Goal: Task Accomplishment & Management: Complete application form

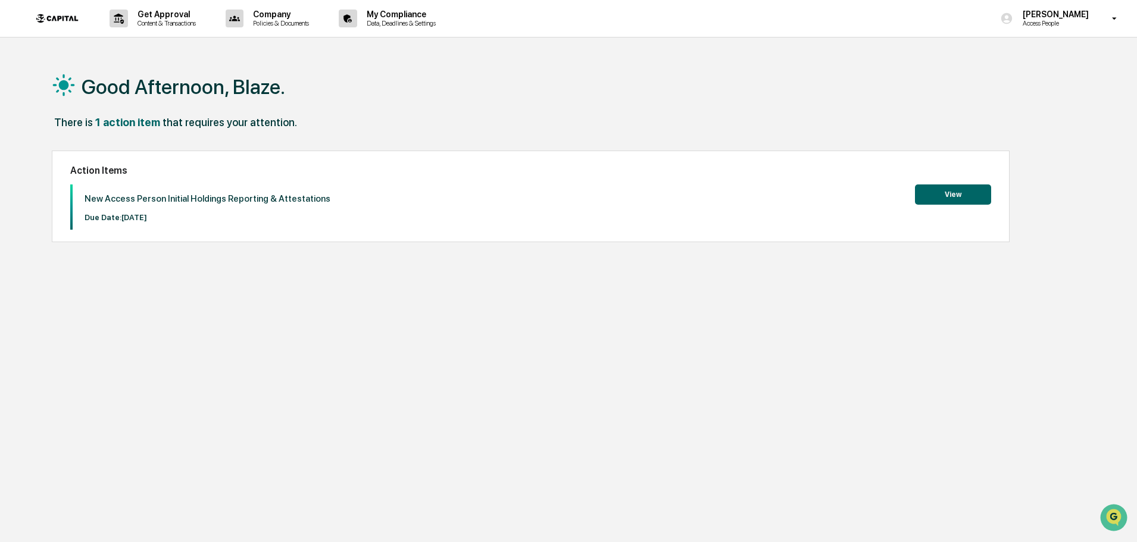
click at [967, 199] on button "View" at bounding box center [953, 195] width 76 height 20
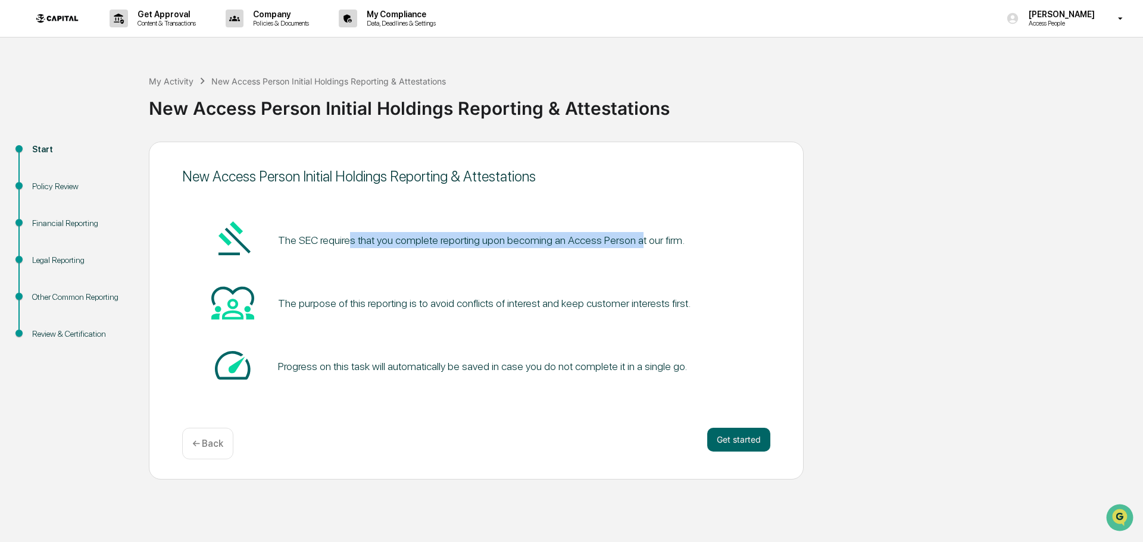
drag, startPoint x: 349, startPoint y: 239, endPoint x: 634, endPoint y: 243, distance: 284.5
click at [634, 243] on pre "The SEC requires that you complete reporting upon becoming an Access Person at …" at bounding box center [481, 240] width 407 height 16
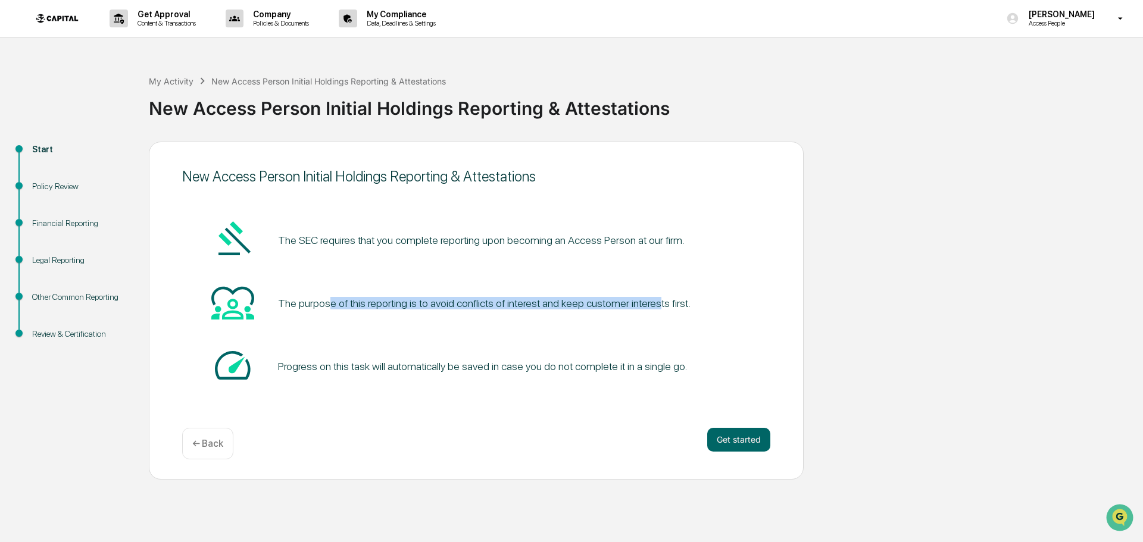
drag, startPoint x: 358, startPoint y: 302, endPoint x: 649, endPoint y: 299, distance: 291.1
click at [649, 299] on div "The purpose of this reporting is to avoid conflicts of interest and keep custom…" at bounding box center [484, 303] width 412 height 12
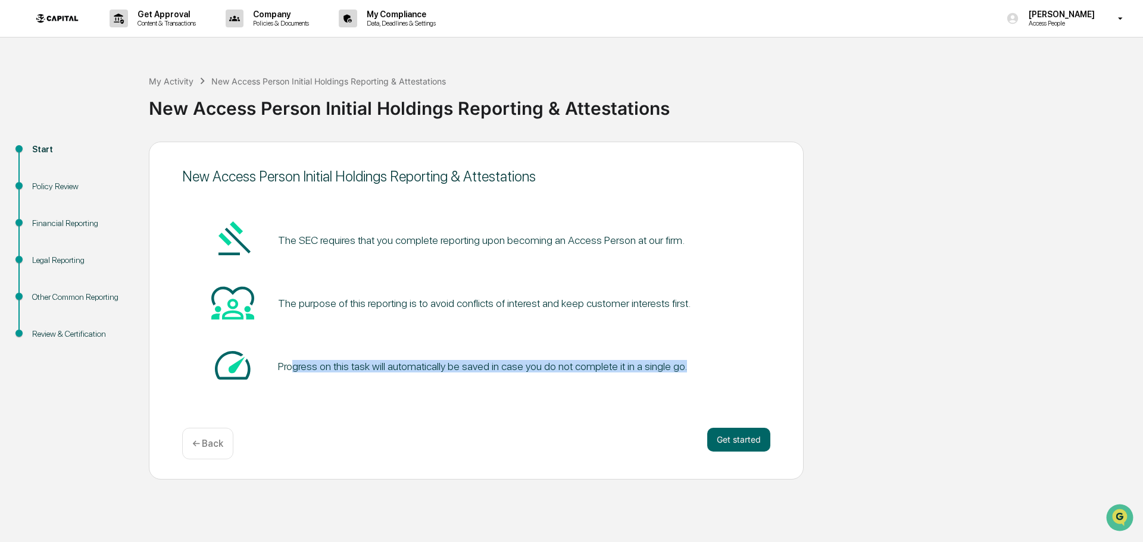
drag, startPoint x: 293, startPoint y: 370, endPoint x: 685, endPoint y: 377, distance: 391.1
click at [677, 371] on div "Progress on this task will automatically be saved in case you do not complete i…" at bounding box center [482, 366] width 409 height 12
click at [730, 443] on button "Get started" at bounding box center [738, 440] width 63 height 24
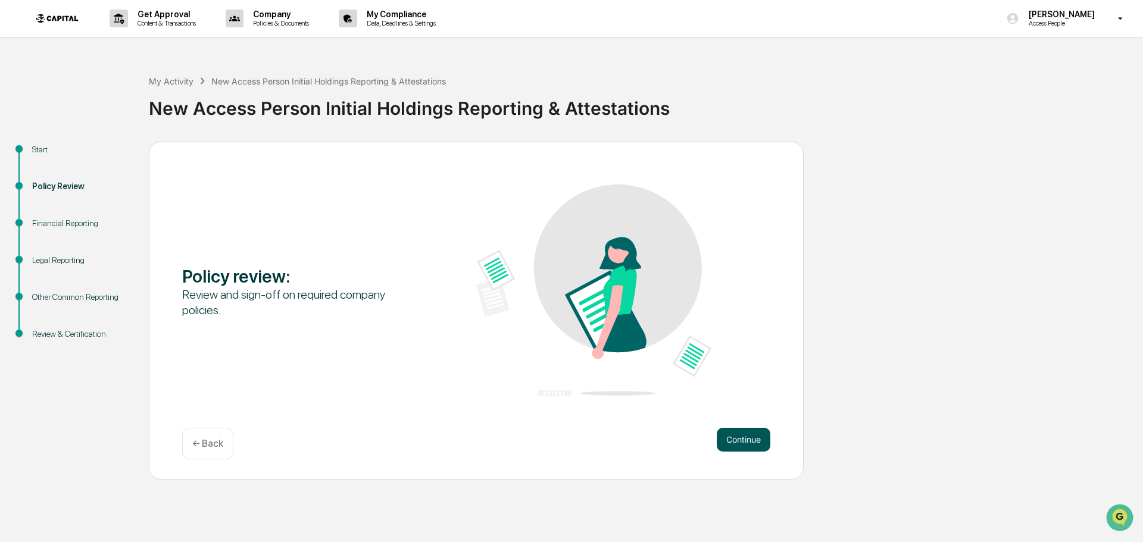
click at [758, 445] on button "Continue" at bounding box center [744, 440] width 54 height 24
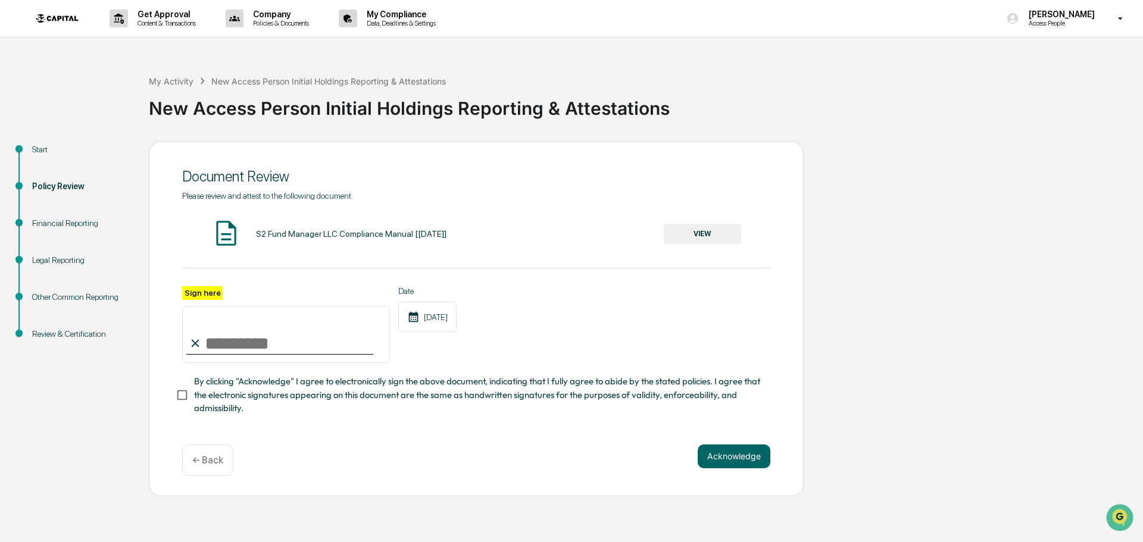
click at [718, 236] on button "VIEW" at bounding box center [702, 234] width 77 height 20
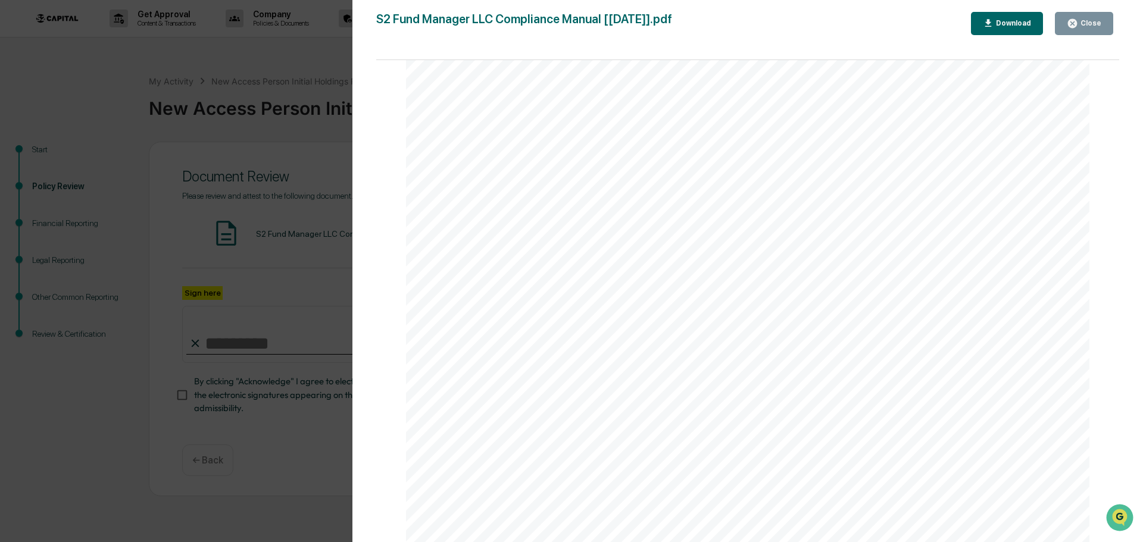
scroll to position [1070, 0]
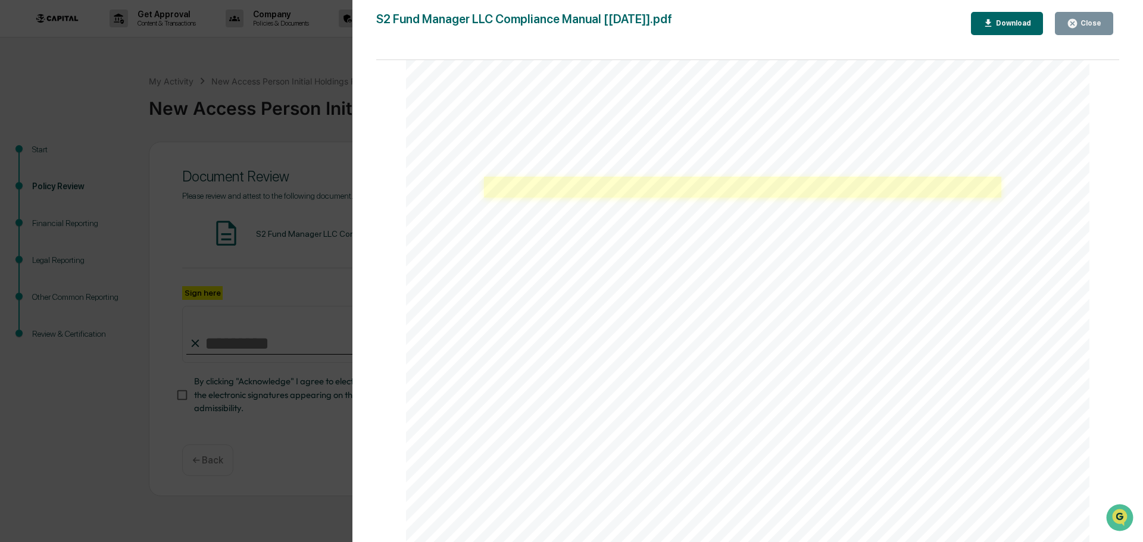
click at [588, 180] on link at bounding box center [742, 187] width 517 height 21
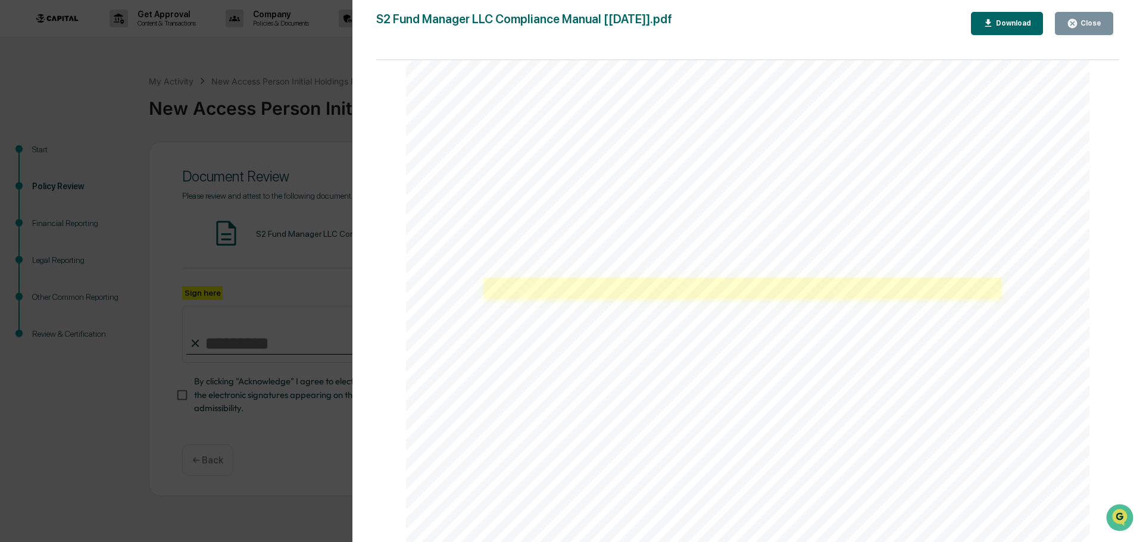
scroll to position [1131, 0]
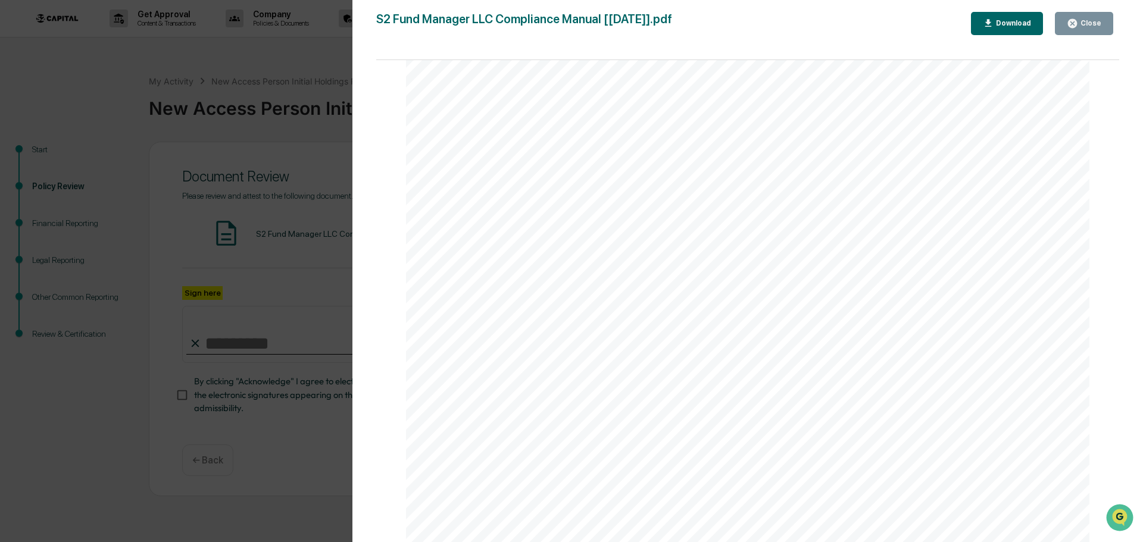
click at [619, 383] on link at bounding box center [742, 382] width 517 height 21
click at [1077, 24] on icon "button" at bounding box center [1072, 23] width 9 height 9
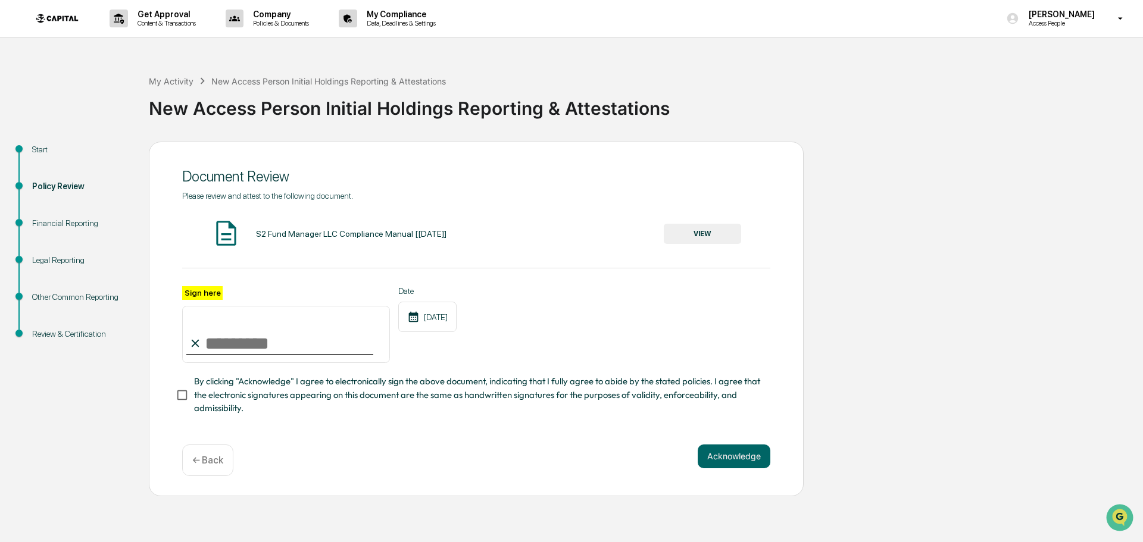
click at [239, 354] on input "Sign here" at bounding box center [286, 334] width 208 height 57
type input "**********"
click at [740, 463] on button "Acknowledge" at bounding box center [734, 457] width 73 height 24
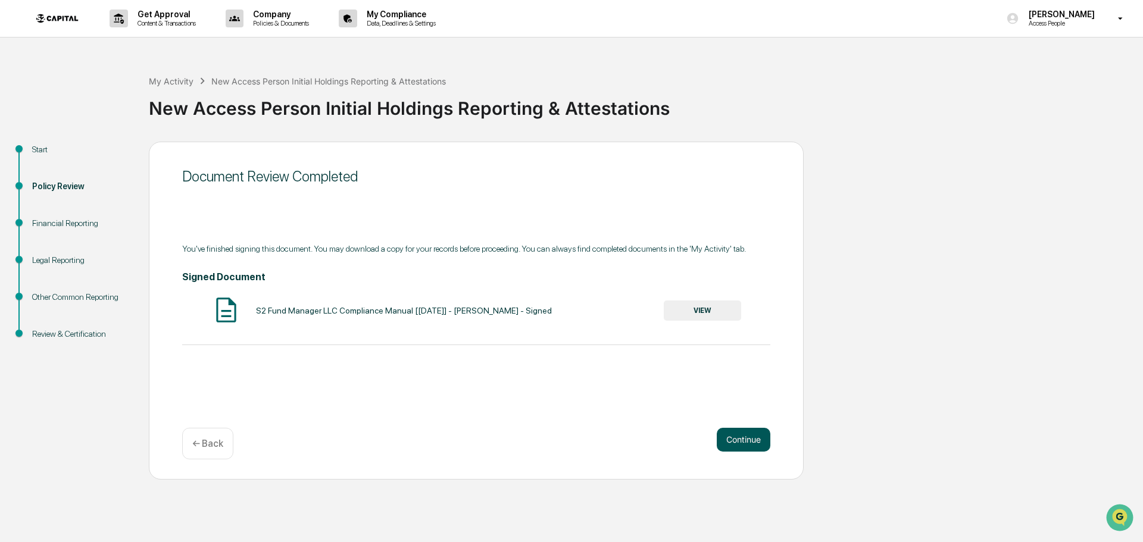
click at [746, 442] on button "Continue" at bounding box center [744, 440] width 54 height 24
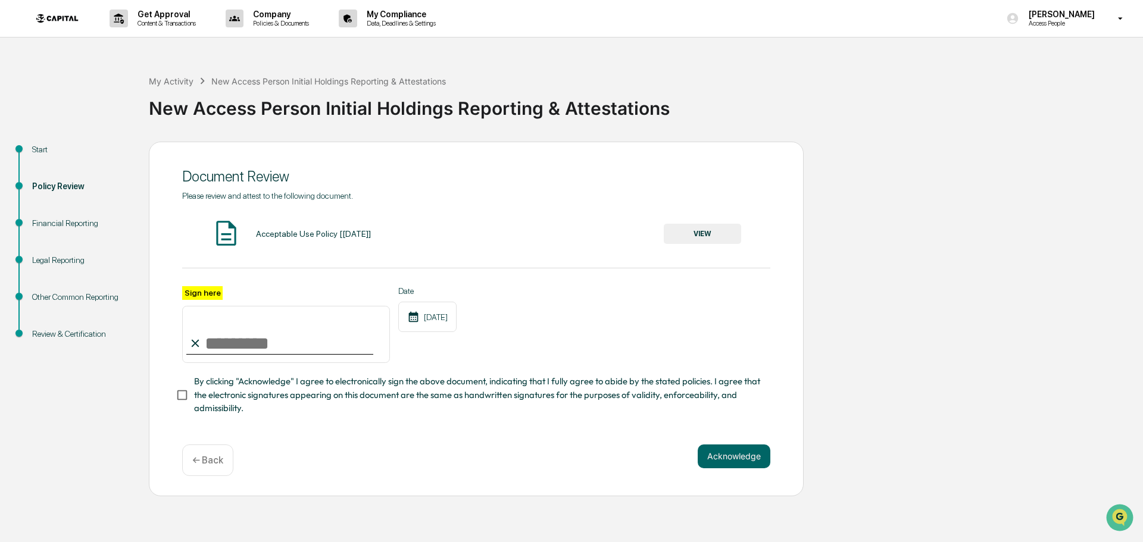
click at [710, 232] on button "VIEW" at bounding box center [702, 234] width 77 height 20
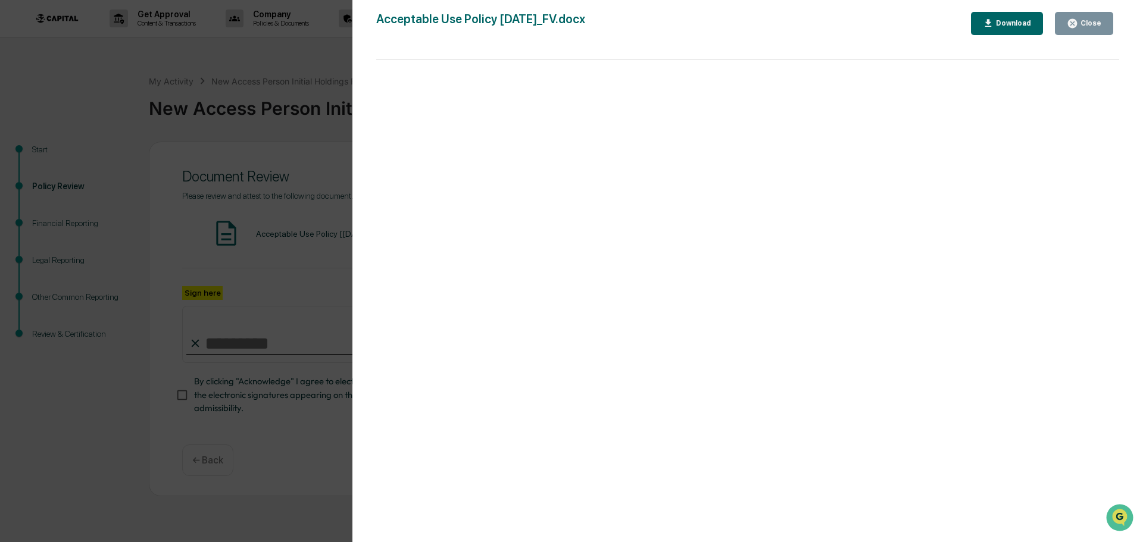
click at [1082, 23] on div "Close" at bounding box center [1089, 23] width 23 height 8
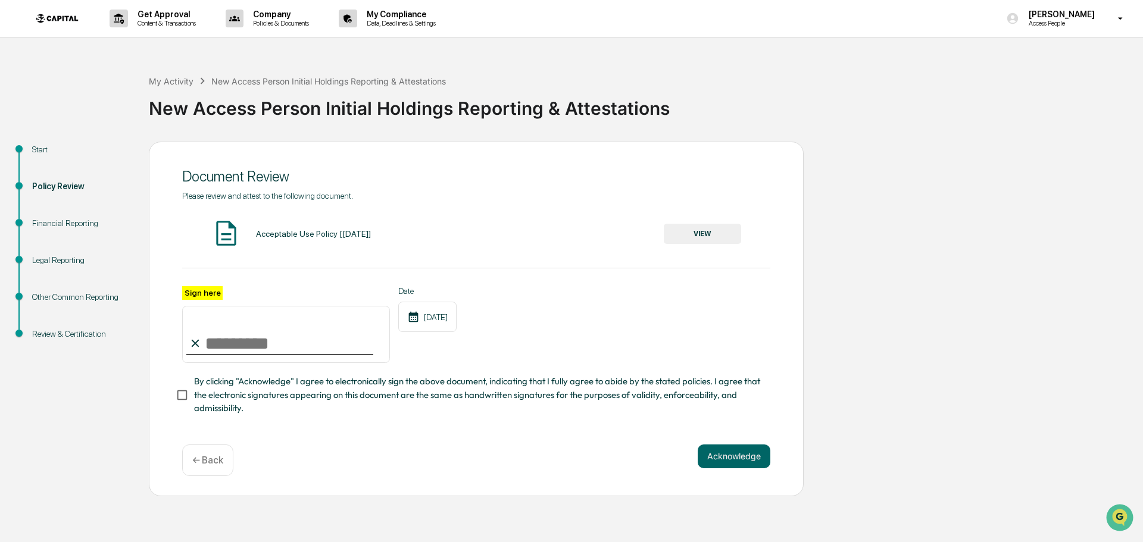
click at [280, 337] on input "Sign here" at bounding box center [286, 334] width 208 height 57
type input "**********"
click at [749, 459] on button "Acknowledge" at bounding box center [734, 457] width 73 height 24
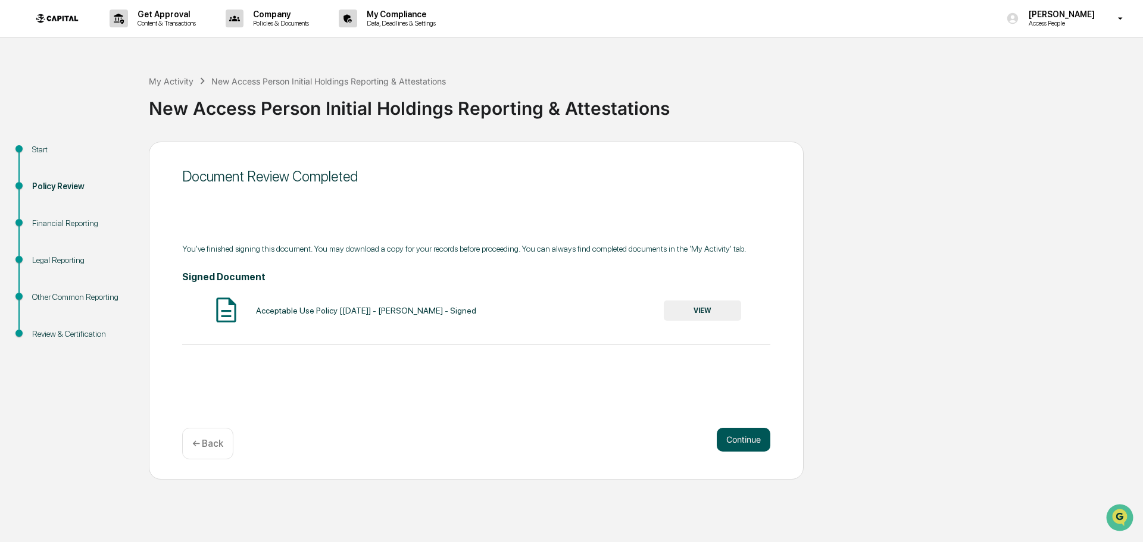
click at [755, 443] on button "Continue" at bounding box center [744, 440] width 54 height 24
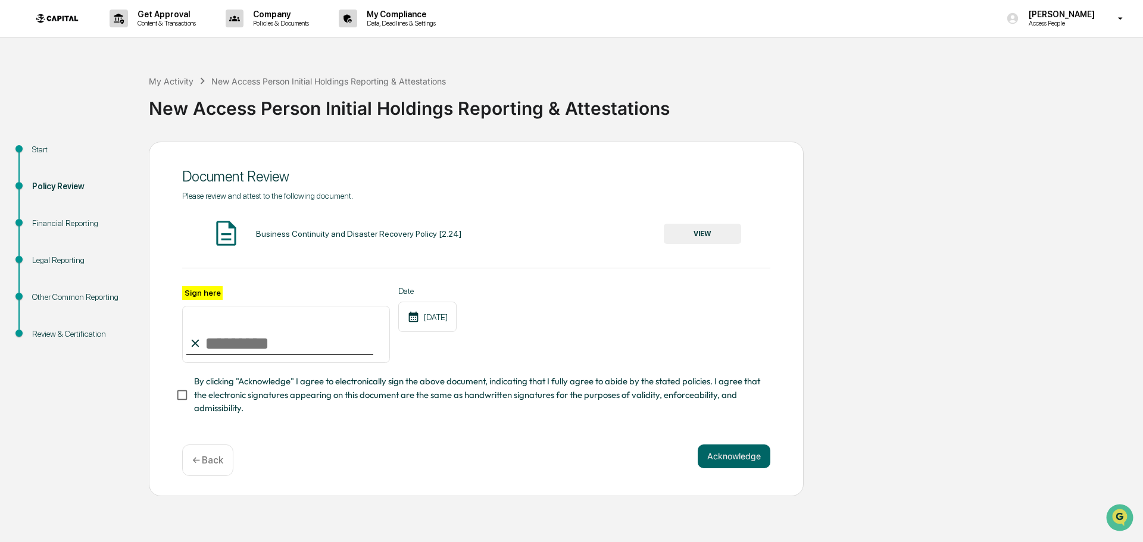
click at [708, 238] on button "VIEW" at bounding box center [702, 234] width 77 height 20
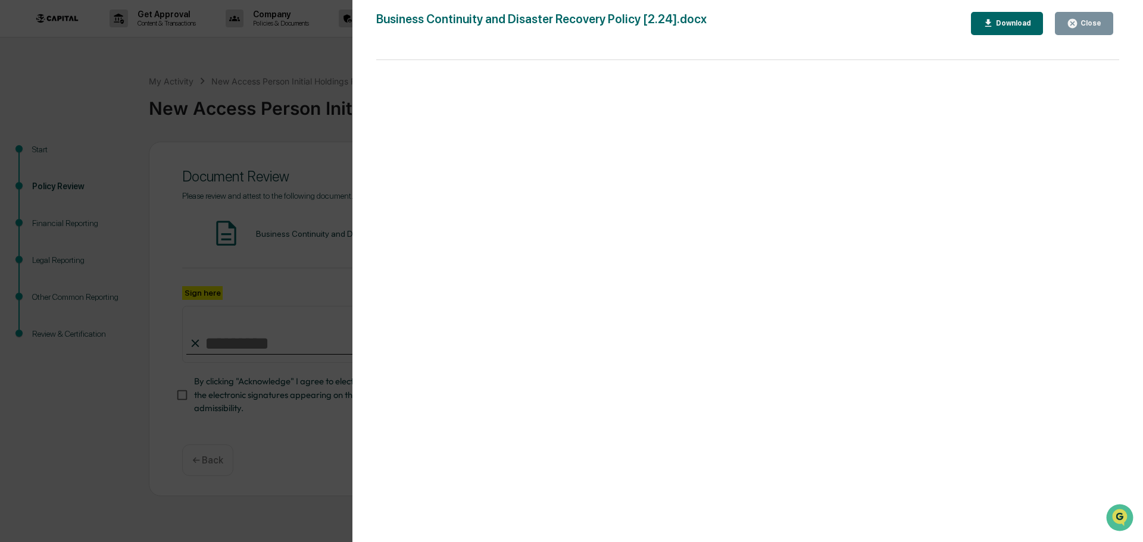
click at [1080, 23] on div "Close" at bounding box center [1089, 23] width 23 height 8
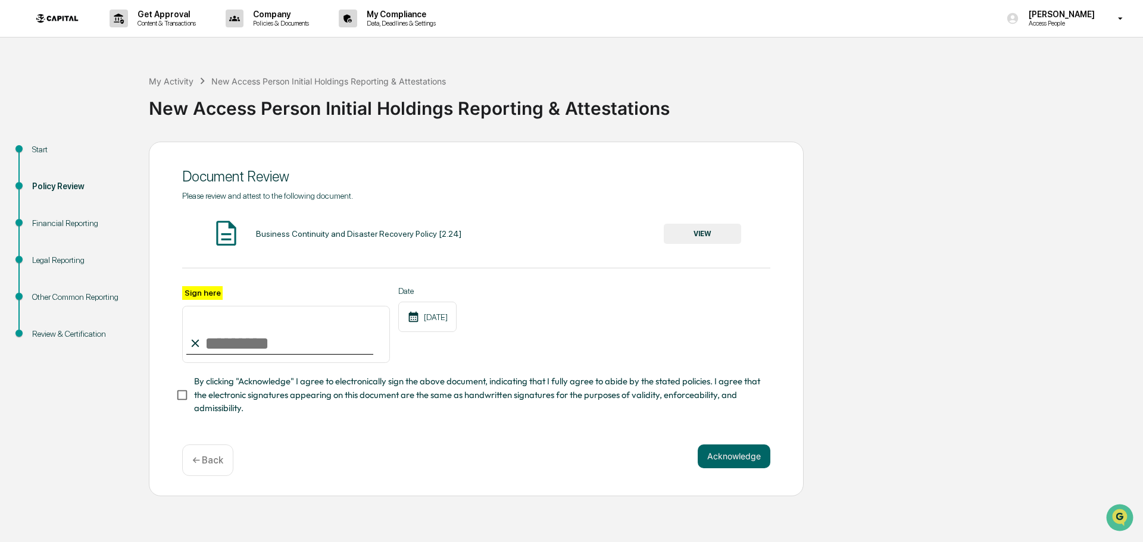
click at [273, 352] on input "Sign here" at bounding box center [286, 334] width 208 height 57
type input "**********"
click at [749, 460] on button "Acknowledge" at bounding box center [734, 457] width 73 height 24
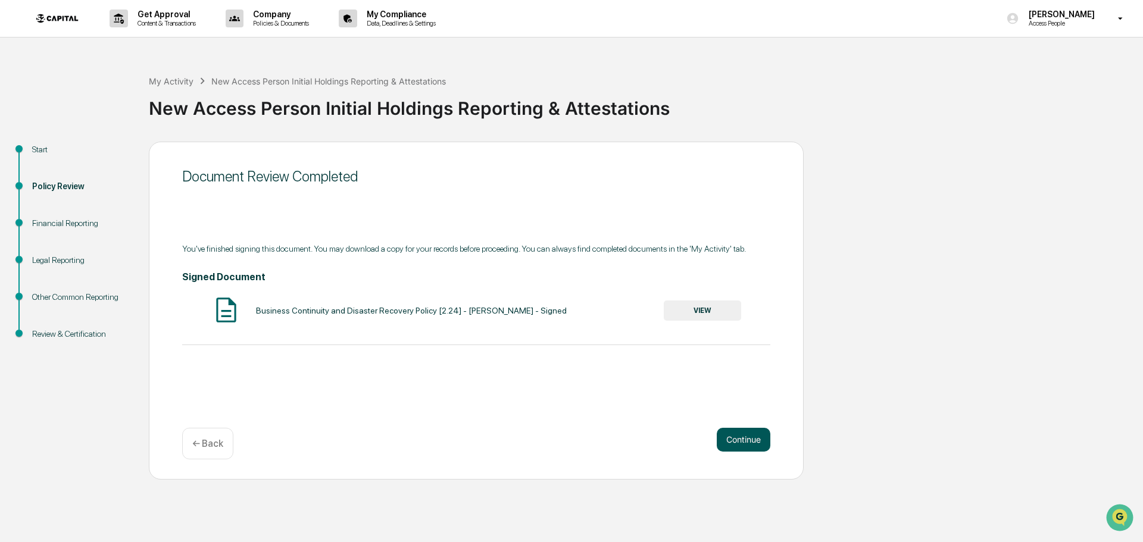
click at [747, 440] on button "Continue" at bounding box center [744, 440] width 54 height 24
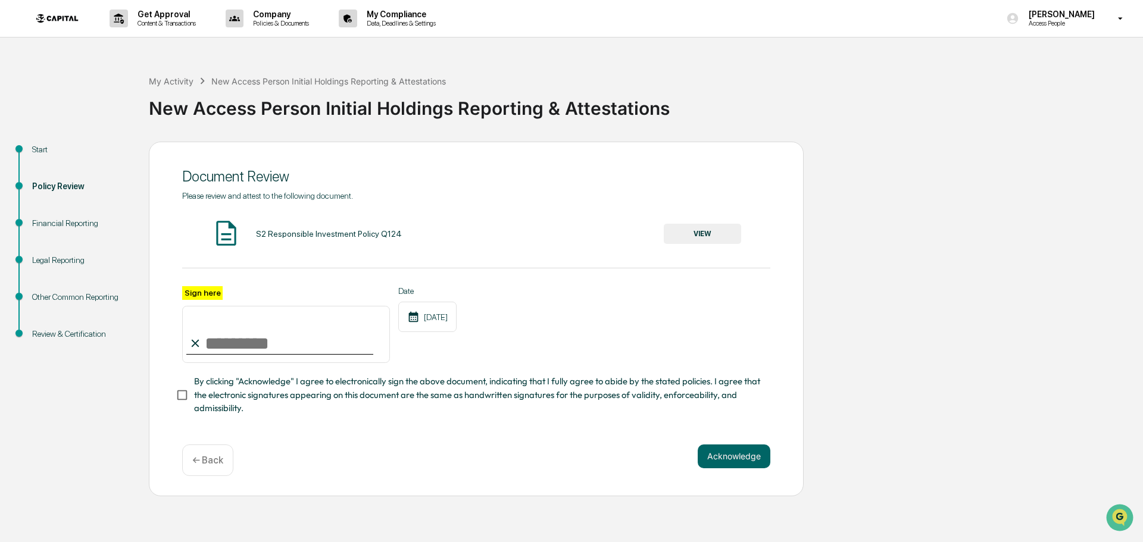
click at [715, 233] on button "VIEW" at bounding box center [702, 234] width 77 height 20
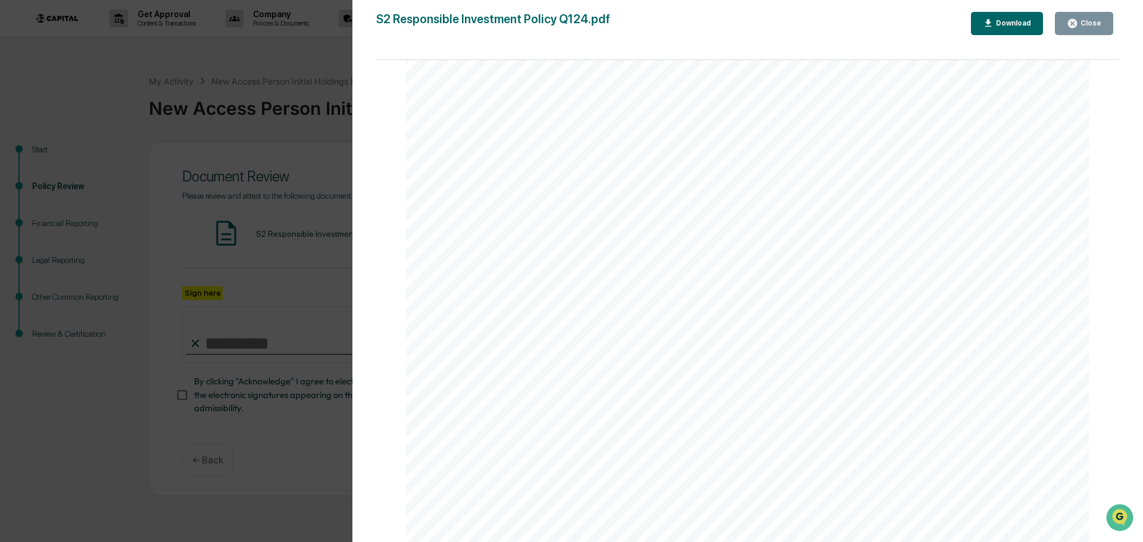
scroll to position [2276, 0]
click at [1090, 23] on div "Close" at bounding box center [1089, 23] width 23 height 8
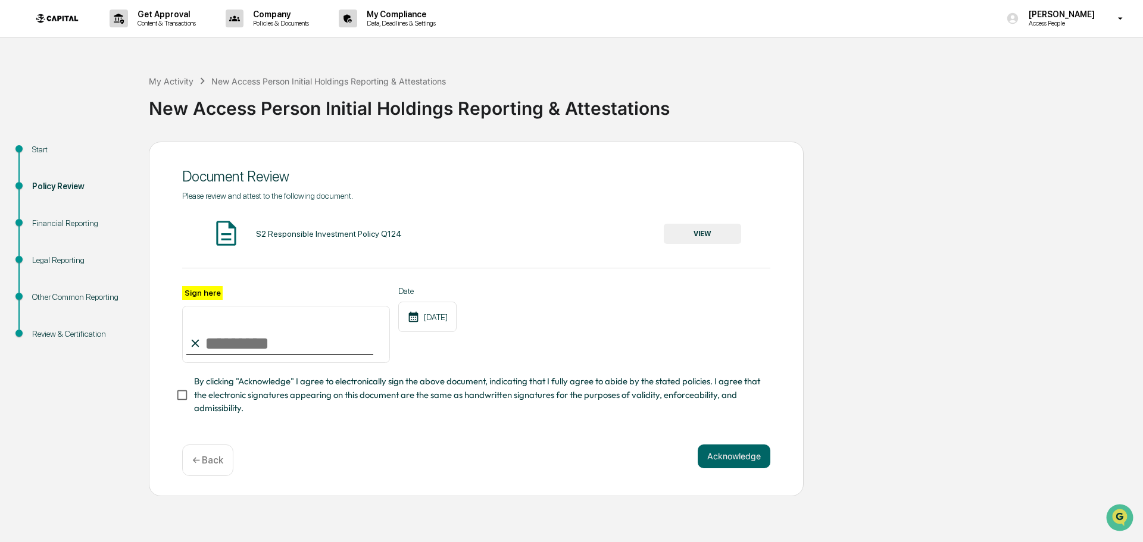
click at [269, 345] on input "Sign here" at bounding box center [286, 334] width 208 height 57
type input "**********"
click at [710, 459] on button "Acknowledge" at bounding box center [734, 457] width 73 height 24
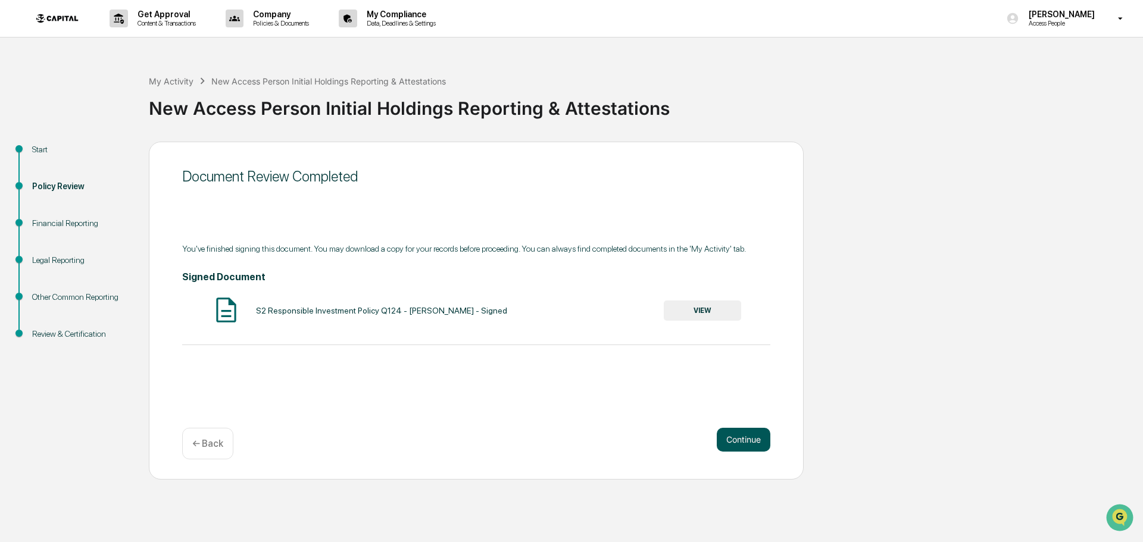
click at [743, 441] on button "Continue" at bounding box center [744, 440] width 54 height 24
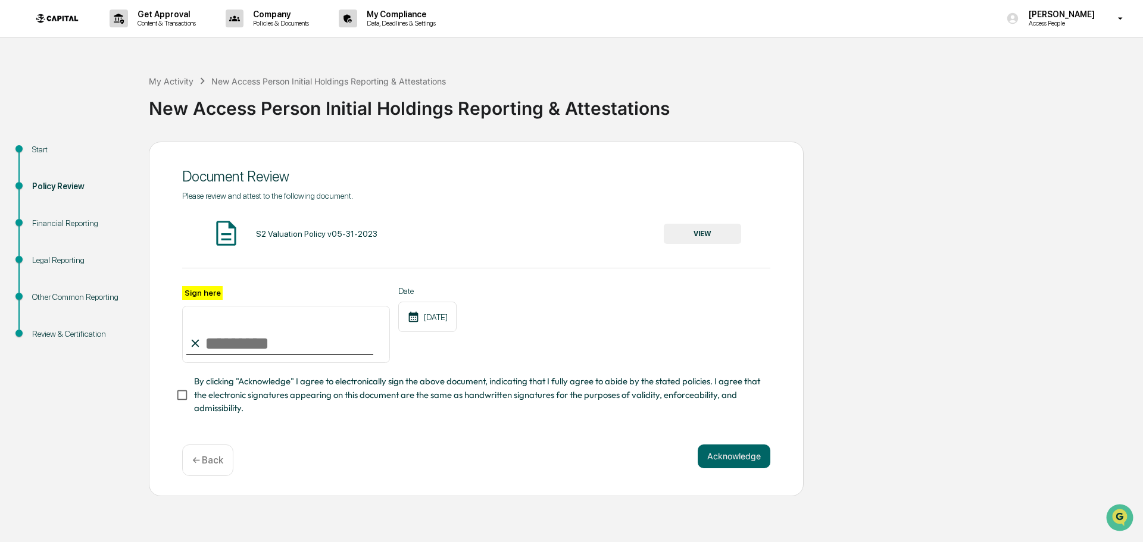
click at [690, 233] on button "VIEW" at bounding box center [702, 234] width 77 height 20
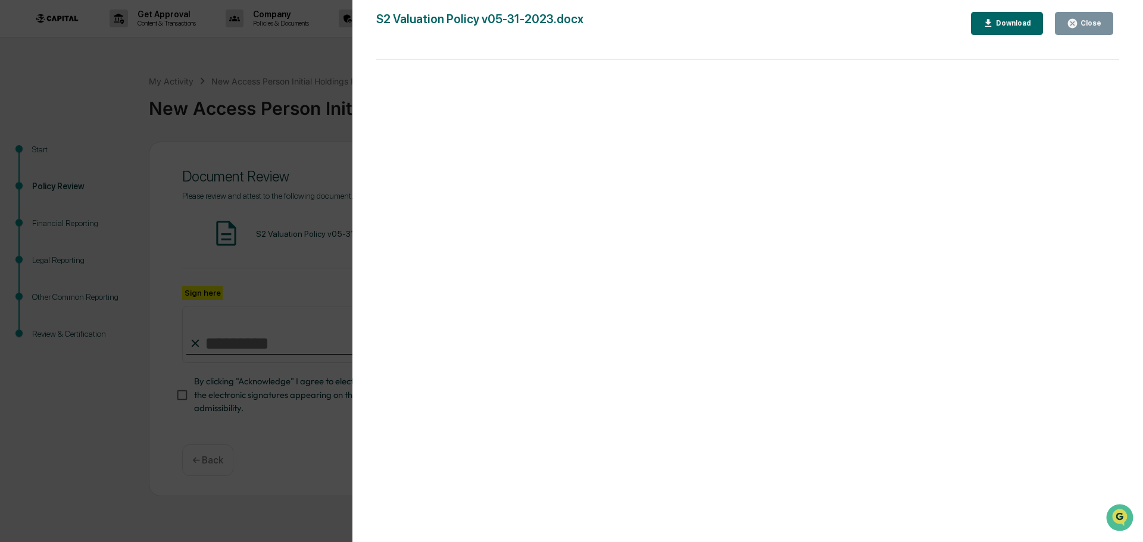
click at [1080, 22] on div "Close" at bounding box center [1089, 23] width 23 height 8
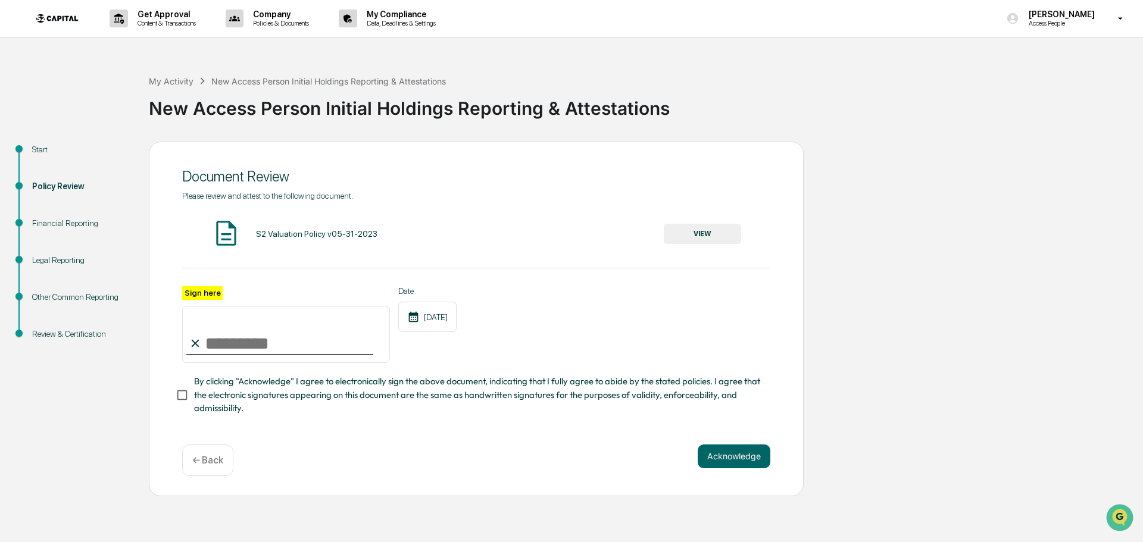
click at [314, 342] on input "Sign here" at bounding box center [286, 334] width 208 height 57
type input "**********"
click at [740, 458] on button "Acknowledge" at bounding box center [734, 457] width 73 height 24
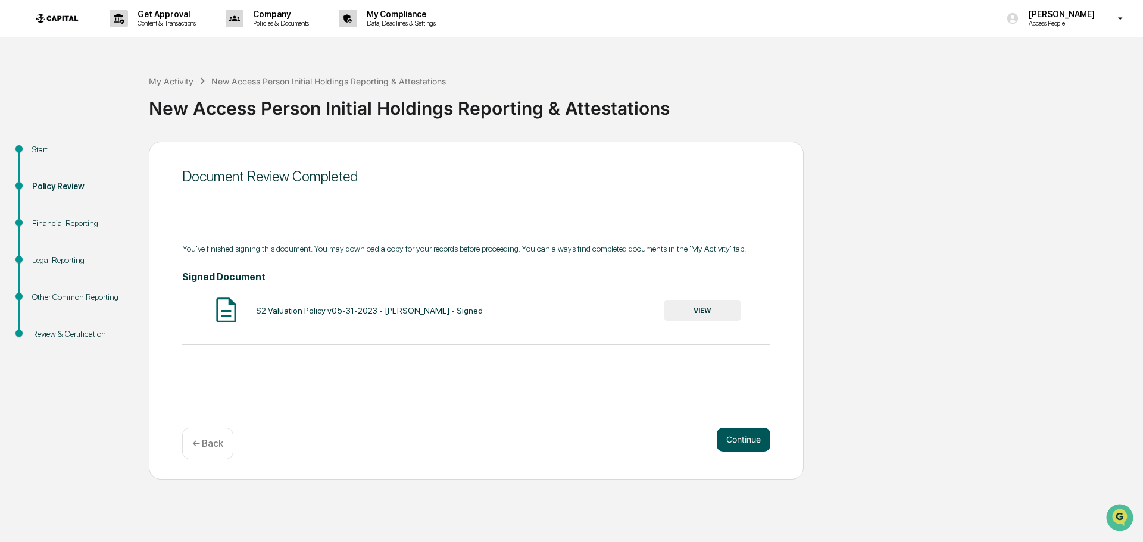
click at [747, 440] on button "Continue" at bounding box center [744, 440] width 54 height 24
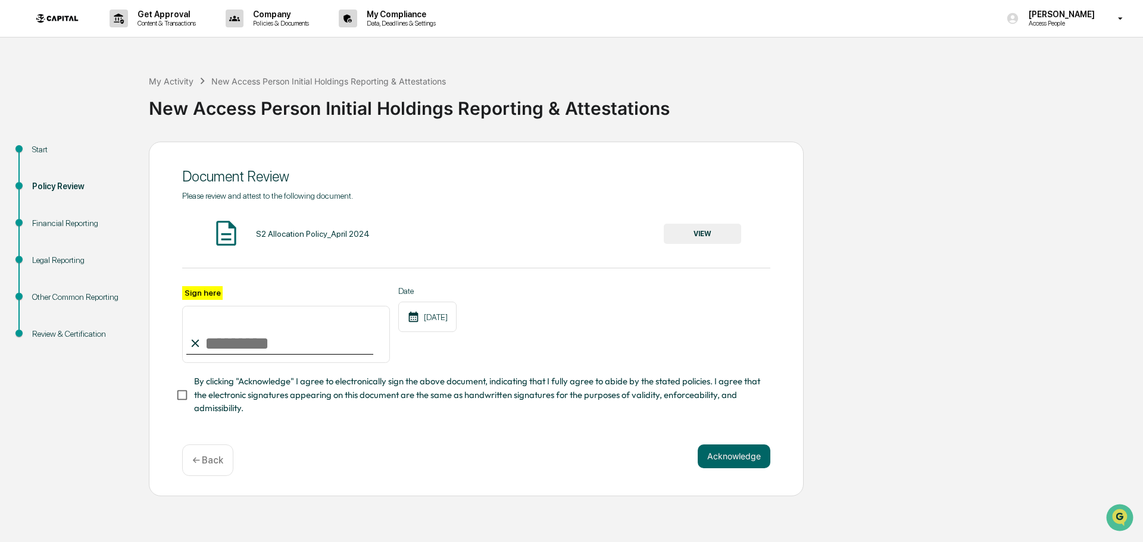
click at [717, 238] on button "VIEW" at bounding box center [702, 234] width 77 height 20
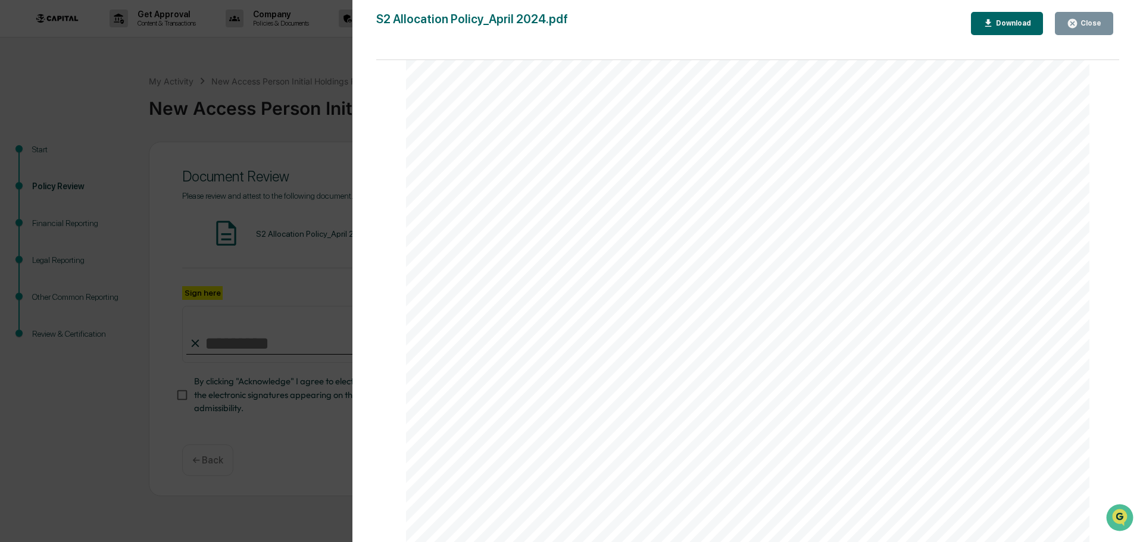
scroll to position [1352, 0]
click at [1094, 27] on div "Close" at bounding box center [1089, 23] width 23 height 8
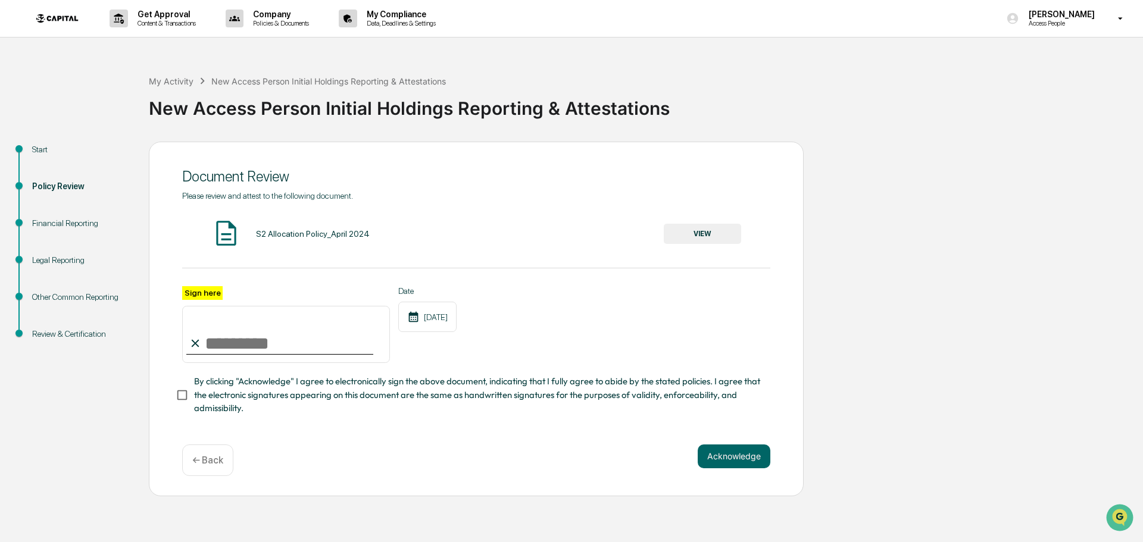
drag, startPoint x: 310, startPoint y: 339, endPoint x: 308, endPoint y: 351, distance: 11.4
click at [310, 339] on input "Sign here" at bounding box center [286, 334] width 208 height 57
type input "**********"
click at [720, 454] on button "Acknowledge" at bounding box center [734, 457] width 73 height 24
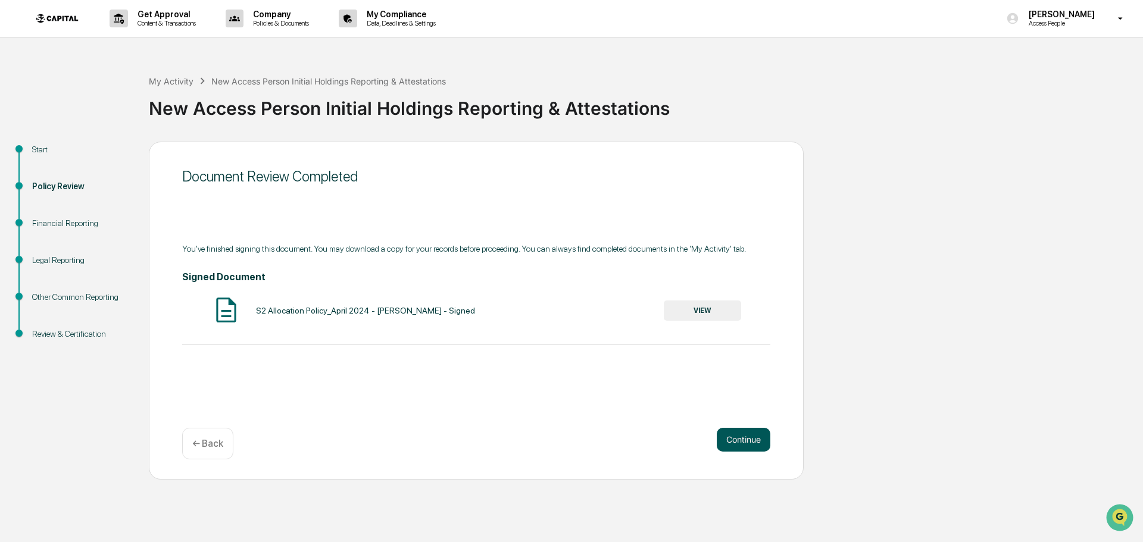
click at [755, 442] on button "Continue" at bounding box center [744, 440] width 54 height 24
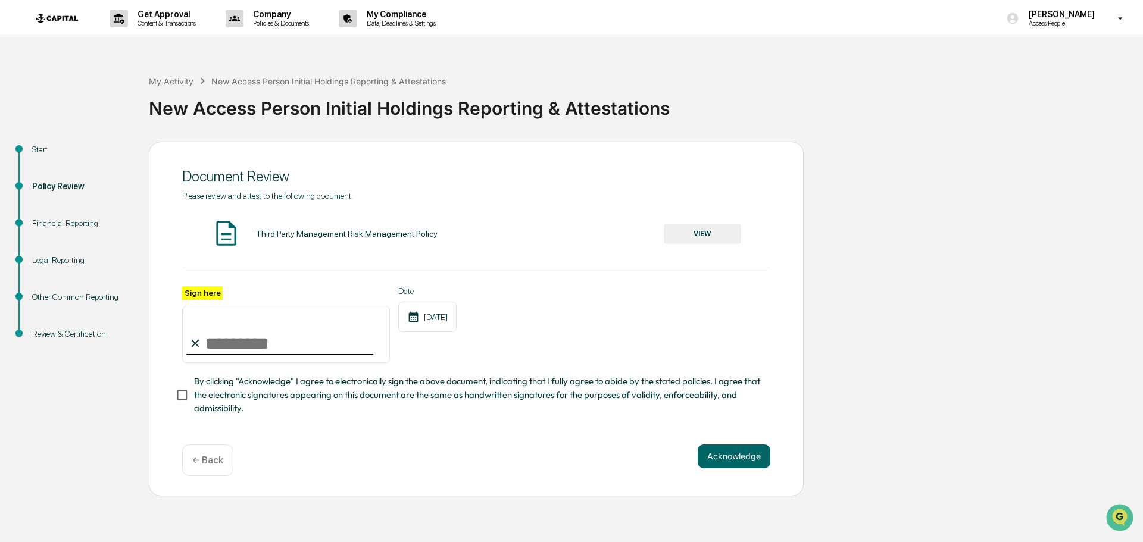
click at [287, 362] on input "Sign here" at bounding box center [286, 334] width 208 height 57
type input "**********"
click at [745, 457] on button "Acknowledge" at bounding box center [734, 457] width 73 height 24
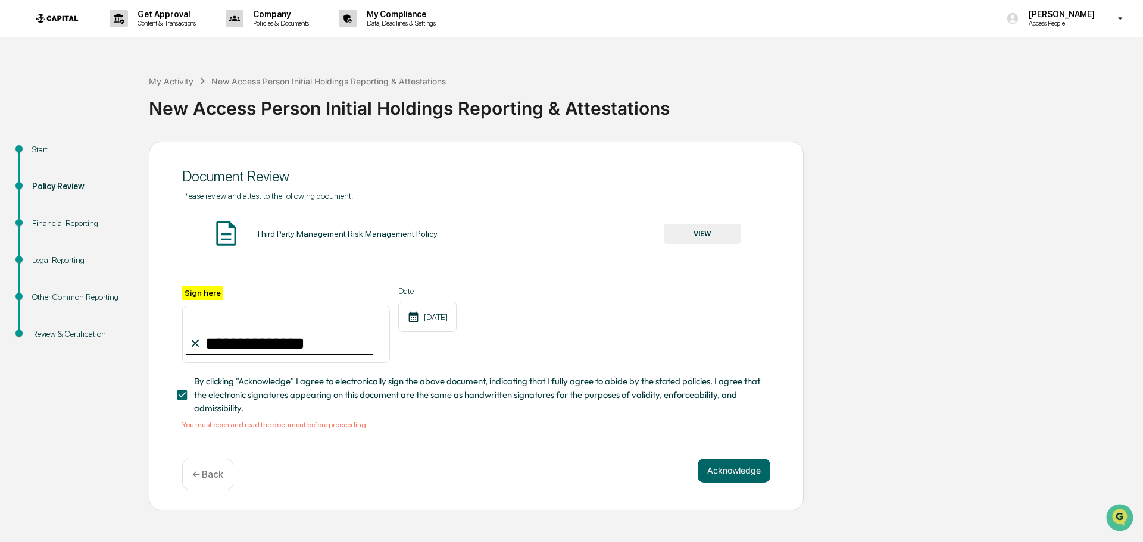
click at [707, 232] on button "VIEW" at bounding box center [702, 234] width 77 height 20
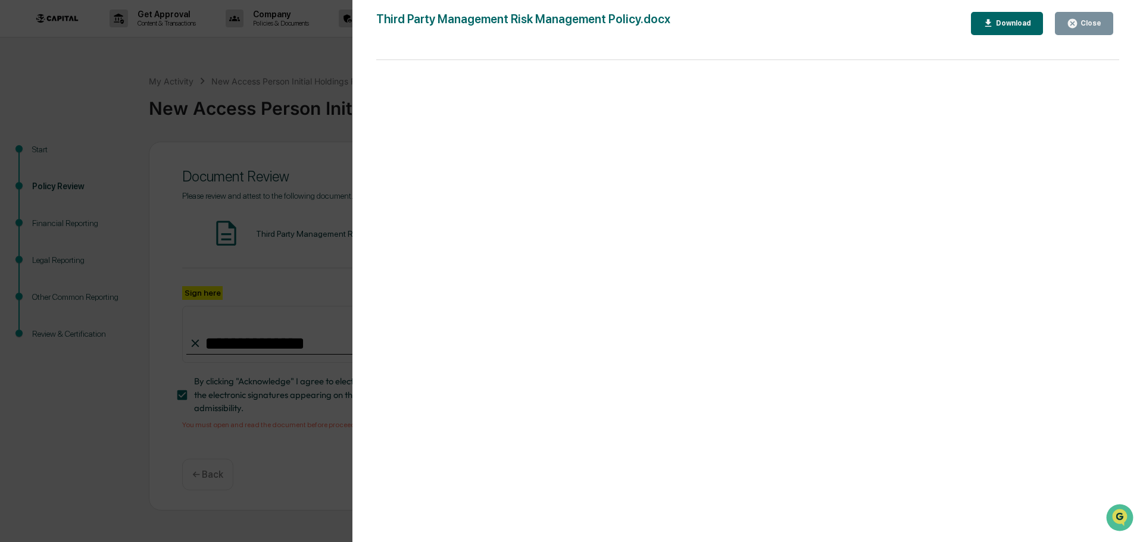
click at [1076, 27] on icon "button" at bounding box center [1072, 23] width 9 height 9
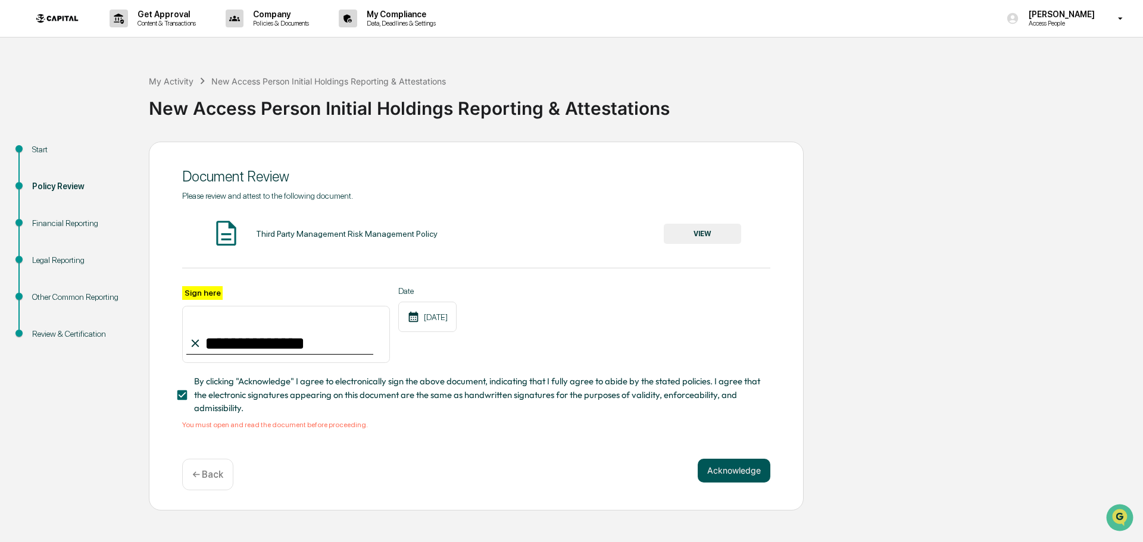
click at [746, 476] on button "Acknowledge" at bounding box center [734, 471] width 73 height 24
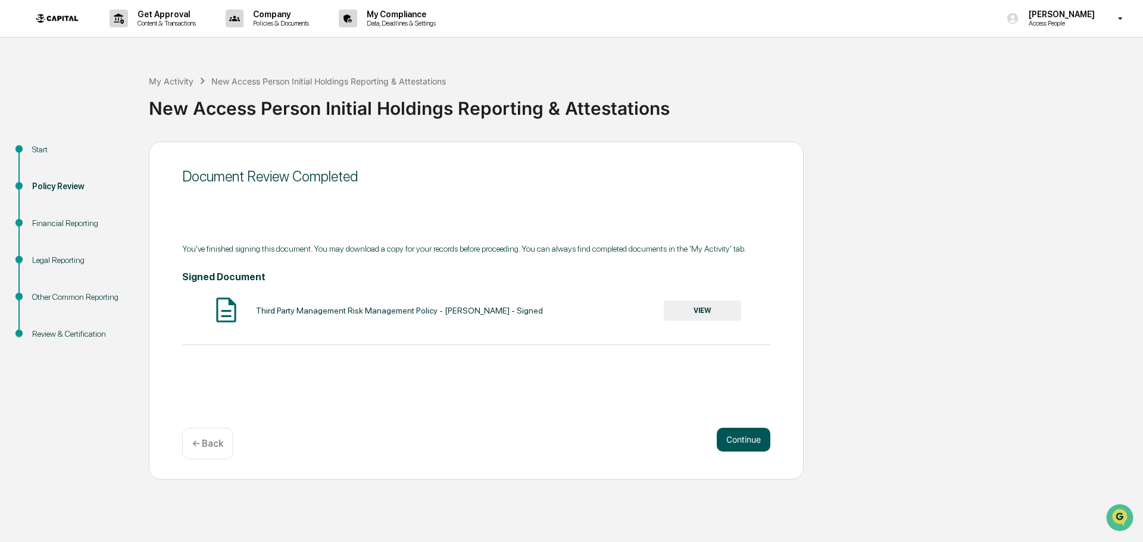
click at [755, 443] on button "Continue" at bounding box center [744, 440] width 54 height 24
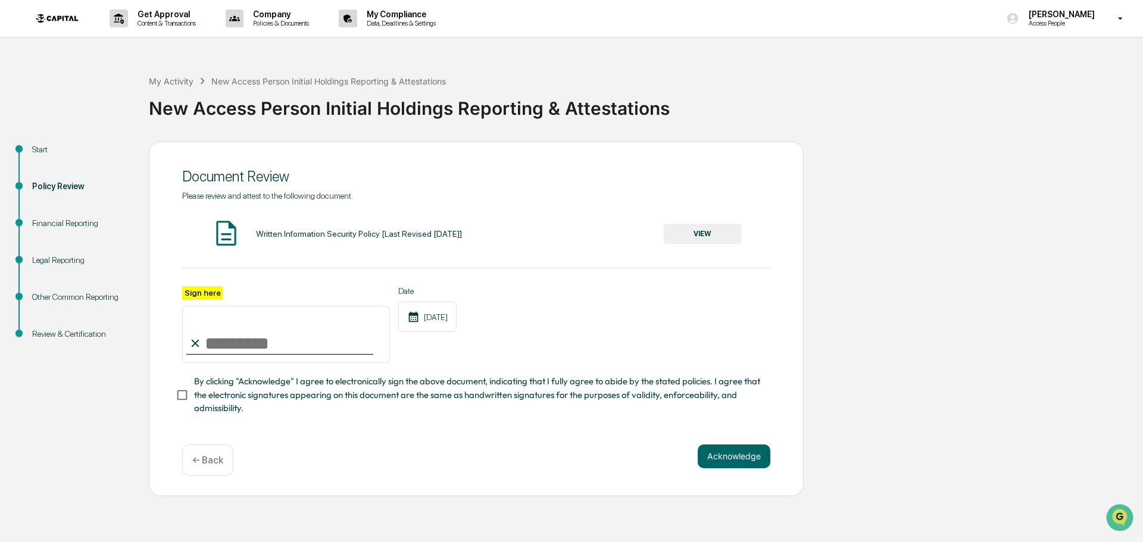
click at [724, 235] on button "VIEW" at bounding box center [702, 234] width 77 height 20
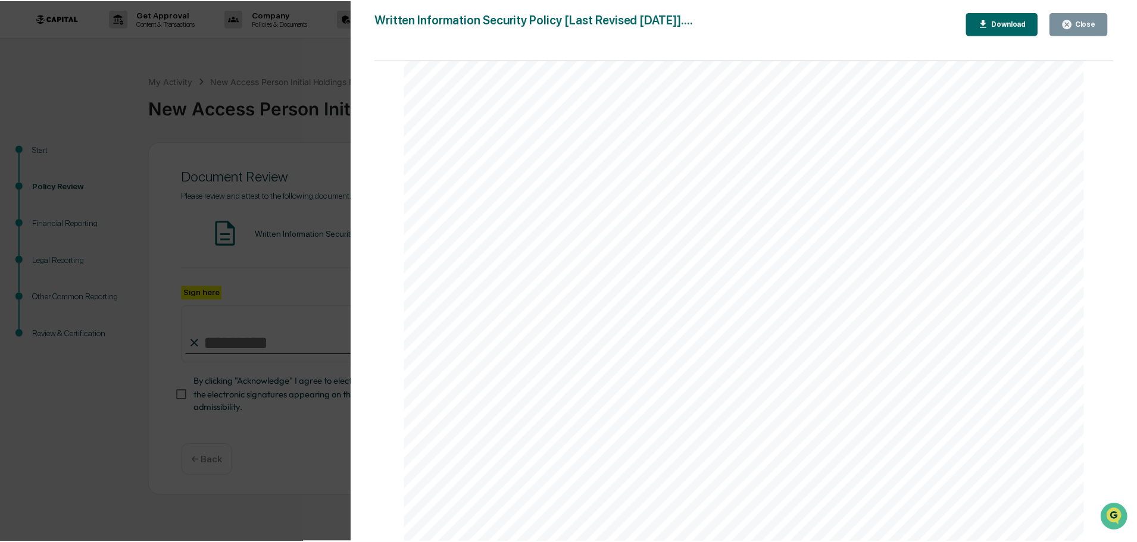
scroll to position [15142, 0]
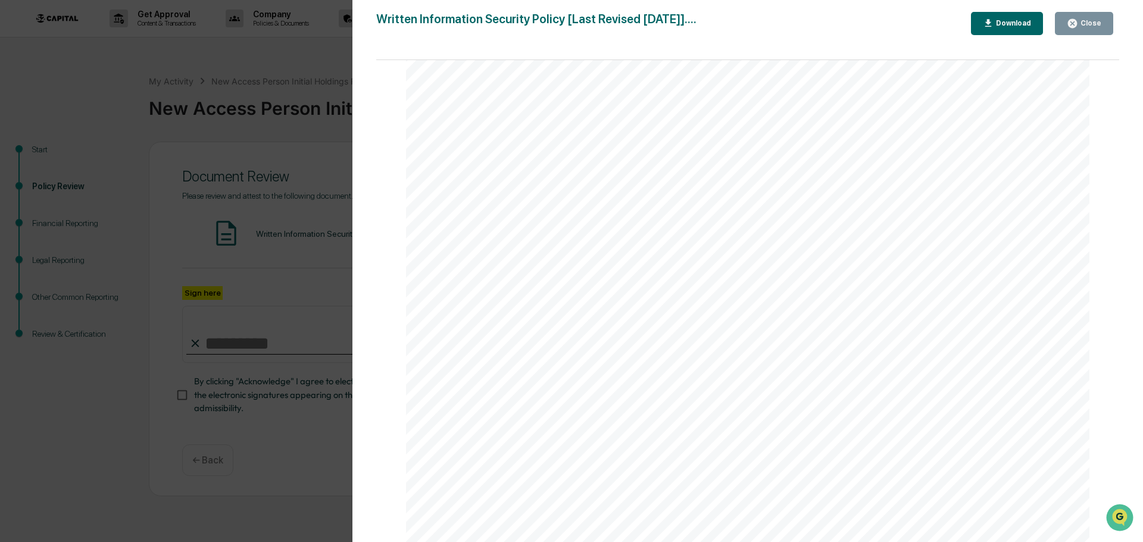
click at [1095, 23] on div "Close" at bounding box center [1089, 23] width 23 height 8
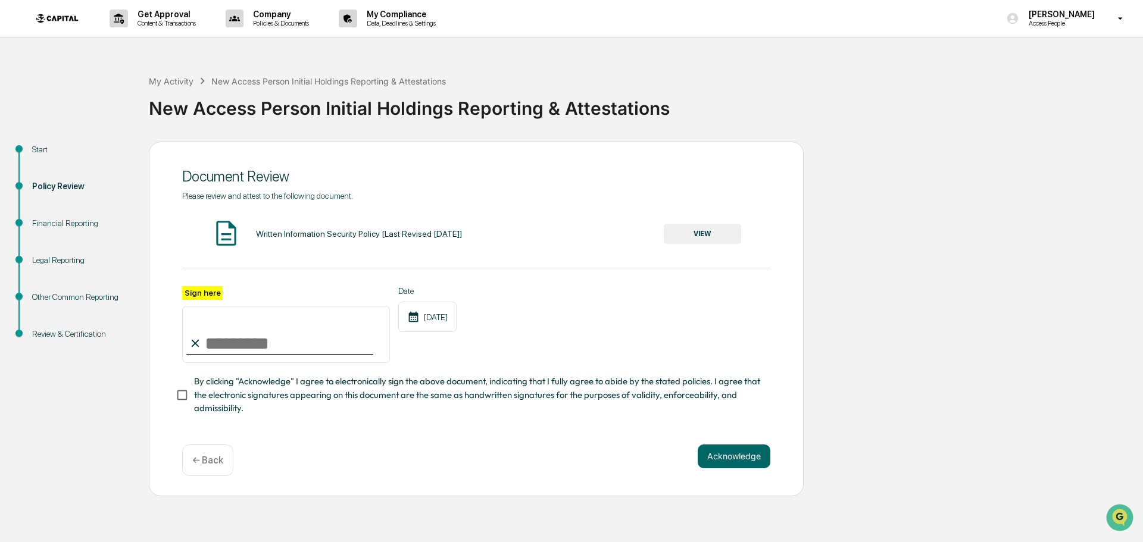
click at [292, 343] on input "Sign here" at bounding box center [286, 334] width 208 height 57
type input "**********"
click at [730, 462] on button "Acknowledge" at bounding box center [734, 457] width 73 height 24
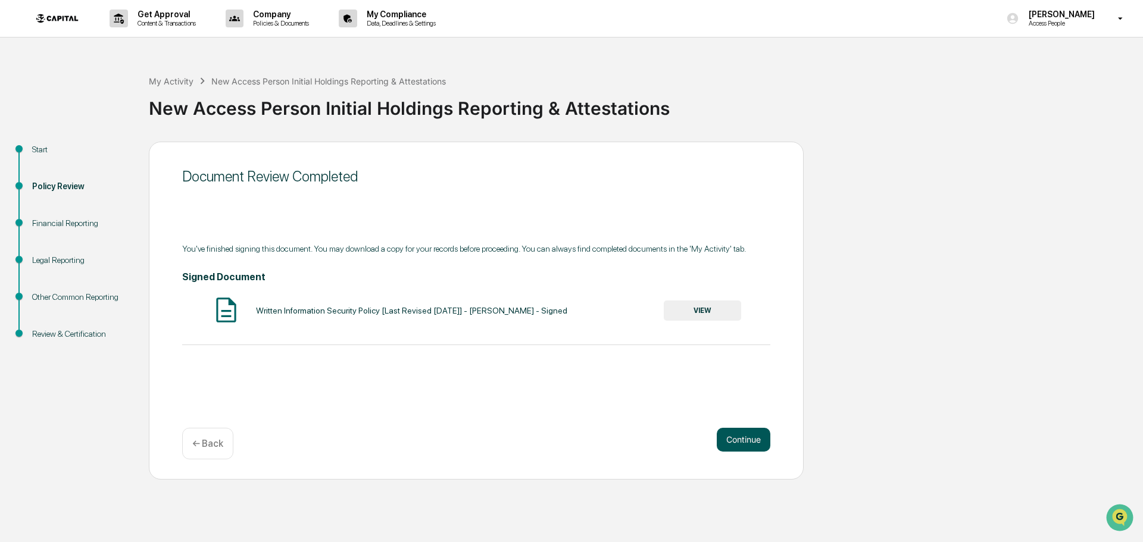
click at [754, 443] on button "Continue" at bounding box center [744, 440] width 54 height 24
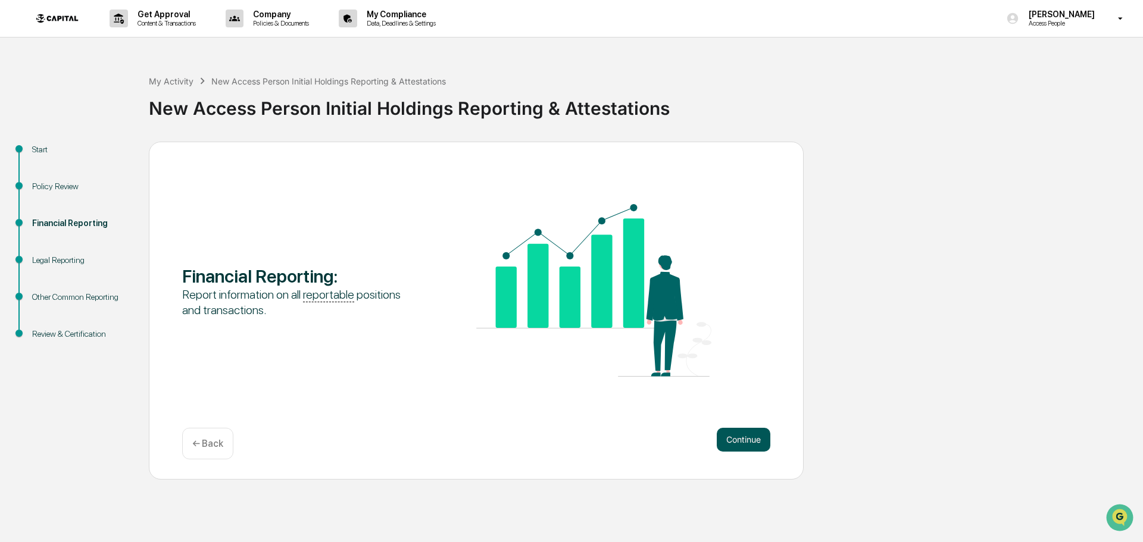
click at [752, 437] on button "Continue" at bounding box center [744, 440] width 54 height 24
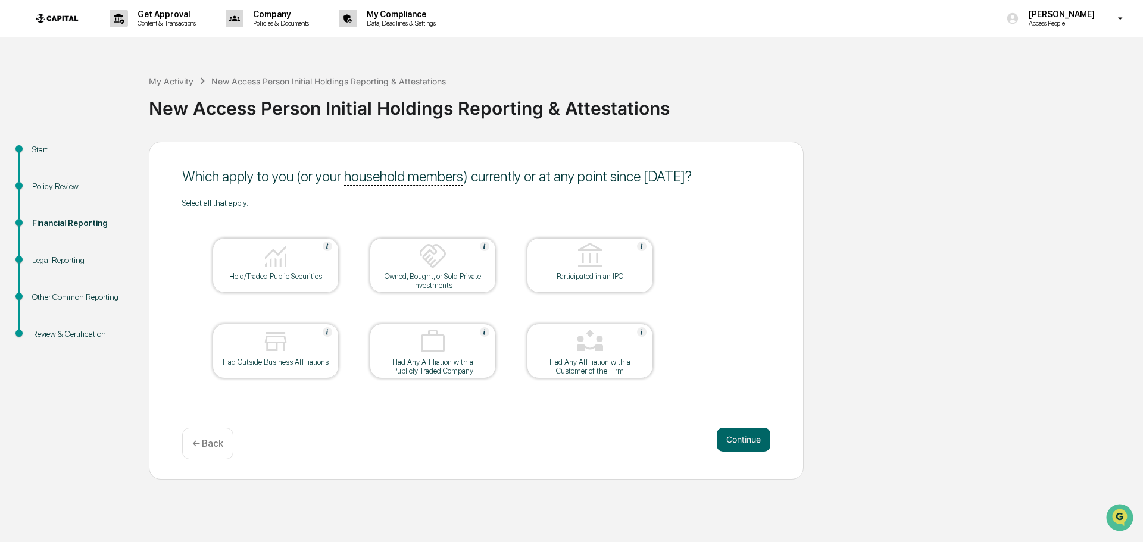
click at [297, 258] on div at bounding box center [275, 257] width 119 height 30
click at [451, 257] on div at bounding box center [432, 257] width 119 height 30
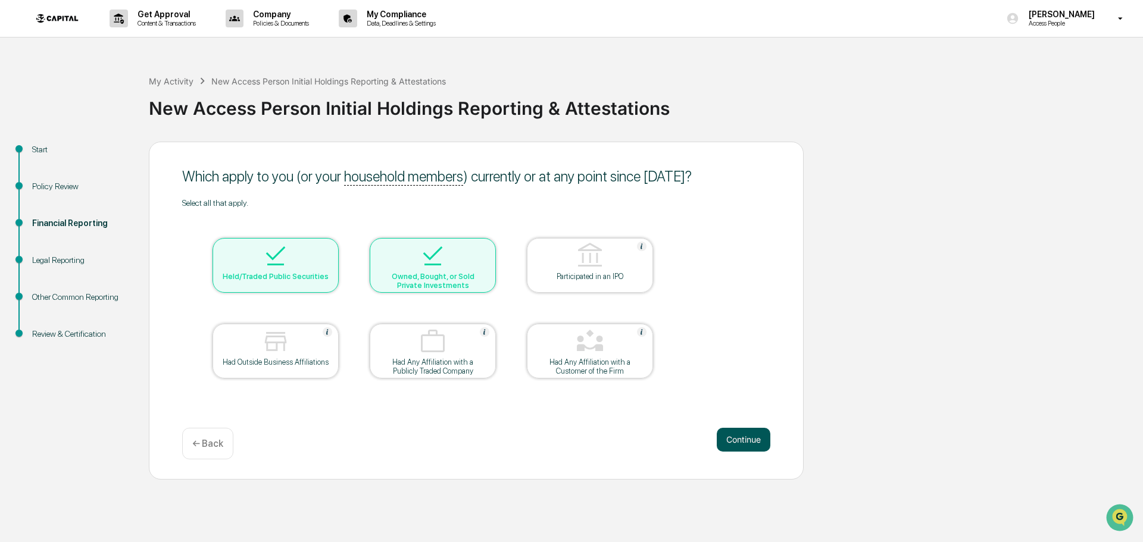
click at [741, 444] on button "Continue" at bounding box center [744, 440] width 54 height 24
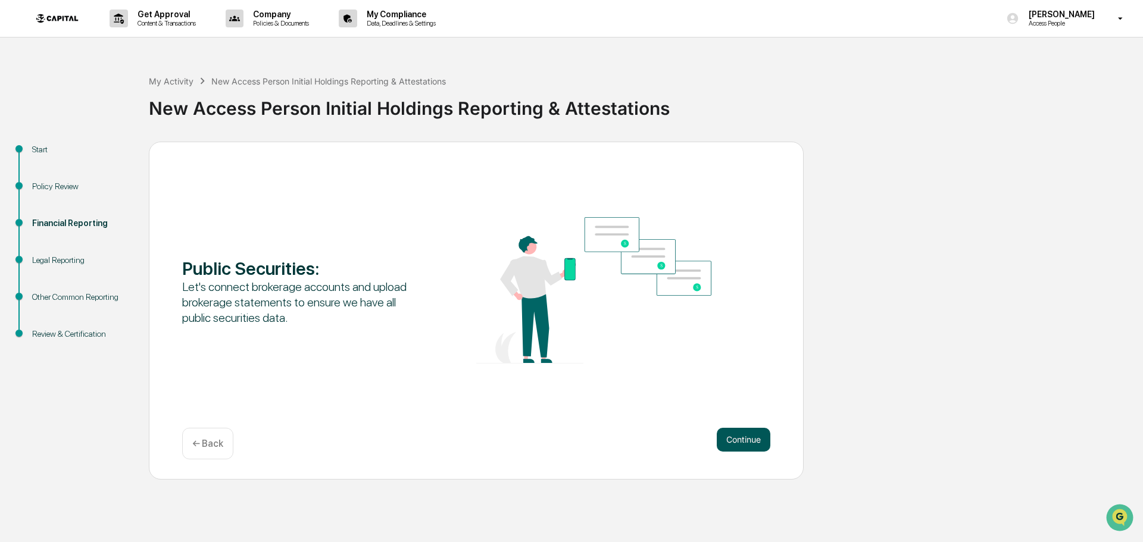
click at [751, 444] on button "Continue" at bounding box center [744, 440] width 54 height 24
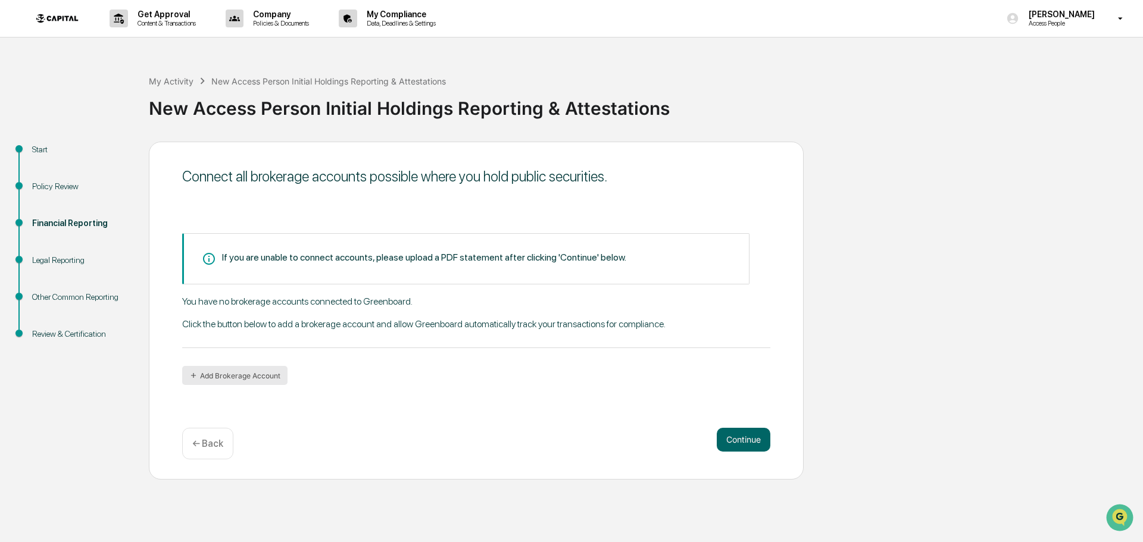
click at [246, 377] on button "Add Brokerage Account" at bounding box center [234, 375] width 105 height 19
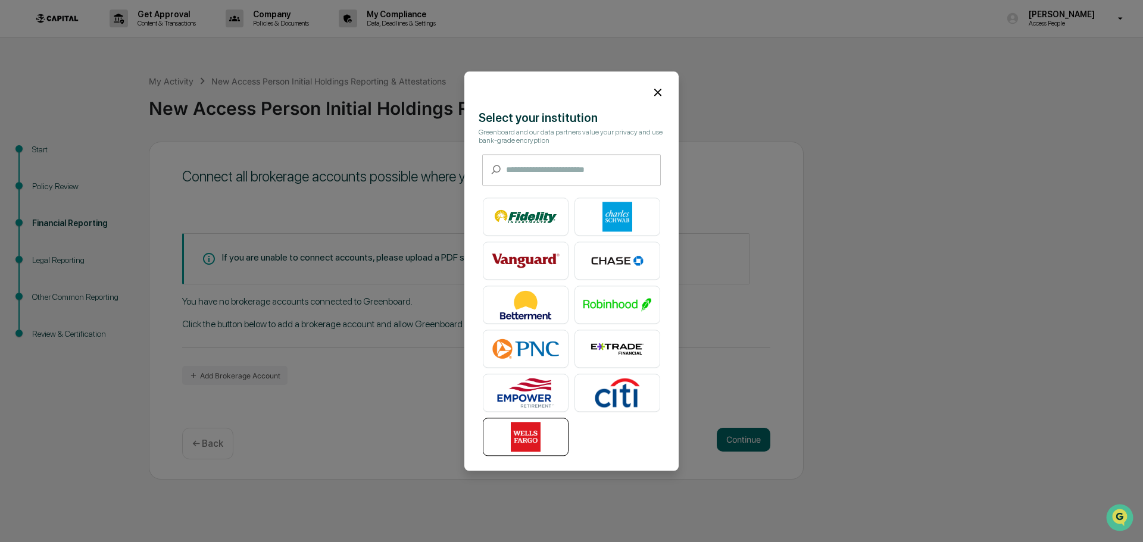
click at [532, 446] on img at bounding box center [526, 437] width 68 height 30
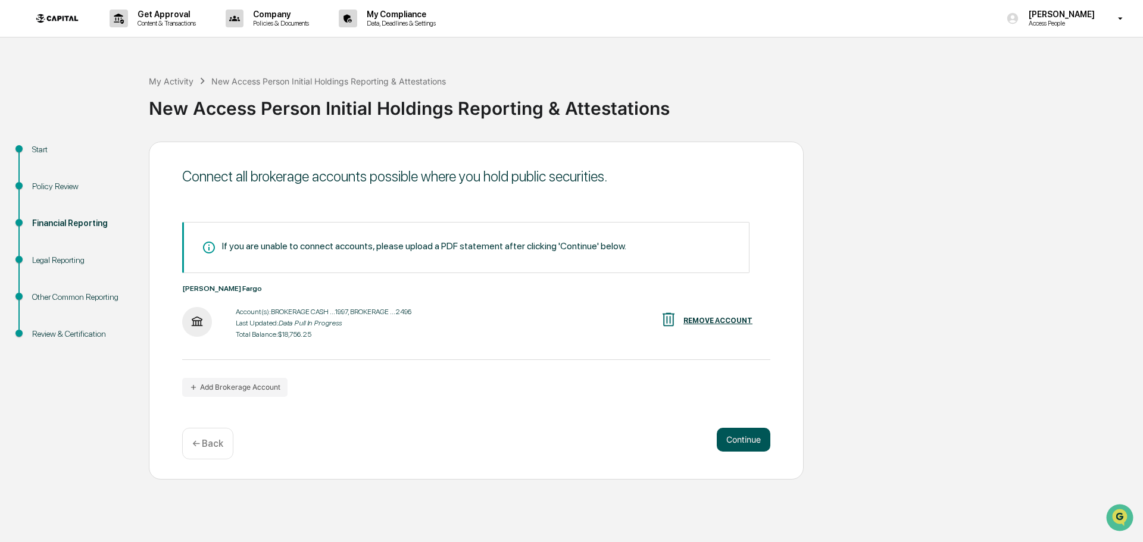
click at [735, 443] on button "Continue" at bounding box center [744, 440] width 54 height 24
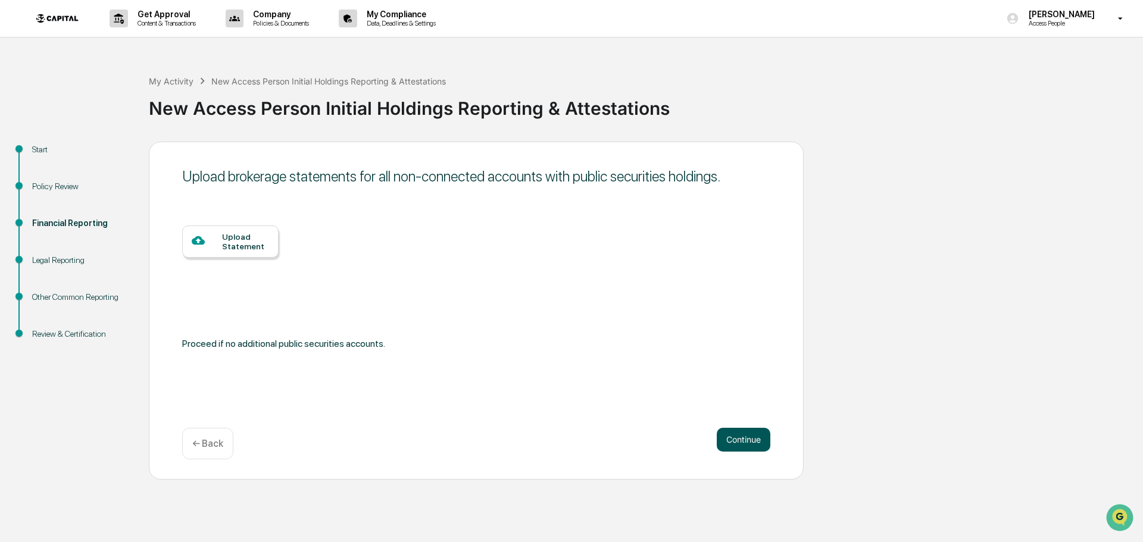
click at [745, 440] on button "Continue" at bounding box center [744, 440] width 54 height 24
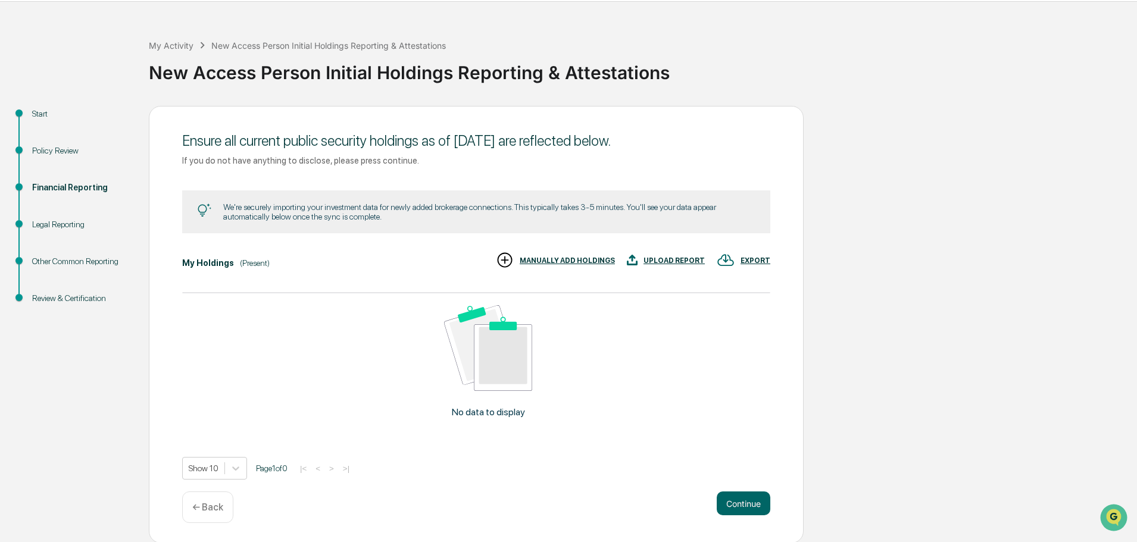
scroll to position [37, 0]
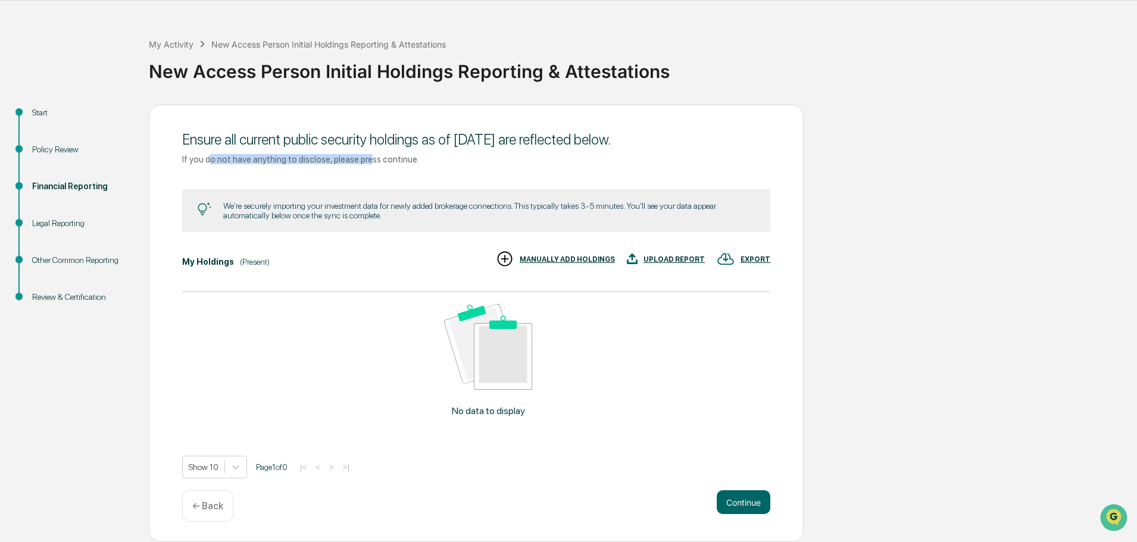
drag, startPoint x: 210, startPoint y: 160, endPoint x: 359, endPoint y: 161, distance: 149.4
click at [359, 161] on div "If you do not have anything to disclose, please press continue." at bounding box center [476, 159] width 588 height 10
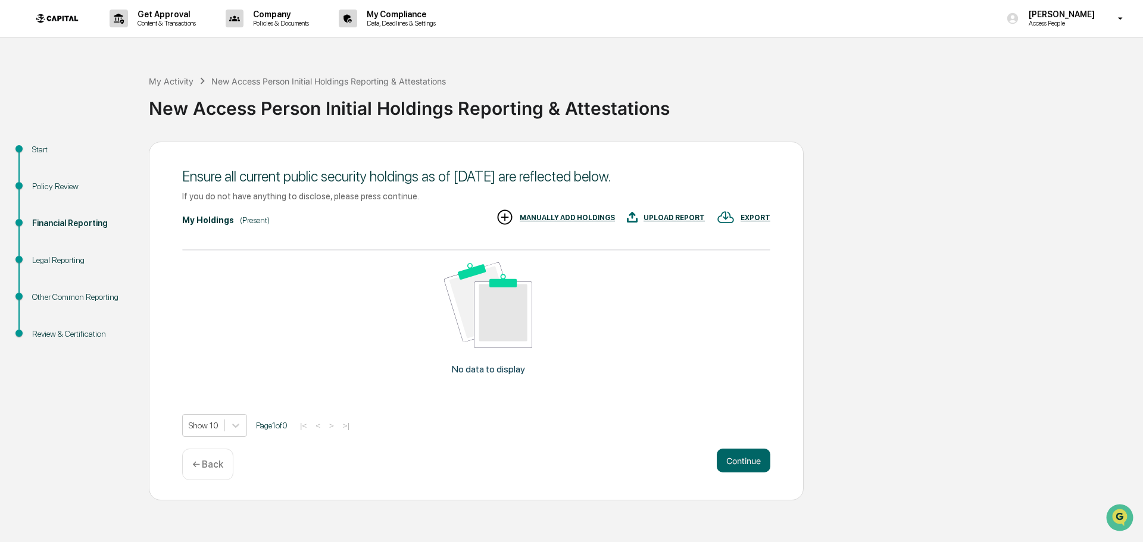
click at [201, 135] on div "My Activity New Access Person Initial Holdings Reporting & Attestations New Acc…" at bounding box center [643, 99] width 988 height 85
drag, startPoint x: 208, startPoint y: 196, endPoint x: 398, endPoint y: 202, distance: 190.6
click at [398, 202] on div "Ensure all current public security holdings as of [DATE] are reflected below. I…" at bounding box center [476, 185] width 588 height 46
click at [587, 218] on div "MANUALLY ADD HOLDINGS" at bounding box center [567, 218] width 95 height 8
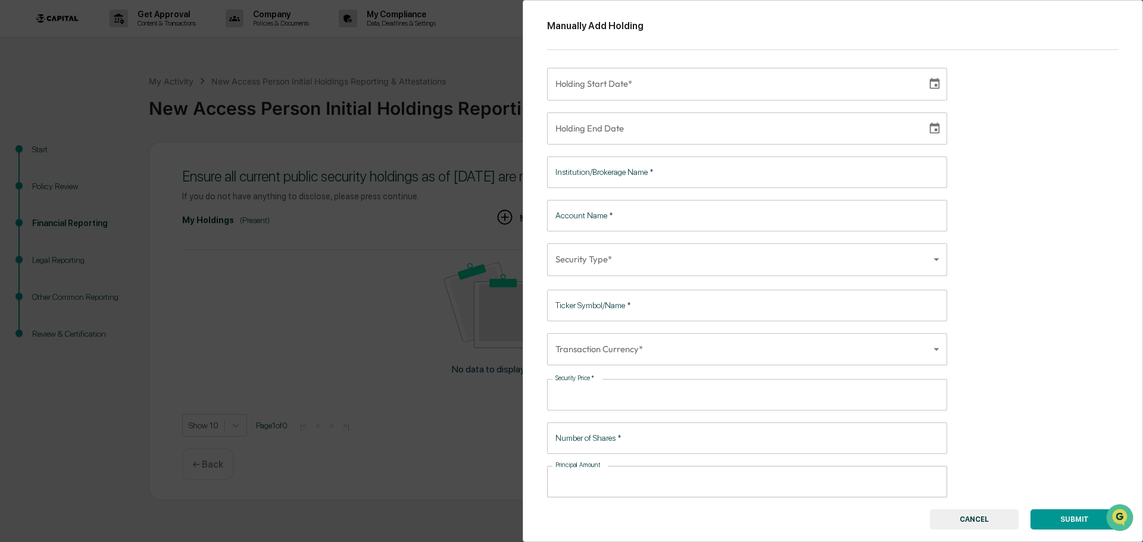
click at [984, 520] on button "CANCEL" at bounding box center [974, 520] width 89 height 20
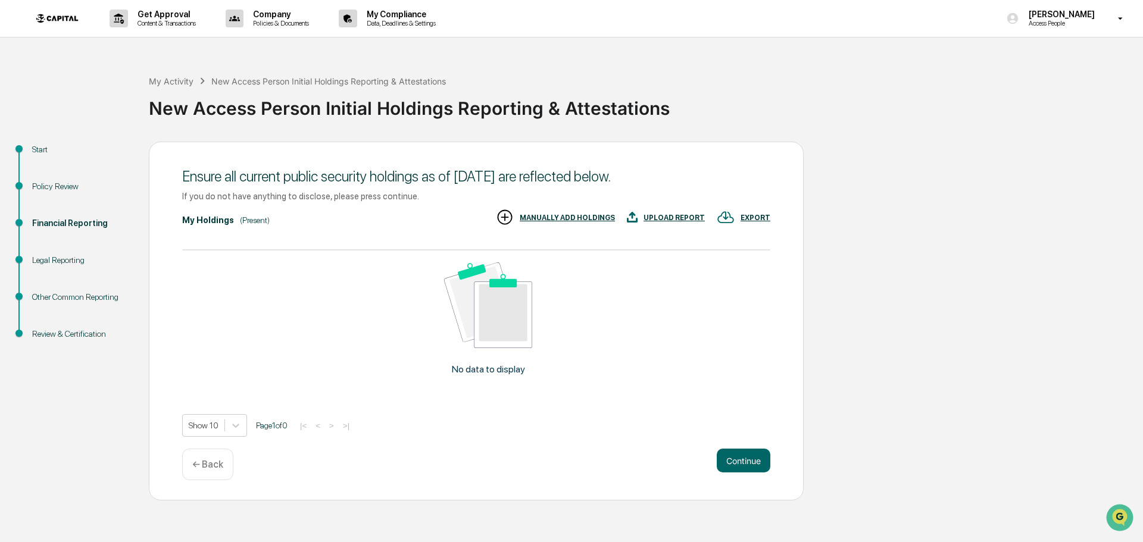
click at [685, 214] on div "UPLOAD REPORT" at bounding box center [673, 218] width 61 height 8
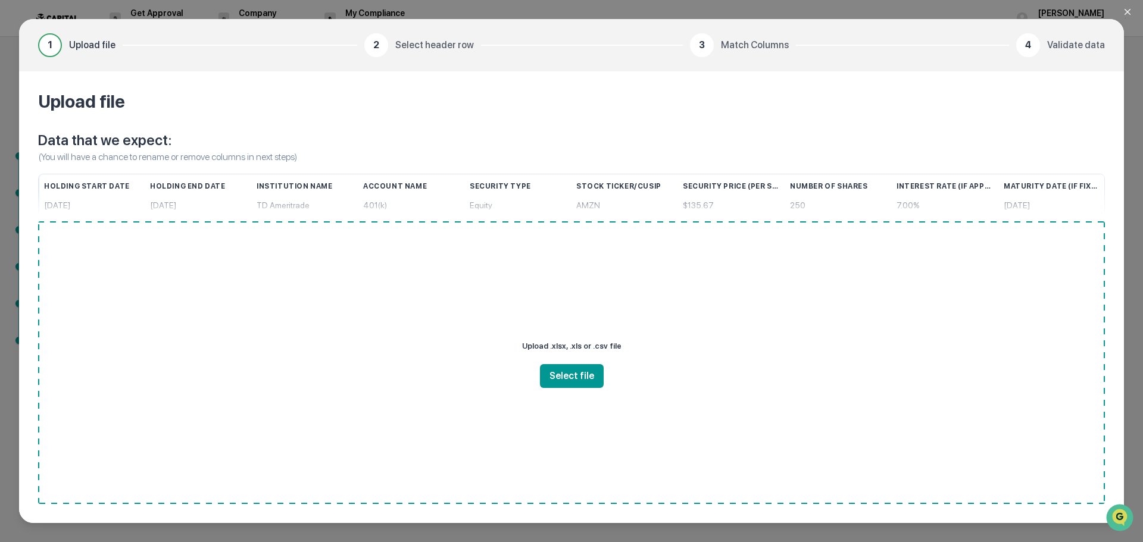
click at [1129, 12] on icon "Close modal" at bounding box center [1128, 12] width 10 height 10
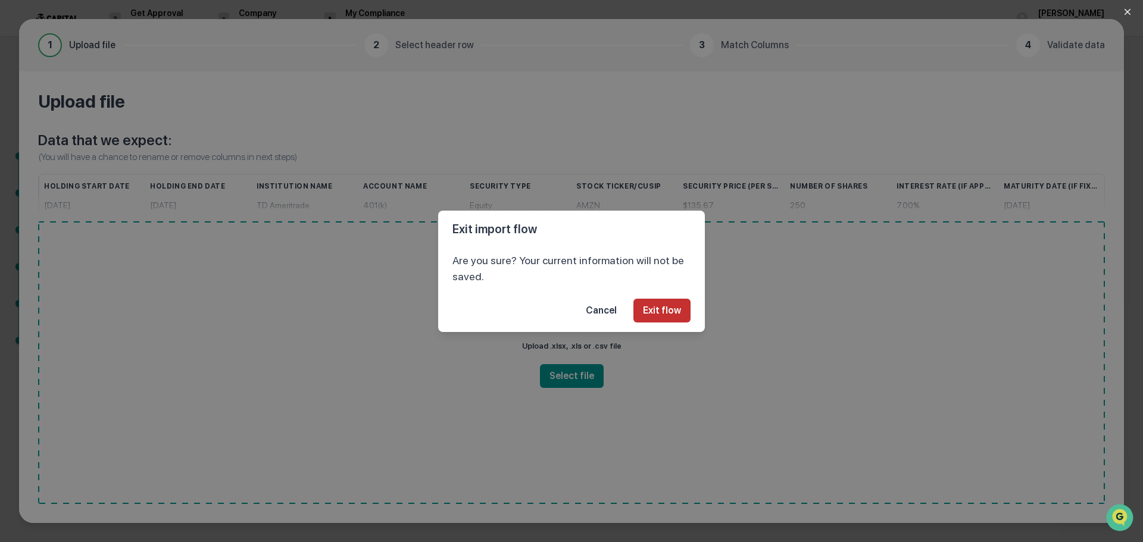
click at [662, 310] on button "Exit flow" at bounding box center [661, 311] width 57 height 24
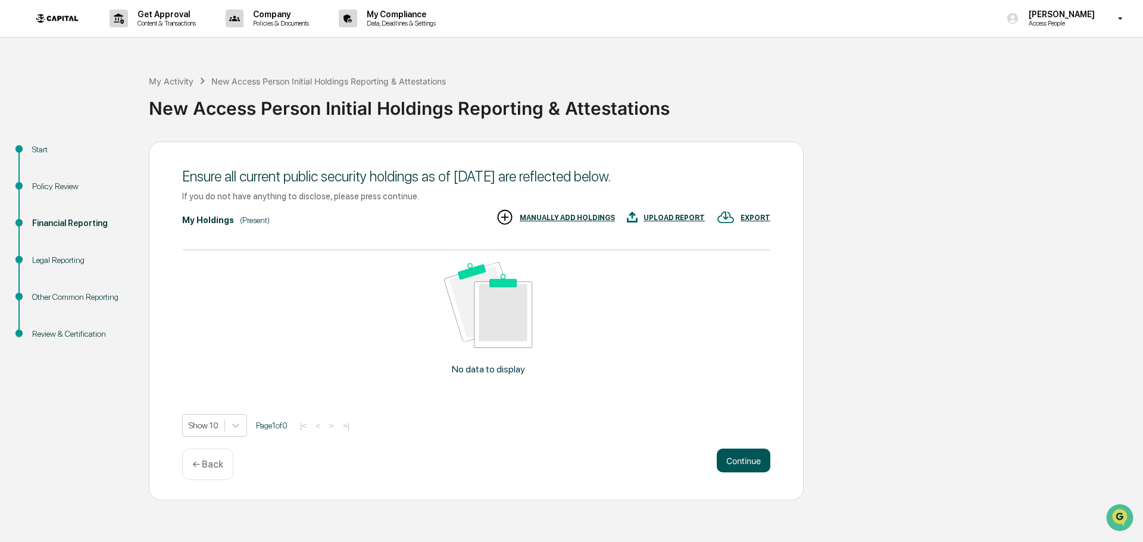
click at [750, 464] on button "Continue" at bounding box center [744, 461] width 54 height 24
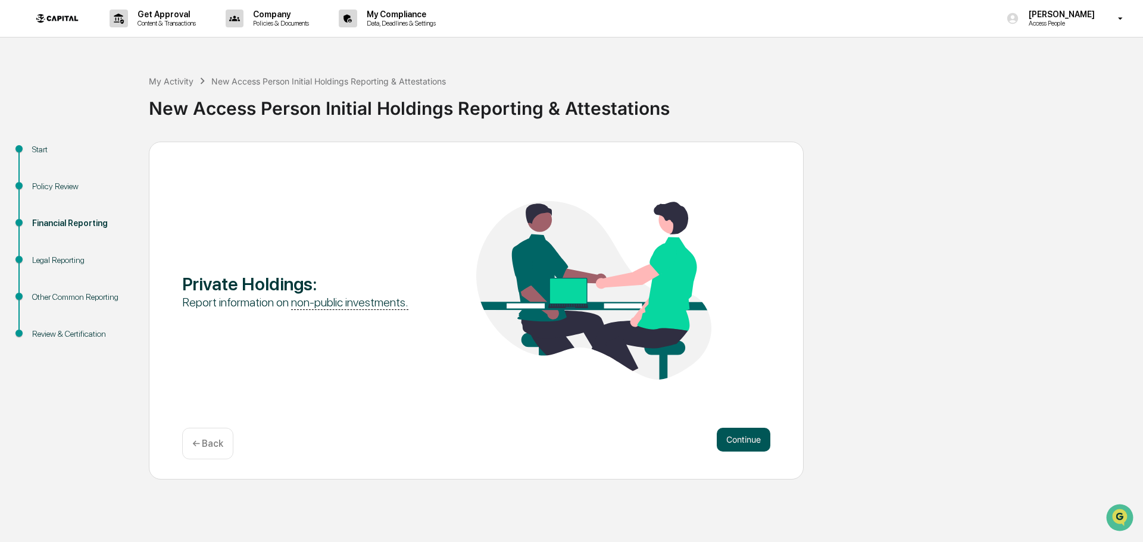
click at [757, 442] on button "Continue" at bounding box center [744, 440] width 54 height 24
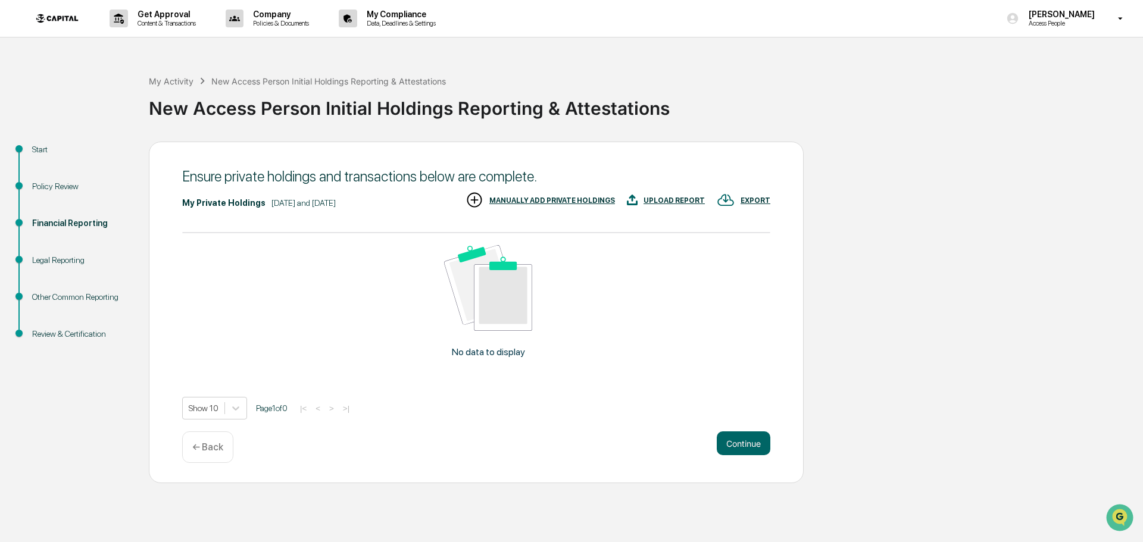
click at [547, 199] on div "MANUALLY ADD PRIVATE HOLDINGS" at bounding box center [552, 200] width 126 height 8
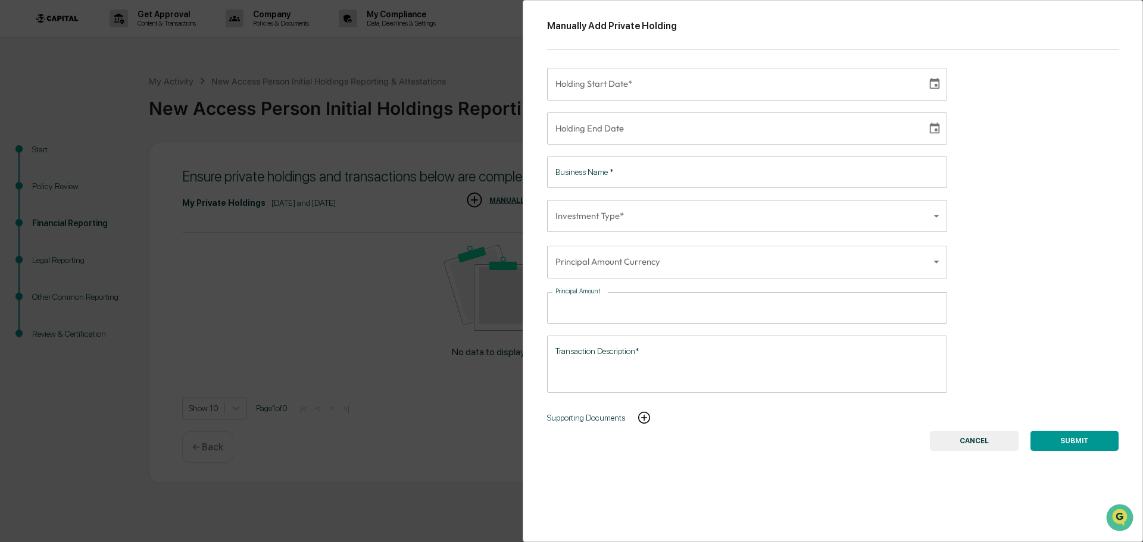
click at [989, 435] on button "CANCEL" at bounding box center [974, 441] width 89 height 20
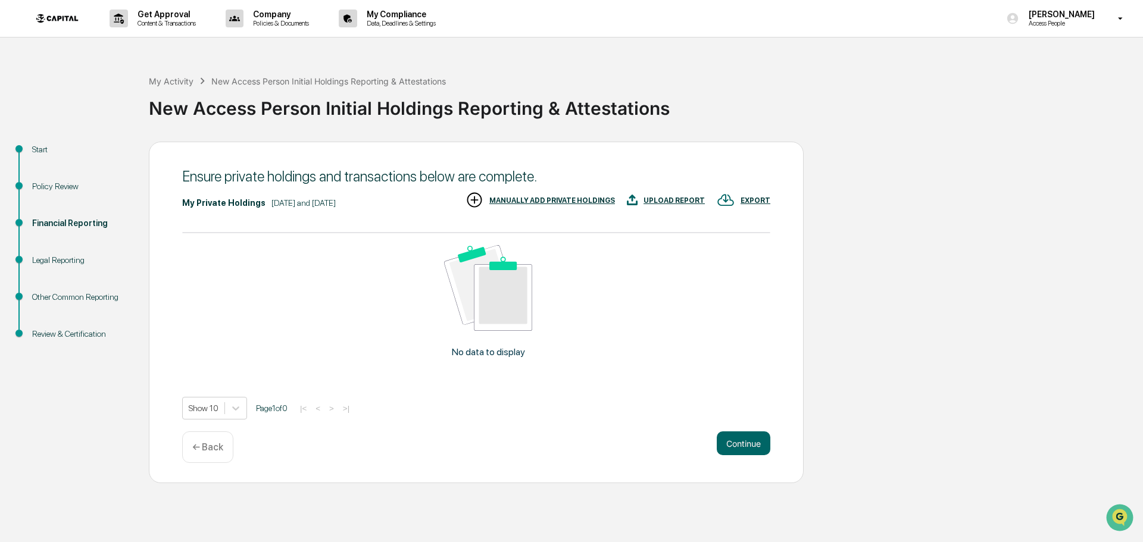
click at [682, 199] on div "UPLOAD REPORT" at bounding box center [673, 200] width 61 height 8
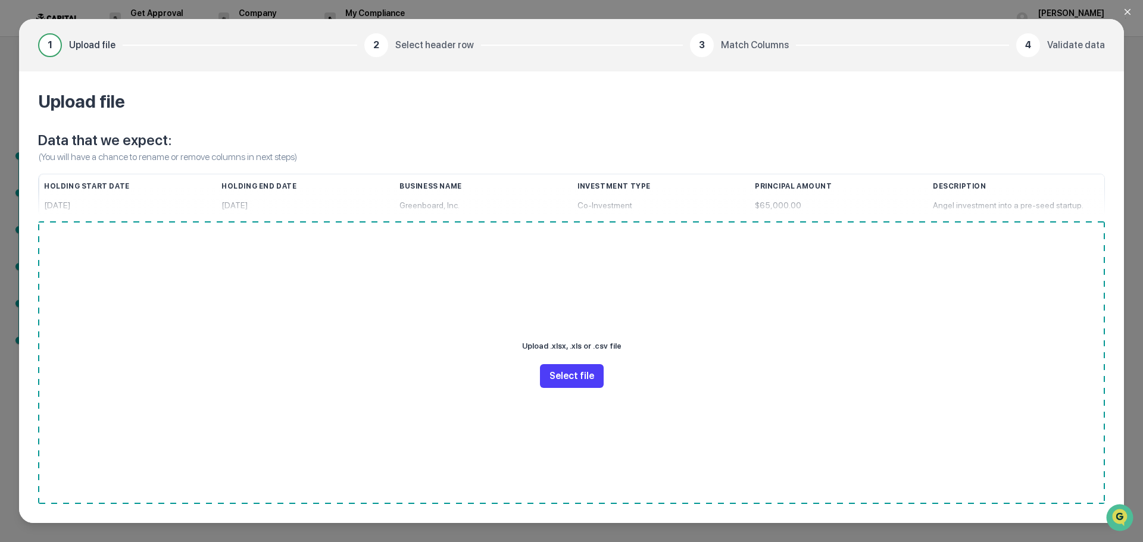
click at [584, 372] on button "Select file" at bounding box center [572, 376] width 64 height 24
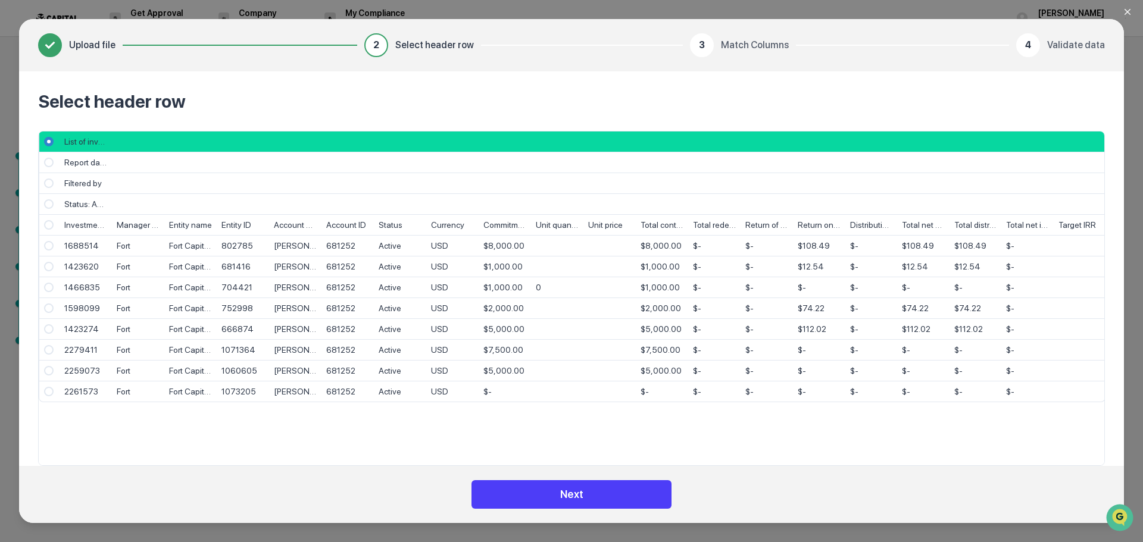
click at [621, 503] on button "Next" at bounding box center [571, 494] width 200 height 29
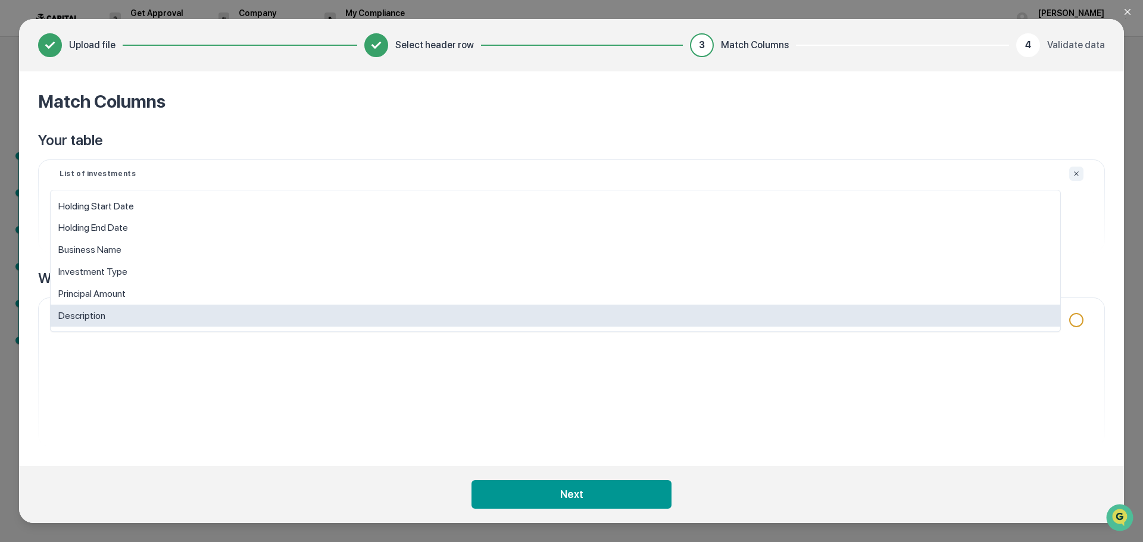
click at [94, 317] on body "Get Approval Content & Transactions Company Policies & Documents My Compliance …" at bounding box center [571, 271] width 1143 height 542
click at [208, 432] on div "option Description focused, 6 of 6. 6 results available. Use Up and Down to cho…" at bounding box center [571, 372] width 1052 height 149
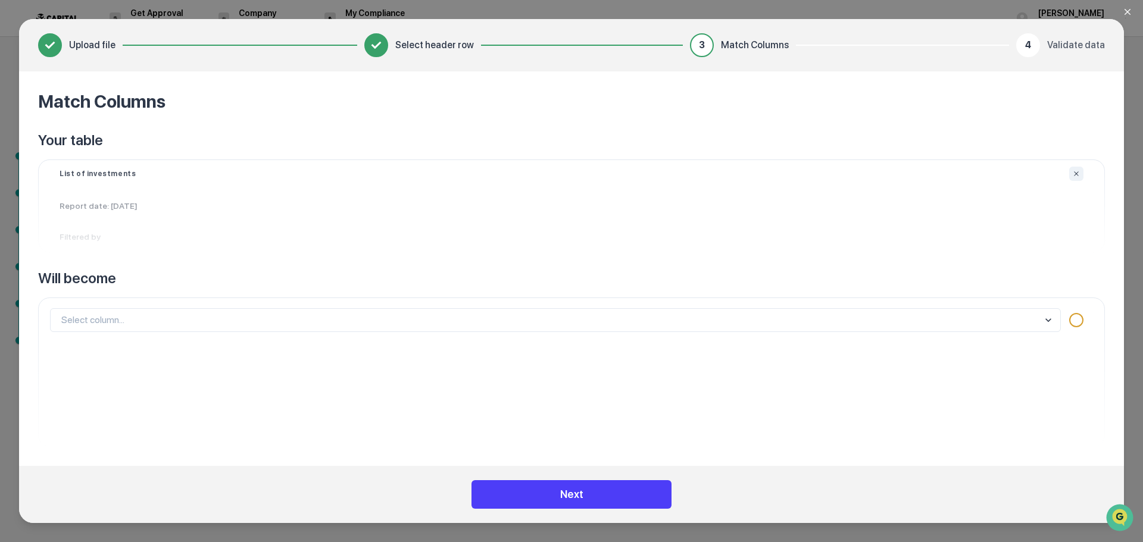
click at [590, 498] on button "Next" at bounding box center [571, 494] width 200 height 29
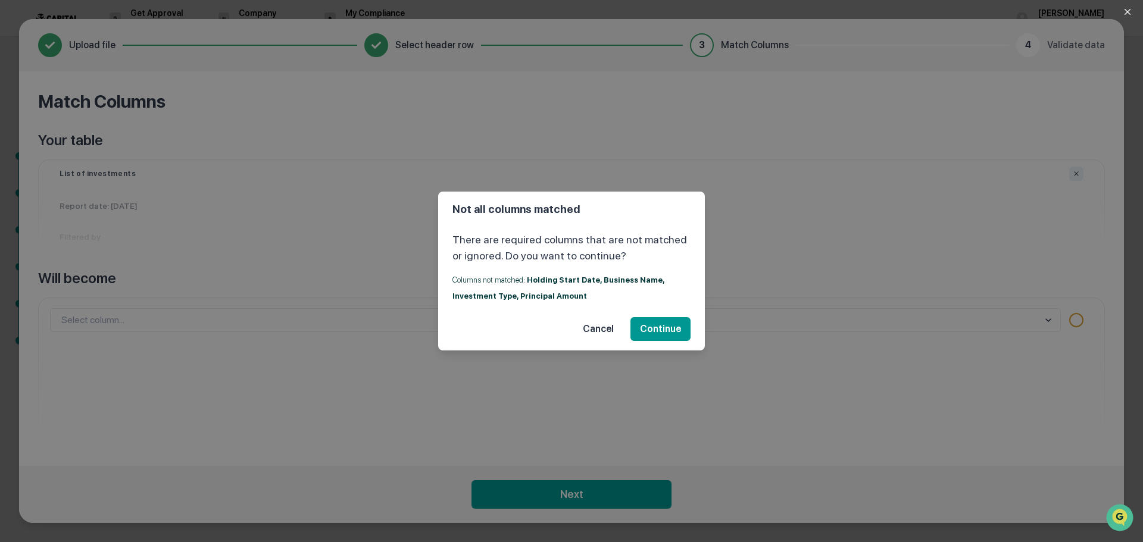
click at [601, 333] on button "Cancel" at bounding box center [598, 329] width 50 height 24
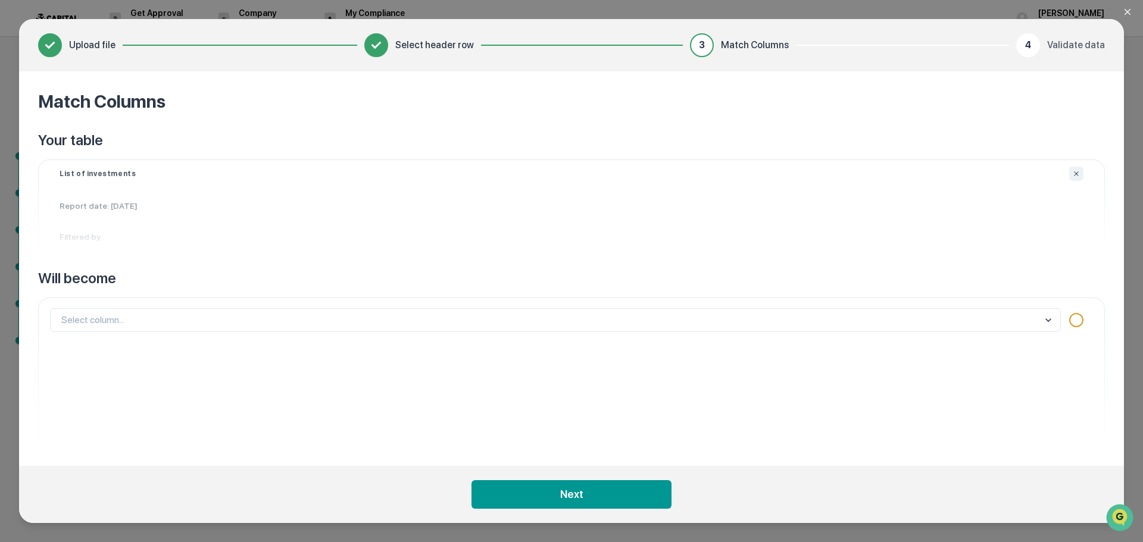
click at [141, 204] on p "Report date: [DATE]" at bounding box center [571, 205] width 1052 height 31
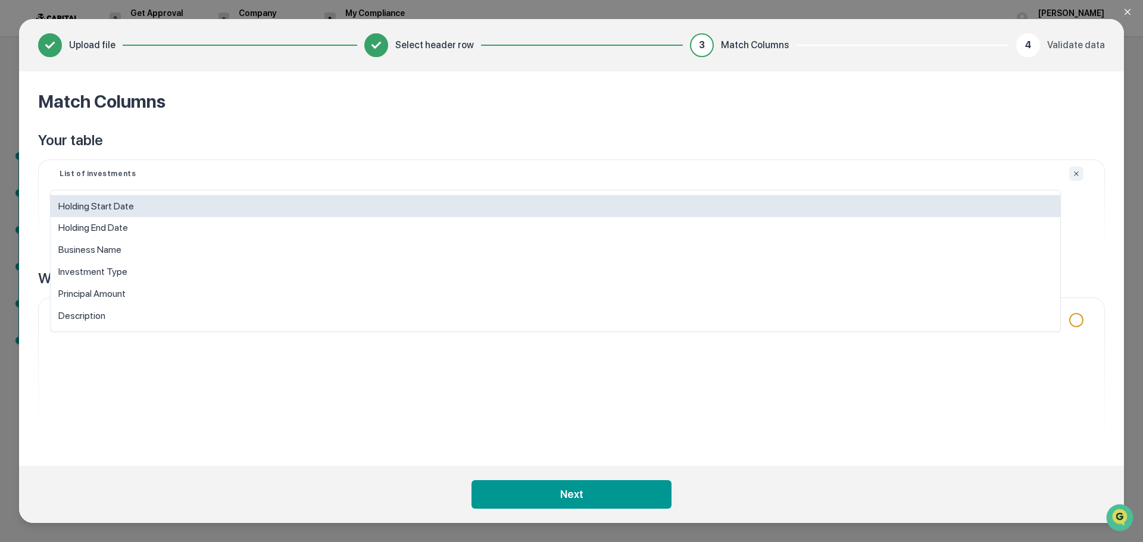
click at [112, 329] on body "Get Approval Content & Transactions Company Policies & Documents My Compliance …" at bounding box center [571, 271] width 1143 height 542
click at [126, 205] on div "Holding Start Date" at bounding box center [555, 206] width 1009 height 22
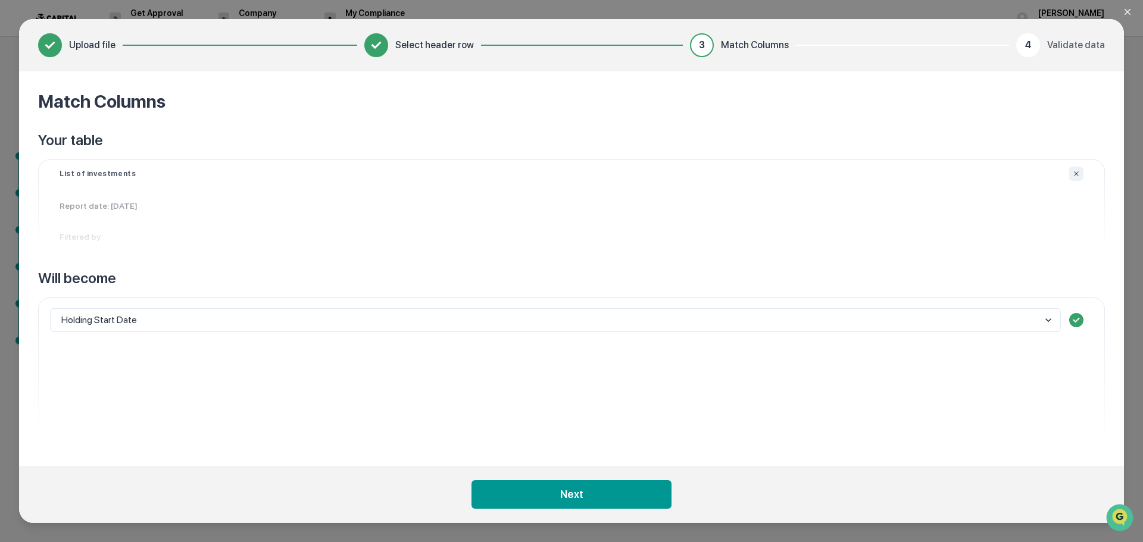
click at [140, 225] on p "Filtered by" at bounding box center [571, 236] width 1052 height 31
click at [146, 306] on div "Holding Start Date" at bounding box center [571, 372] width 1052 height 149
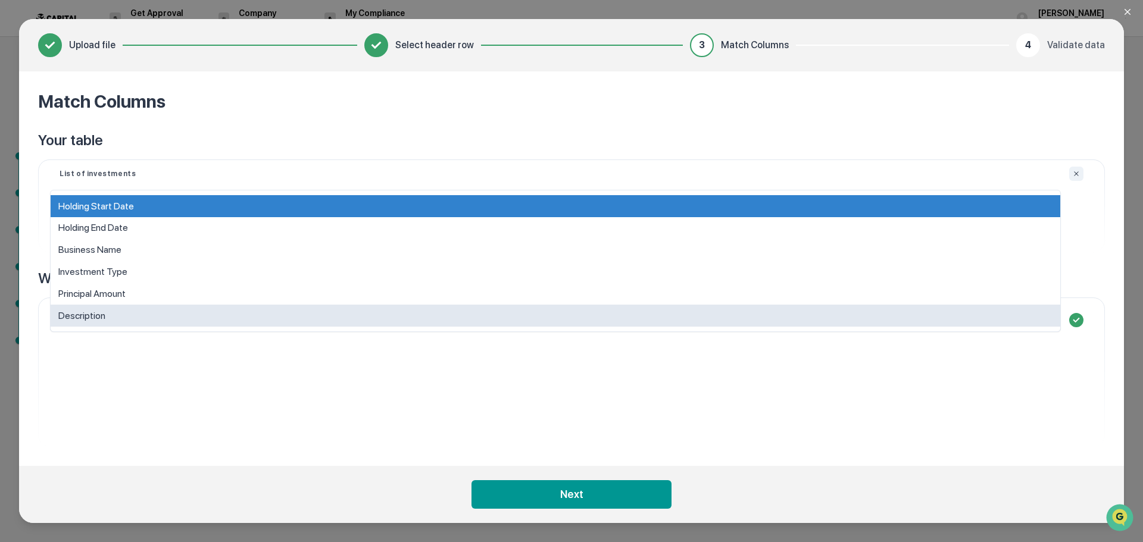
click at [137, 323] on body "Get Approval Content & Transactions Company Policies & Documents My Compliance …" at bounding box center [571, 271] width 1143 height 542
click at [196, 367] on div "option Description focused, 6 of 6. 6 results available. Use Up and Down to cho…" at bounding box center [571, 372] width 1052 height 149
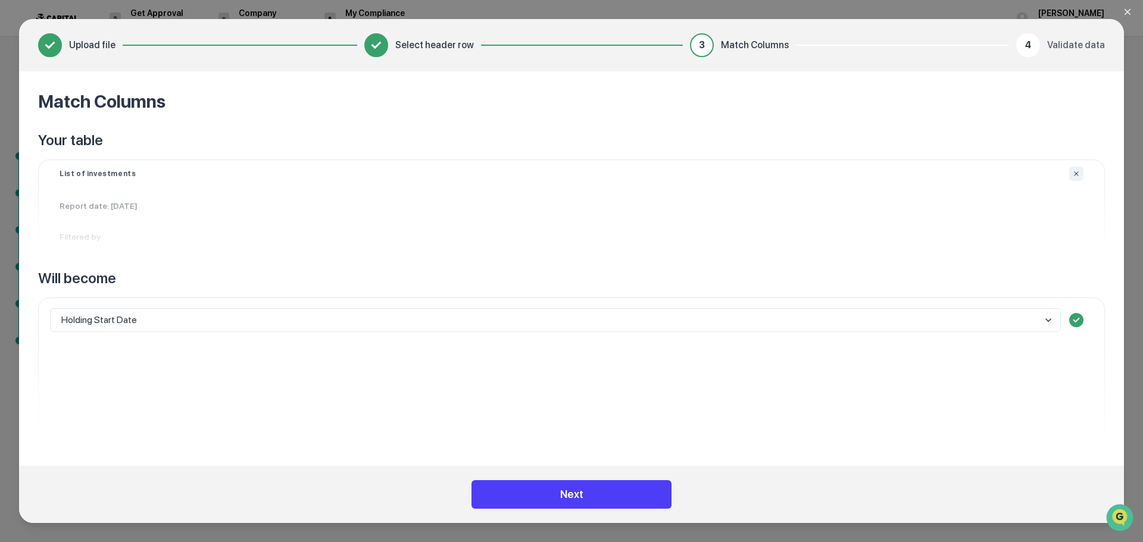
click at [551, 499] on button "Next" at bounding box center [571, 494] width 200 height 29
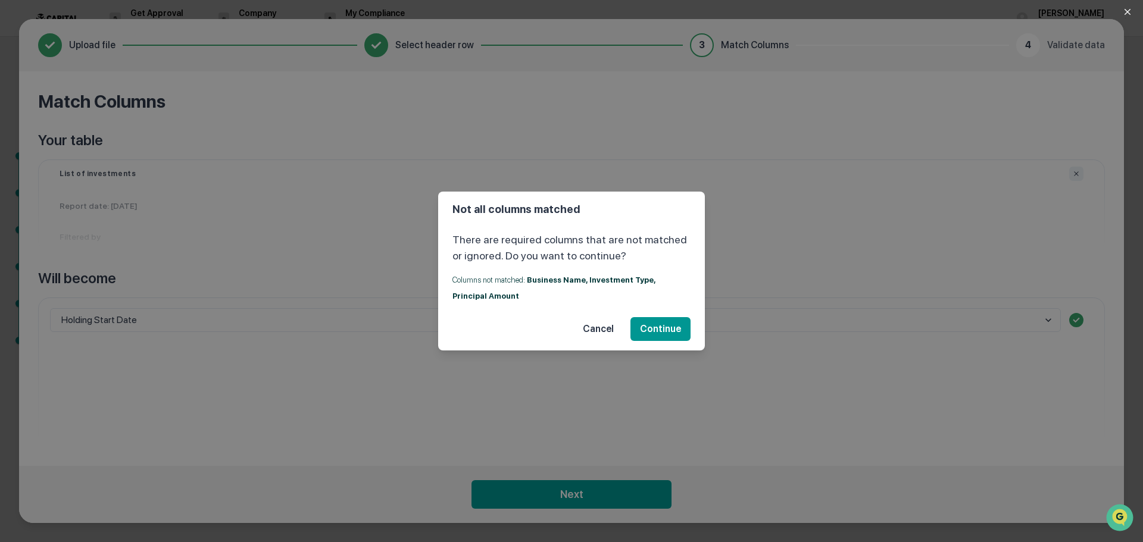
click at [604, 329] on button "Cancel" at bounding box center [598, 329] width 50 height 24
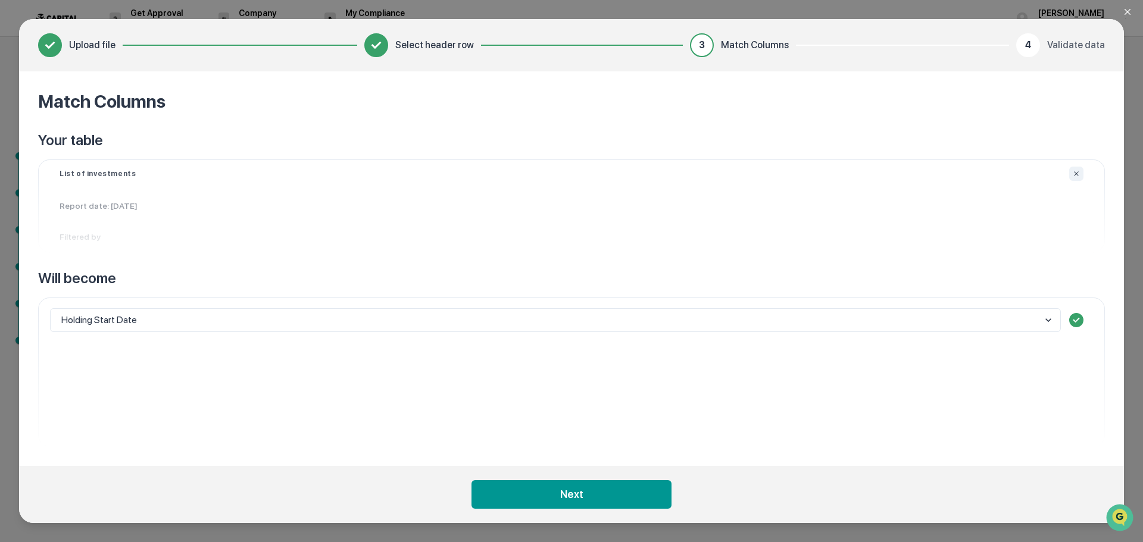
click at [1084, 174] on div "List of investments" at bounding box center [571, 174] width 1052 height 14
click at [1076, 174] on icon "Ignore column" at bounding box center [1076, 173] width 7 height 7
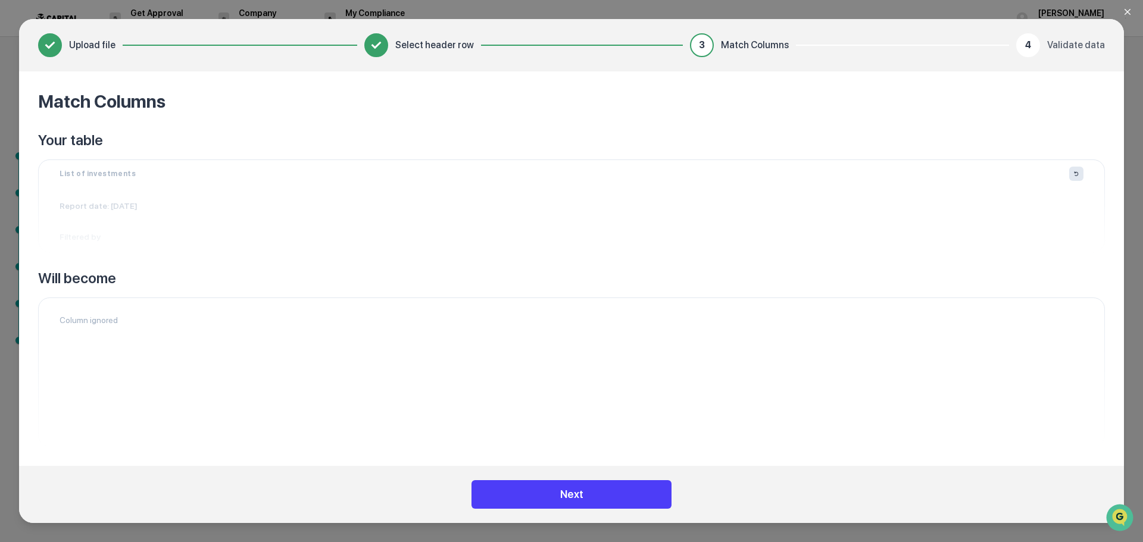
click at [565, 504] on button "Next" at bounding box center [571, 494] width 200 height 29
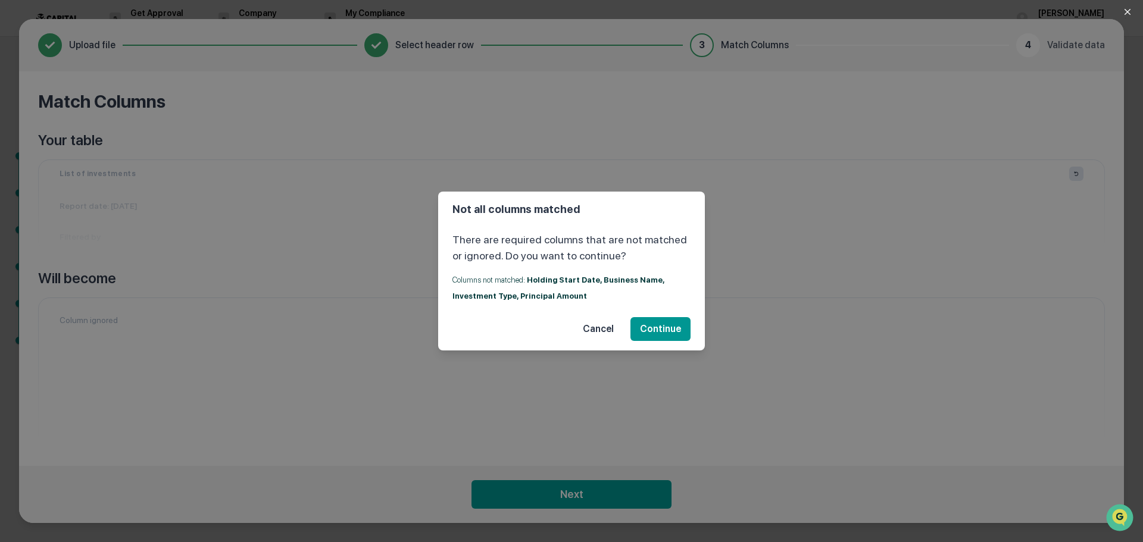
click at [607, 330] on button "Cancel" at bounding box center [598, 329] width 50 height 24
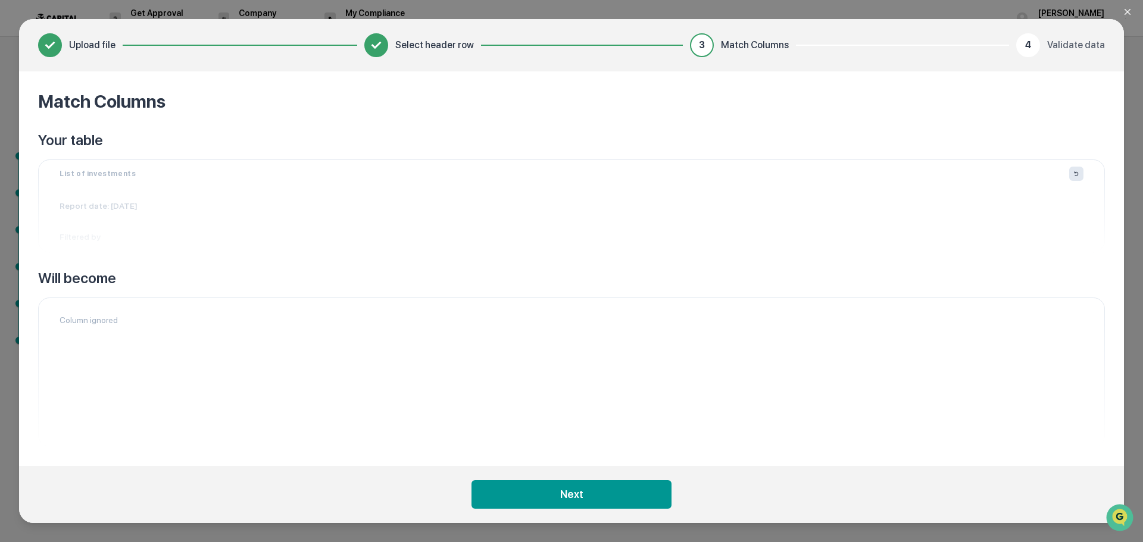
click at [1071, 178] on button "Ignore column" at bounding box center [1076, 174] width 14 height 14
click at [1076, 176] on icon "Ignore column" at bounding box center [1076, 173] width 7 height 7
click at [1076, 176] on icon "Ignore column" at bounding box center [1076, 173] width 4 height 5
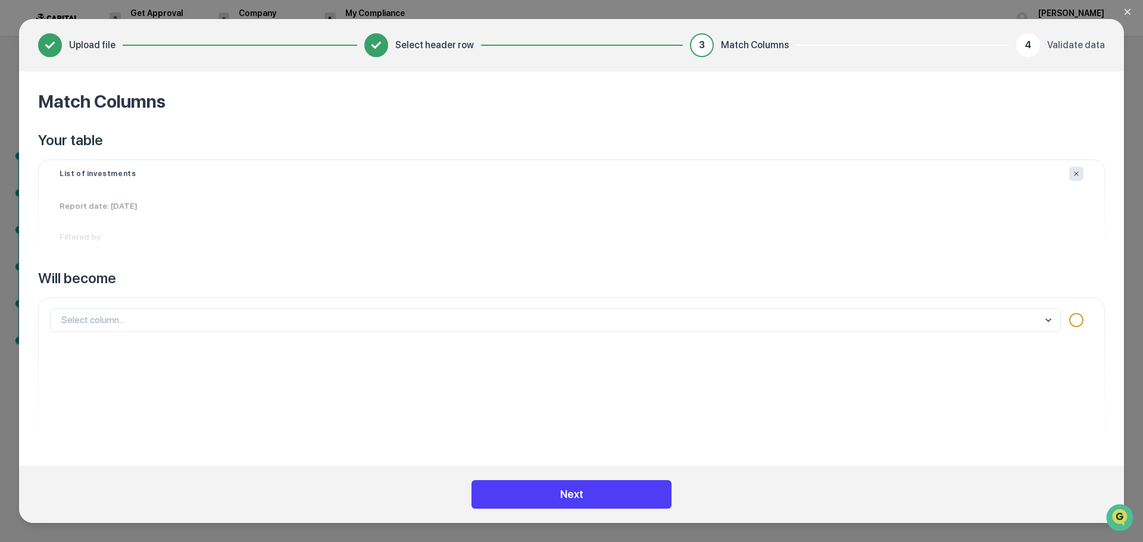
click at [587, 491] on button "Next" at bounding box center [571, 494] width 200 height 29
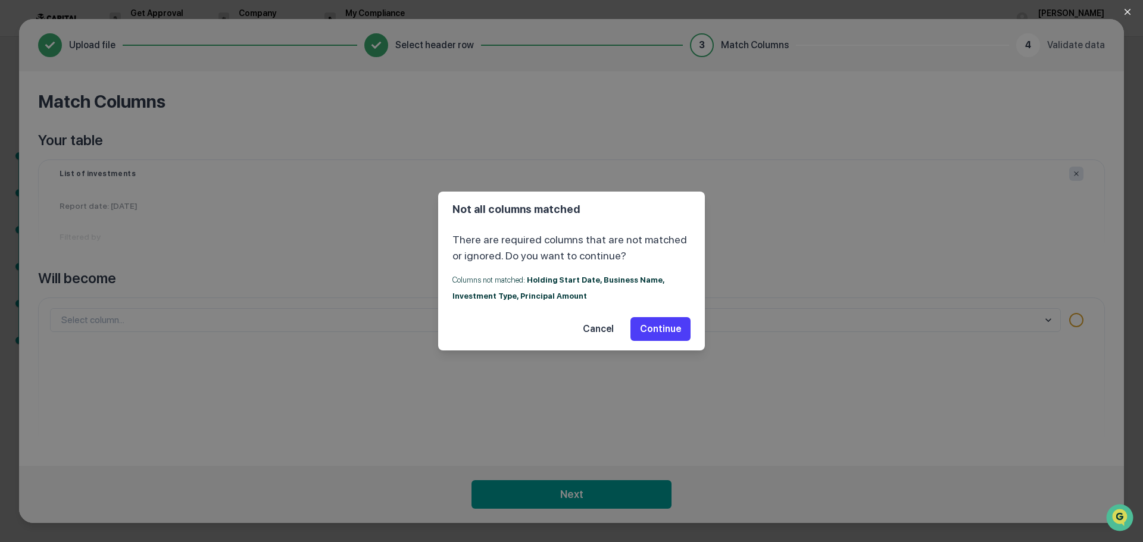
click at [662, 332] on button "Continue" at bounding box center [660, 329] width 60 height 24
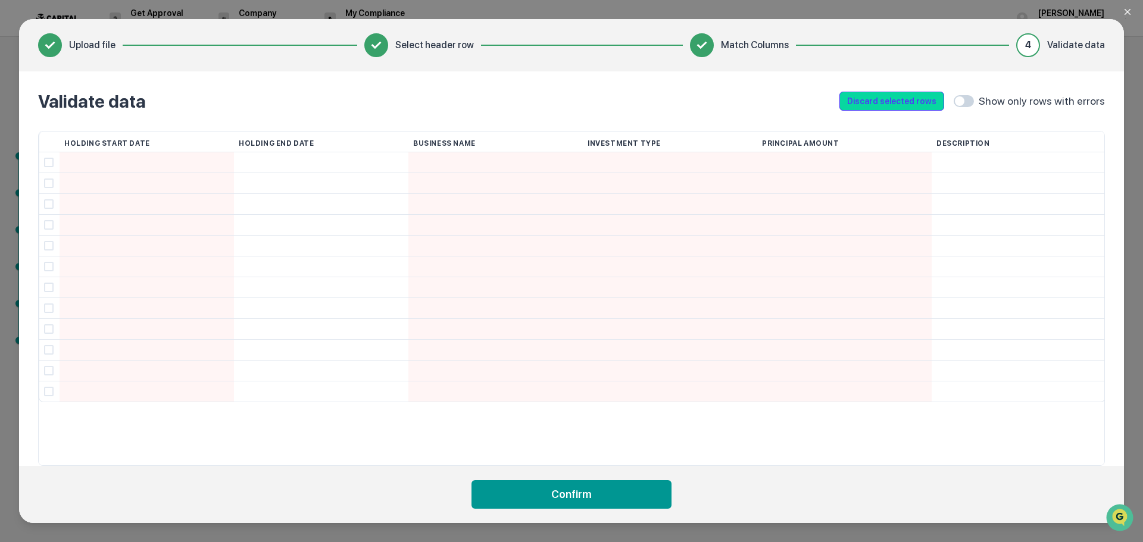
click at [917, 104] on button "Discard selected rows" at bounding box center [891, 101] width 105 height 19
click at [964, 99] on span at bounding box center [960, 101] width 10 height 10
click at [1125, 15] on icon "Close modal" at bounding box center [1128, 12] width 10 height 10
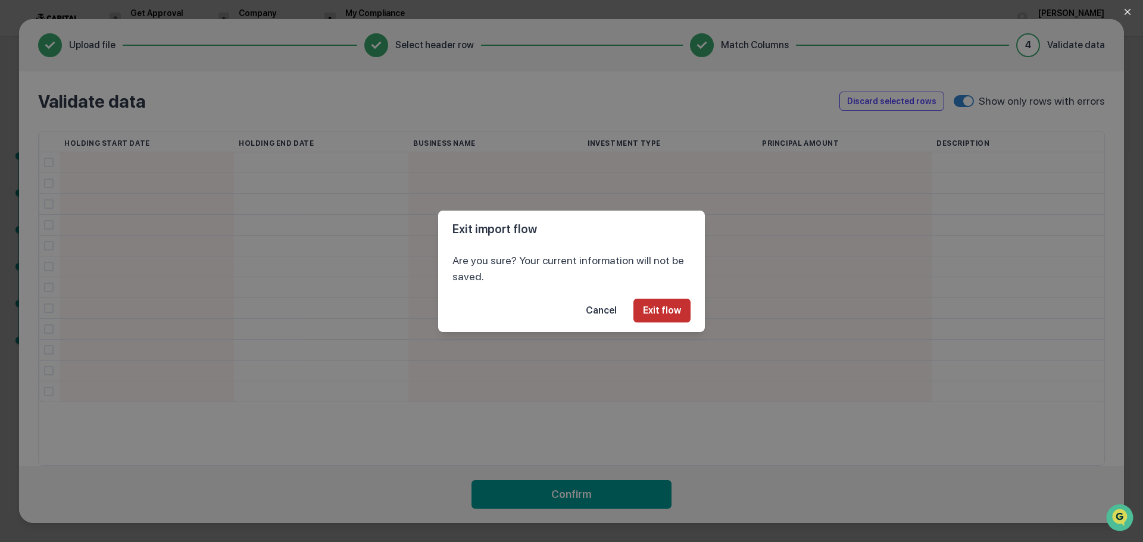
click at [657, 314] on button "Exit flow" at bounding box center [661, 311] width 57 height 24
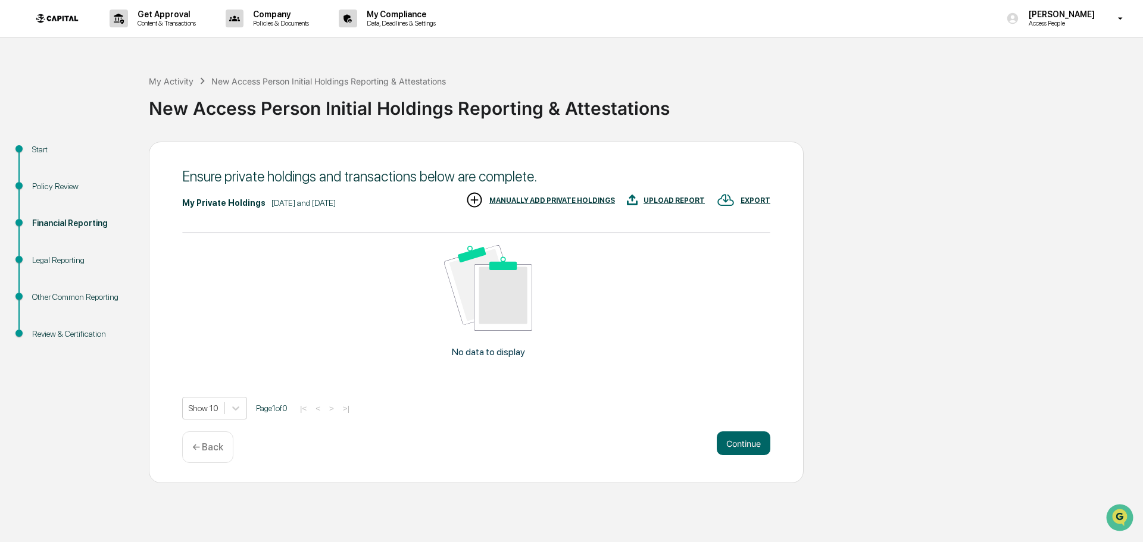
click at [665, 194] on div "UPLOAD REPORT" at bounding box center [666, 201] width 78 height 20
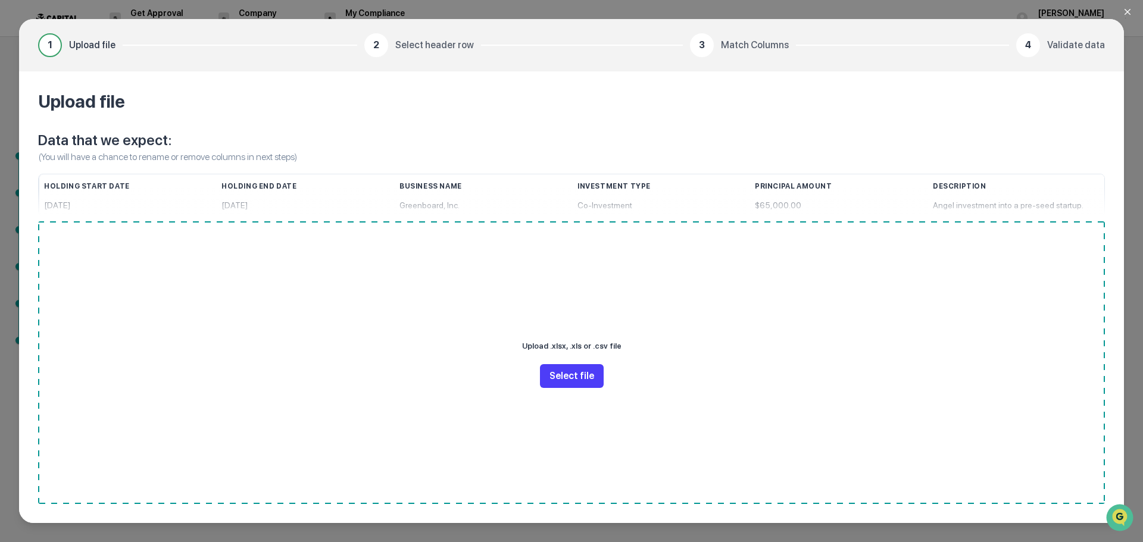
click at [568, 376] on button "Select file" at bounding box center [572, 376] width 64 height 24
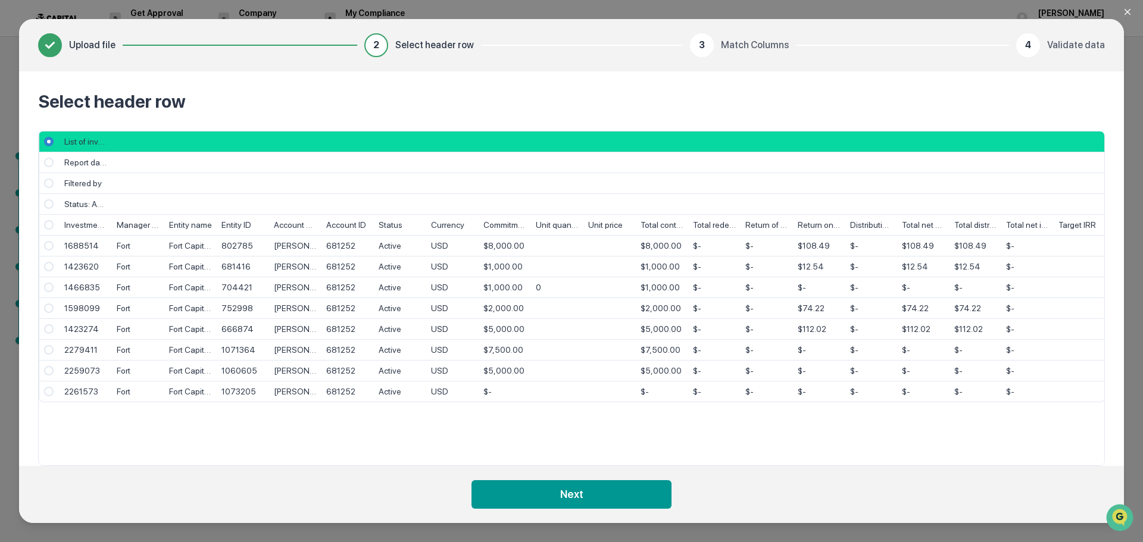
click at [48, 158] on span "Select" at bounding box center [49, 163] width 10 height 10
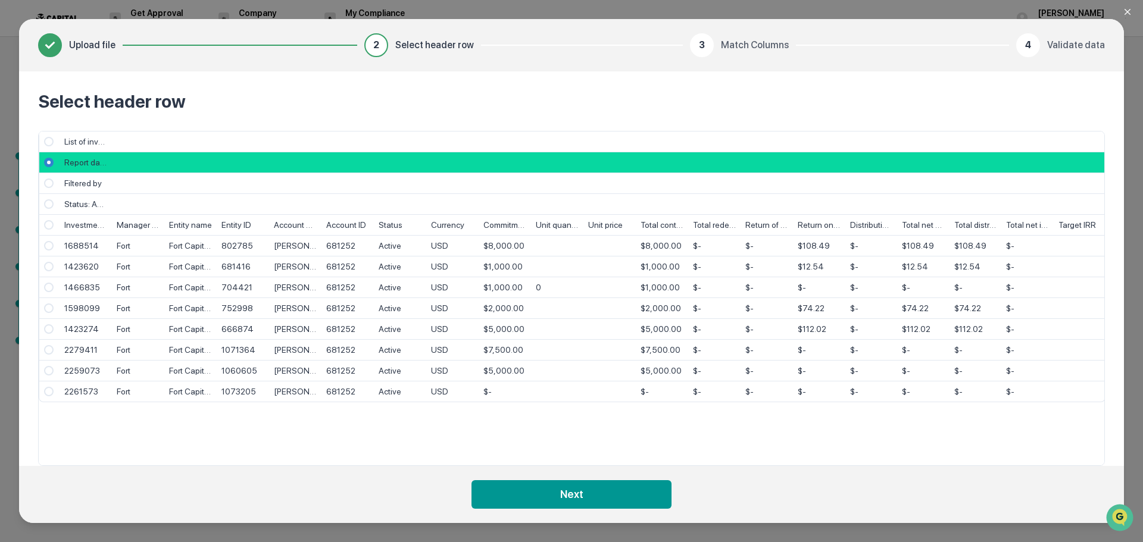
click at [49, 225] on span "Select" at bounding box center [49, 225] width 10 height 10
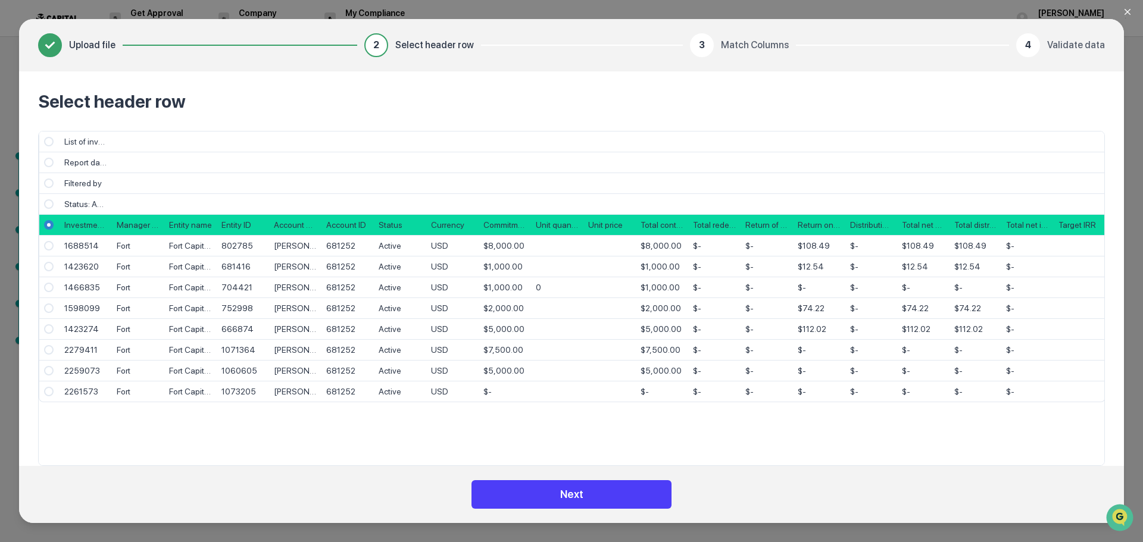
click at [582, 497] on button "Next" at bounding box center [571, 494] width 200 height 29
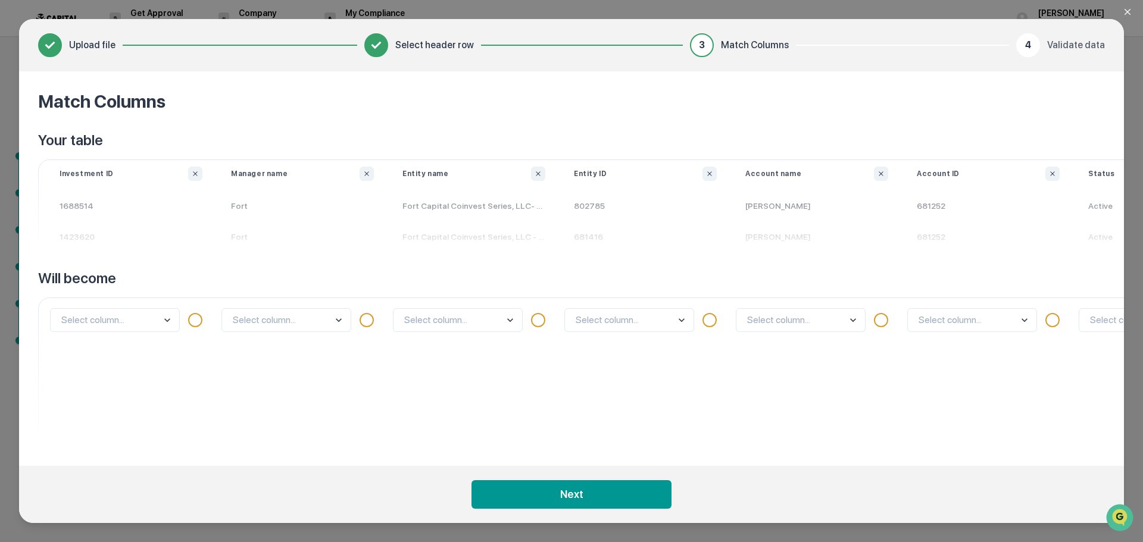
click at [134, 332] on body "Get Approval Content & Transactions Company Policies & Documents My Compliance …" at bounding box center [571, 271] width 1143 height 542
click at [142, 391] on div "Select column..." at bounding box center [130, 372] width 171 height 149
click at [135, 313] on body "Get Approval Content & Transactions Company Policies & Documents My Compliance …" at bounding box center [571, 271] width 1143 height 542
click at [275, 322] on body "Get Approval Content & Transactions Company Policies & Documents My Compliance …" at bounding box center [571, 271] width 1143 height 542
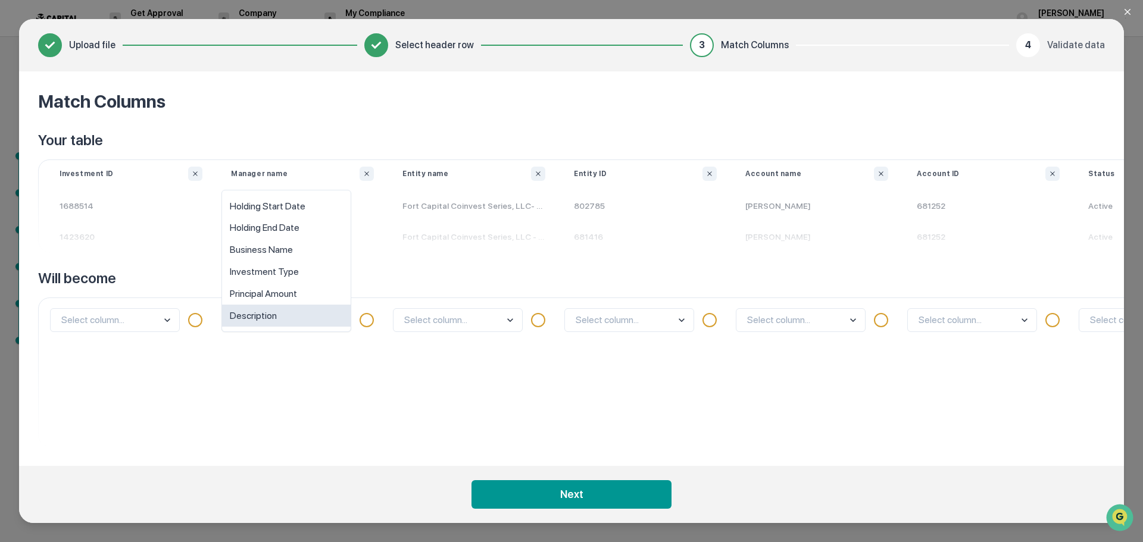
click at [285, 408] on div "option Description focused, 6 of 6. 6 results available. Use Up and Down to cho…" at bounding box center [302, 372] width 171 height 149
click at [298, 325] on body "Get Approval Content & Transactions Company Policies & Documents My Compliance …" at bounding box center [571, 271] width 1143 height 542
click at [447, 330] on body "Get Approval Content & Transactions Company Policies & Documents My Compliance …" at bounding box center [571, 271] width 1143 height 542
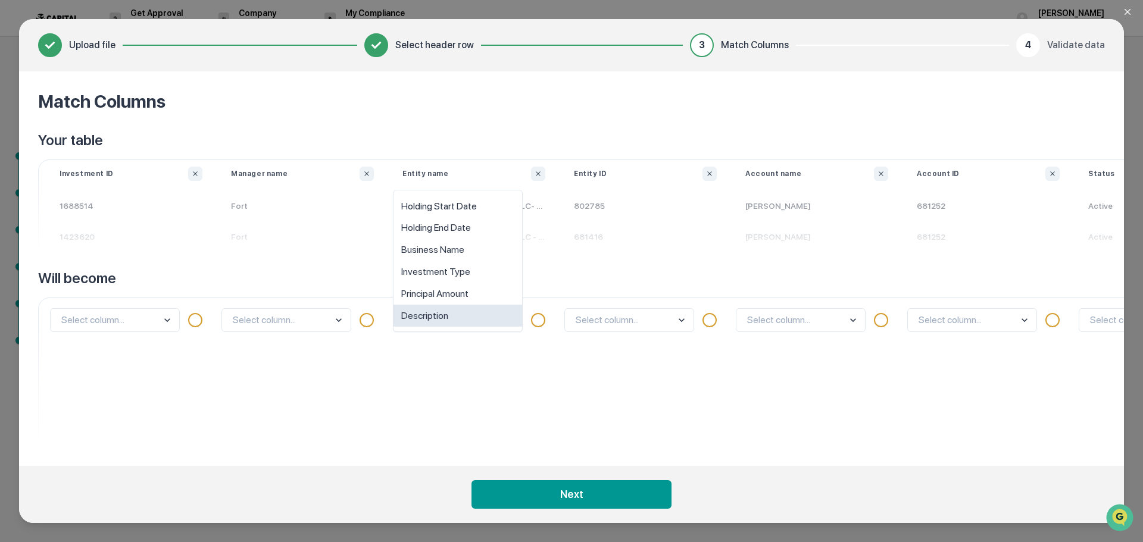
drag, startPoint x: 616, startPoint y: 391, endPoint x: 717, endPoint y: 298, distance: 136.9
click at [624, 389] on div "Select column..." at bounding box center [645, 372] width 171 height 149
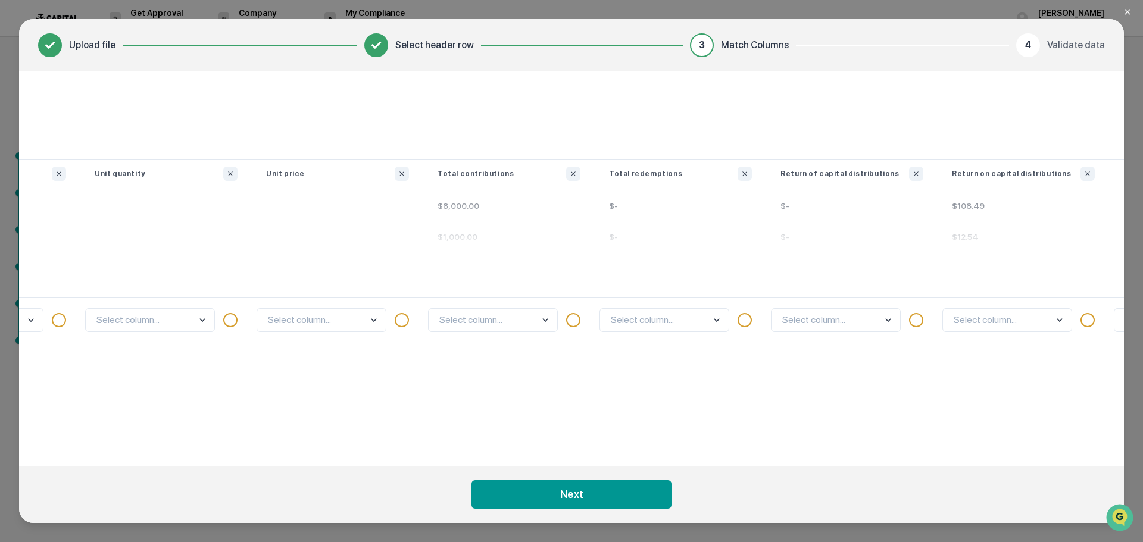
scroll to position [0, 2357]
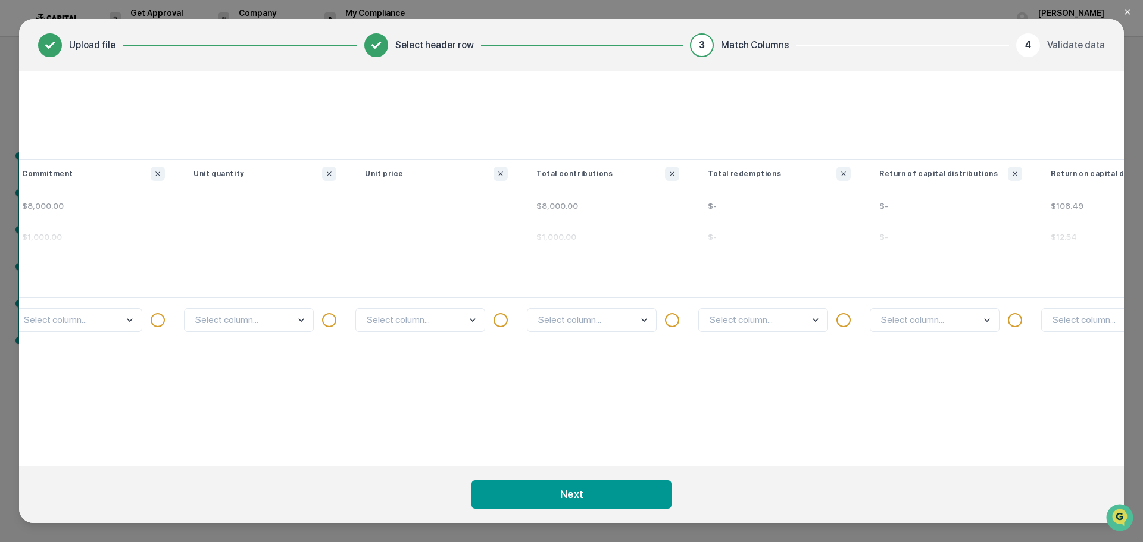
click at [611, 317] on body "Get Approval Content & Transactions Company Policies & Documents My Compliance …" at bounding box center [571, 271] width 1143 height 542
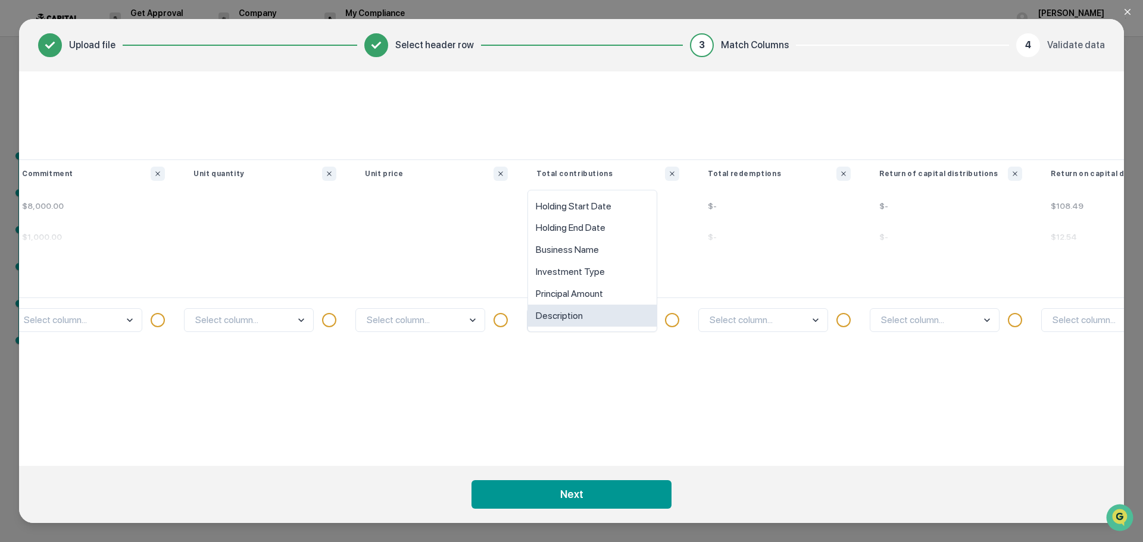
scroll to position [0, 1408]
click at [588, 295] on div "Principal Amount" at bounding box center [592, 294] width 129 height 22
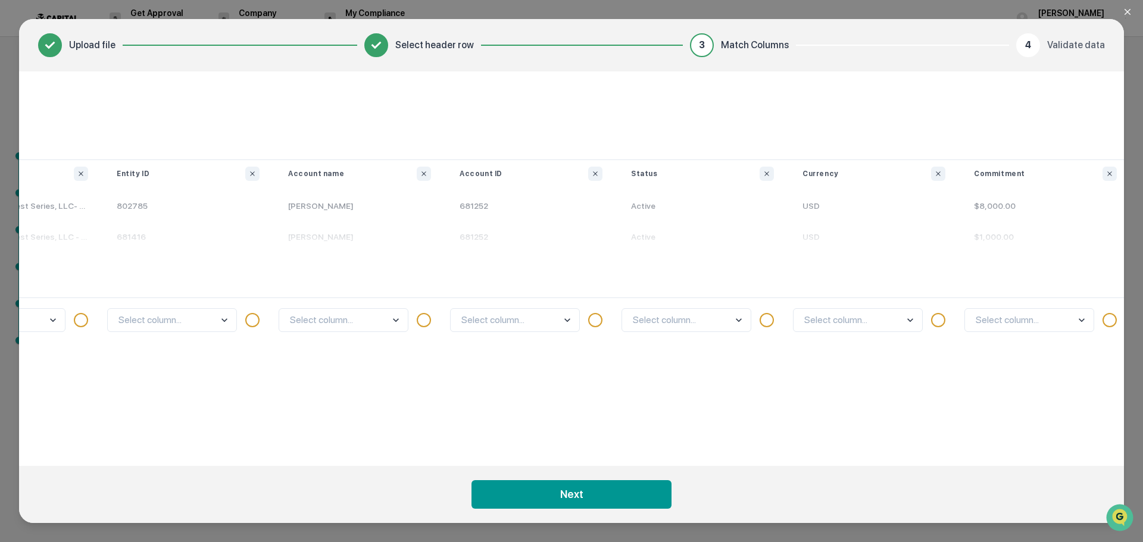
scroll to position [0, 457]
click at [315, 323] on body "Get Approval Content & Transactions Company Policies & Documents My Compliance …" at bounding box center [571, 271] width 1143 height 542
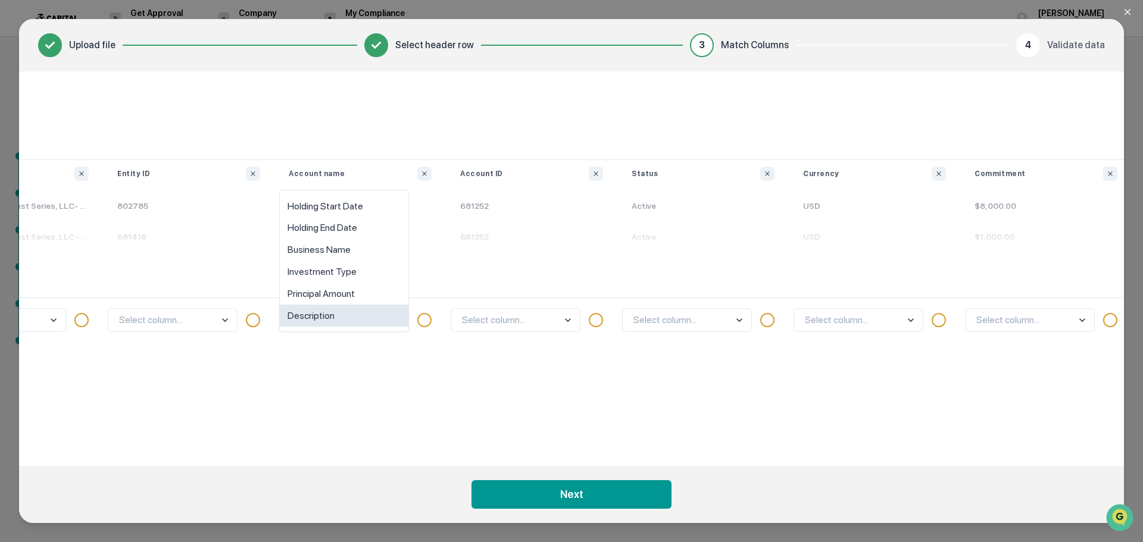
click at [328, 351] on div "option Description focused, 6 of 6. 6 results available. Use Up and Down to cho…" at bounding box center [359, 372] width 171 height 149
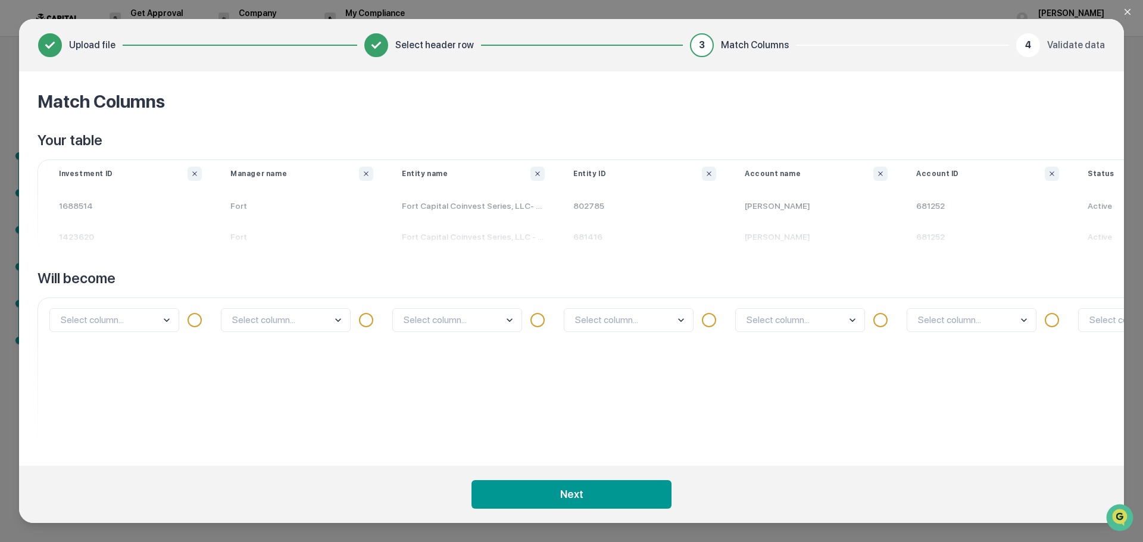
scroll to position [0, 0]
click at [472, 302] on div "Select column..." at bounding box center [473, 372] width 171 height 149
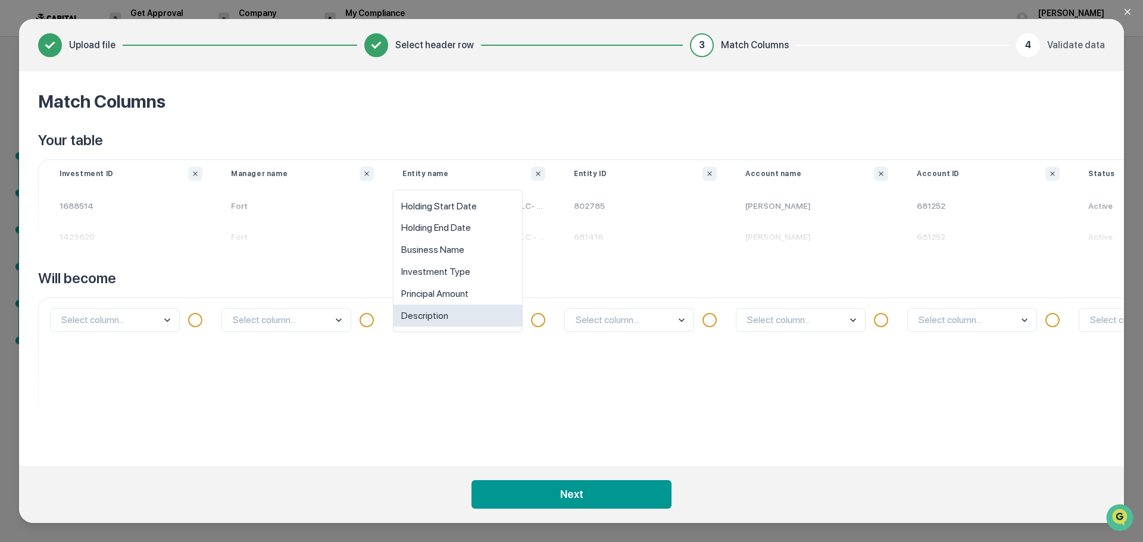
click at [469, 322] on body "Get Approval Content & Transactions Company Policies & Documents My Compliance …" at bounding box center [571, 271] width 1143 height 542
click at [456, 314] on div "Description" at bounding box center [457, 316] width 129 height 22
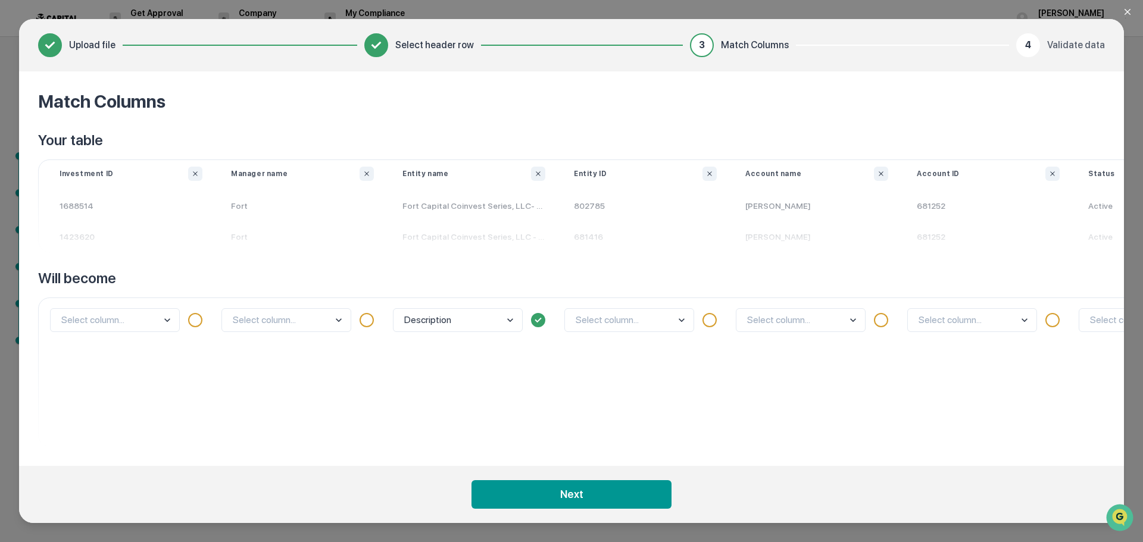
click at [467, 367] on div "option Description, selected. Entity name is focused ,type to refine list, pres…" at bounding box center [473, 372] width 171 height 149
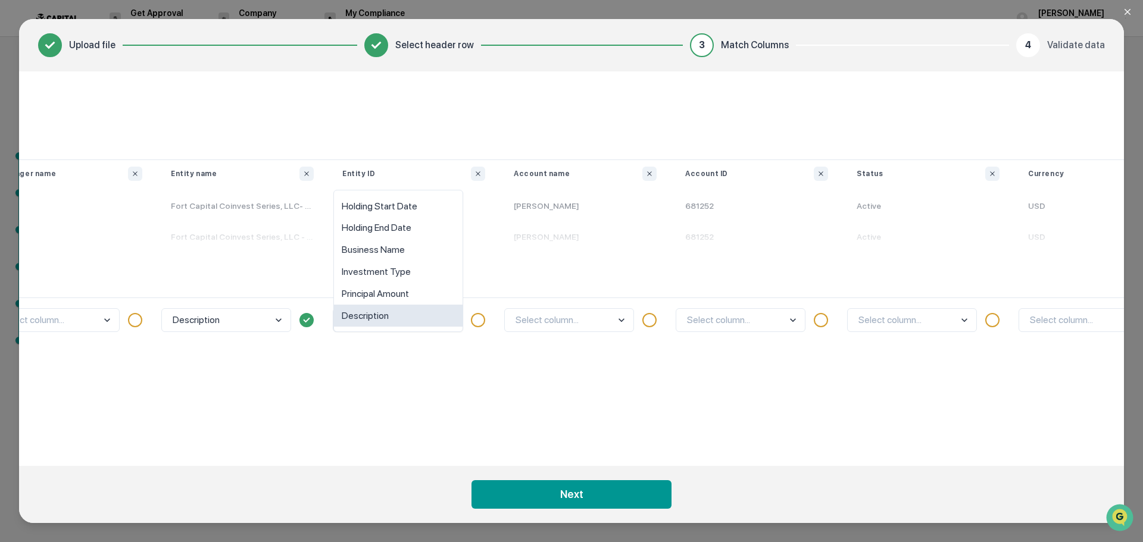
click at [408, 316] on body "Get Approval Content & Transactions Company Policies & Documents My Compliance …" at bounding box center [571, 271] width 1143 height 542
click at [522, 380] on div "Select column..." at bounding box center [583, 372] width 171 height 149
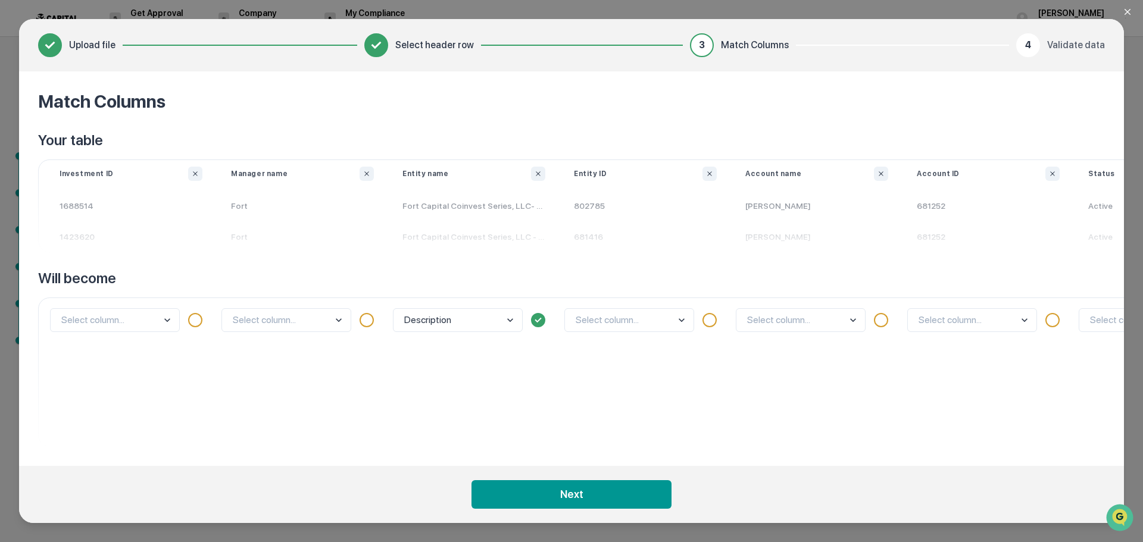
click at [136, 321] on body "Get Approval Content & Transactions Company Policies & Documents My Compliance …" at bounding box center [571, 271] width 1143 height 542
click at [394, 407] on div "Description" at bounding box center [473, 372] width 171 height 149
click at [251, 316] on body "Get Approval Content & Transactions Company Policies & Documents My Compliance …" at bounding box center [571, 271] width 1143 height 542
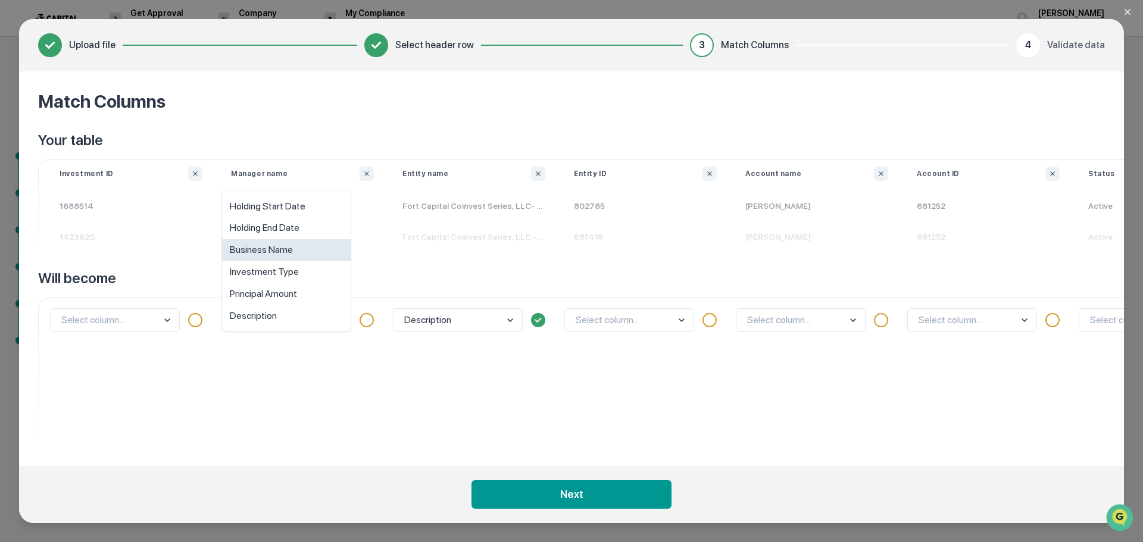
click at [254, 246] on div "Business Name" at bounding box center [286, 250] width 129 height 22
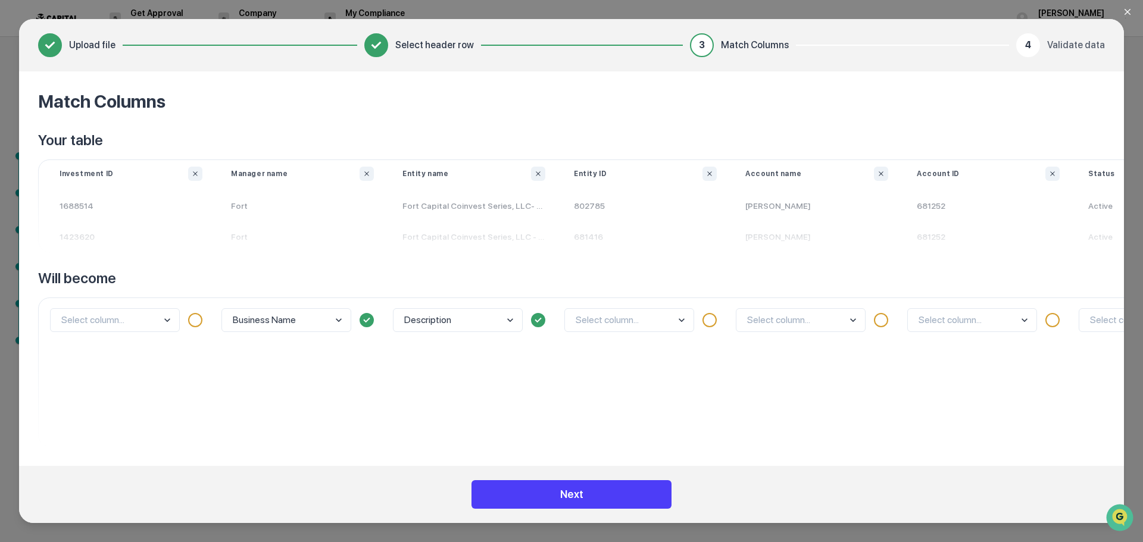
click at [593, 498] on button "Next" at bounding box center [571, 494] width 200 height 29
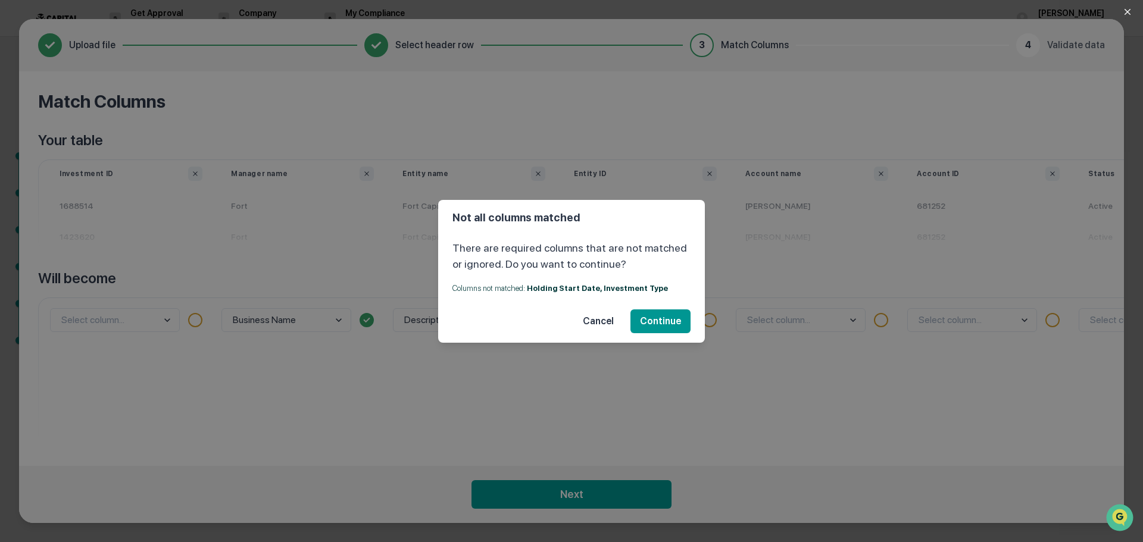
click at [609, 322] on button "Cancel" at bounding box center [598, 322] width 50 height 24
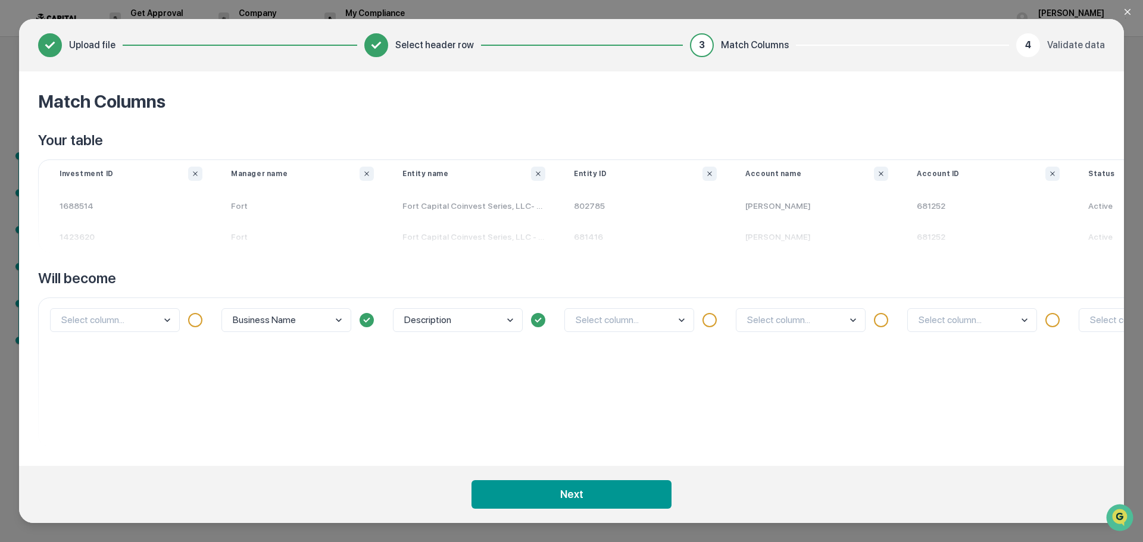
click at [1128, 11] on icon "Close modal" at bounding box center [1128, 12] width 10 height 10
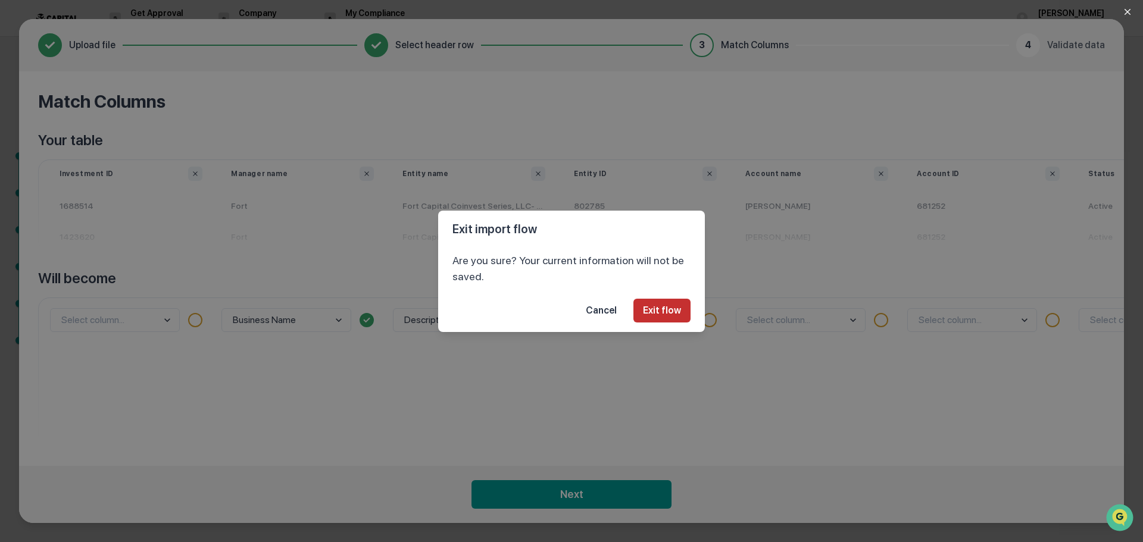
click at [676, 316] on button "Exit flow" at bounding box center [661, 311] width 57 height 24
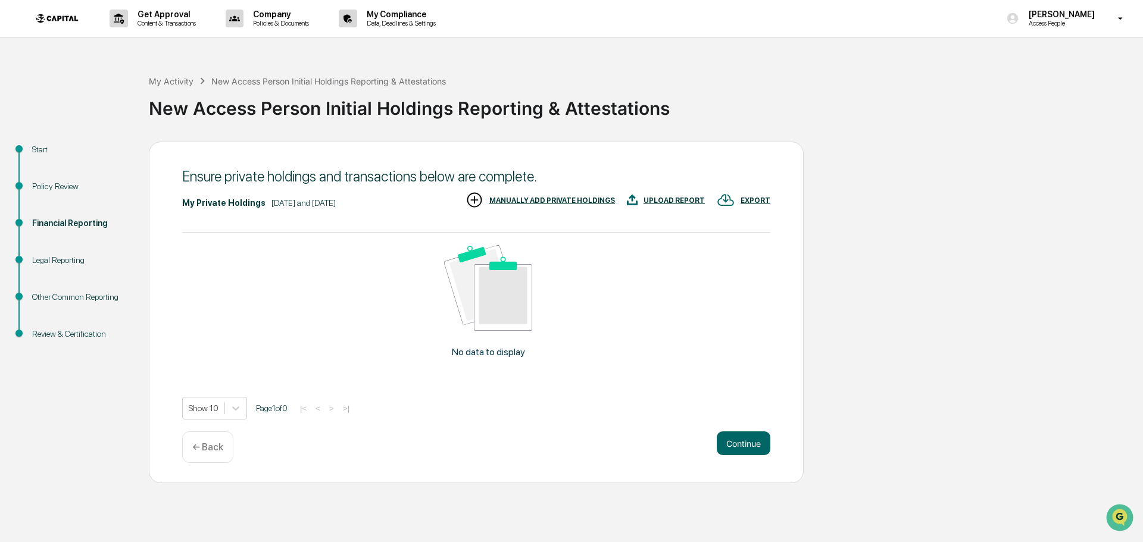
click at [658, 200] on div "UPLOAD REPORT" at bounding box center [673, 200] width 61 height 8
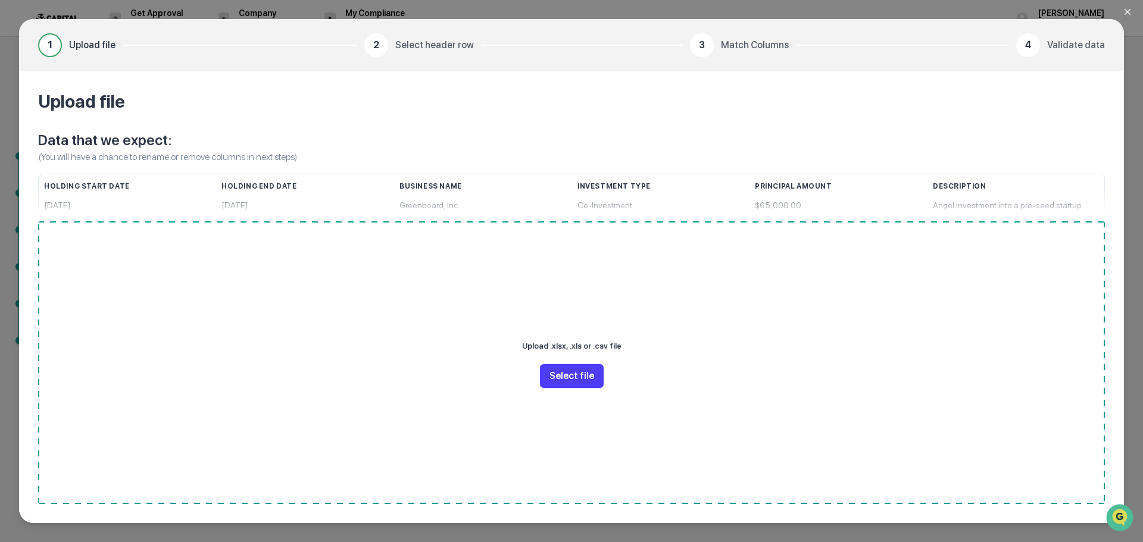
click at [587, 379] on button "Select file" at bounding box center [572, 376] width 64 height 24
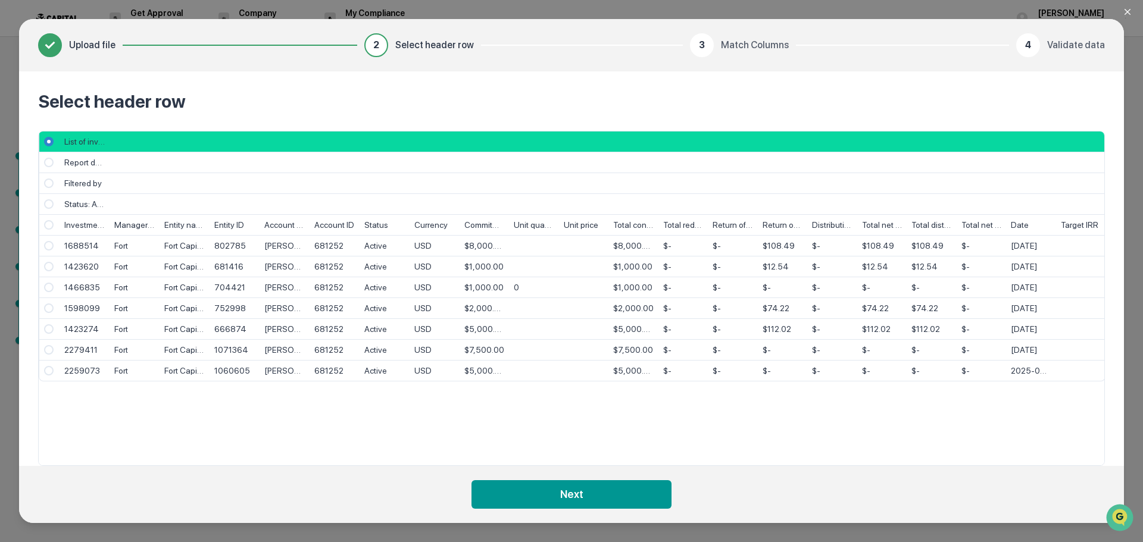
click at [50, 222] on span "Select" at bounding box center [49, 225] width 10 height 10
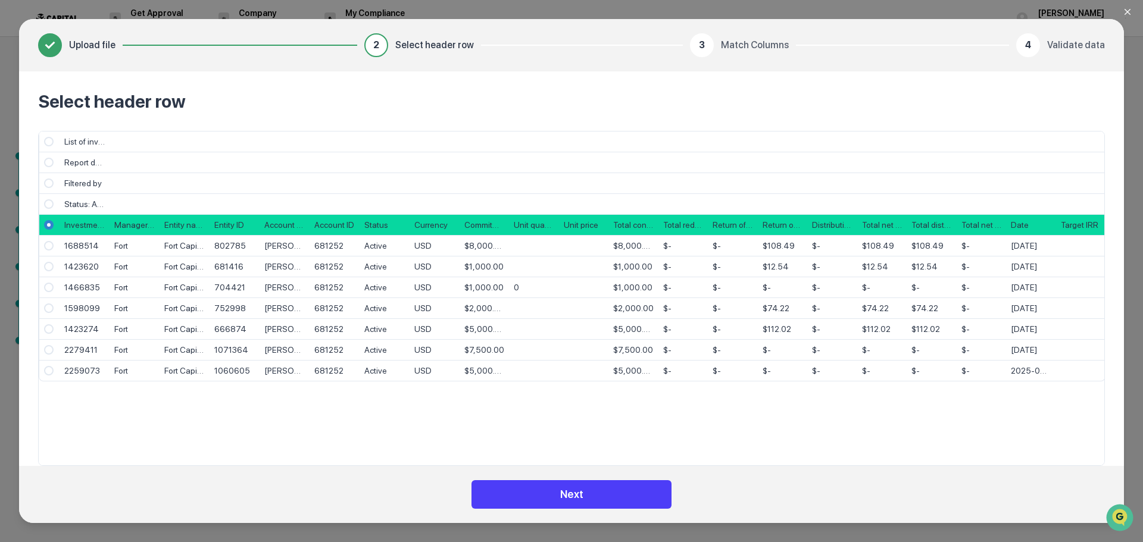
click at [571, 501] on button "Next" at bounding box center [571, 494] width 200 height 29
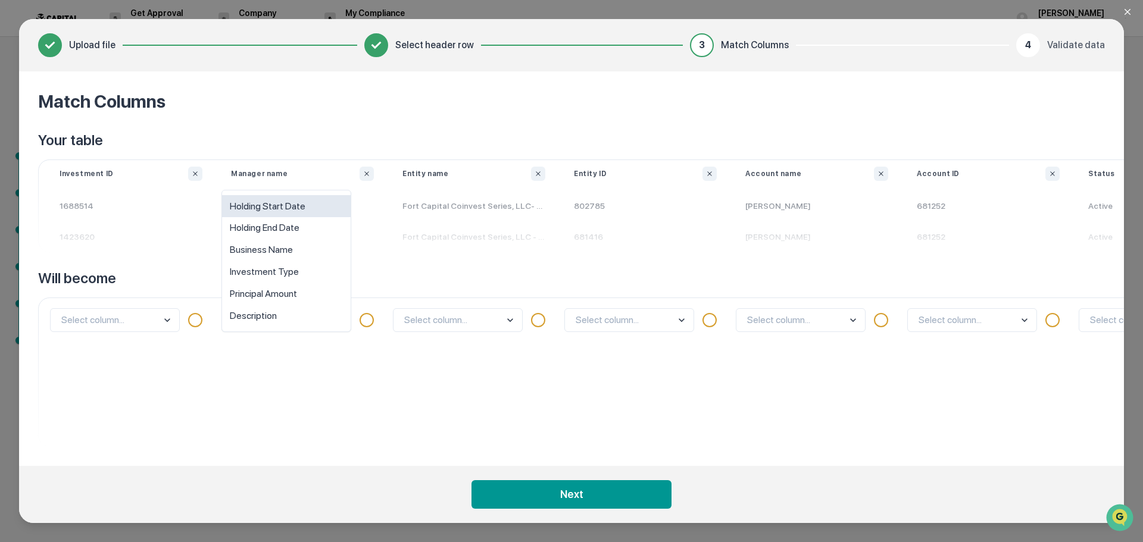
click at [278, 328] on body "Get Approval Content & Transactions Company Policies & Documents My Compliance …" at bounding box center [571, 271] width 1143 height 542
click at [267, 251] on div "Business Name" at bounding box center [286, 250] width 129 height 22
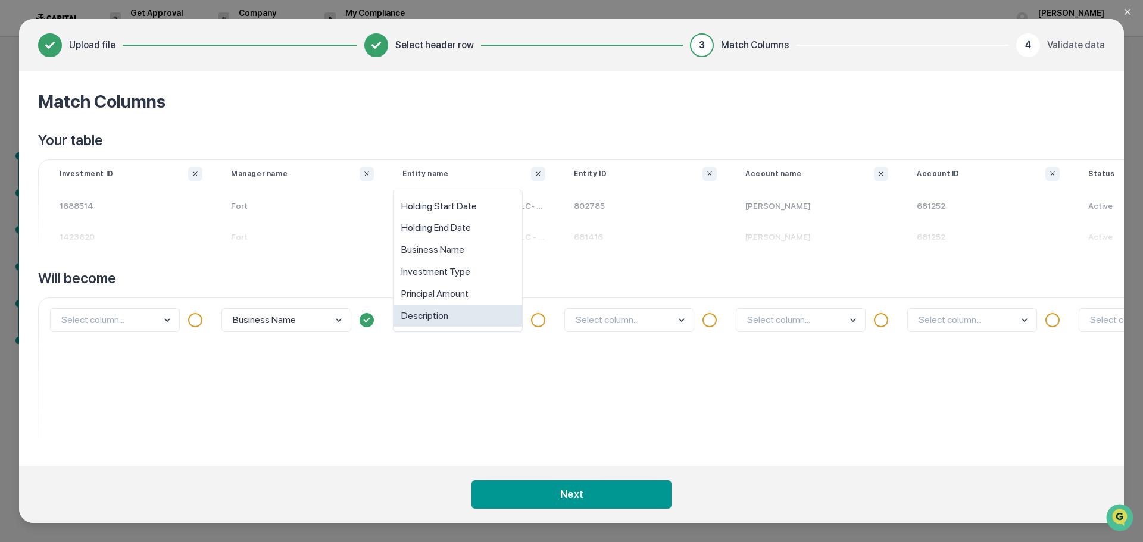
click at [449, 309] on body "Get Approval Content & Transactions Company Policies & Documents My Compliance …" at bounding box center [571, 271] width 1143 height 542
click at [463, 275] on div "Investment Type" at bounding box center [457, 272] width 129 height 22
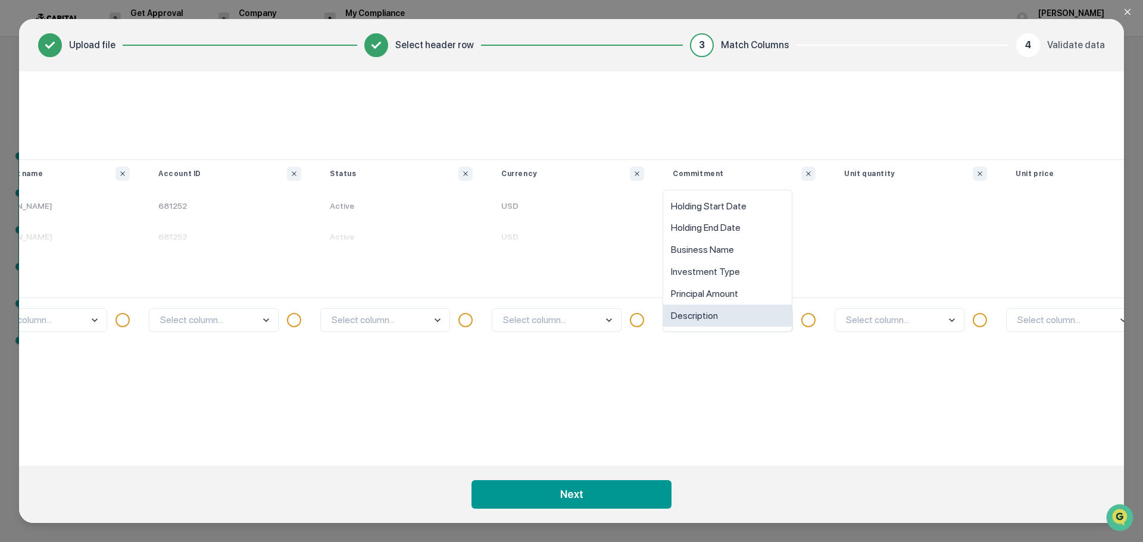
click at [721, 326] on body "Get Approval Content & Transactions Company Policies & Documents My Compliance …" at bounding box center [571, 271] width 1143 height 542
click at [704, 288] on div "Principal Amount" at bounding box center [725, 294] width 129 height 22
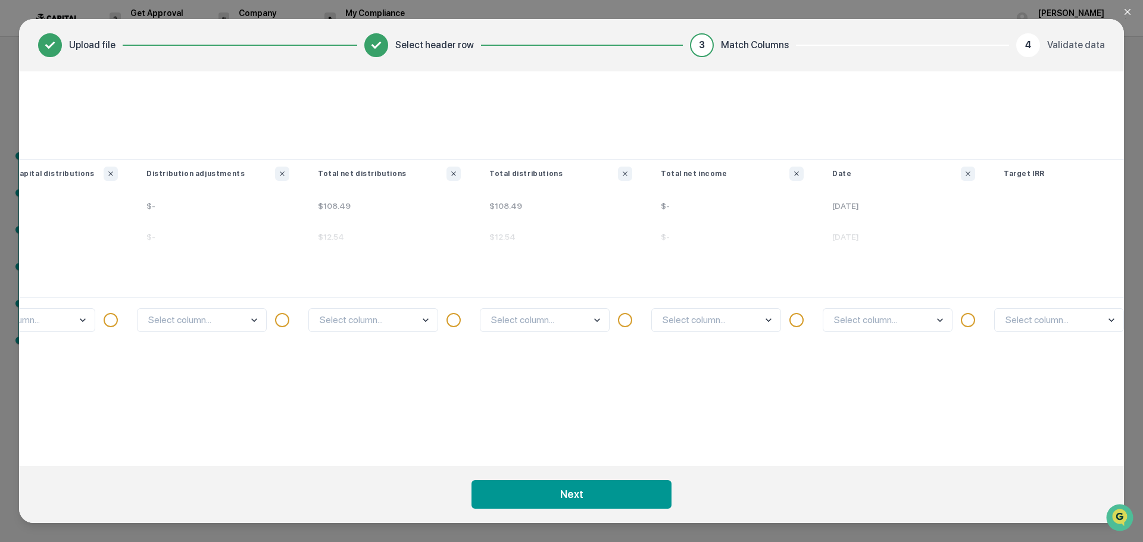
scroll to position [0, 2528]
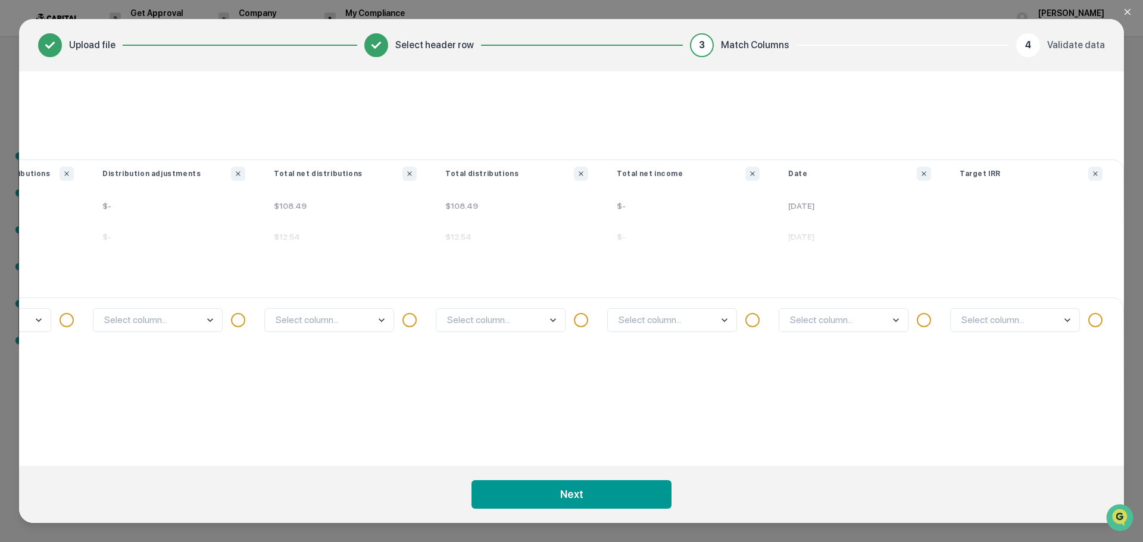
click at [833, 324] on body "Get Approval Content & Transactions Company Policies & Documents My Compliance …" at bounding box center [571, 271] width 1143 height 542
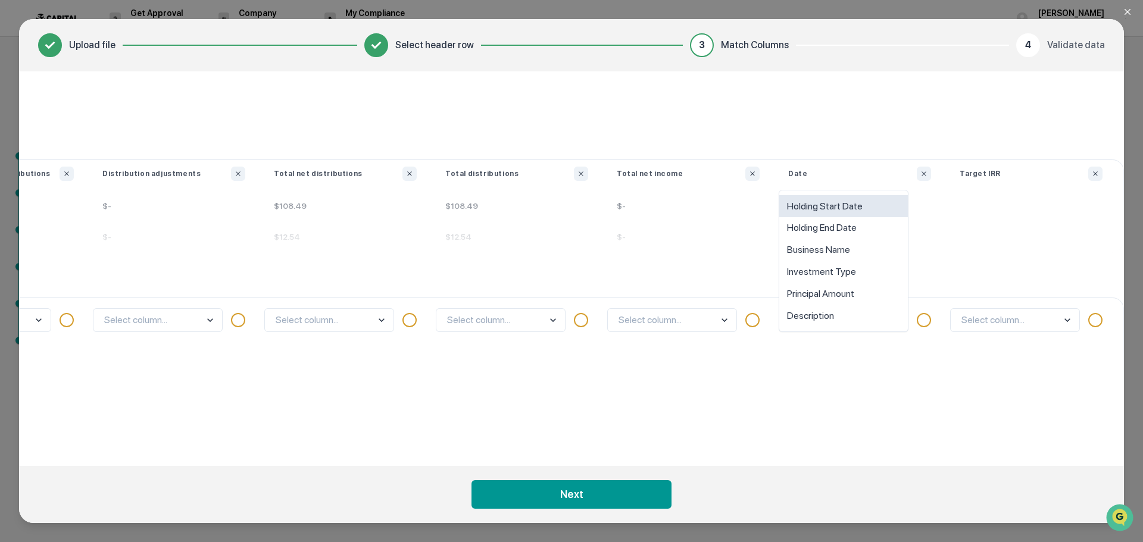
click at [830, 208] on div "Holding Start Date" at bounding box center [843, 206] width 129 height 22
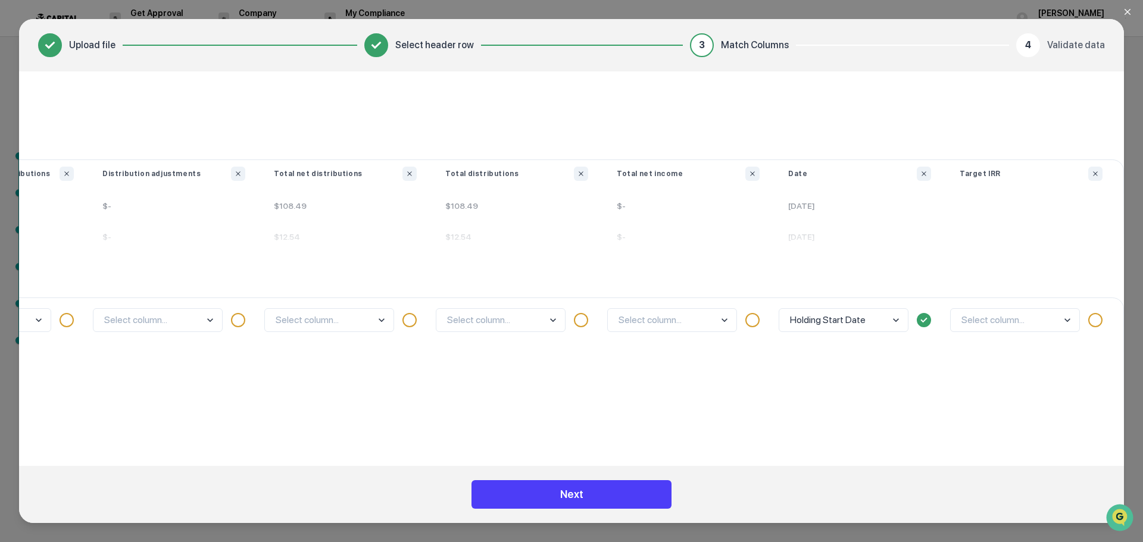
click at [590, 490] on button "Next" at bounding box center [571, 494] width 200 height 29
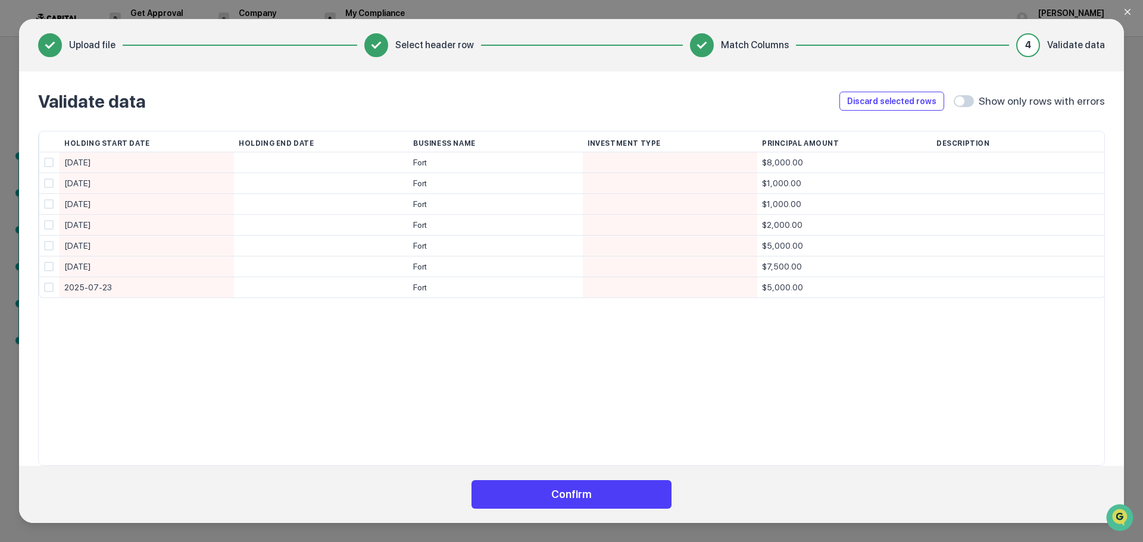
click at [602, 492] on button "Confirm" at bounding box center [571, 494] width 200 height 29
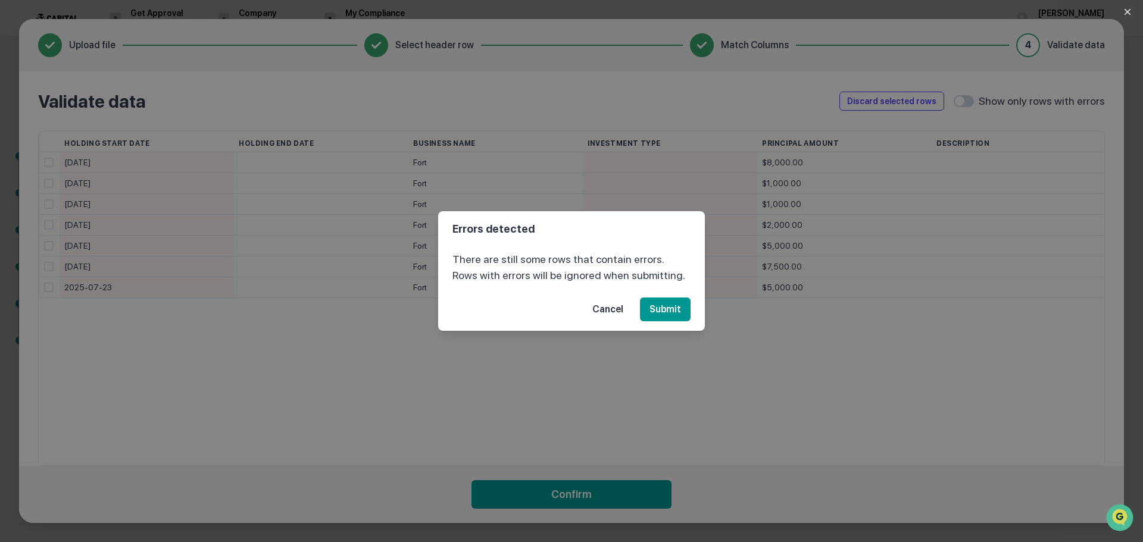
click at [605, 310] on button "Cancel" at bounding box center [608, 310] width 50 height 24
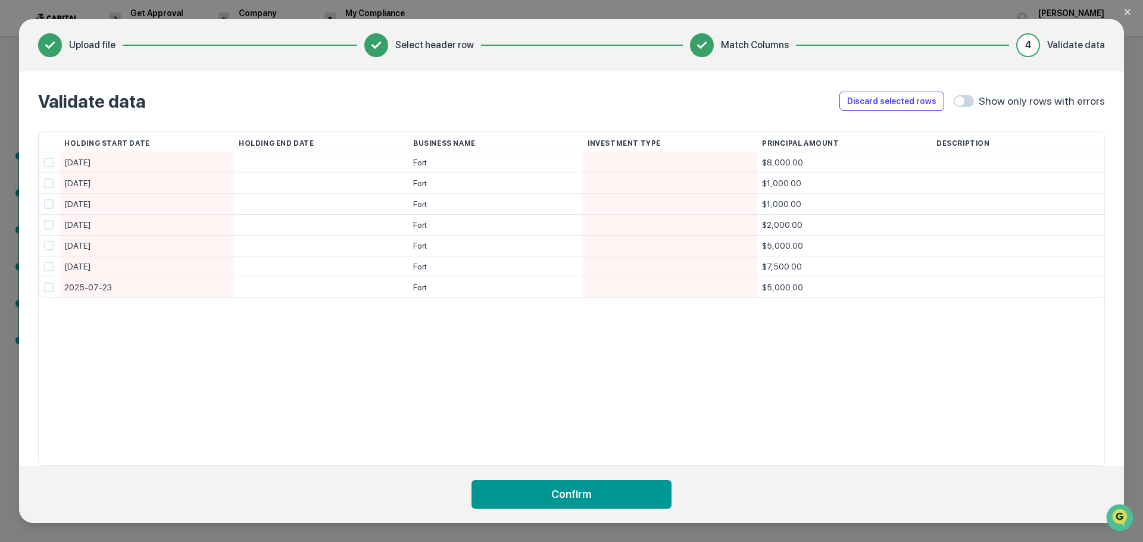
click at [1123, 14] on icon "Close modal" at bounding box center [1128, 12] width 10 height 10
click at [1128, 15] on icon "Close modal" at bounding box center [1128, 12] width 10 height 10
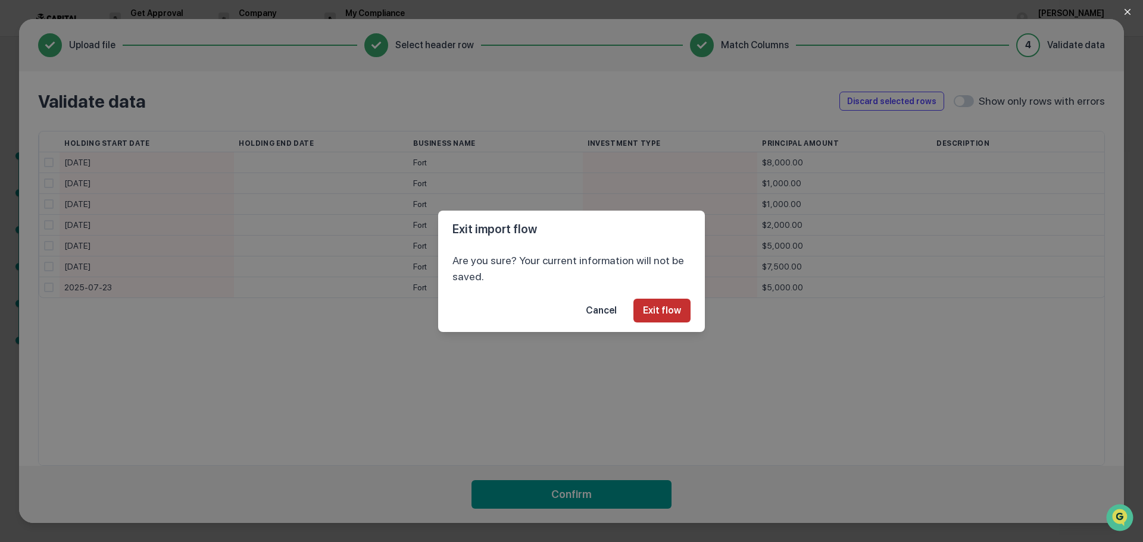
click at [645, 314] on button "Exit flow" at bounding box center [661, 311] width 57 height 24
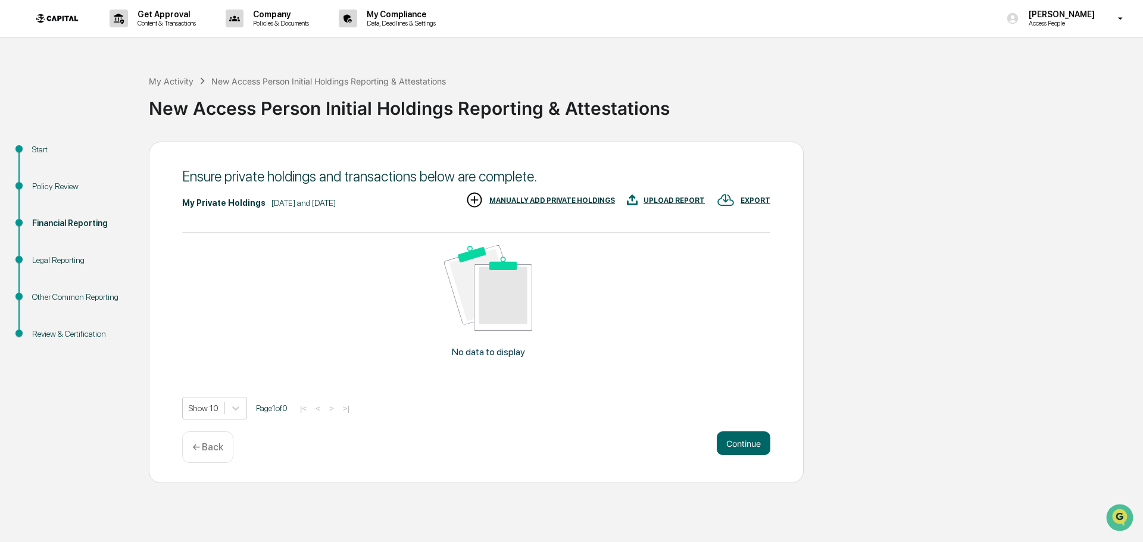
click at [667, 203] on div "UPLOAD REPORT" at bounding box center [673, 200] width 61 height 8
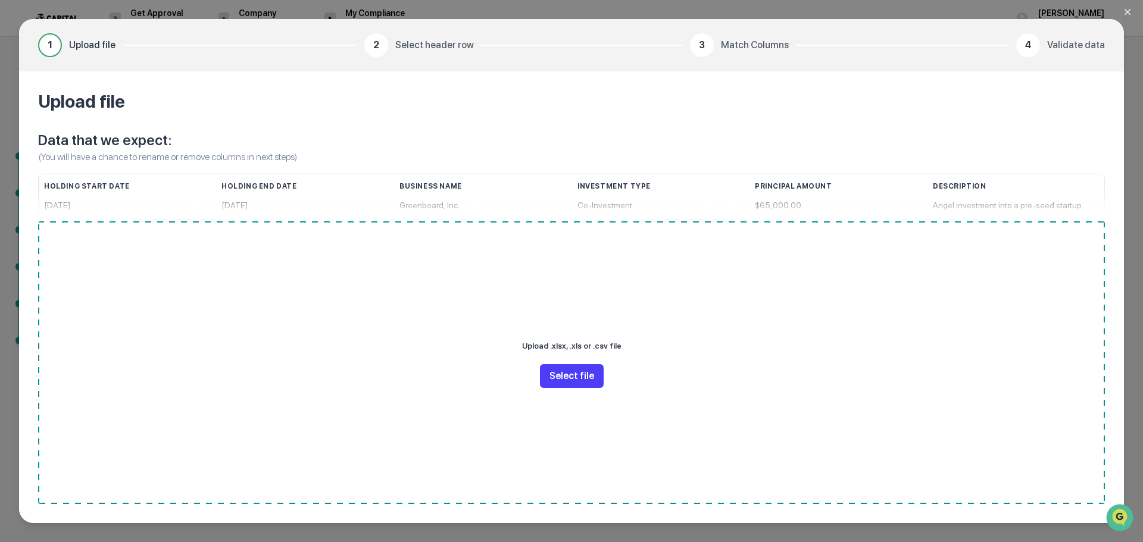
click at [550, 379] on button "Select file" at bounding box center [572, 376] width 64 height 24
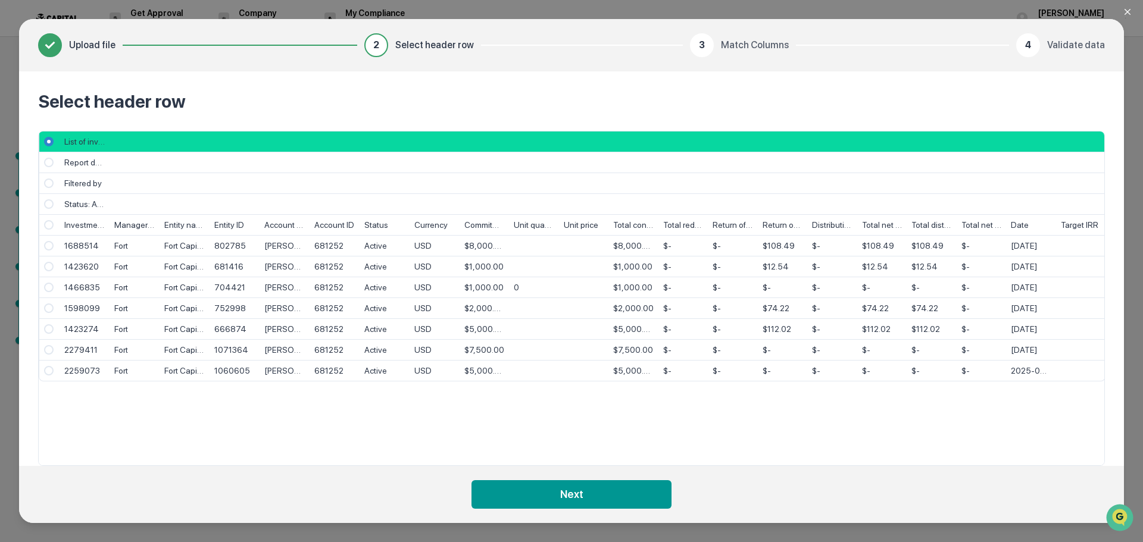
click at [1027, 244] on div "[DATE]" at bounding box center [1031, 246] width 50 height 21
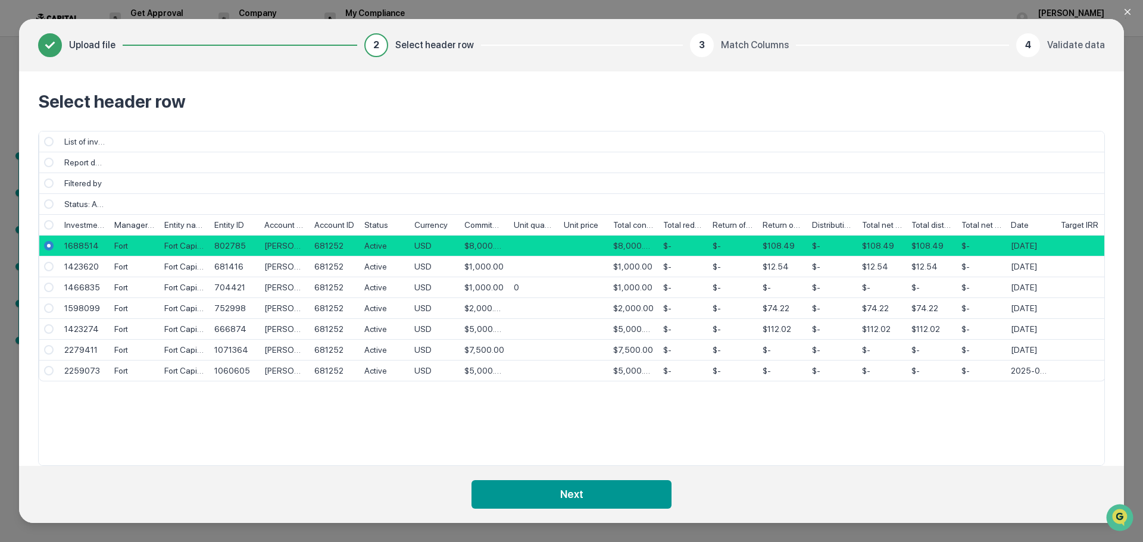
click at [46, 224] on span "Select" at bounding box center [49, 225] width 10 height 10
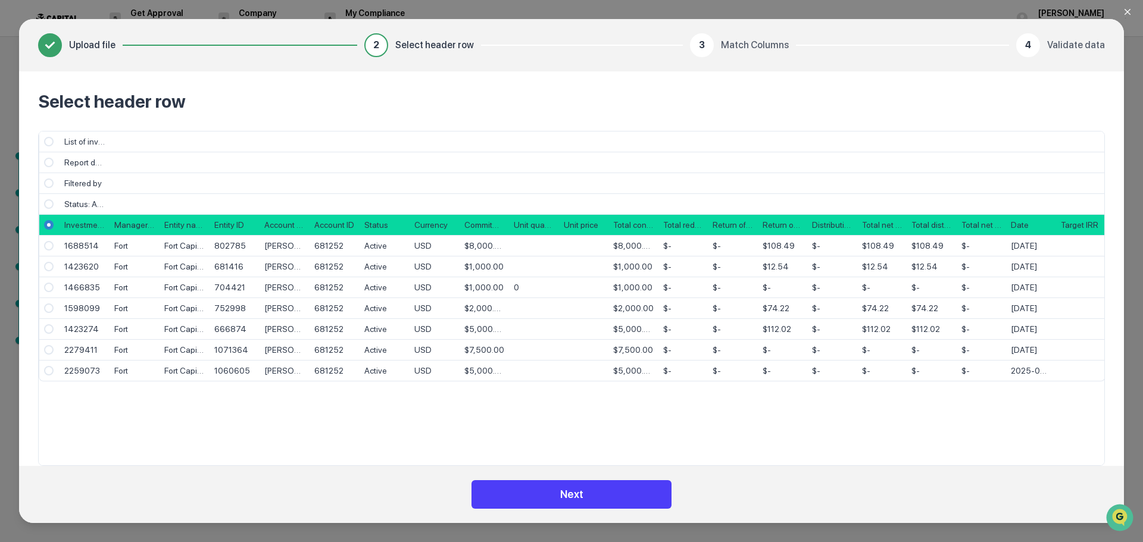
click at [612, 495] on button "Next" at bounding box center [571, 494] width 200 height 29
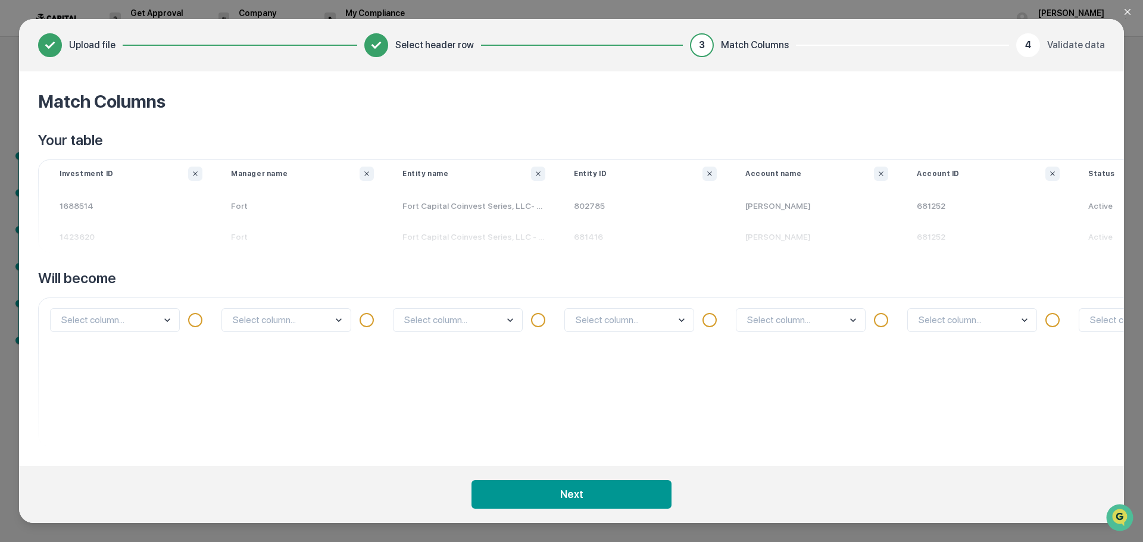
click at [277, 320] on body "Get Approval Content & Transactions Company Policies & Documents My Compliance …" at bounding box center [571, 271] width 1143 height 542
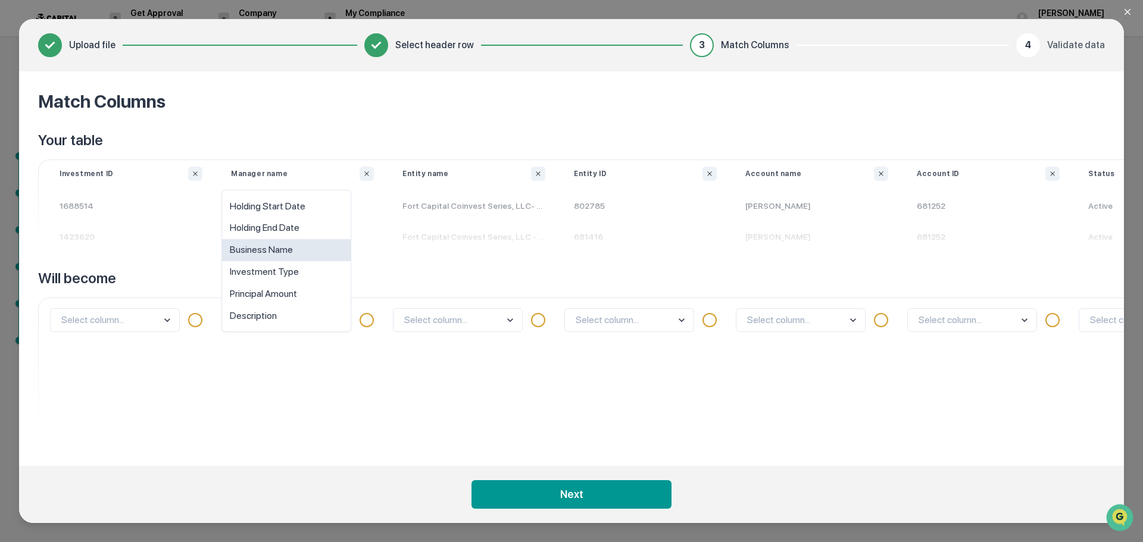
click at [271, 255] on div "Business Name" at bounding box center [286, 250] width 129 height 22
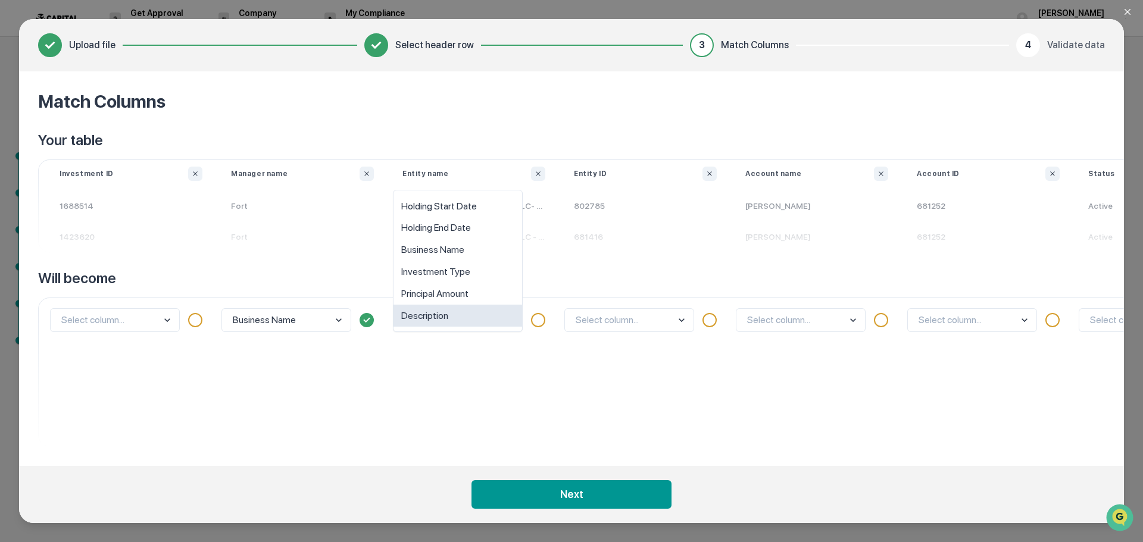
click at [475, 317] on body "Get Approval Content & Transactions Company Policies & Documents My Compliance …" at bounding box center [571, 271] width 1143 height 542
click at [451, 274] on div "Investment Type" at bounding box center [457, 272] width 129 height 22
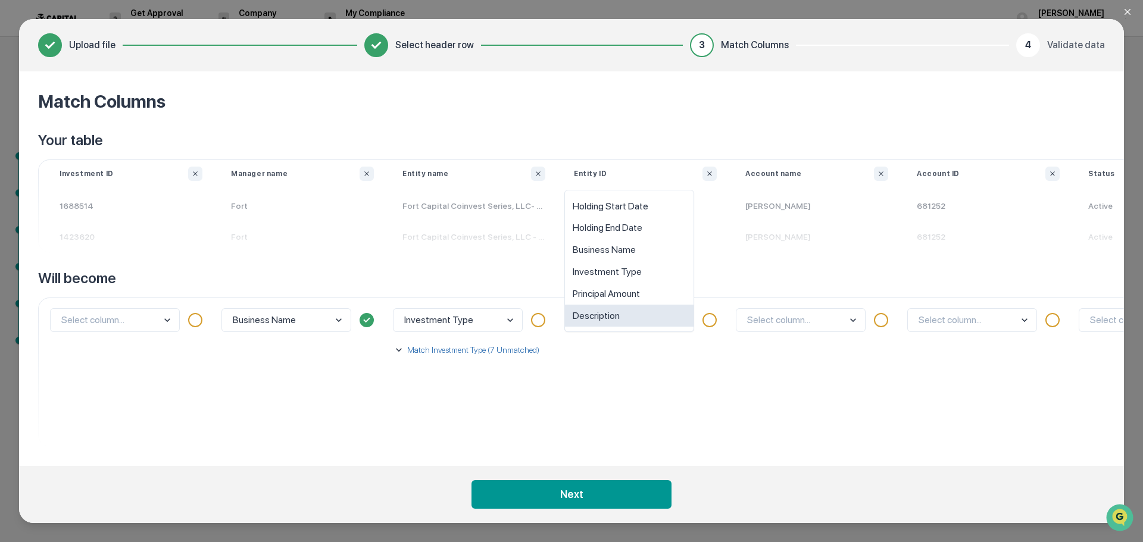
click at [631, 325] on body "Get Approval Content & Transactions Company Policies & Documents My Compliance …" at bounding box center [571, 271] width 1143 height 542
click at [641, 366] on div "option Description focused, 6 of 6. 6 results available. Use Up and Down to cho…" at bounding box center [645, 372] width 171 height 149
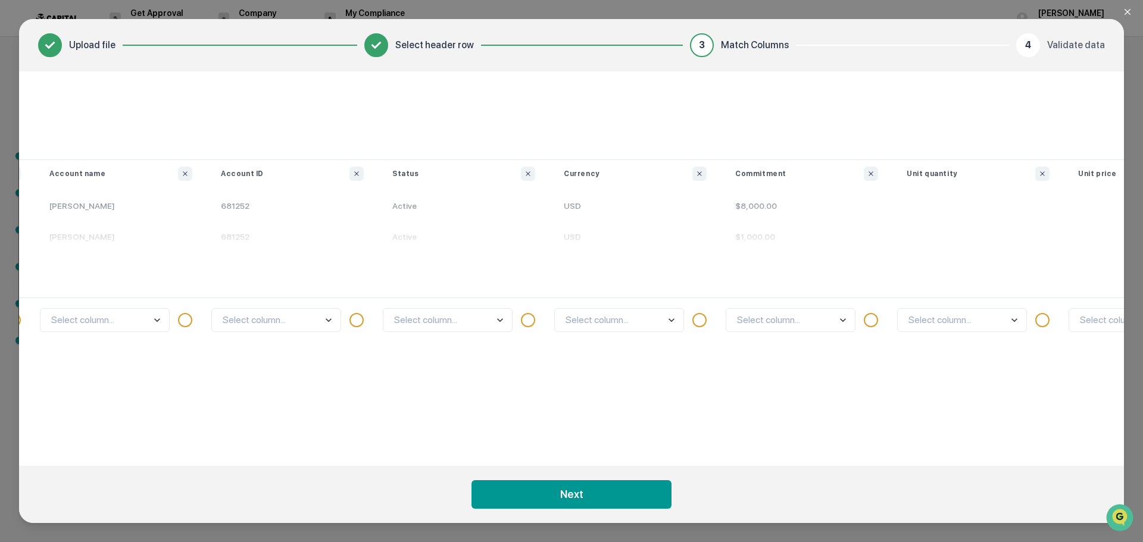
click at [843, 321] on body "Get Approval Content & Transactions Company Policies & Documents My Compliance …" at bounding box center [571, 271] width 1143 height 542
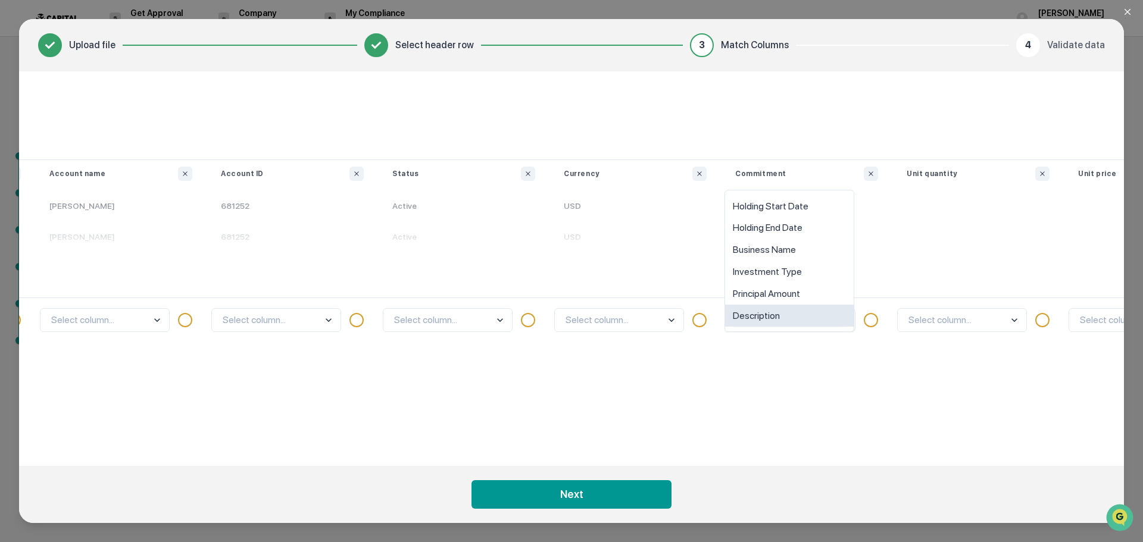
scroll to position [0, 698]
click at [773, 295] on div "Principal Amount" at bounding box center [788, 294] width 129 height 22
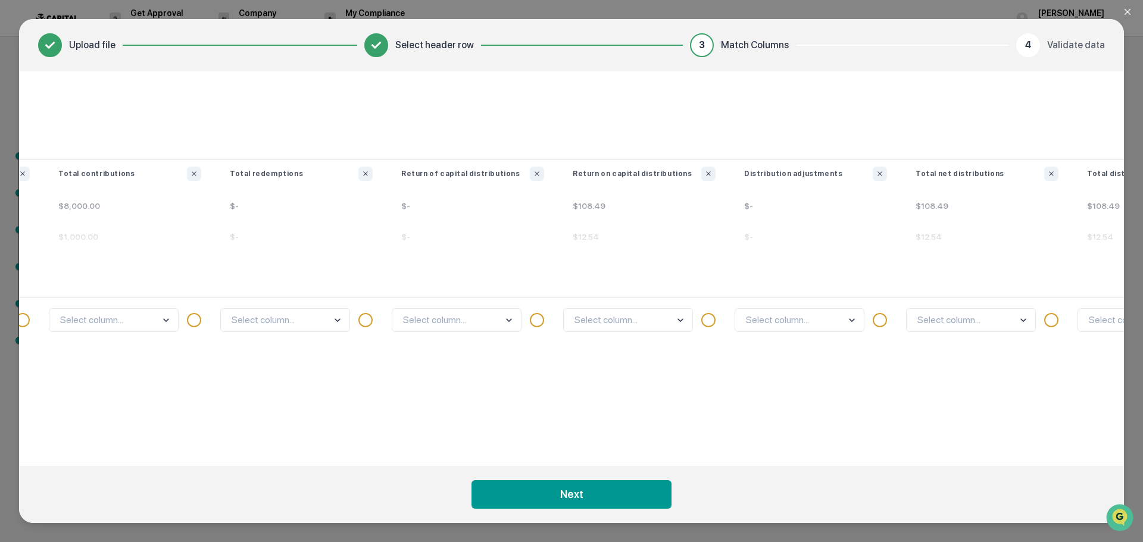
scroll to position [0, 2528]
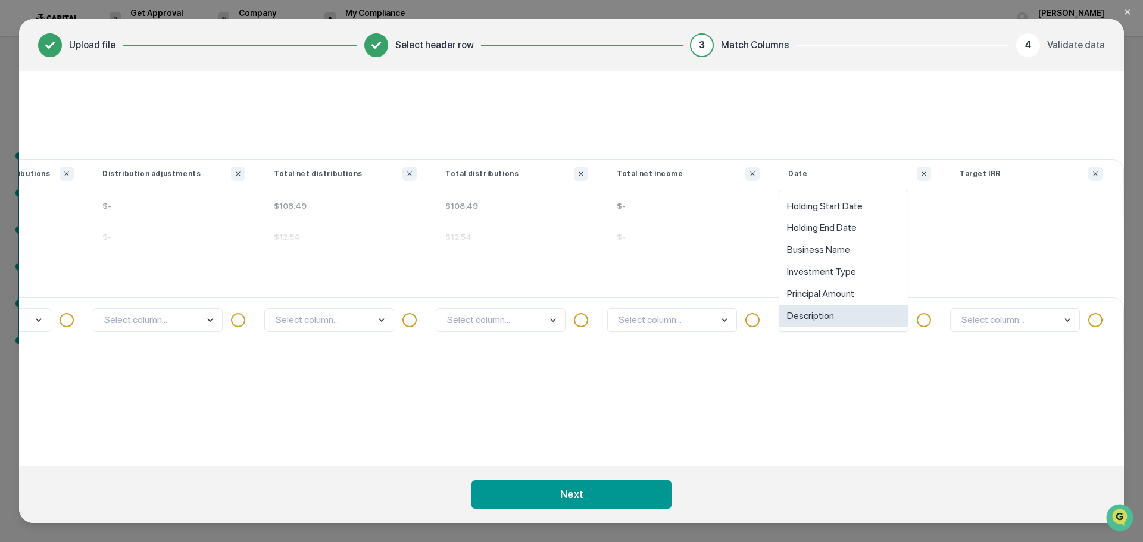
click at [833, 326] on body "Get Approval Content & Transactions Company Policies & Documents My Compliance …" at bounding box center [571, 271] width 1143 height 542
click at [841, 205] on div "Holding Start Date" at bounding box center [843, 206] width 129 height 22
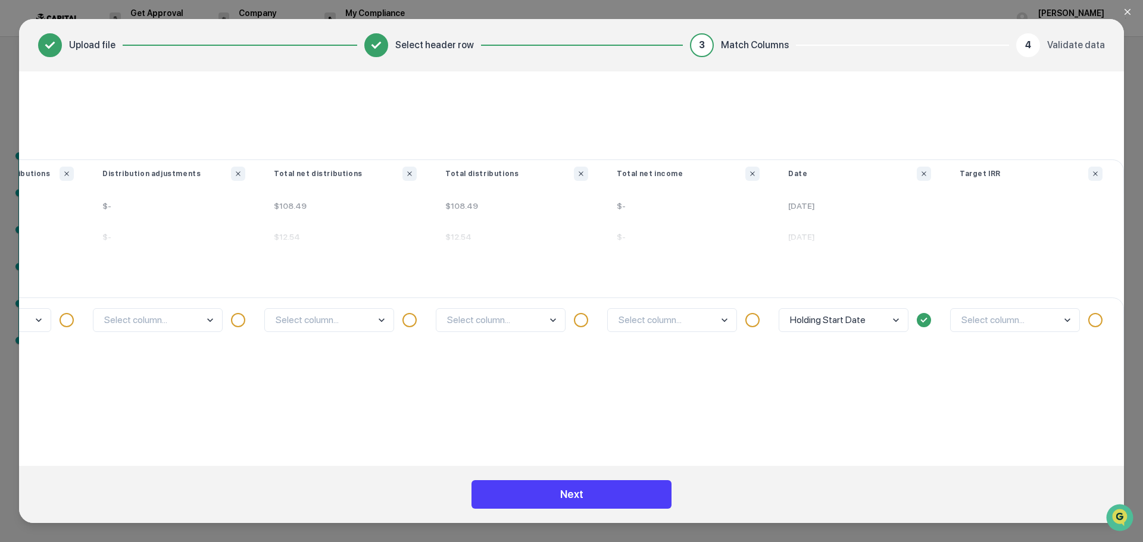
click at [601, 486] on button "Next" at bounding box center [571, 494] width 200 height 29
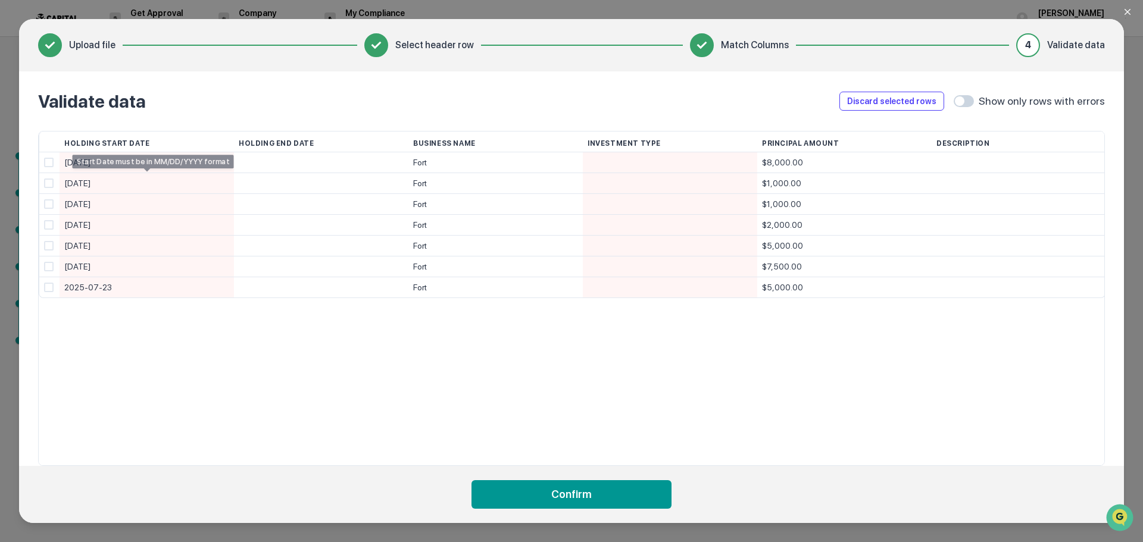
click at [73, 167] on div "[DATE]" at bounding box center [146, 162] width 165 height 21
click at [125, 161] on input "**********" at bounding box center [149, 163] width 170 height 21
drag, startPoint x: 129, startPoint y: 162, endPoint x: 0, endPoint y: 149, distance: 129.2
click at [0, 149] on div "**********" at bounding box center [571, 271] width 1143 height 542
type input "*********"
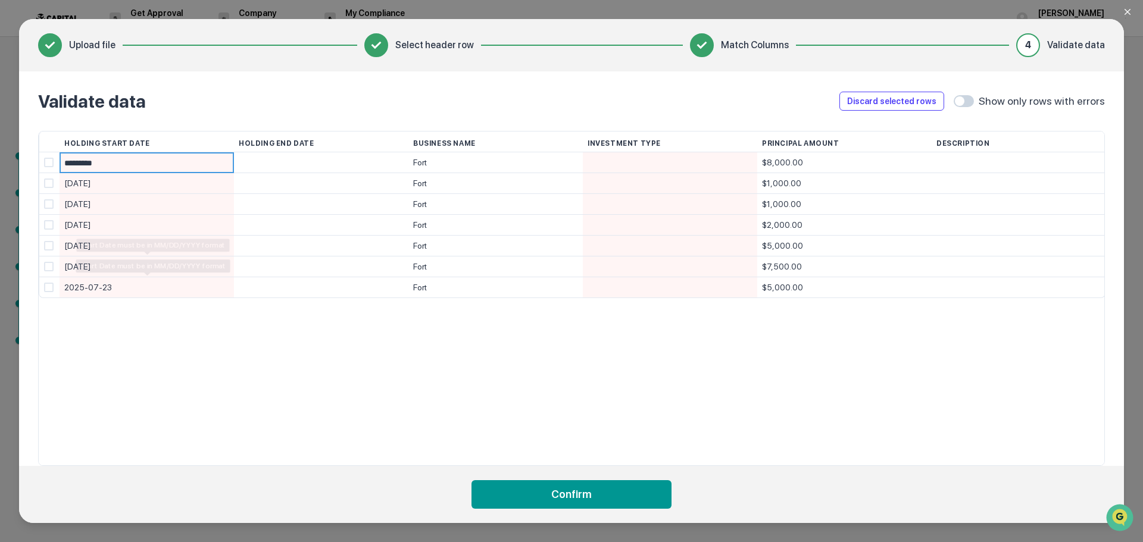
click at [313, 448] on div "Holding Start Date Holding End Date Business Name Investment Type Principal Amo…" at bounding box center [571, 298] width 1067 height 335
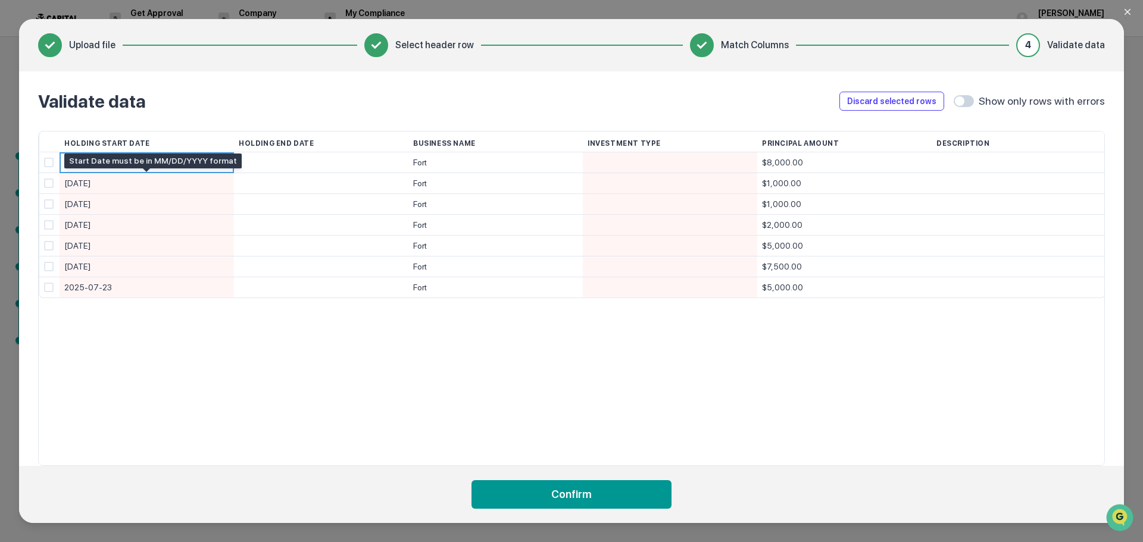
click at [120, 184] on div "[DATE]" at bounding box center [146, 183] width 165 height 21
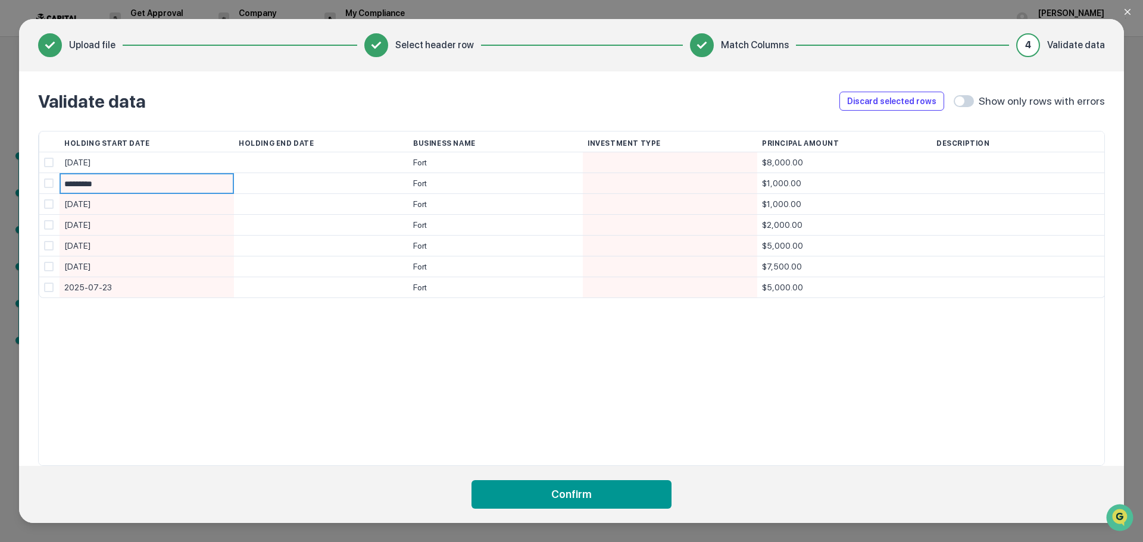
type input "**********"
click at [124, 211] on div "[DATE]" at bounding box center [146, 204] width 165 height 21
type input "********"
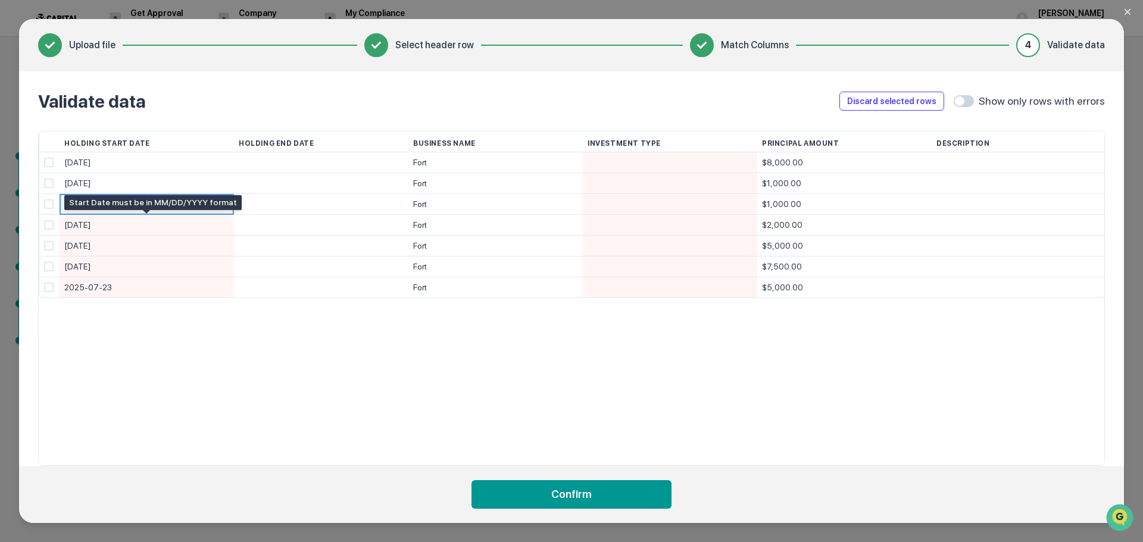
click at [164, 228] on div "[DATE]" at bounding box center [146, 225] width 165 height 21
type input "********"
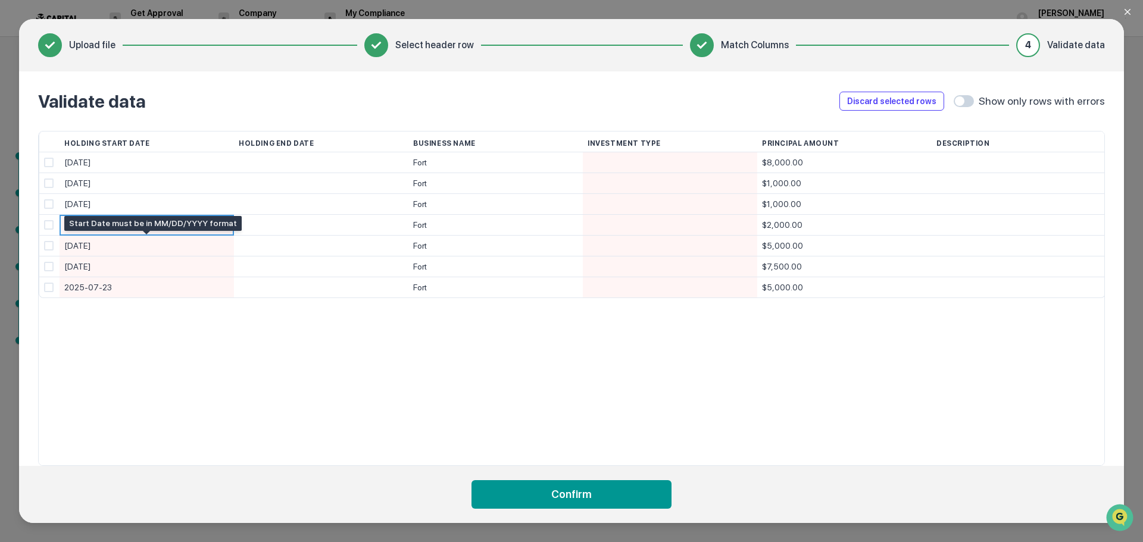
click at [174, 249] on div "[DATE]" at bounding box center [146, 246] width 165 height 21
type input "*********"
click at [159, 267] on div "[DATE]" at bounding box center [146, 267] width 165 height 21
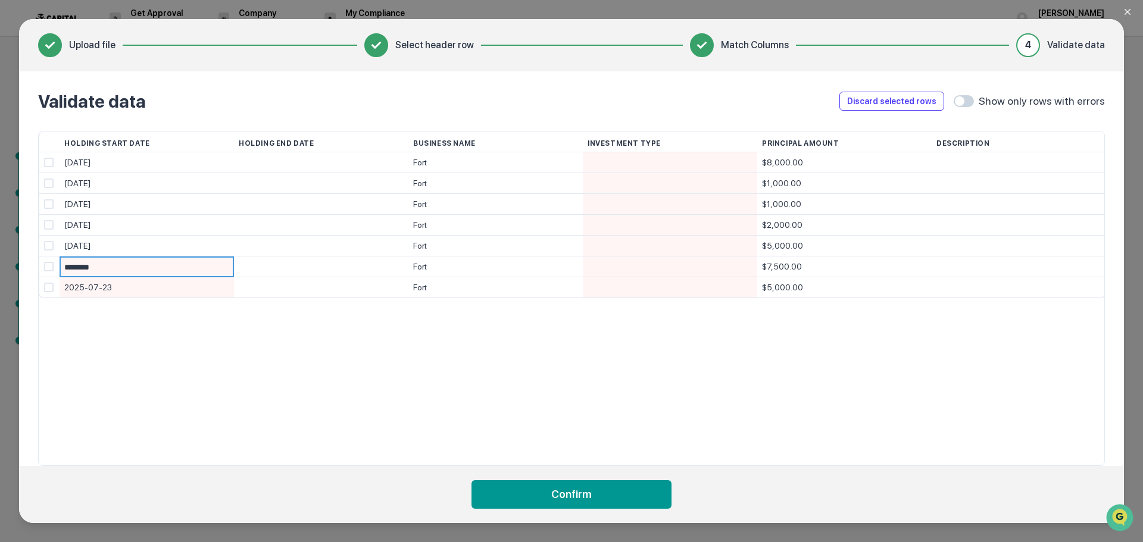
type input "*********"
click at [154, 294] on div "2025-07-23" at bounding box center [146, 287] width 165 height 21
type input "*******"
click at [241, 343] on div "Holding Start Date Holding End Date Business Name Investment Type Principal Amo…" at bounding box center [571, 298] width 1067 height 335
click at [423, 218] on div "Fort" at bounding box center [495, 225] width 165 height 21
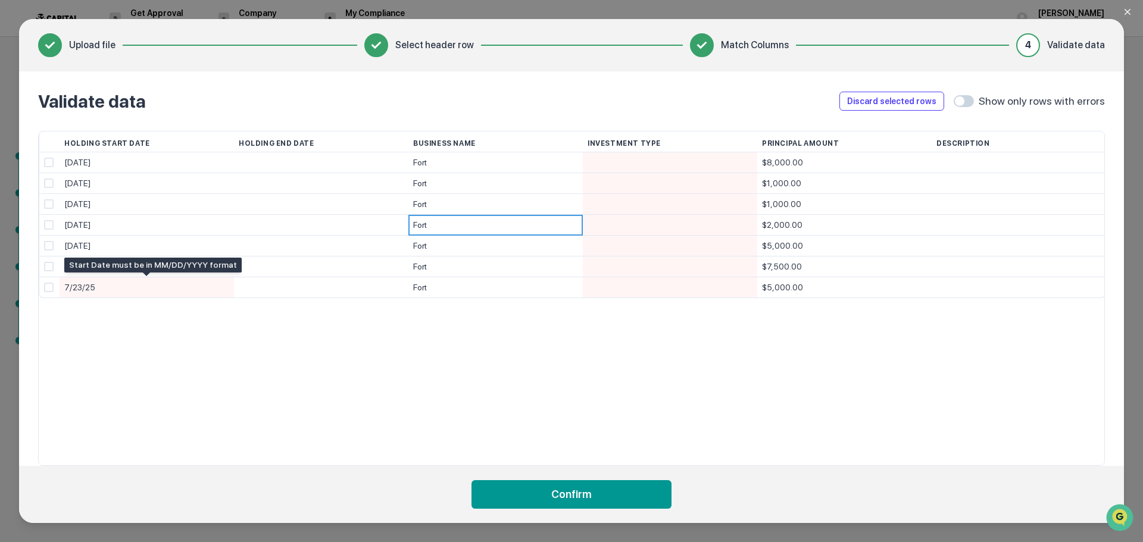
click at [112, 287] on div "7/23/25" at bounding box center [146, 287] width 165 height 21
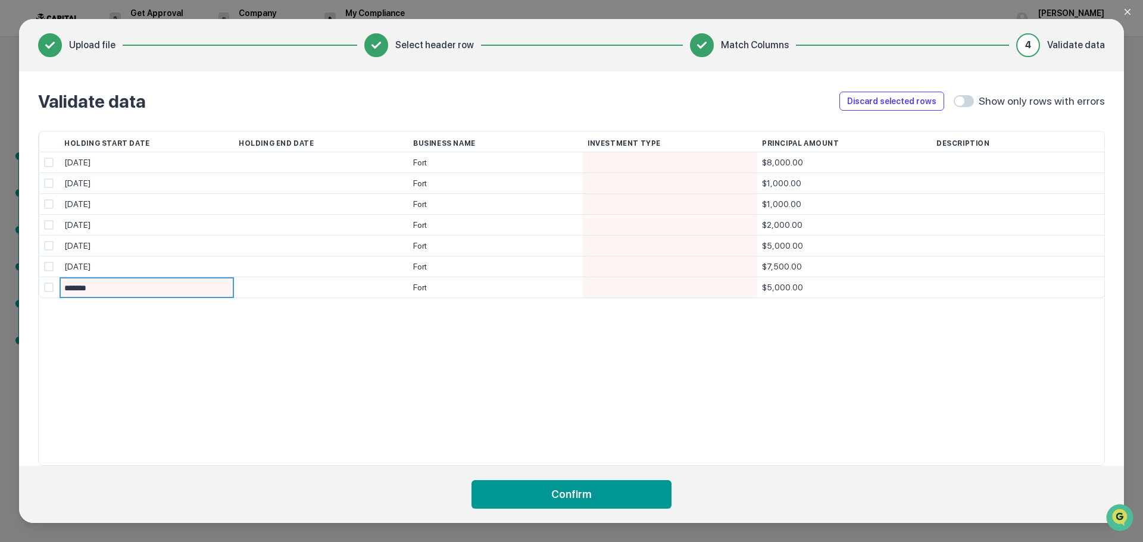
click at [82, 289] on input "*******" at bounding box center [149, 288] width 170 height 21
type input "*********"
click at [110, 352] on div "Holding Start Date Holding End Date Business Name Investment Type Principal Amo…" at bounding box center [571, 298] width 1067 height 335
click at [623, 175] on div at bounding box center [669, 183] width 165 height 20
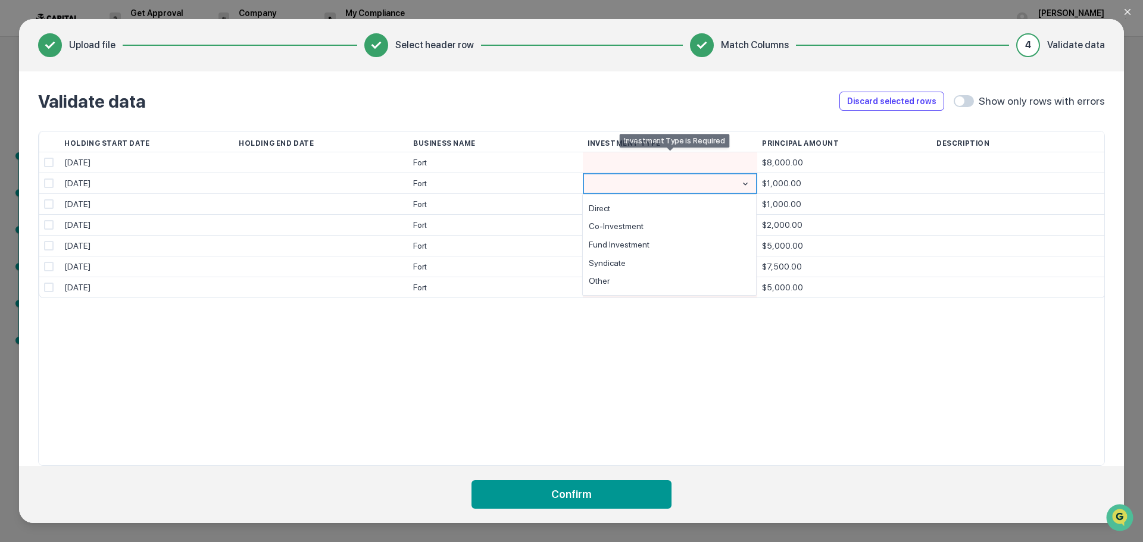
click at [632, 149] on div "Investment Type" at bounding box center [669, 144] width 165 height 24
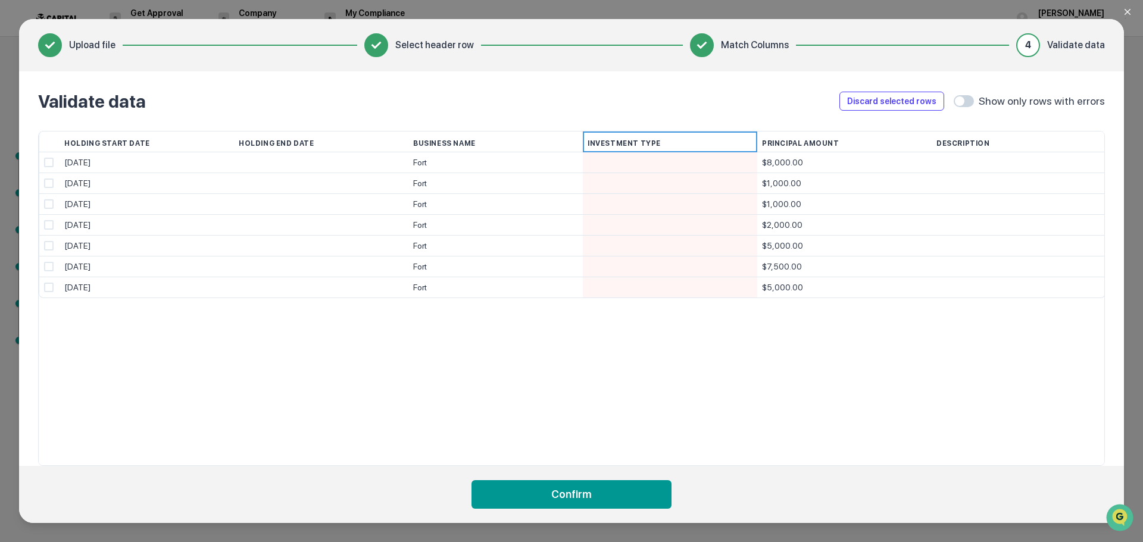
click at [631, 159] on div at bounding box center [669, 162] width 165 height 20
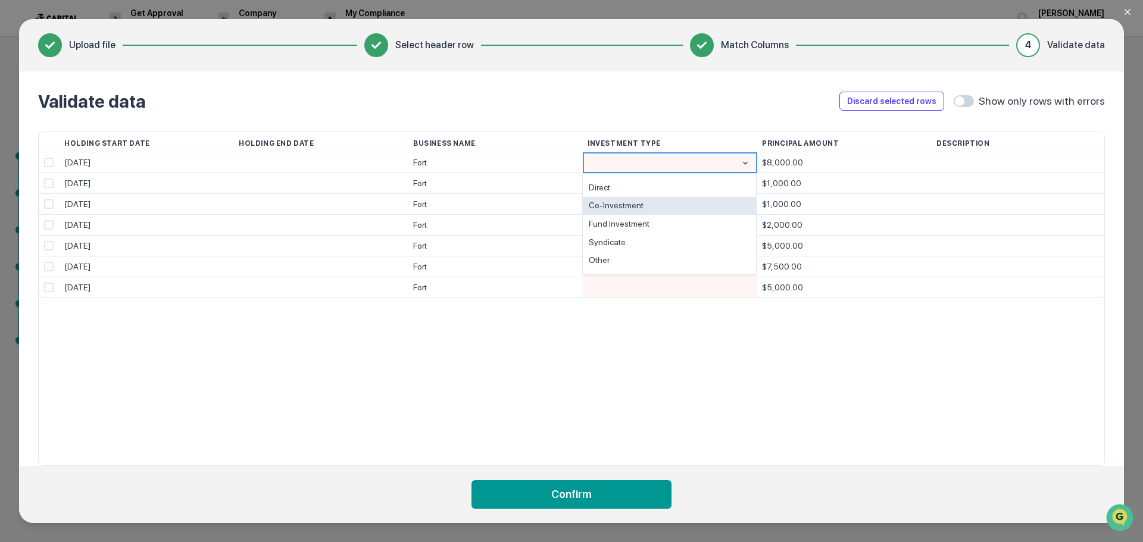
click at [634, 208] on div "Co-Investment" at bounding box center [669, 206] width 173 height 18
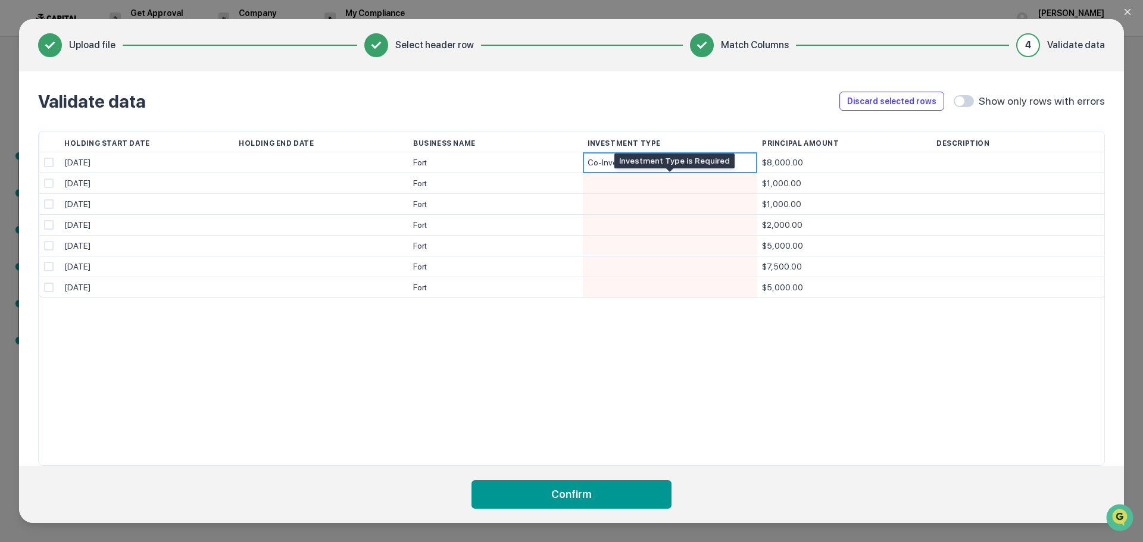
click at [635, 183] on div at bounding box center [669, 183] width 165 height 20
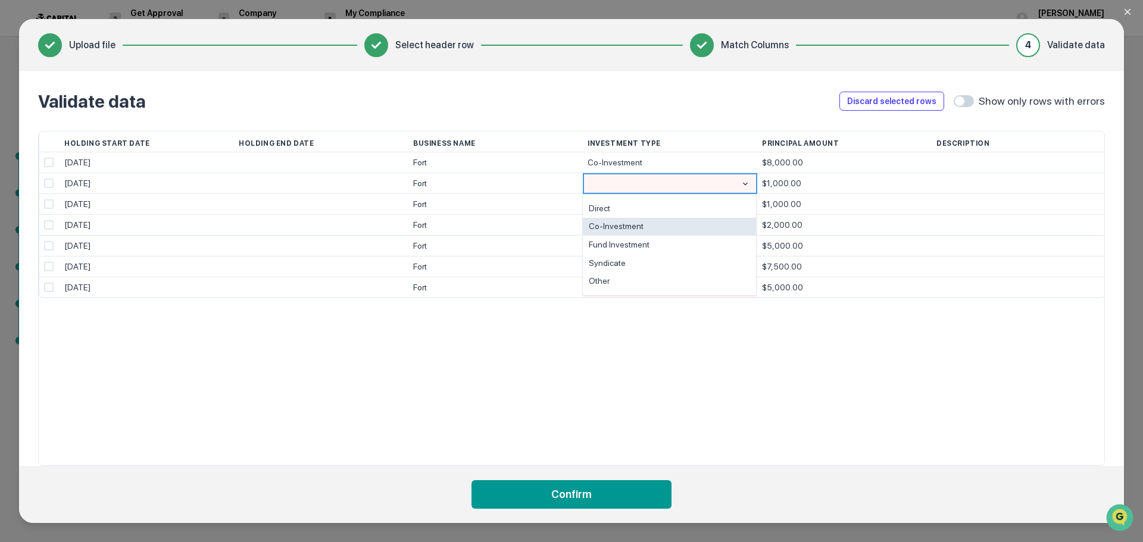
click at [631, 231] on div "Co-Investment" at bounding box center [669, 227] width 173 height 18
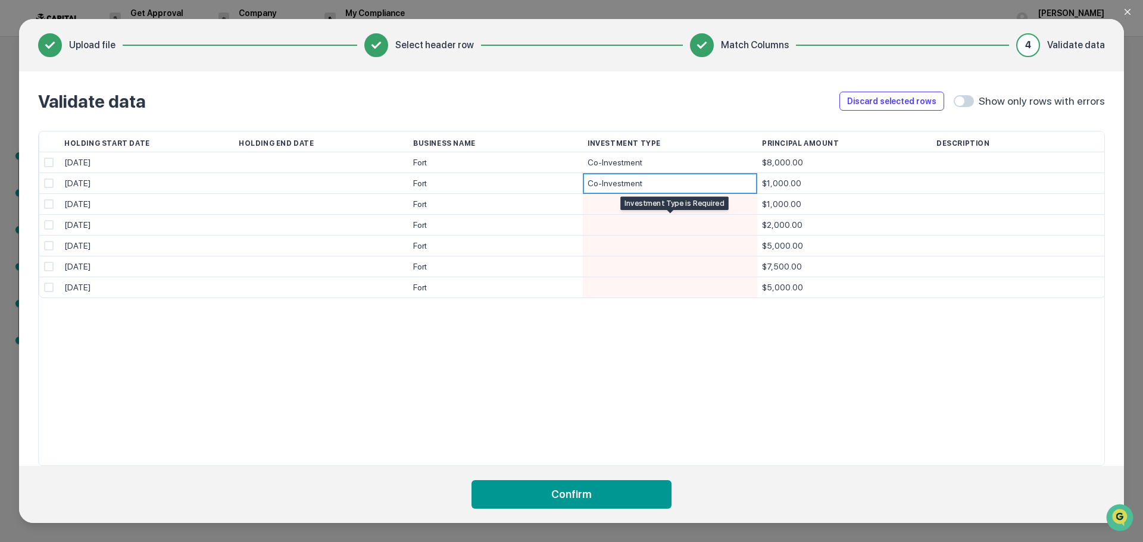
click at [631, 208] on div at bounding box center [669, 204] width 165 height 20
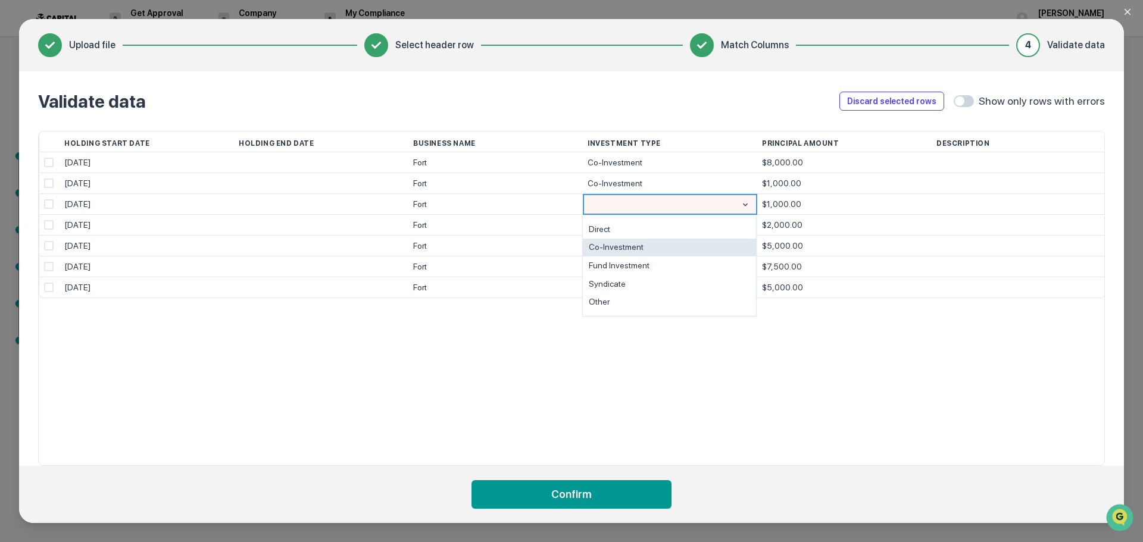
click at [627, 243] on div "Co-Investment" at bounding box center [669, 248] width 173 height 18
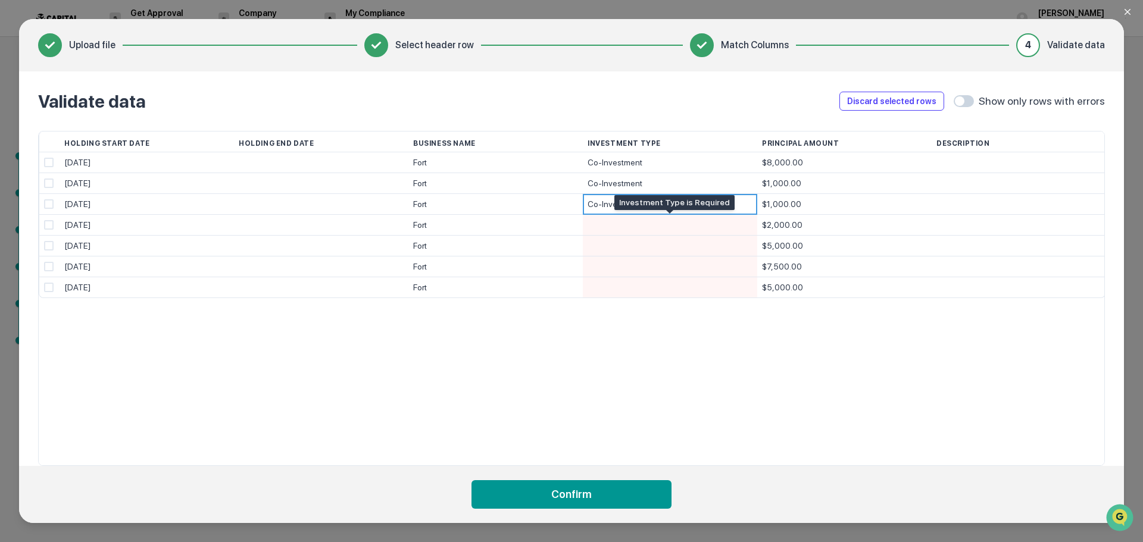
click at [629, 224] on div at bounding box center [669, 225] width 165 height 20
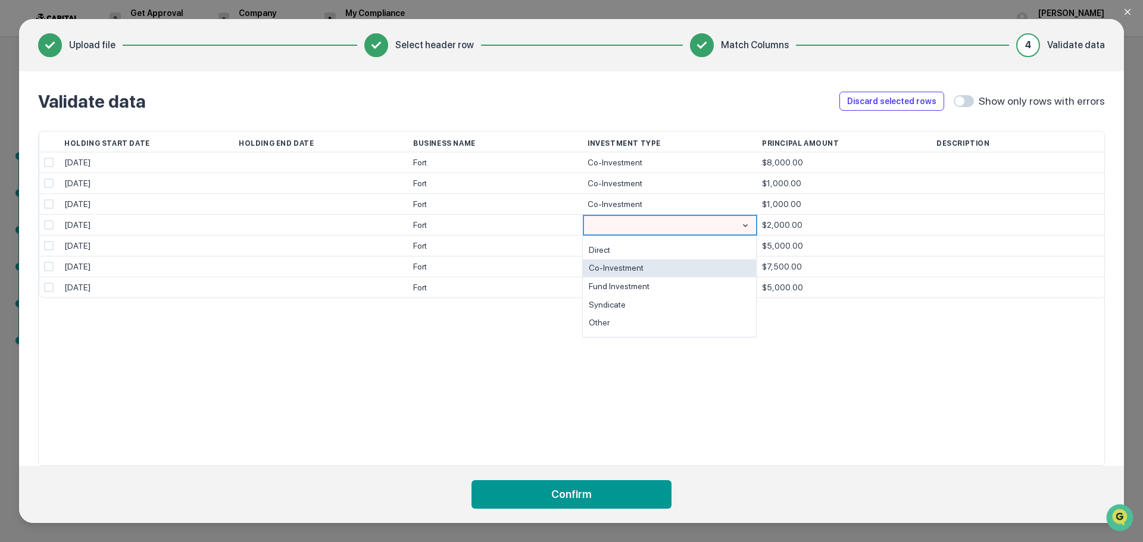
click at [624, 267] on div "Co-Investment" at bounding box center [669, 269] width 173 height 18
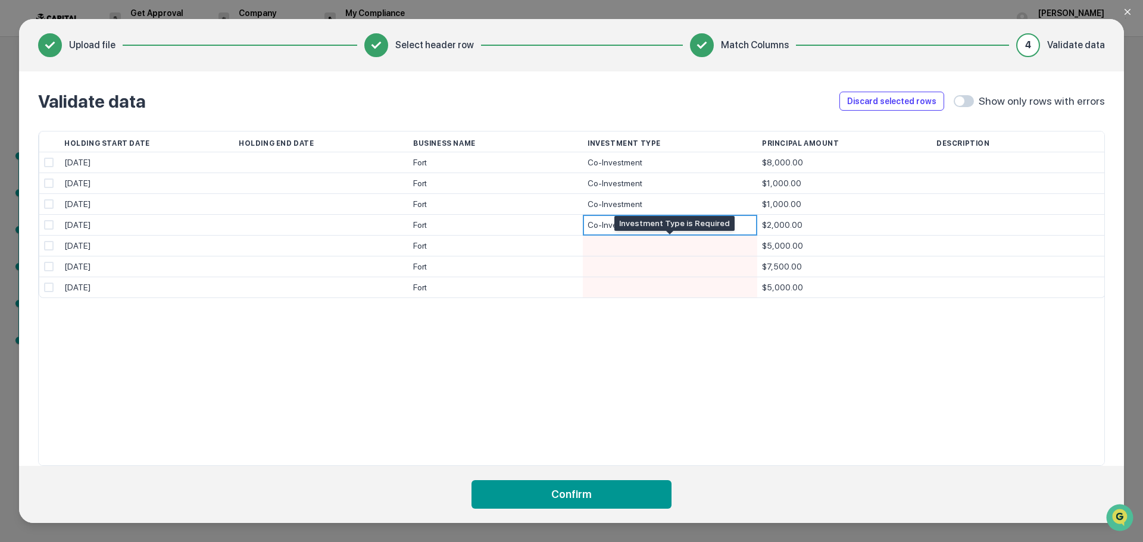
click at [627, 243] on div at bounding box center [669, 246] width 165 height 20
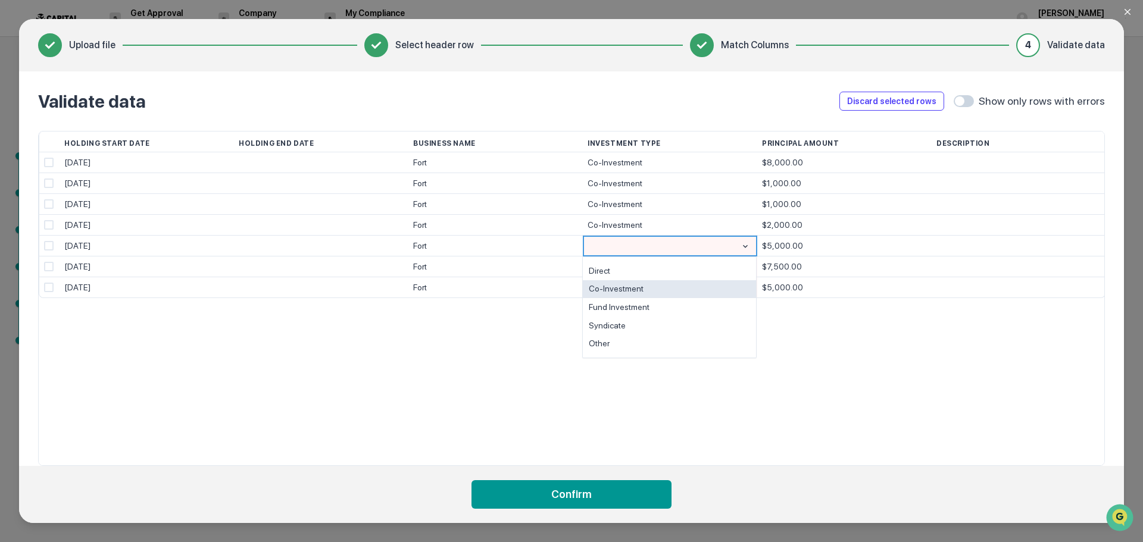
click at [623, 286] on div "Co-Investment" at bounding box center [669, 289] width 173 height 18
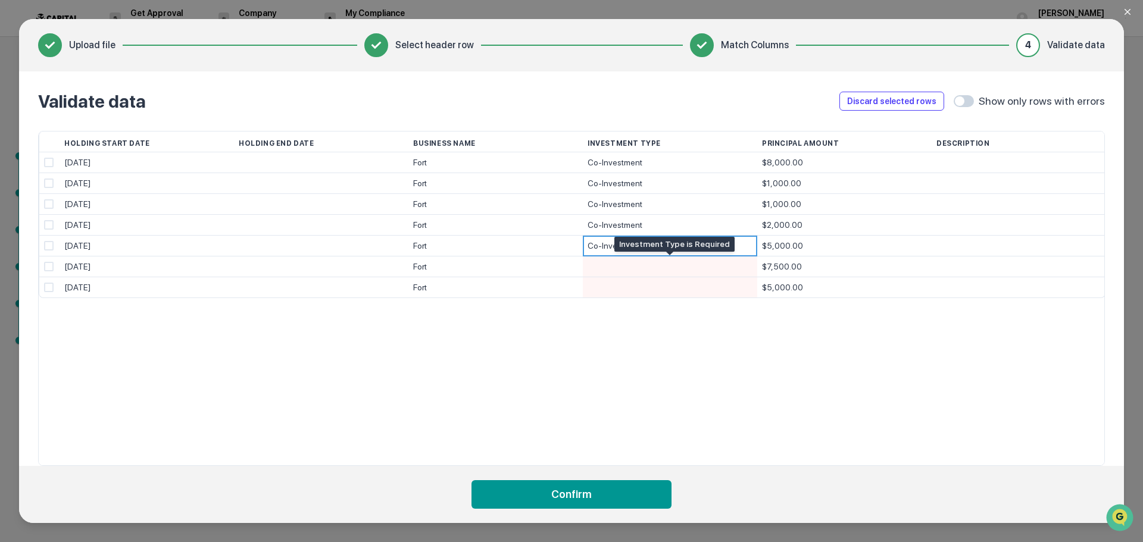
click at [624, 262] on div at bounding box center [669, 267] width 165 height 20
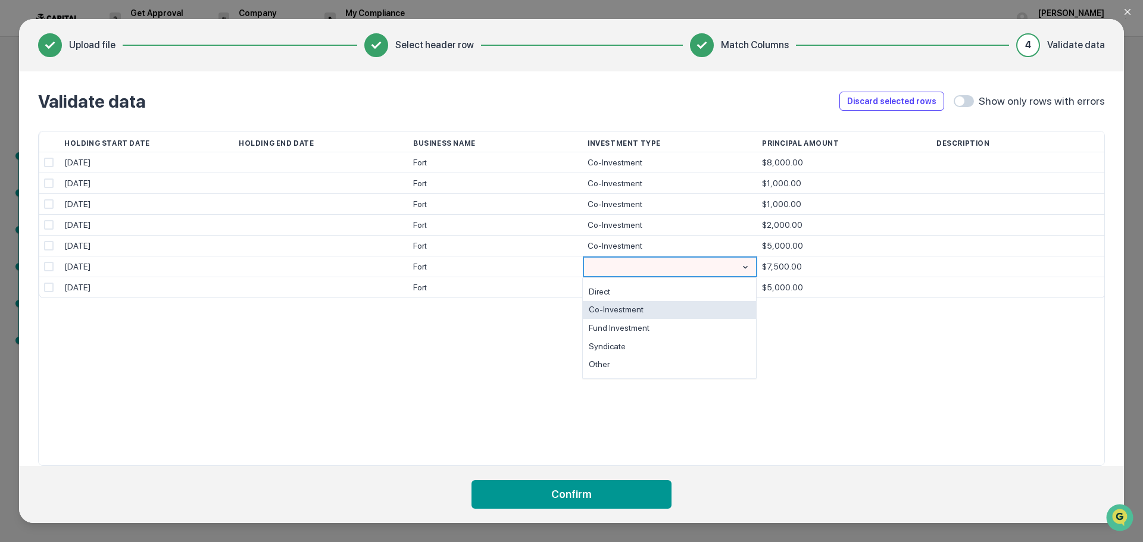
click at [620, 314] on div "Co-Investment" at bounding box center [669, 310] width 173 height 18
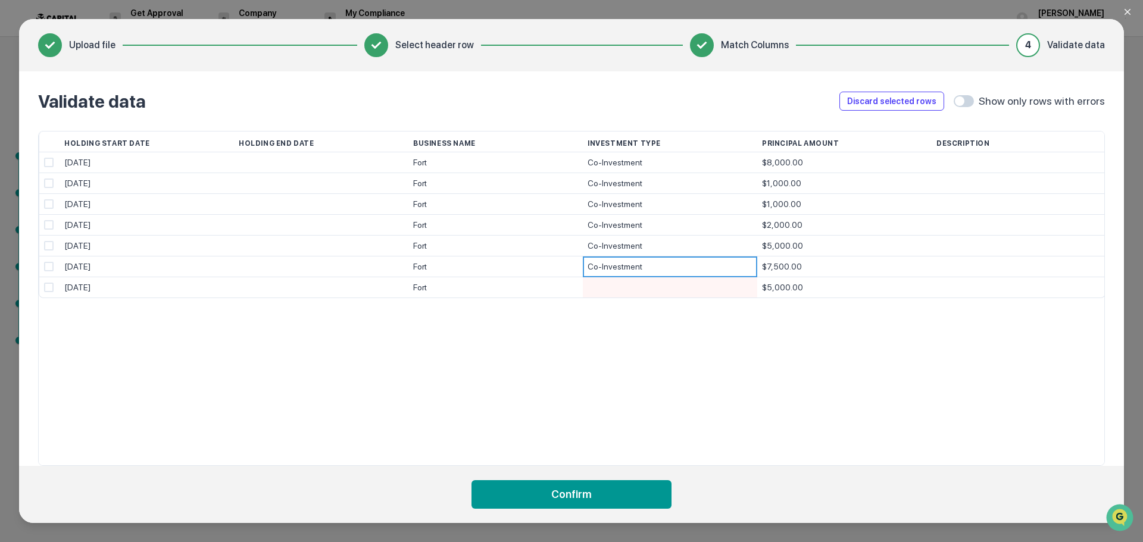
click at [620, 290] on div at bounding box center [669, 287] width 165 height 20
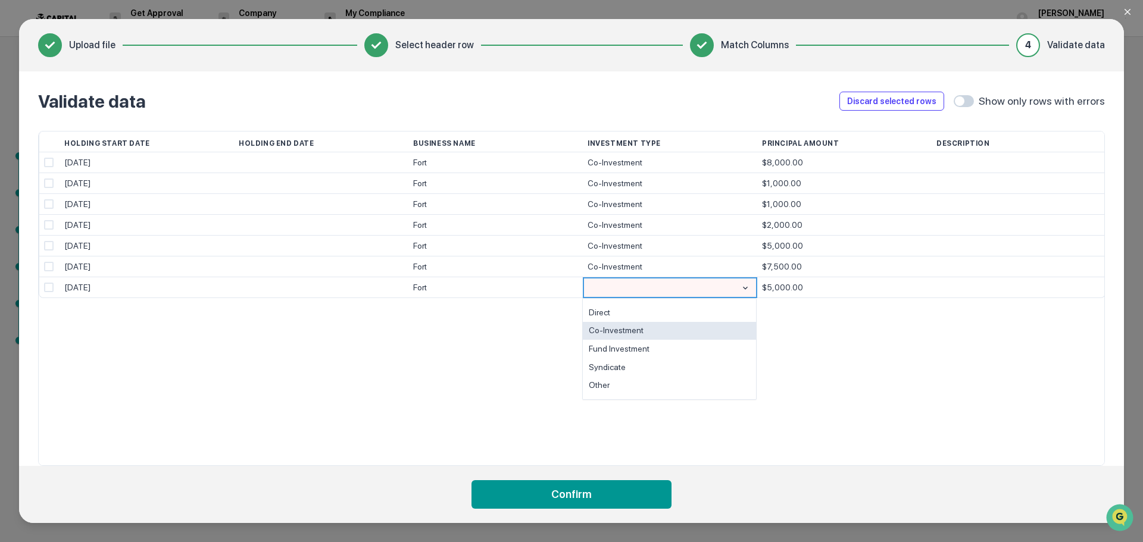
click at [618, 331] on div "Co-Investment" at bounding box center [669, 331] width 173 height 18
click at [643, 360] on div "Holding Start Date Holding End Date Business Name Investment Type Principal Amo…" at bounding box center [571, 298] width 1067 height 335
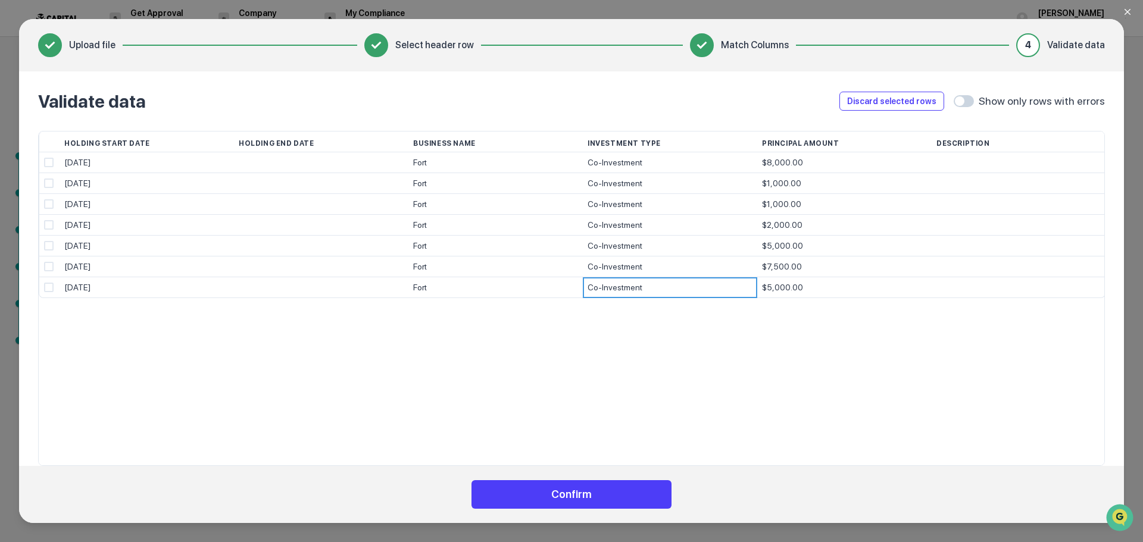
click at [598, 496] on button "Confirm" at bounding box center [571, 494] width 200 height 29
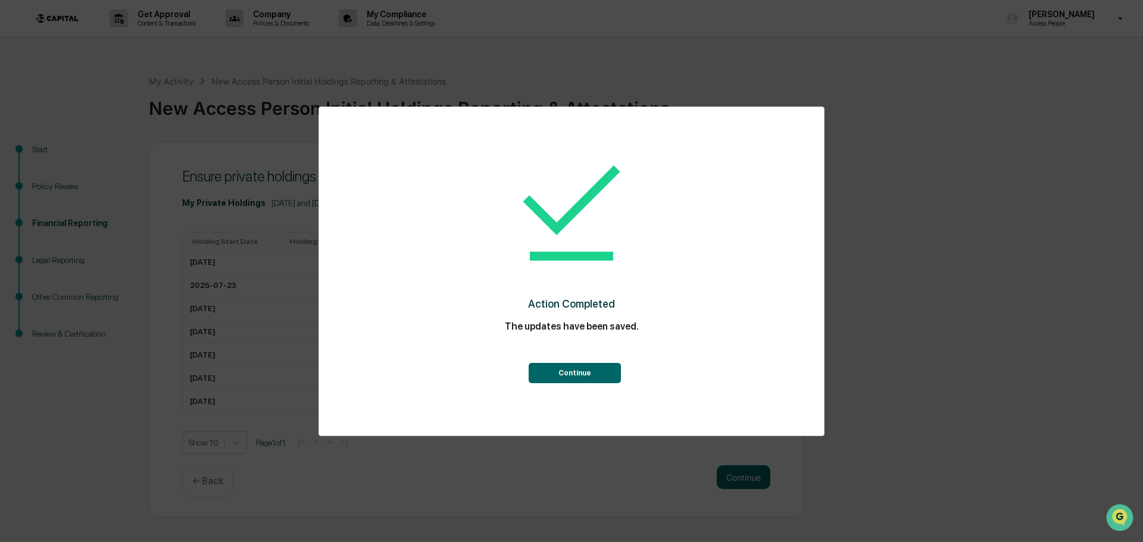
click at [580, 376] on button "Continue" at bounding box center [575, 373] width 92 height 20
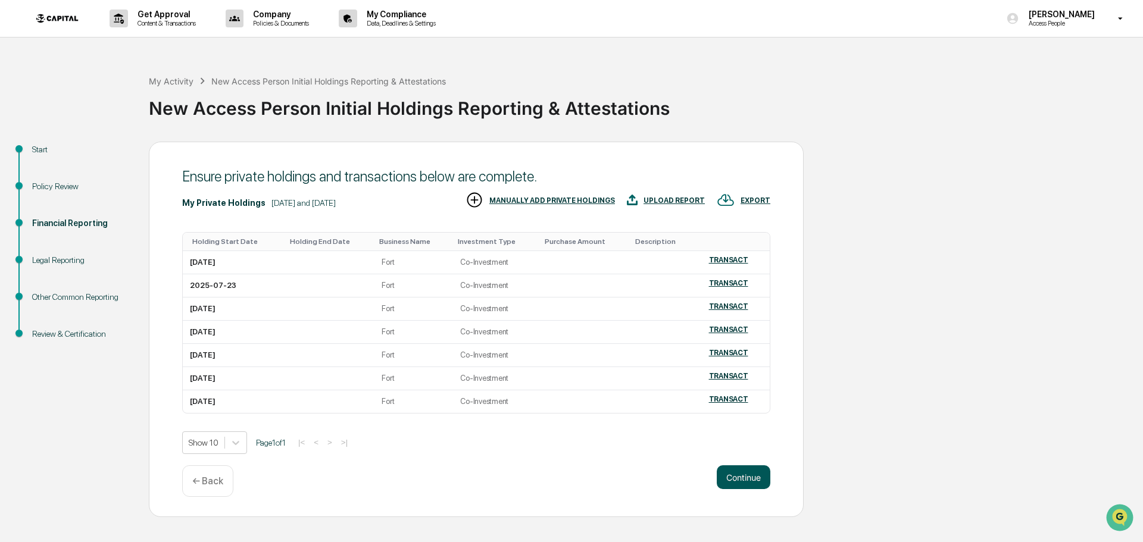
click at [759, 482] on button "Continue" at bounding box center [744, 477] width 54 height 24
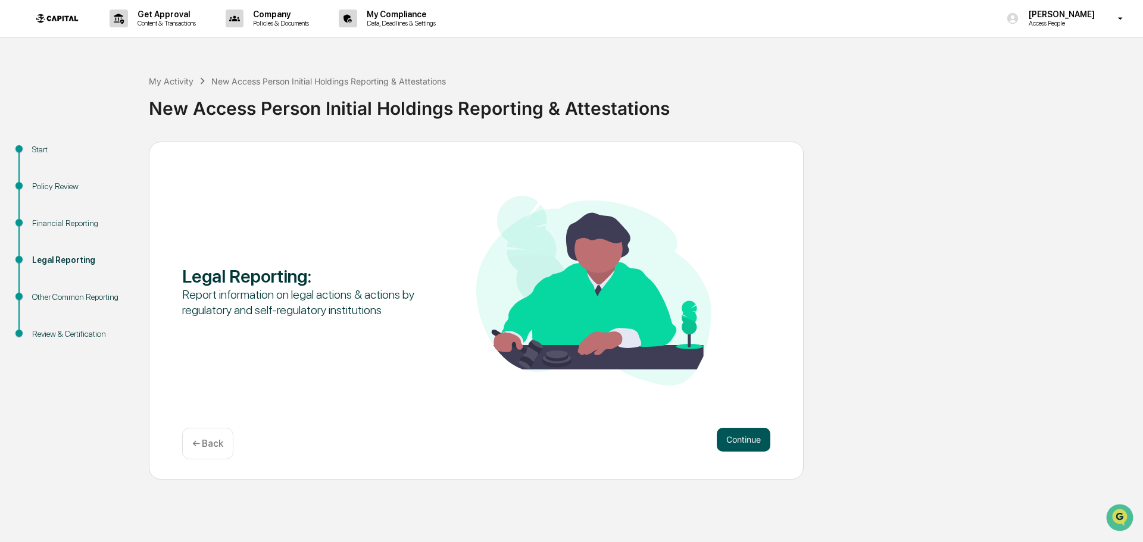
click at [751, 443] on button "Continue" at bounding box center [744, 440] width 54 height 24
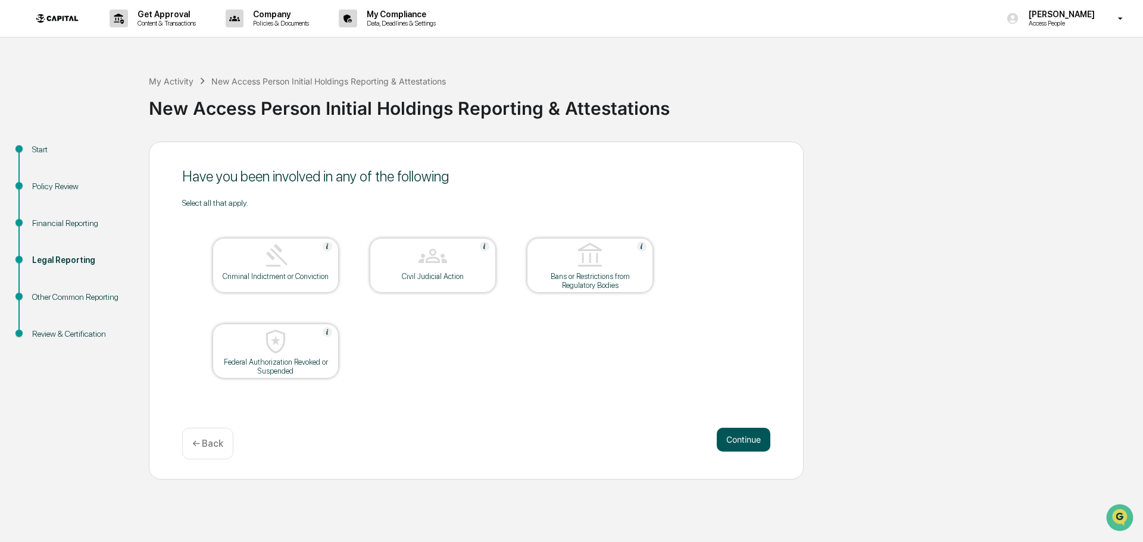
click at [758, 439] on button "Continue" at bounding box center [744, 440] width 54 height 24
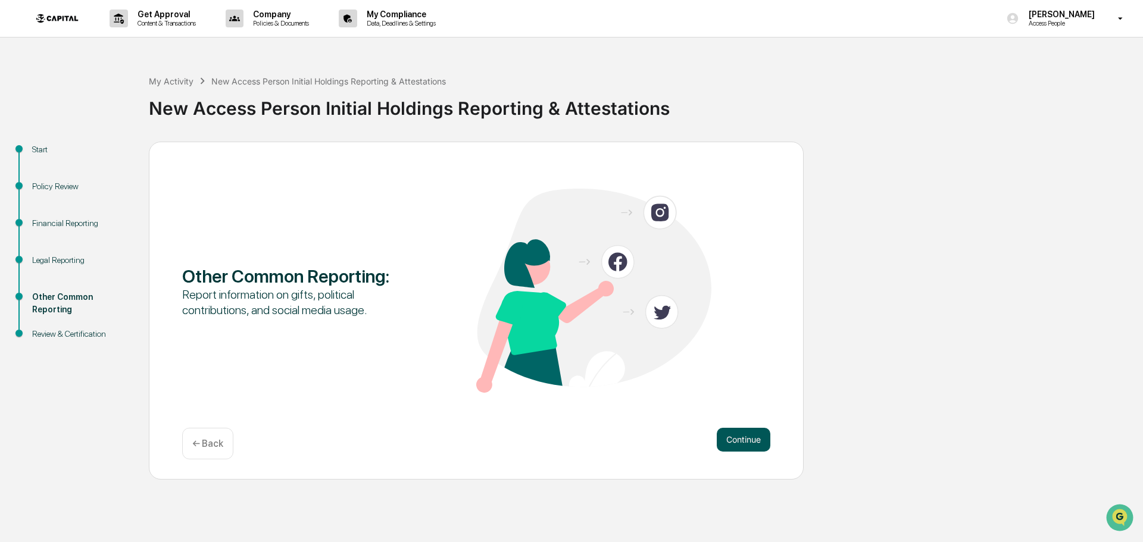
click at [740, 438] on button "Continue" at bounding box center [744, 440] width 54 height 24
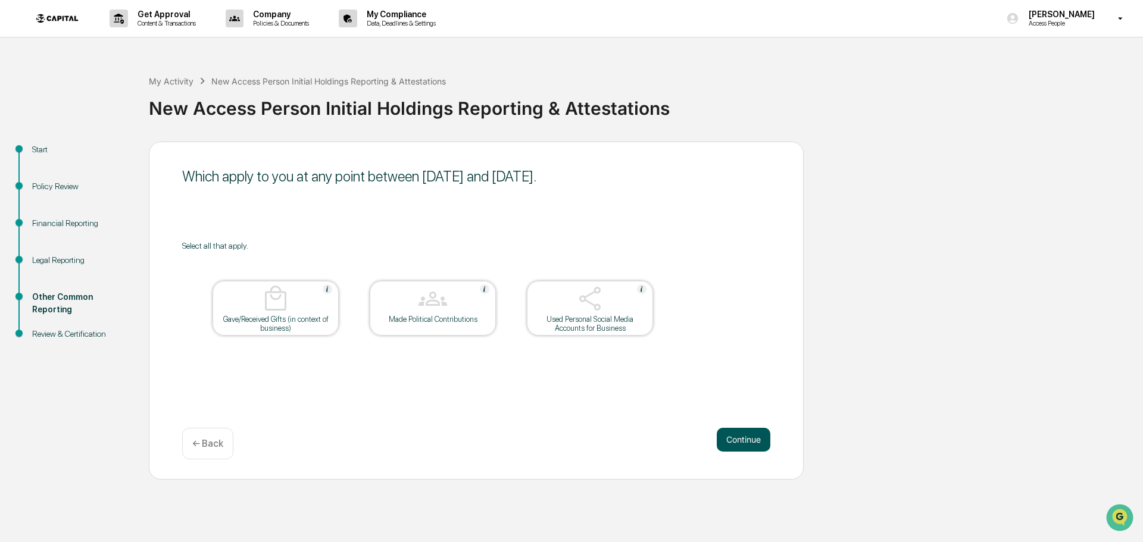
click at [752, 439] on button "Continue" at bounding box center [744, 440] width 54 height 24
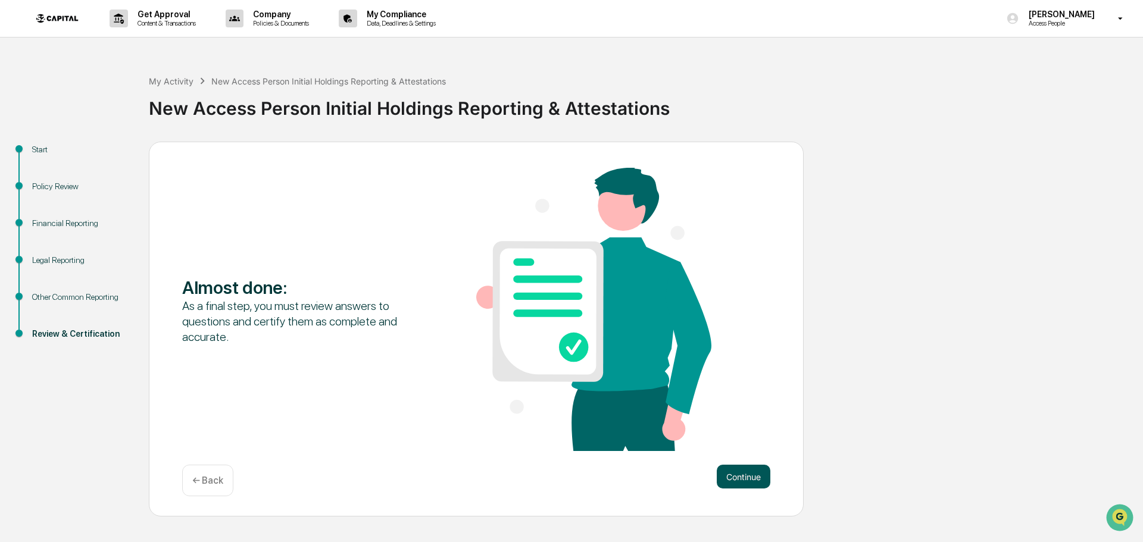
click at [733, 471] on button "Continue" at bounding box center [744, 477] width 54 height 24
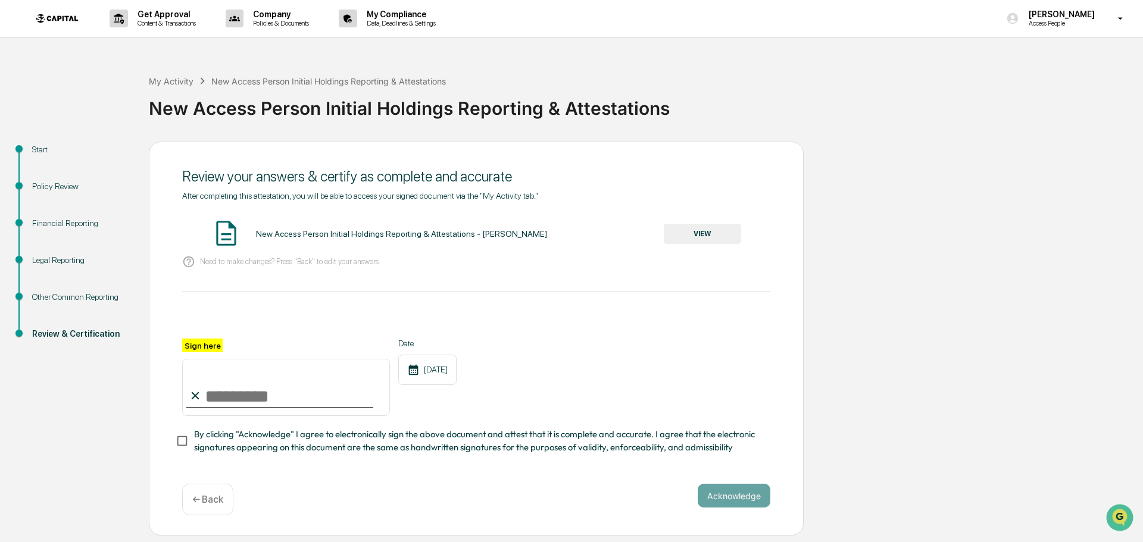
click at [695, 234] on button "VIEW" at bounding box center [702, 234] width 77 height 20
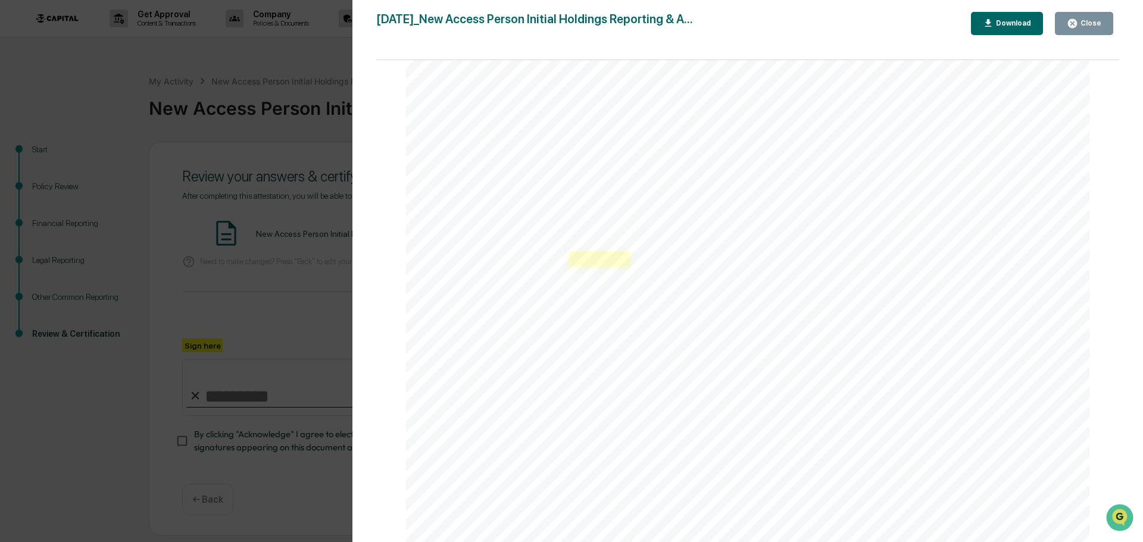
click at [603, 264] on link at bounding box center [599, 259] width 61 height 14
click at [1087, 23] on div "Close" at bounding box center [1089, 23] width 23 height 8
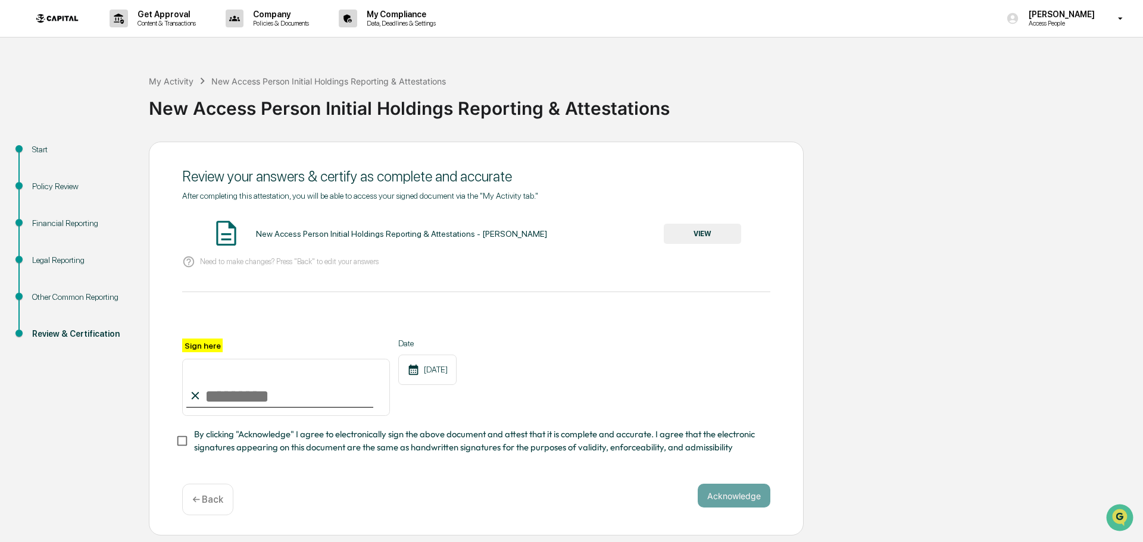
click at [80, 227] on div "Financial Reporting" at bounding box center [81, 223] width 98 height 12
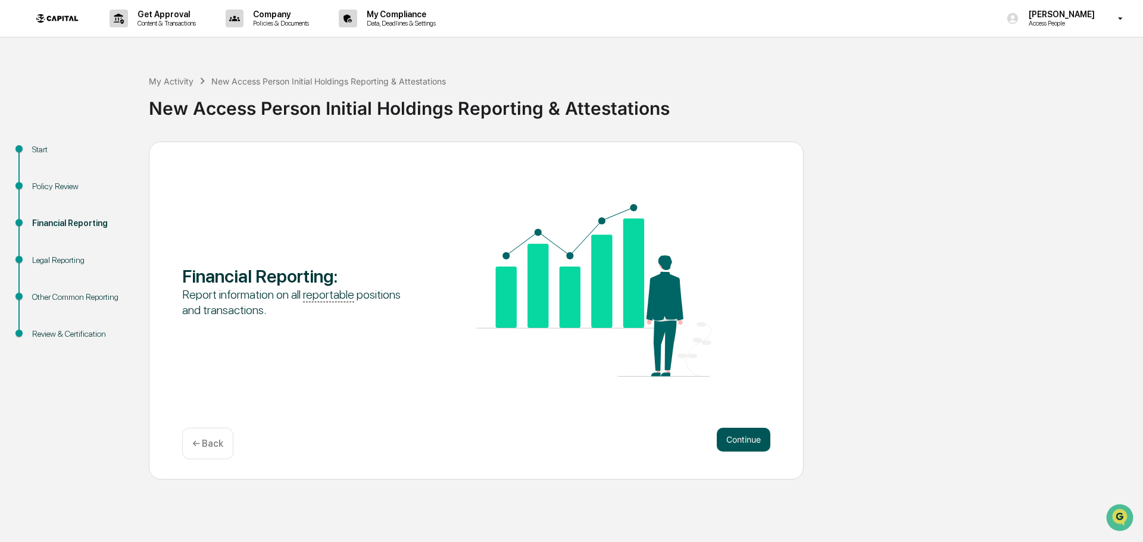
click at [741, 439] on button "Continue" at bounding box center [744, 440] width 54 height 24
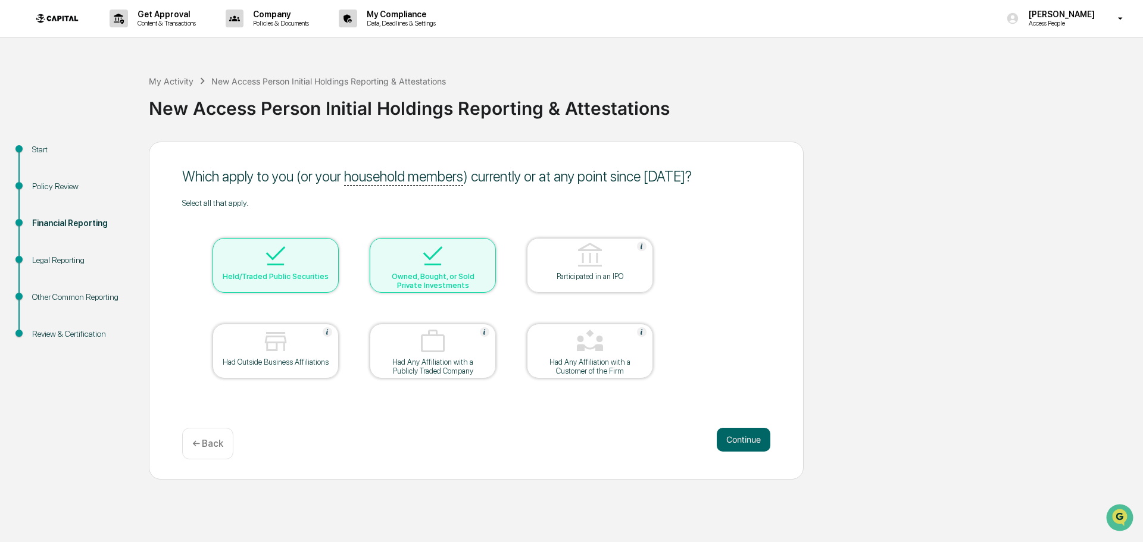
click at [741, 439] on button "Continue" at bounding box center [744, 440] width 54 height 24
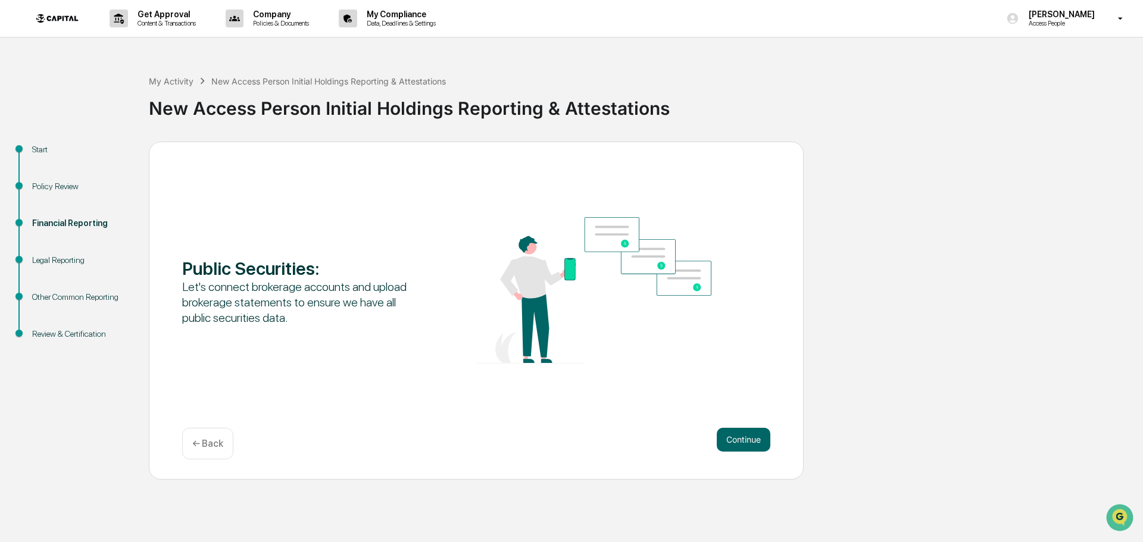
click at [741, 439] on button "Continue" at bounding box center [744, 440] width 54 height 24
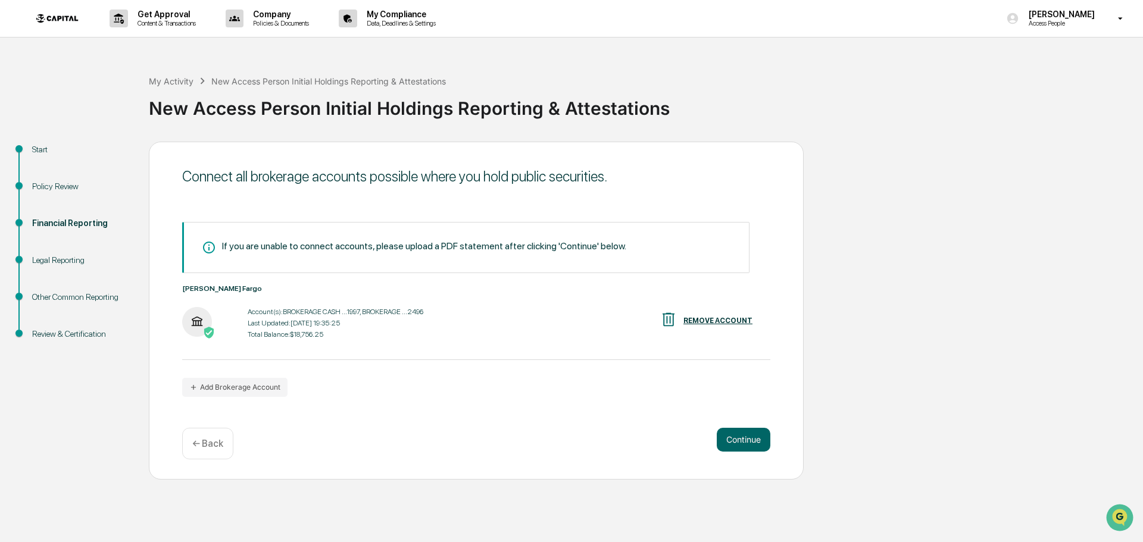
click at [741, 439] on button "Continue" at bounding box center [744, 440] width 54 height 24
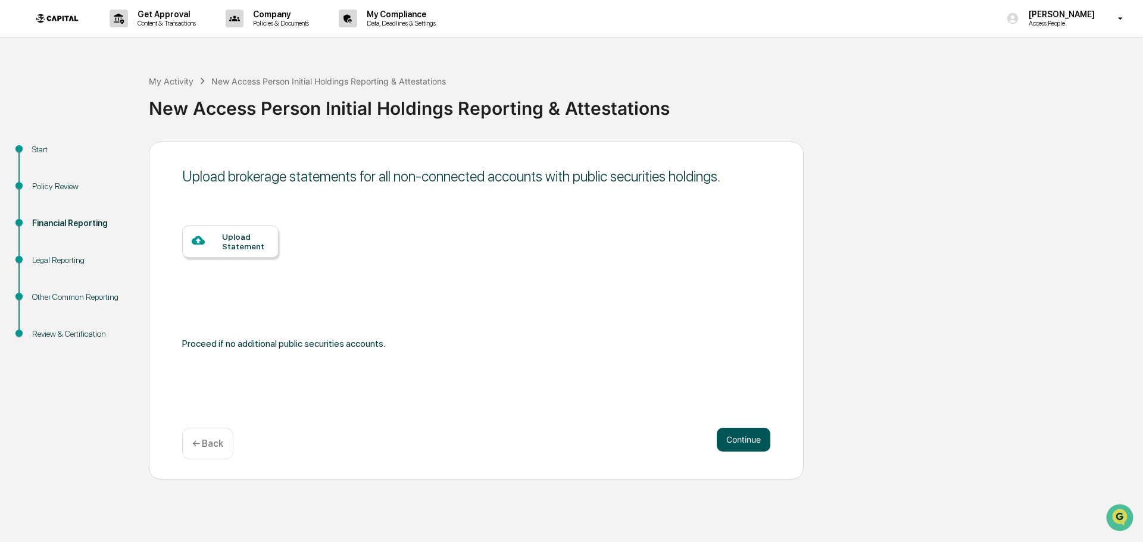
click at [727, 444] on button "Continue" at bounding box center [744, 440] width 54 height 24
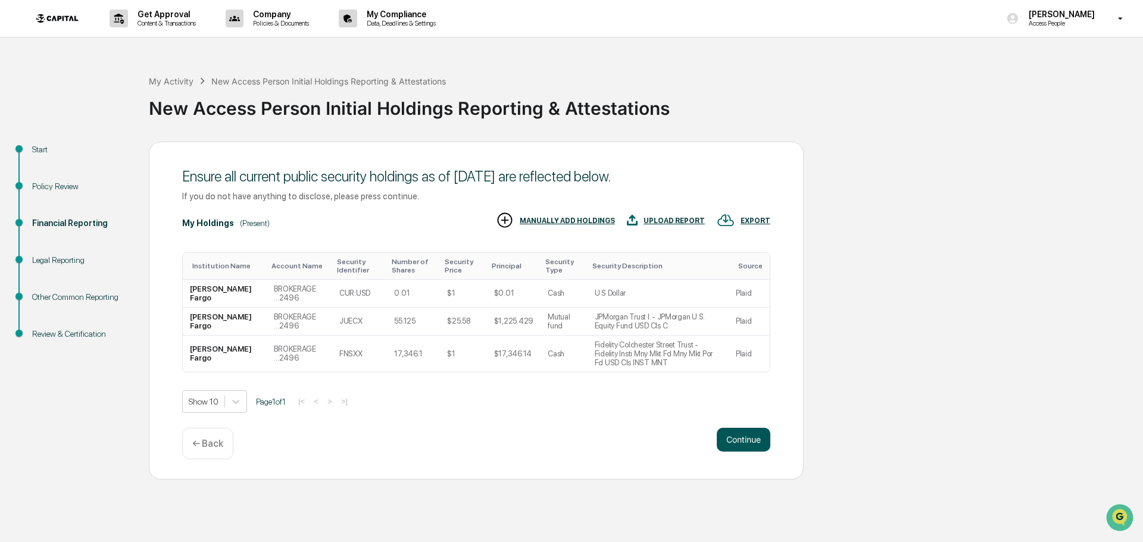
click at [749, 440] on button "Continue" at bounding box center [744, 440] width 54 height 24
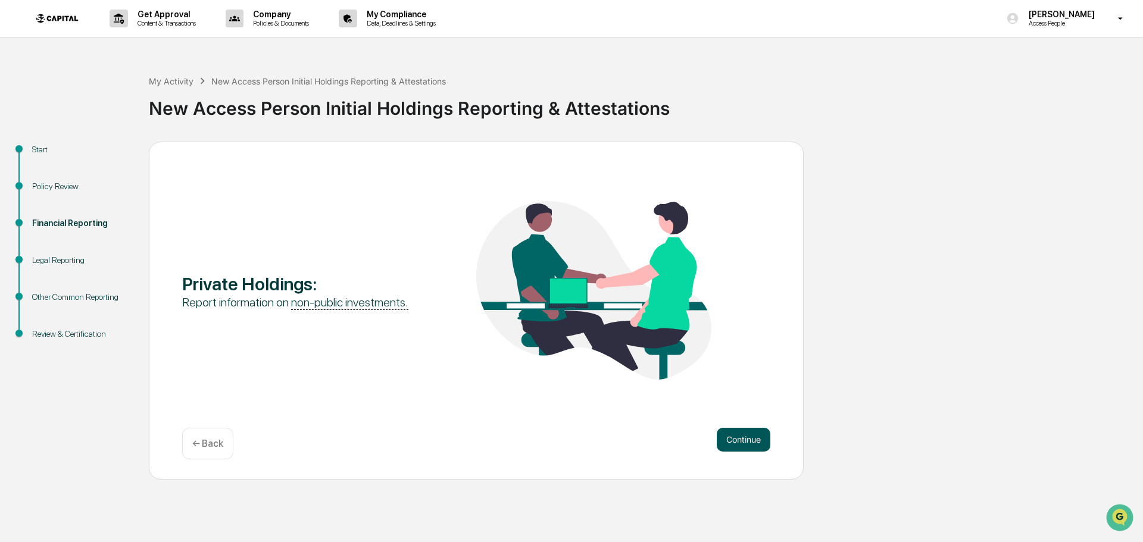
click at [745, 437] on button "Continue" at bounding box center [744, 440] width 54 height 24
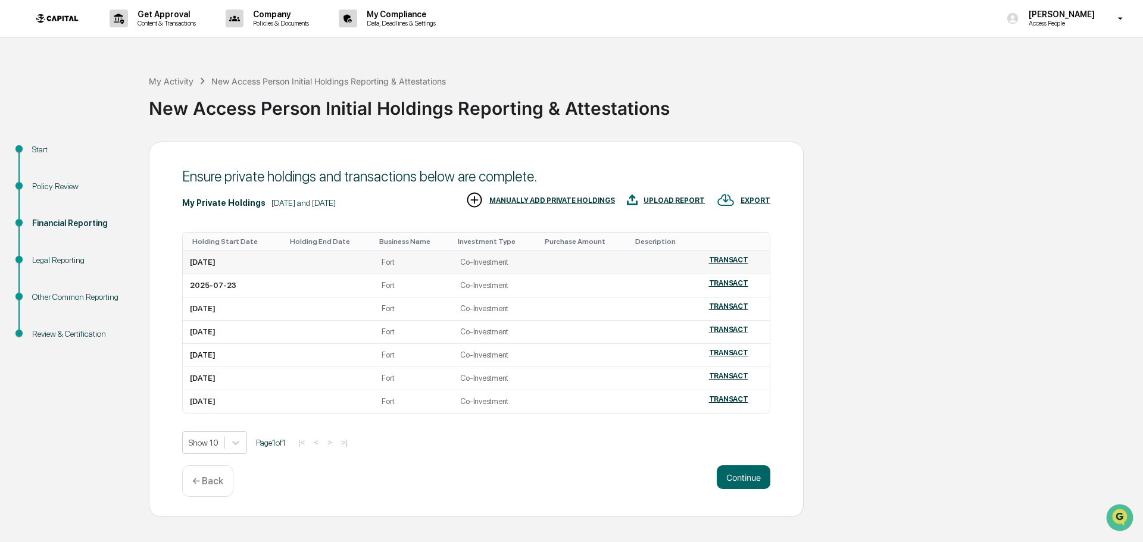
click at [579, 261] on td at bounding box center [585, 262] width 90 height 23
click at [733, 258] on div "TRANSACT" at bounding box center [728, 260] width 39 height 8
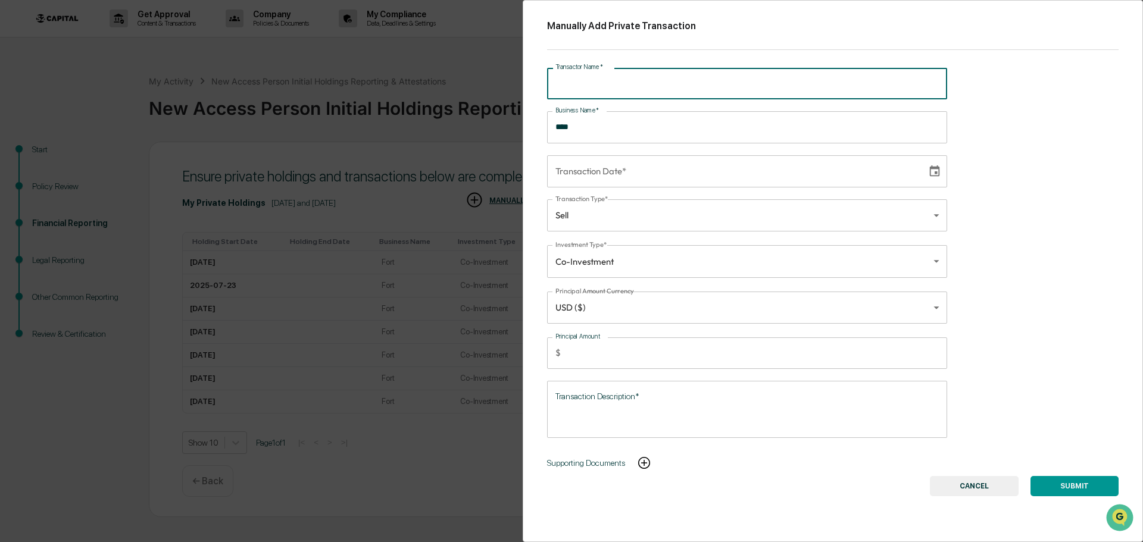
click at [627, 87] on input "Transactor Name   *" at bounding box center [747, 84] width 400 height 32
type input "**********"
click at [611, 176] on input "**********" at bounding box center [732, 171] width 371 height 32
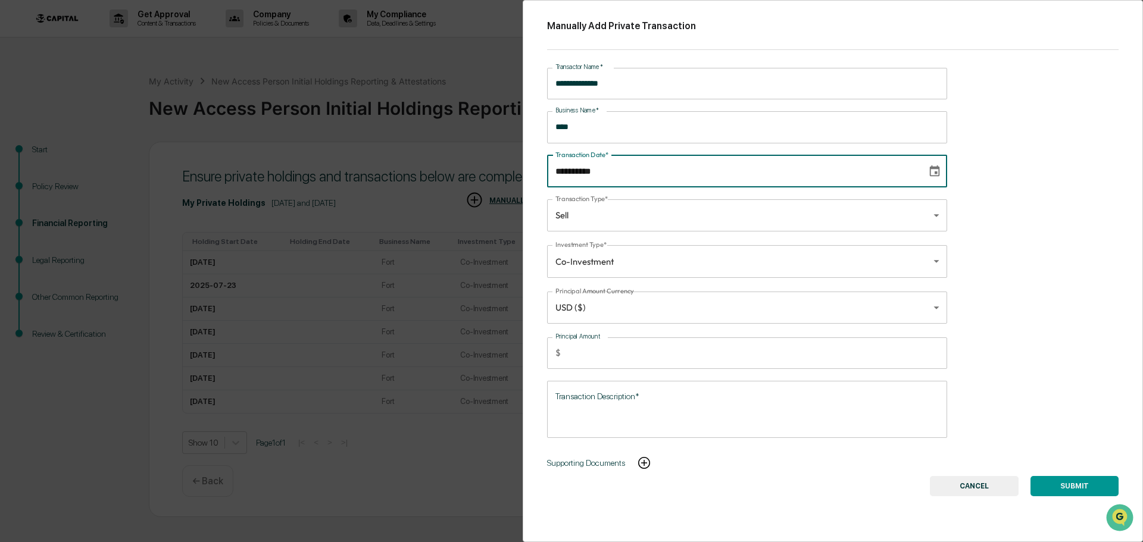
type input "**********"
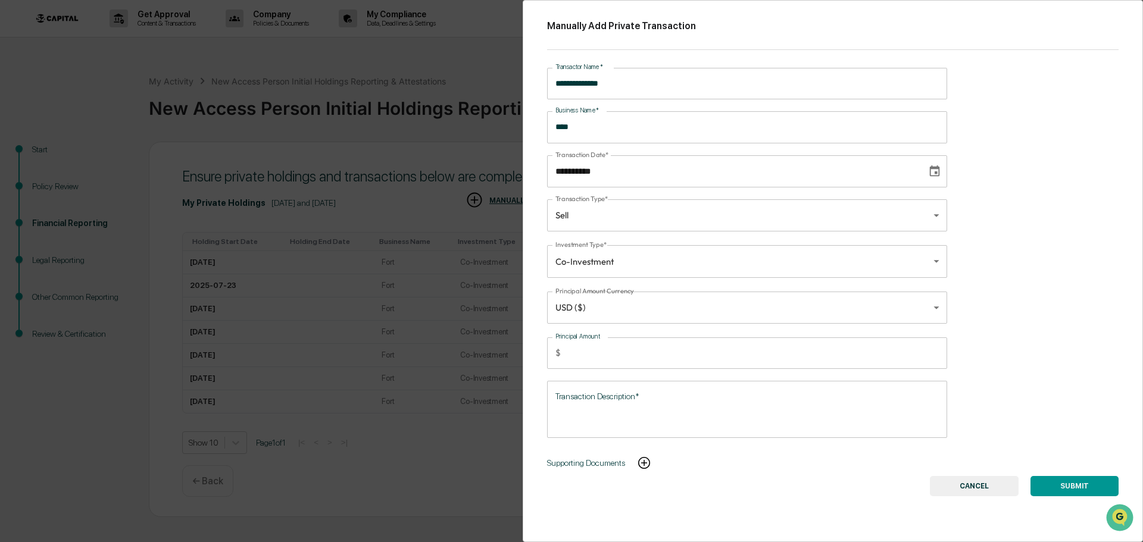
click at [1083, 239] on div "**********" at bounding box center [833, 271] width 620 height 542
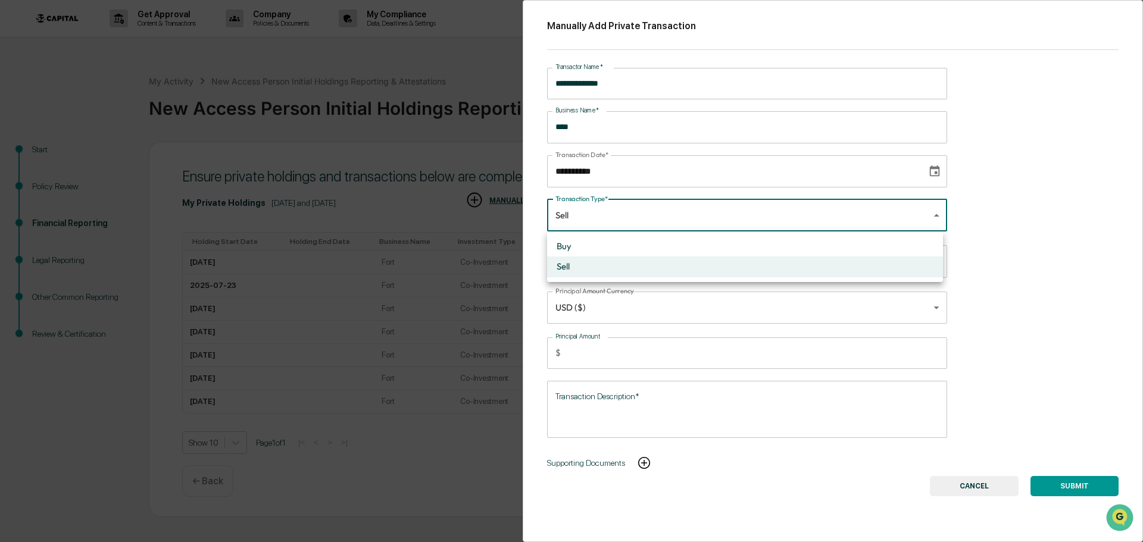
click at [672, 225] on body "Get Approval Content & Transactions Company Policies & Documents My Compliance …" at bounding box center [571, 271] width 1143 height 542
click at [613, 243] on li "Buy" at bounding box center [745, 246] width 396 height 20
type input "***"
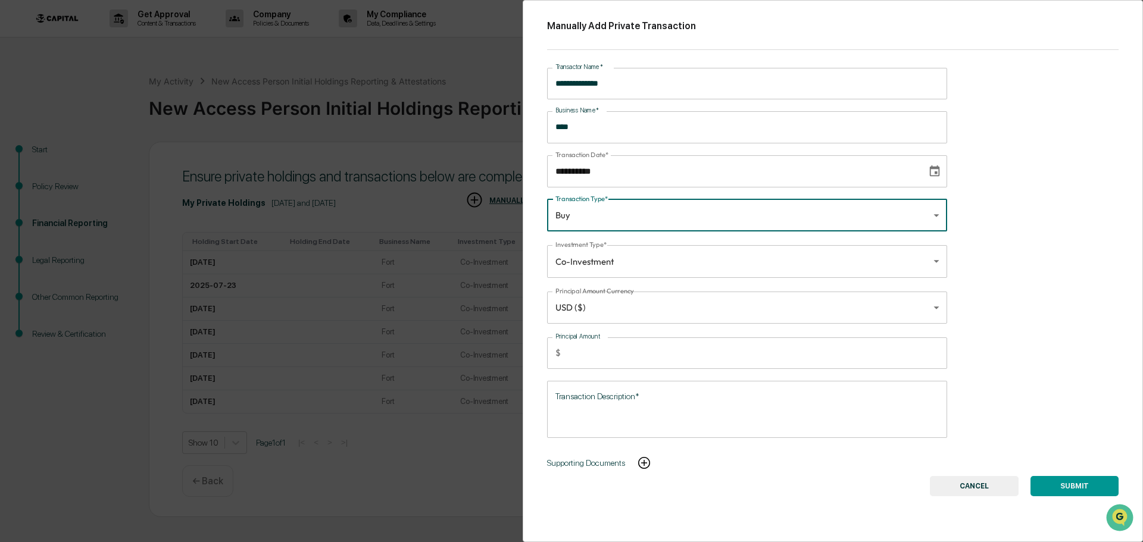
click at [598, 352] on input "*" at bounding box center [756, 353] width 382 height 32
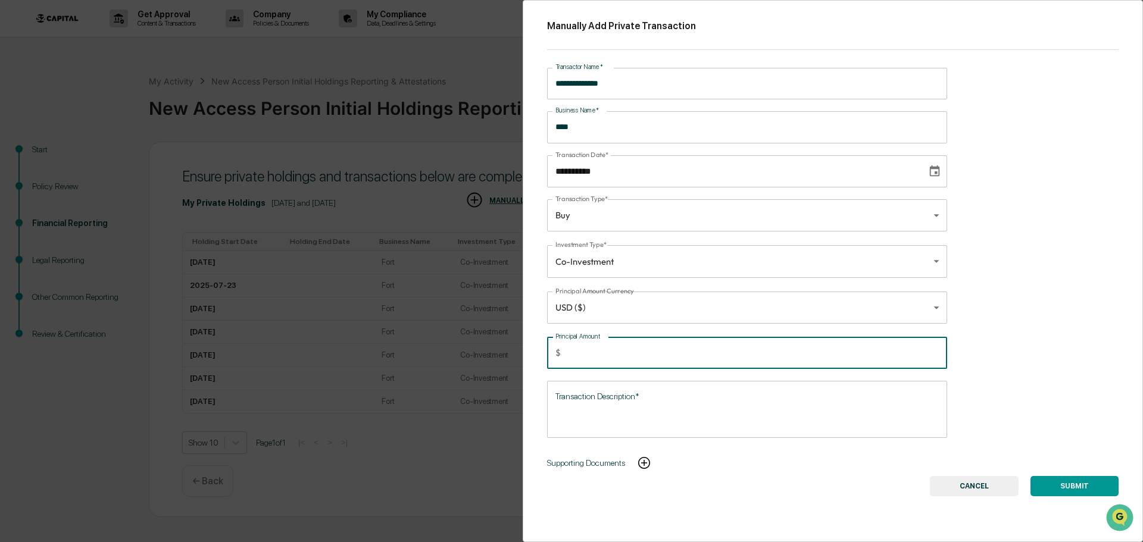
click at [593, 357] on input "*" at bounding box center [756, 353] width 382 height 32
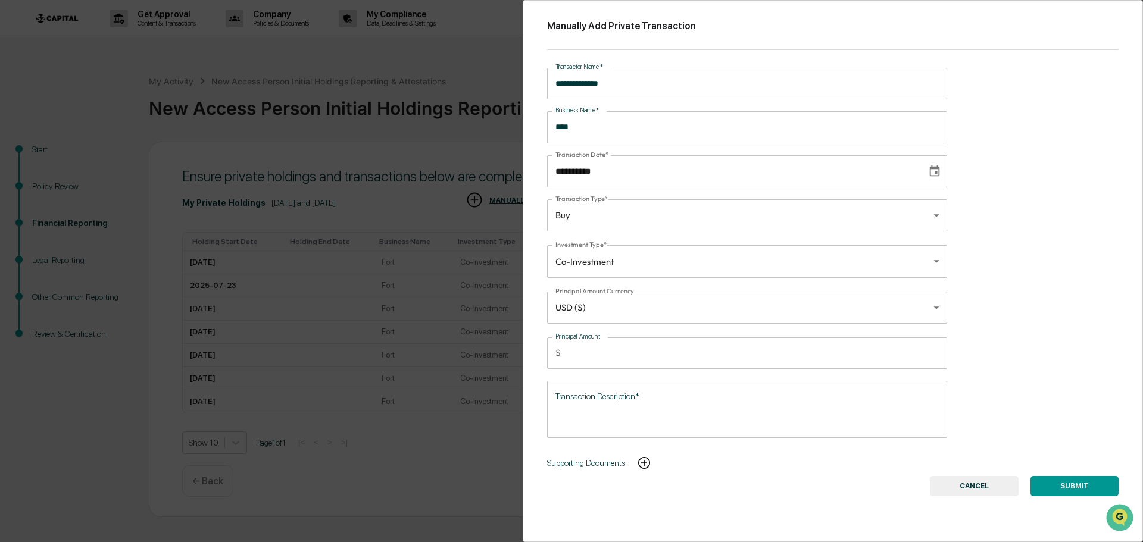
click at [598, 353] on input "*" at bounding box center [756, 353] width 382 height 32
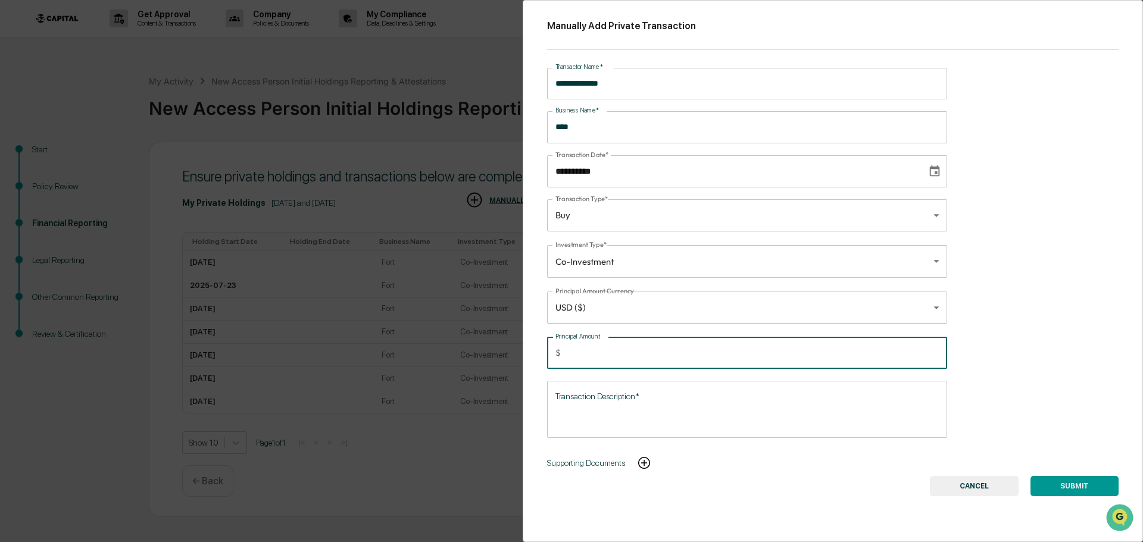
type input "****"
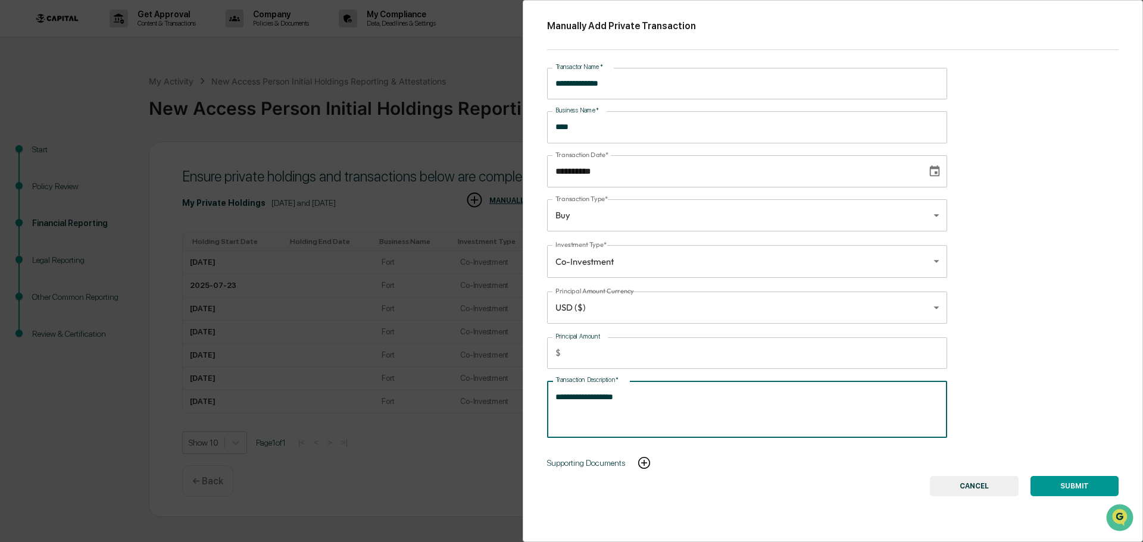
type textarea "**********"
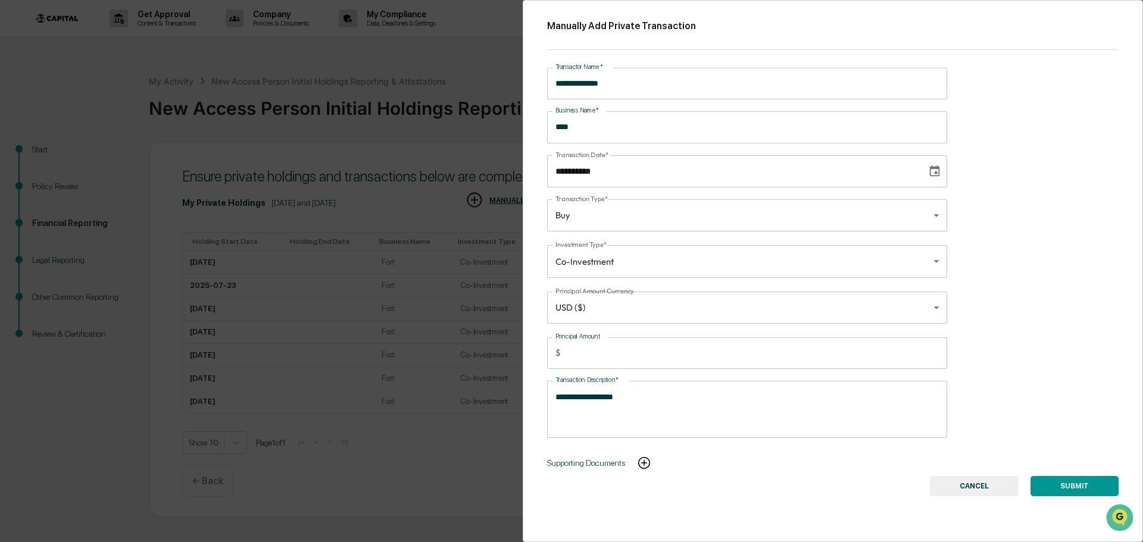
click at [1082, 479] on button "SUBMIT" at bounding box center [1074, 486] width 88 height 20
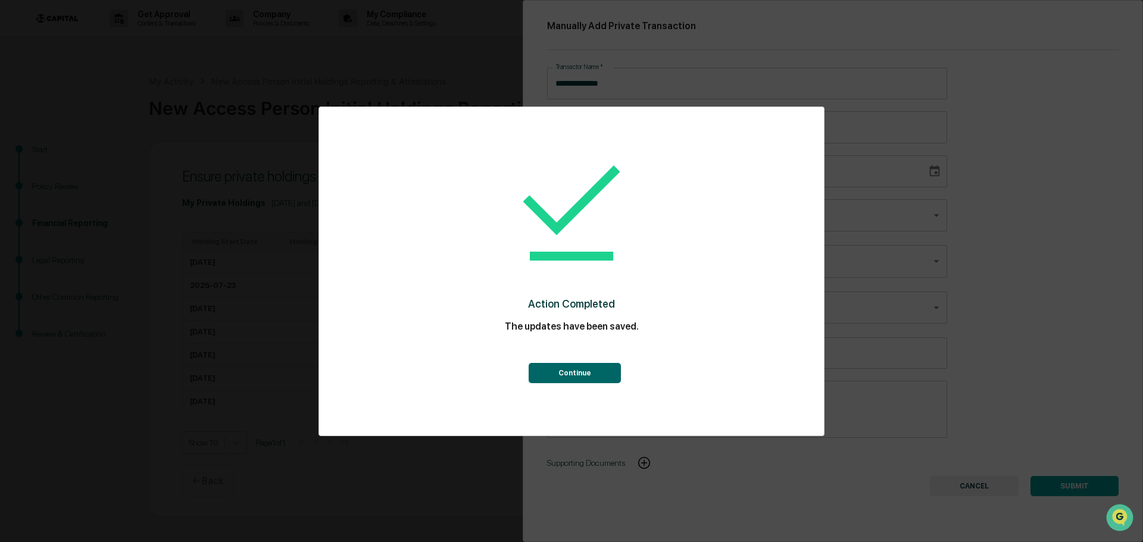
click at [586, 375] on button "Continue" at bounding box center [575, 373] width 92 height 20
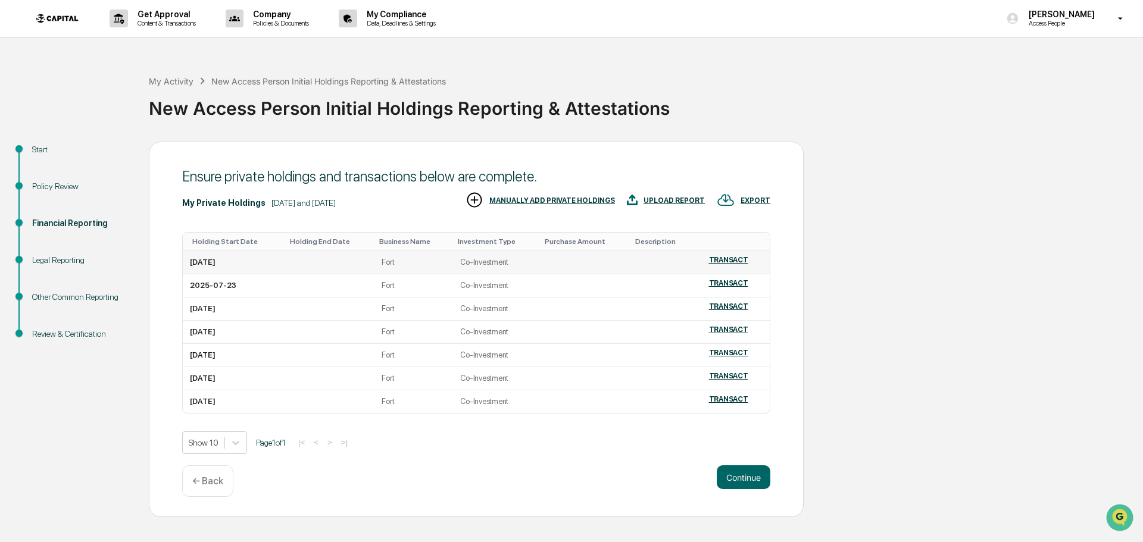
click at [428, 261] on td "Fort" at bounding box center [413, 262] width 79 height 23
click at [729, 260] on div "TRANSACT" at bounding box center [728, 260] width 39 height 8
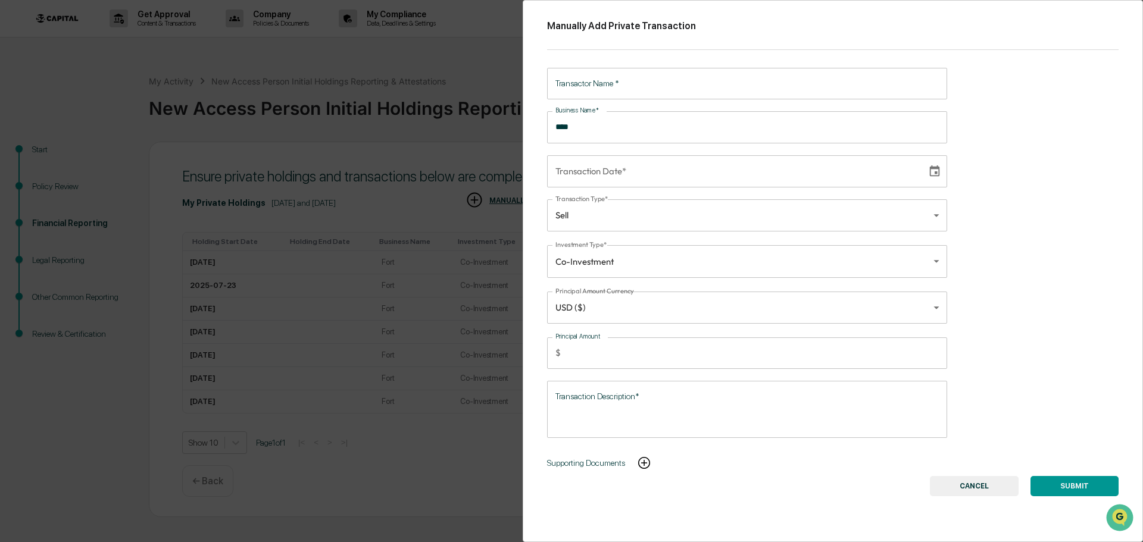
click at [961, 486] on button "CANCEL" at bounding box center [974, 486] width 89 height 20
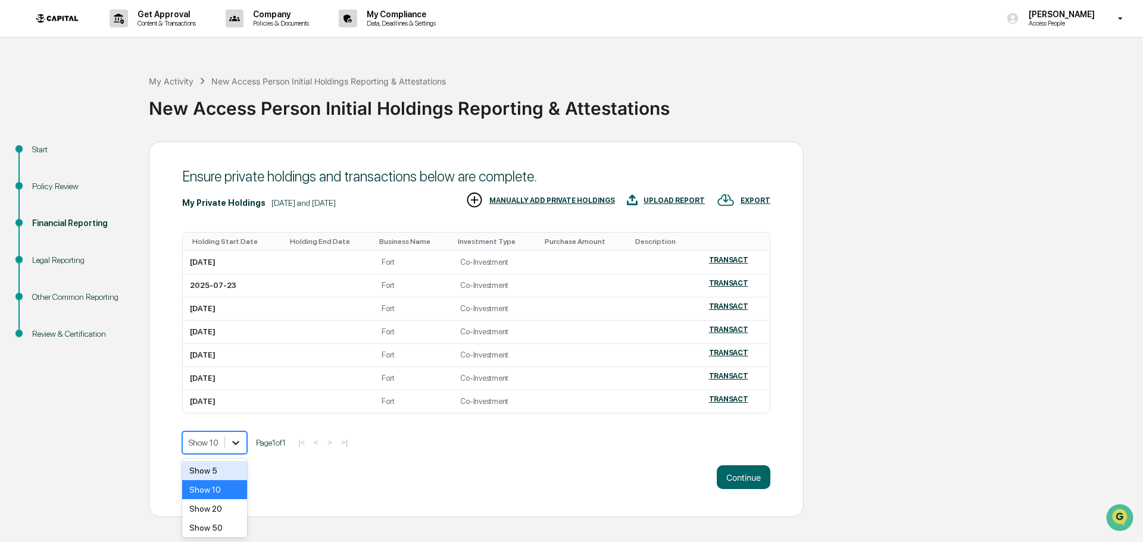
click at [237, 443] on icon at bounding box center [235, 443] width 7 height 4
click at [217, 511] on div "Show 20" at bounding box center [214, 508] width 65 height 19
click at [399, 470] on div "Continue ← Back" at bounding box center [476, 481] width 588 height 32
click at [46, 336] on div "Review & Certification" at bounding box center [81, 334] width 98 height 12
click at [90, 337] on div "Review & Certification" at bounding box center [81, 334] width 98 height 12
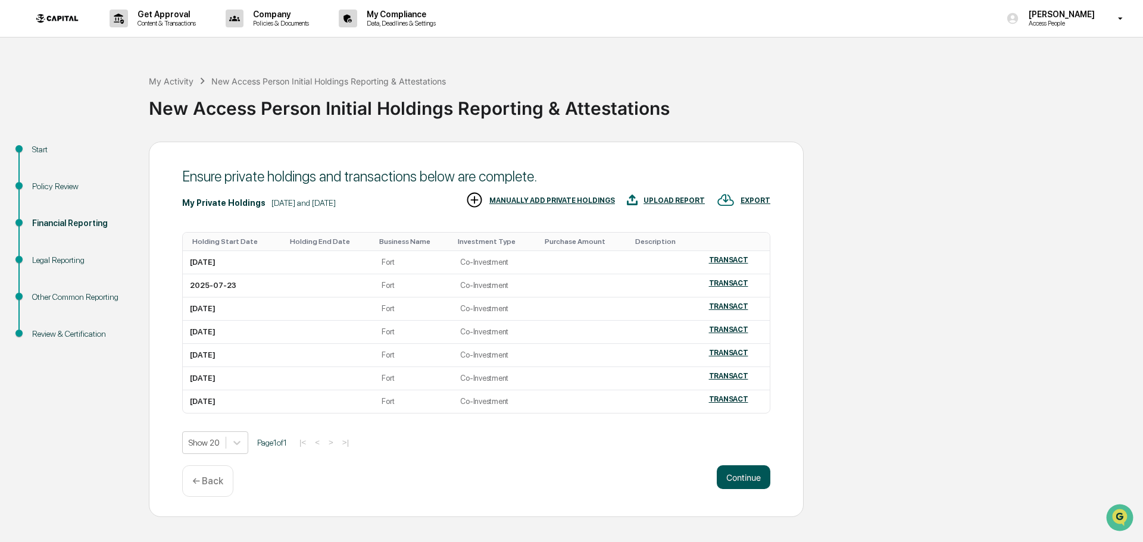
click at [725, 480] on button "Continue" at bounding box center [744, 477] width 54 height 24
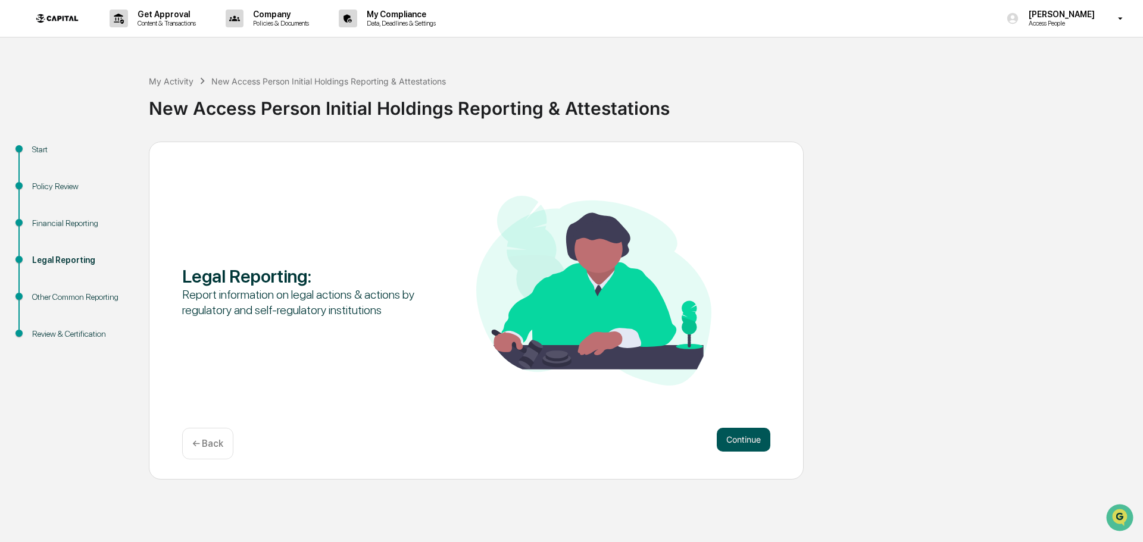
click at [752, 442] on button "Continue" at bounding box center [744, 440] width 54 height 24
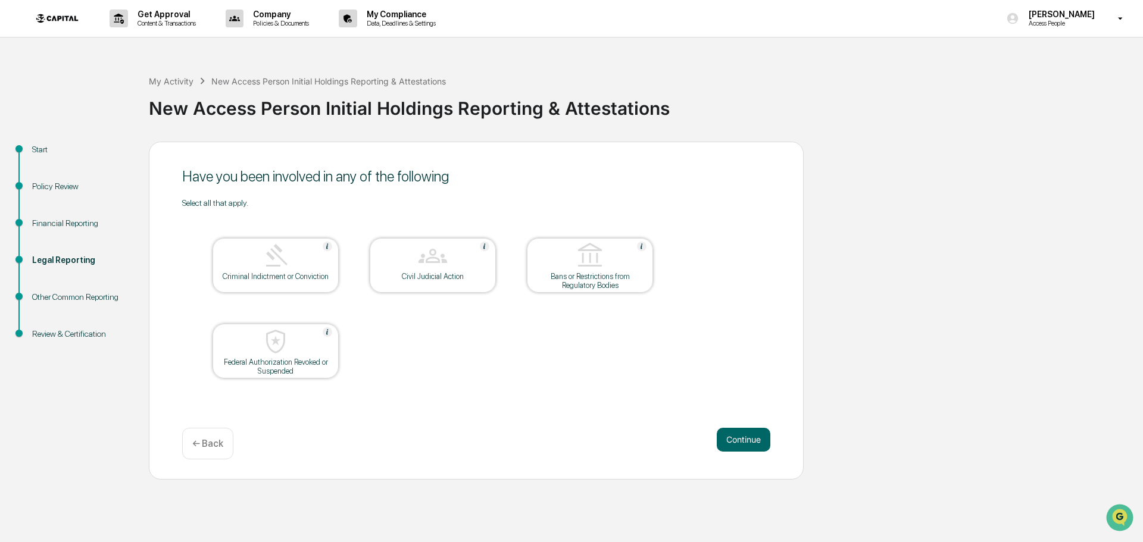
click at [75, 336] on div "Review & Certification" at bounding box center [81, 334] width 98 height 12
click at [751, 437] on button "Continue" at bounding box center [744, 440] width 54 height 24
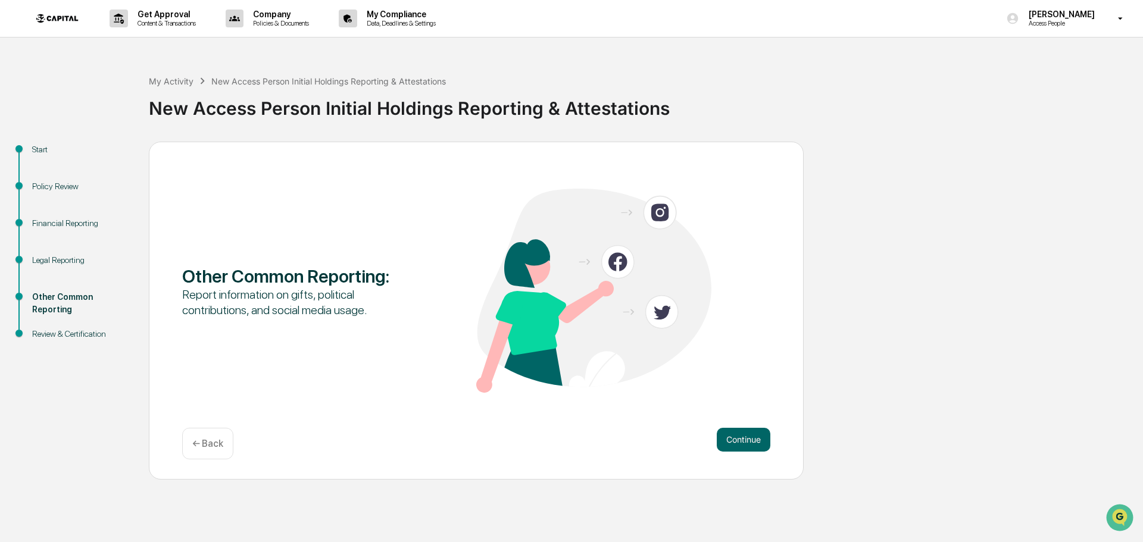
click at [751, 437] on button "Continue" at bounding box center [744, 440] width 54 height 24
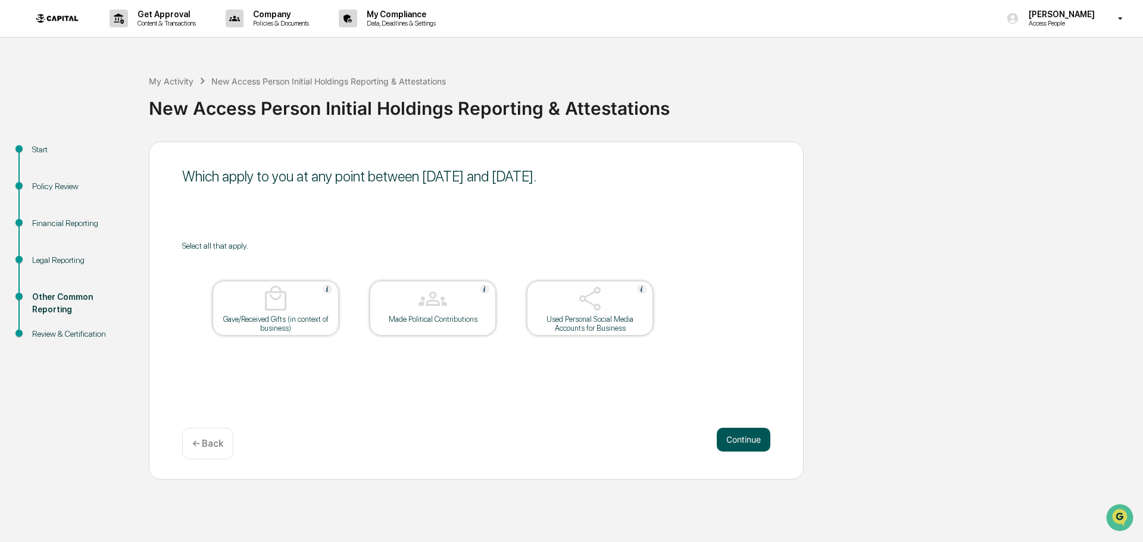
click at [746, 440] on button "Continue" at bounding box center [744, 440] width 54 height 24
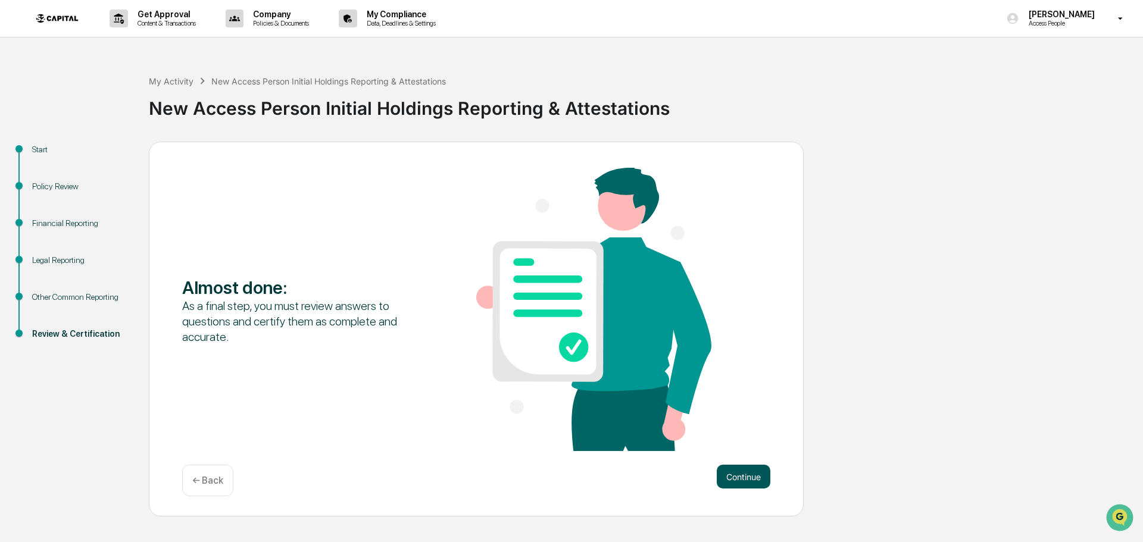
click at [739, 484] on button "Continue" at bounding box center [744, 477] width 54 height 24
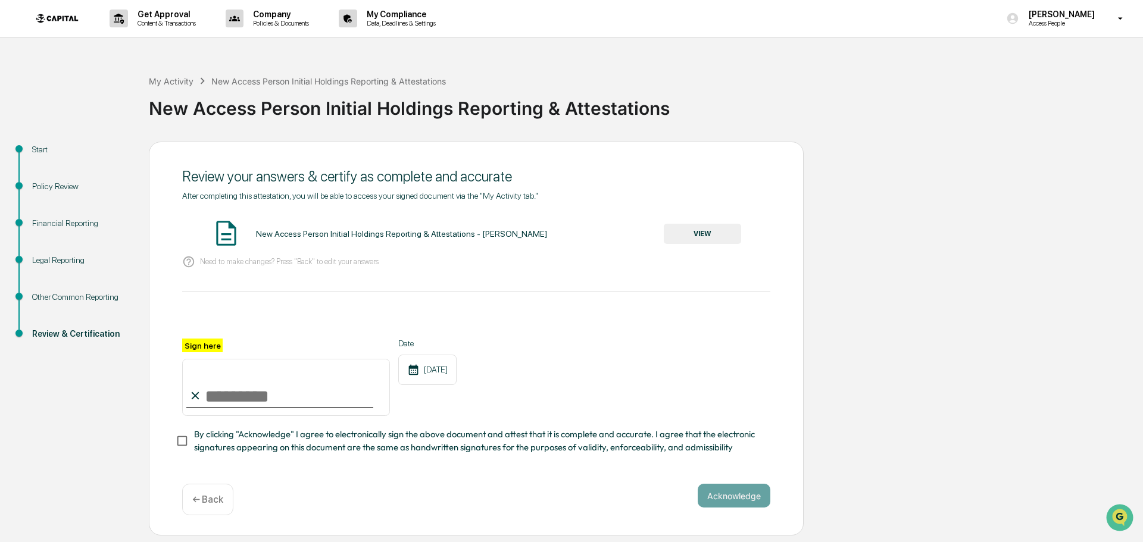
click at [314, 237] on div "New Access Person Initial Holdings Reporting & Attestations - [PERSON_NAME]" at bounding box center [401, 234] width 291 height 10
click at [695, 240] on button "VIEW" at bounding box center [702, 234] width 77 height 20
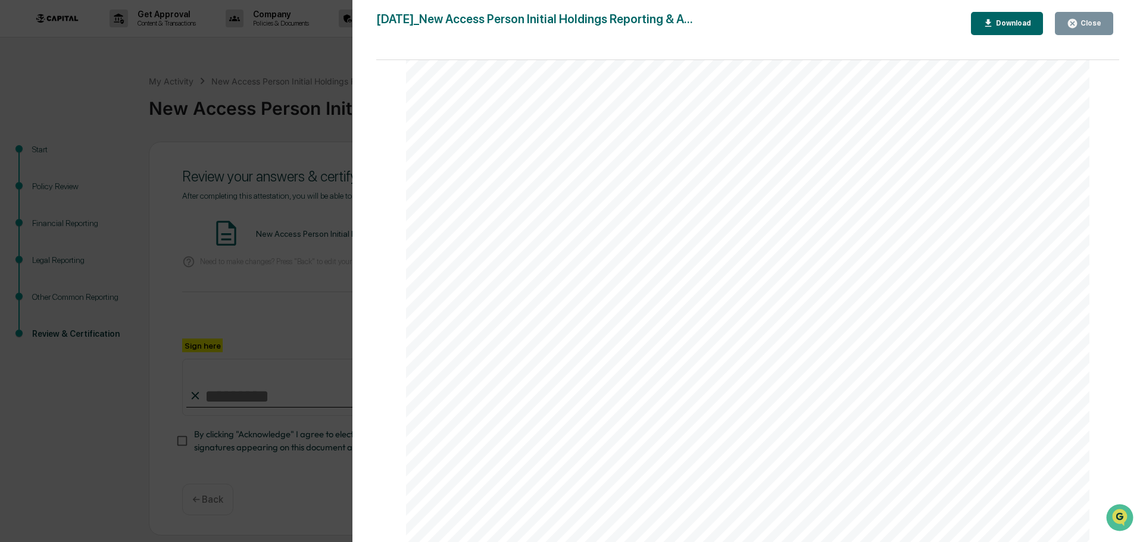
scroll to position [2262, 0]
click at [1098, 28] on div "Close" at bounding box center [1084, 23] width 35 height 11
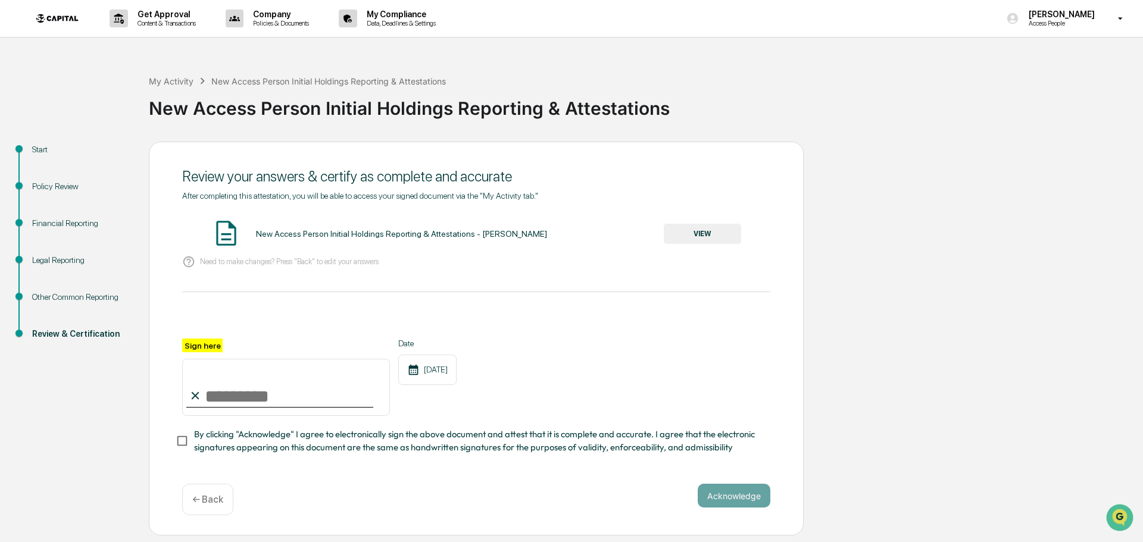
click at [64, 257] on div "Legal Reporting" at bounding box center [81, 260] width 98 height 12
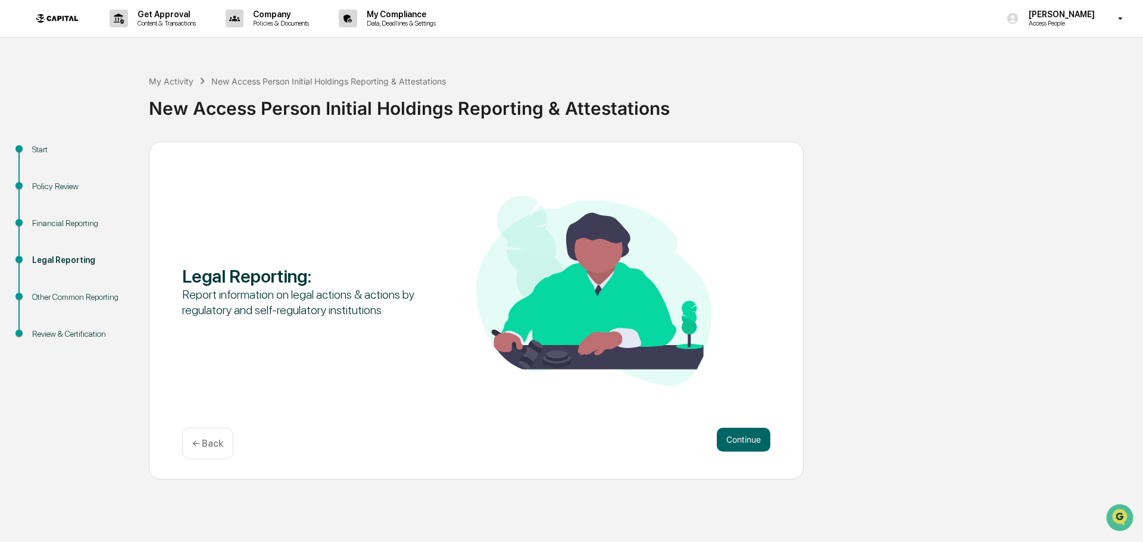
click at [62, 230] on div "Financial Reporting" at bounding box center [81, 237] width 117 height 37
click at [65, 226] on div "Financial Reporting" at bounding box center [81, 223] width 98 height 12
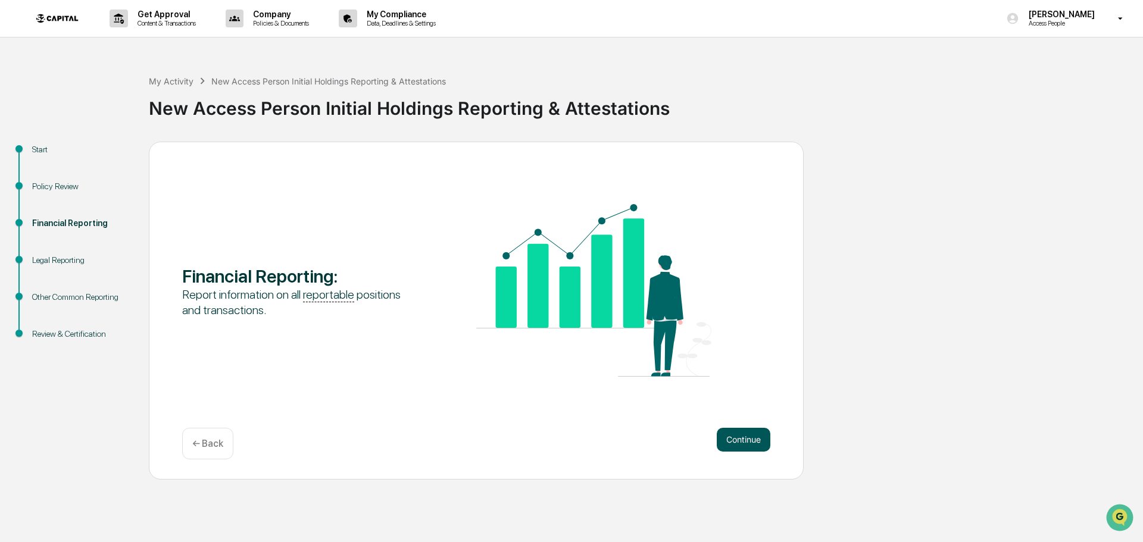
click at [739, 433] on button "Continue" at bounding box center [744, 440] width 54 height 24
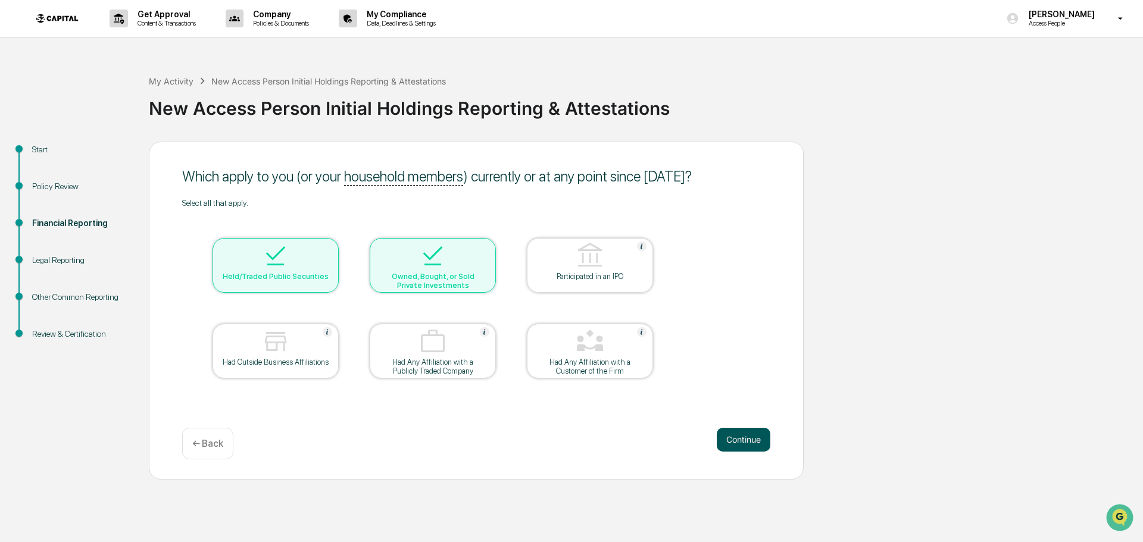
click at [753, 442] on button "Continue" at bounding box center [744, 440] width 54 height 24
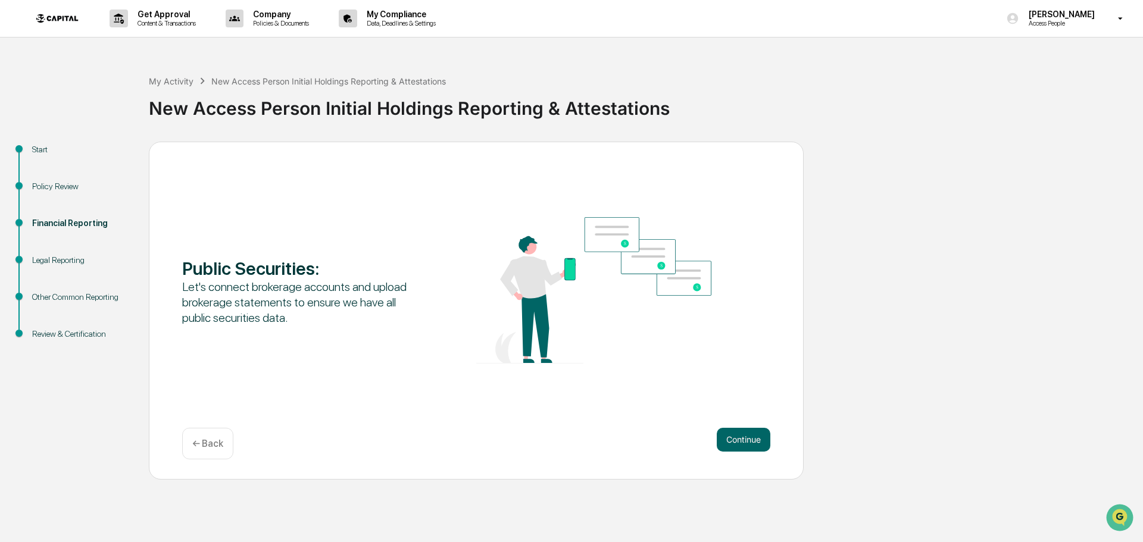
click at [753, 442] on button "Continue" at bounding box center [744, 440] width 54 height 24
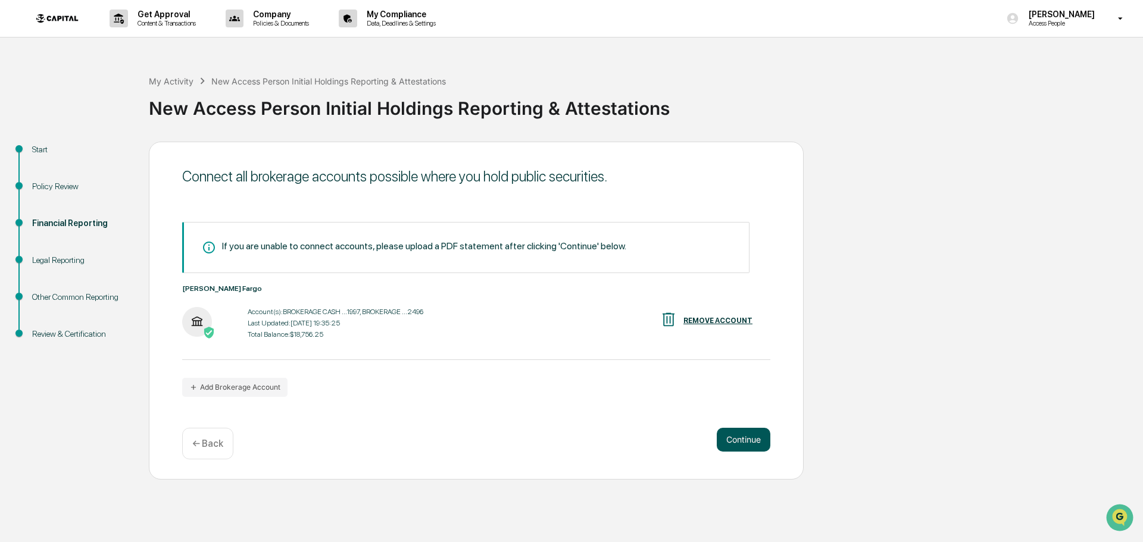
click at [762, 435] on button "Continue" at bounding box center [744, 440] width 54 height 24
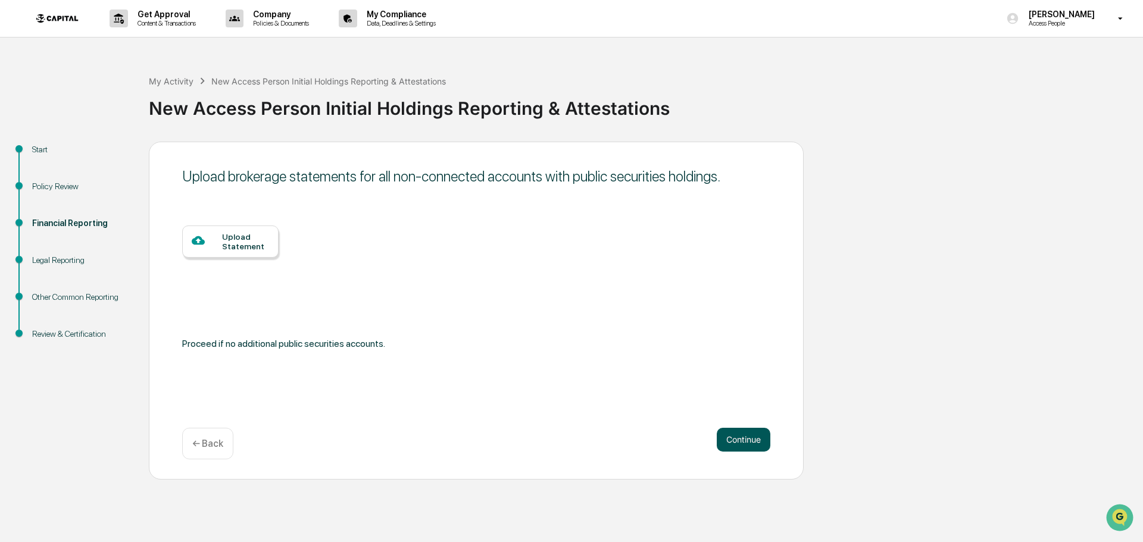
click at [757, 434] on button "Continue" at bounding box center [744, 440] width 54 height 24
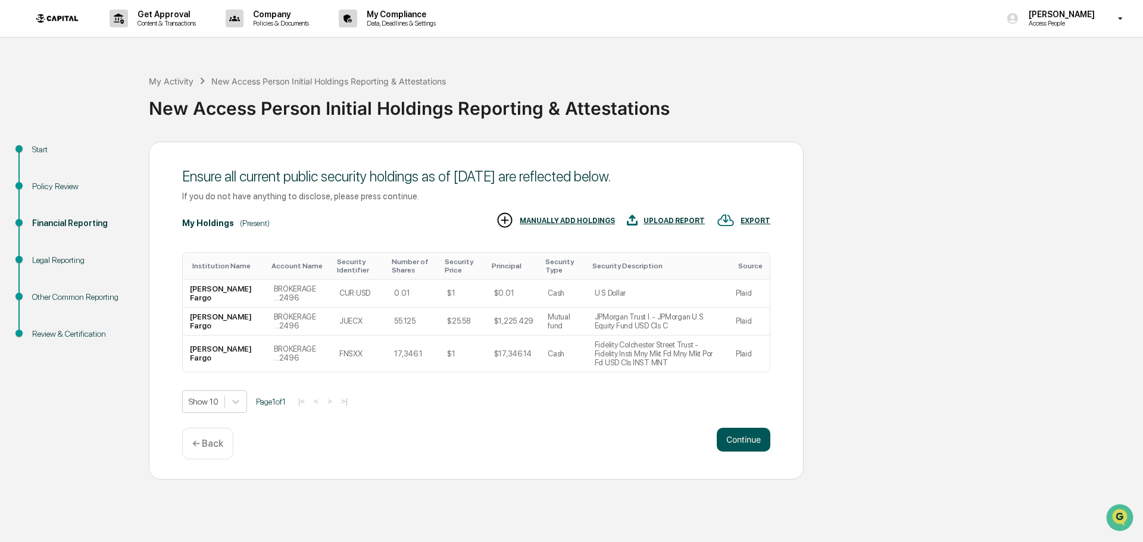
click at [760, 439] on button "Continue" at bounding box center [744, 440] width 54 height 24
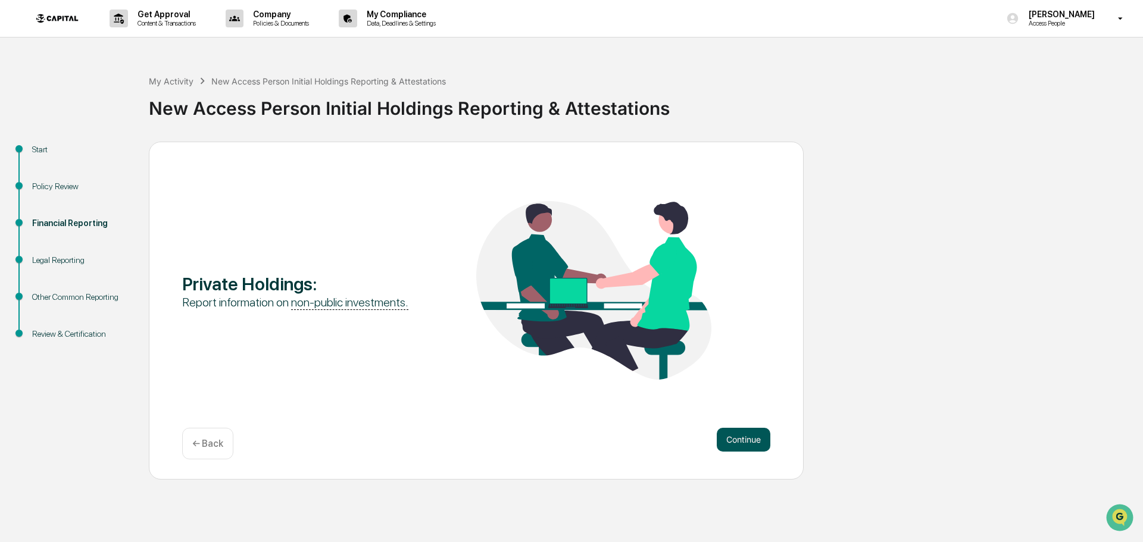
click at [729, 432] on button "Continue" at bounding box center [744, 440] width 54 height 24
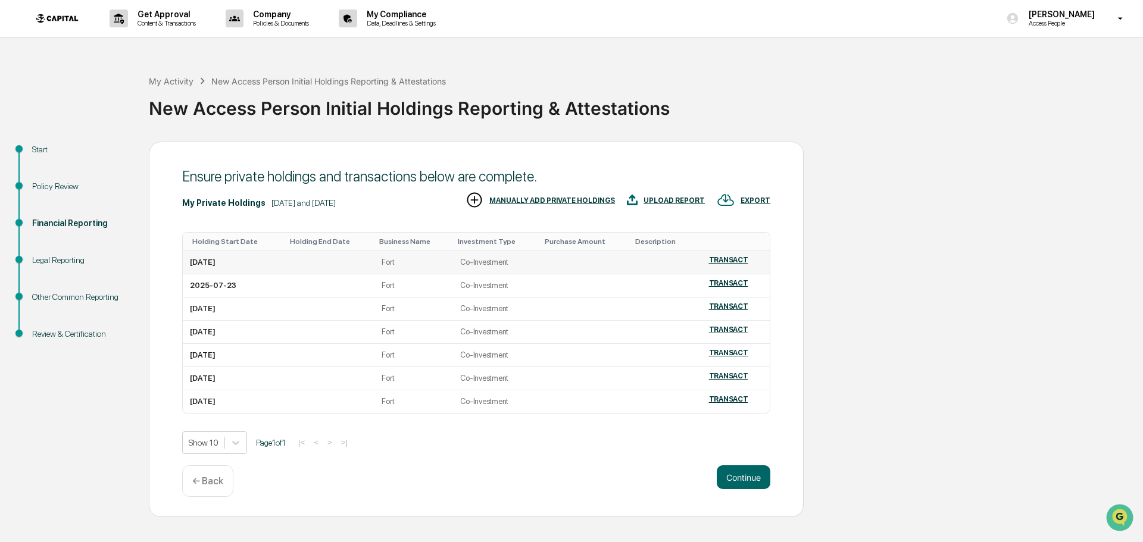
click at [604, 261] on td at bounding box center [585, 262] width 90 height 23
click at [614, 261] on td at bounding box center [585, 262] width 90 height 23
click at [576, 201] on div "MANUALLY ADD PRIVATE HOLDINGS" at bounding box center [552, 200] width 126 height 8
click at [748, 199] on div "EXPORT" at bounding box center [755, 200] width 30 height 8
click at [762, 231] on p "csv (excel)" at bounding box center [769, 232] width 42 height 12
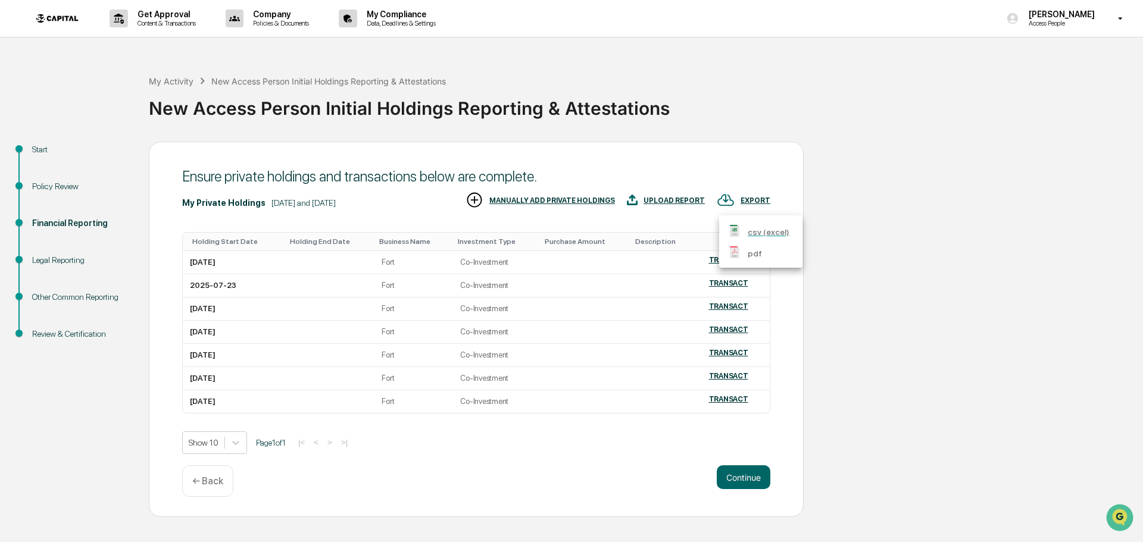
click at [663, 199] on div at bounding box center [571, 271] width 1143 height 542
click at [680, 201] on div "UPLOAD REPORT" at bounding box center [673, 200] width 61 height 8
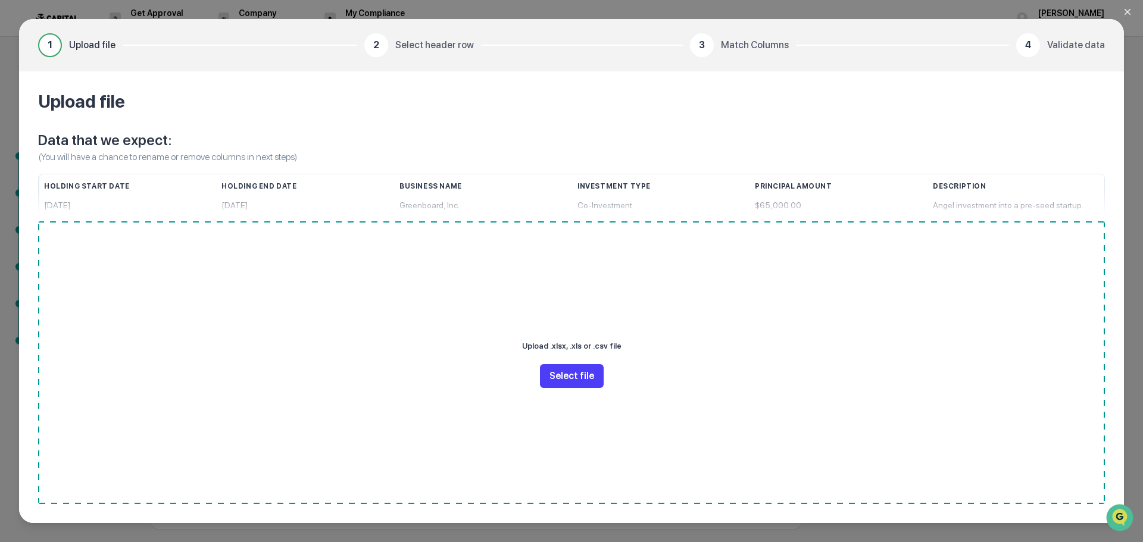
click at [576, 379] on button "Select file" at bounding box center [572, 376] width 64 height 24
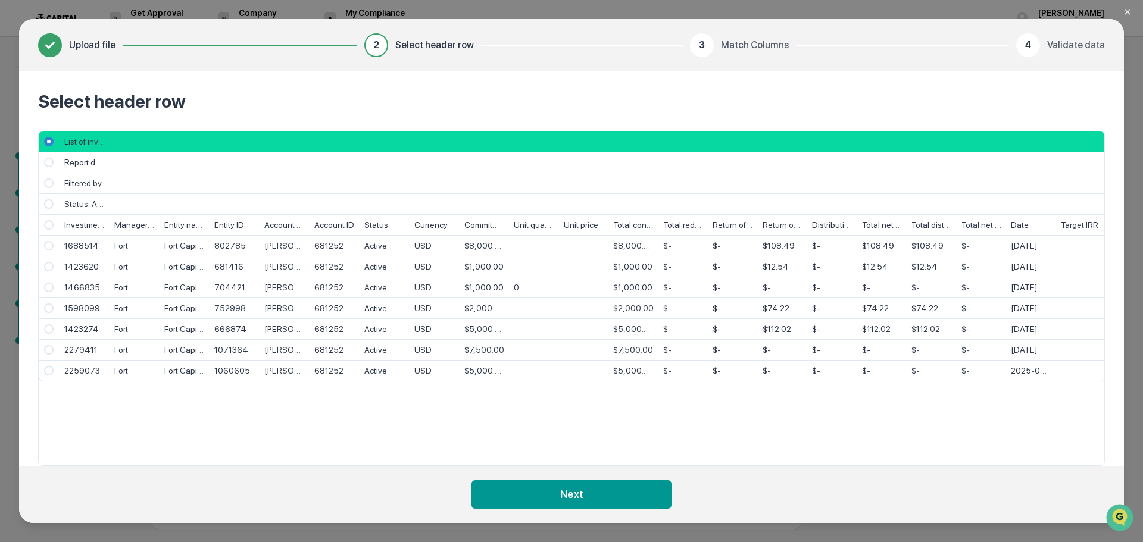
click at [48, 224] on span "Select" at bounding box center [49, 225] width 10 height 10
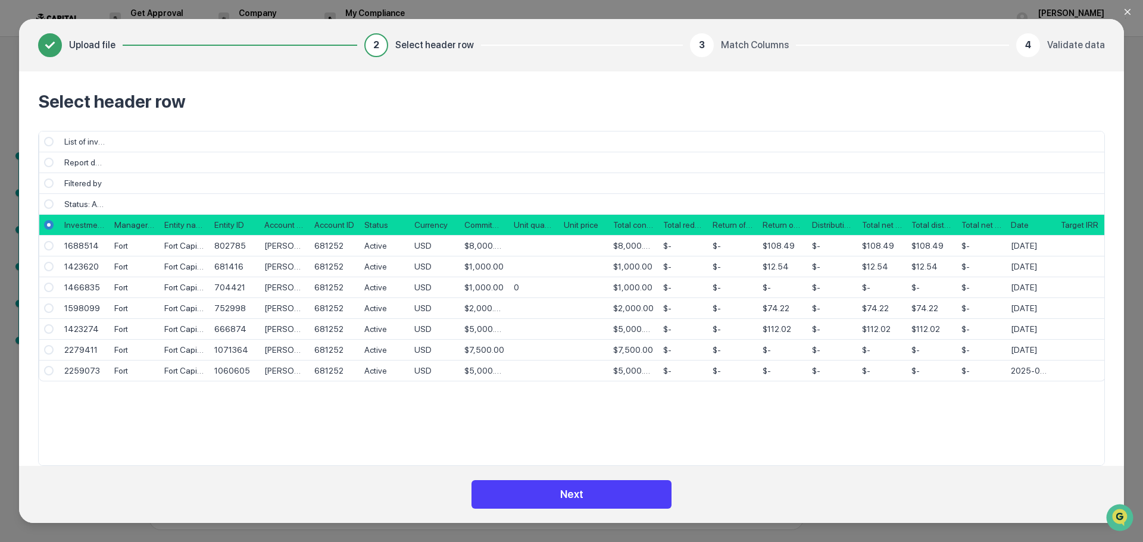
click at [556, 492] on button "Next" at bounding box center [571, 494] width 200 height 29
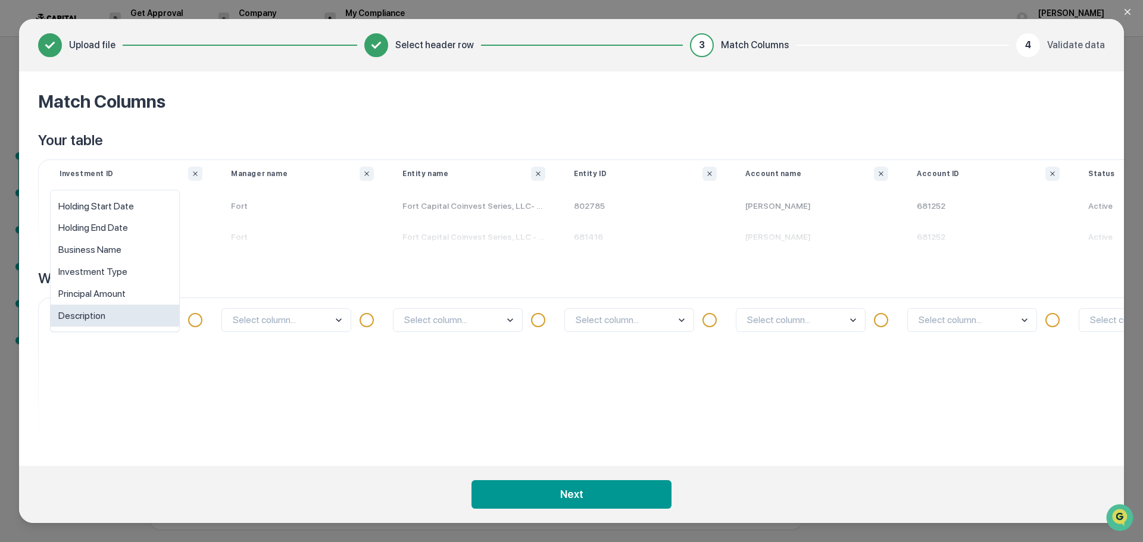
click at [135, 320] on body "Get Approval Content & Transactions Company Policies & Documents My Compliance …" at bounding box center [571, 271] width 1143 height 542
click at [263, 327] on body "Get Approval Content & Transactions Company Policies & Documents My Compliance …" at bounding box center [571, 271] width 1143 height 542
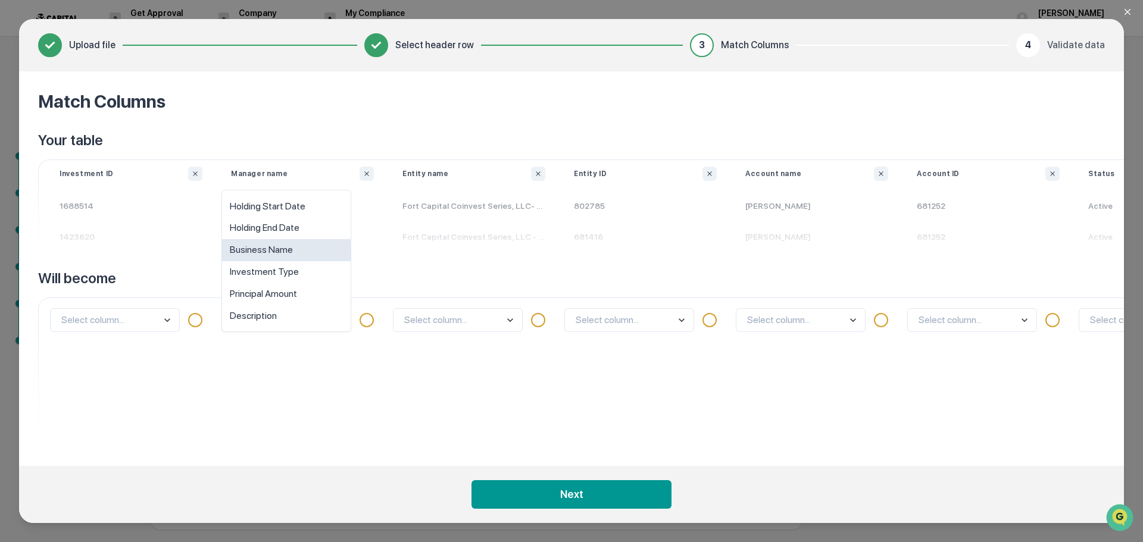
click at [264, 251] on div "Business Name" at bounding box center [286, 250] width 129 height 22
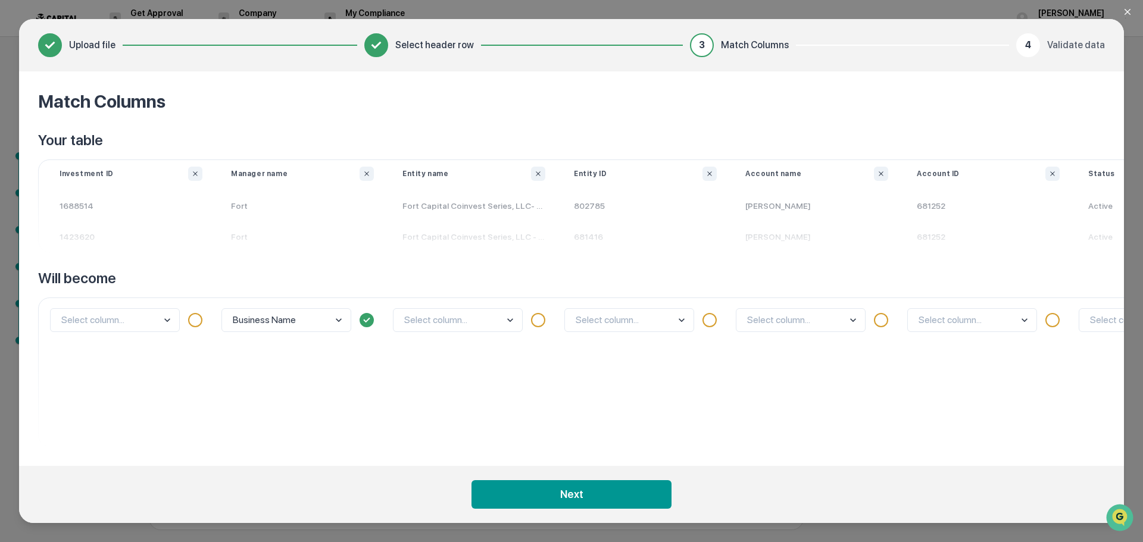
click at [474, 324] on body "Get Approval Content & Transactions Company Policies & Documents My Compliance …" at bounding box center [571, 271] width 1143 height 542
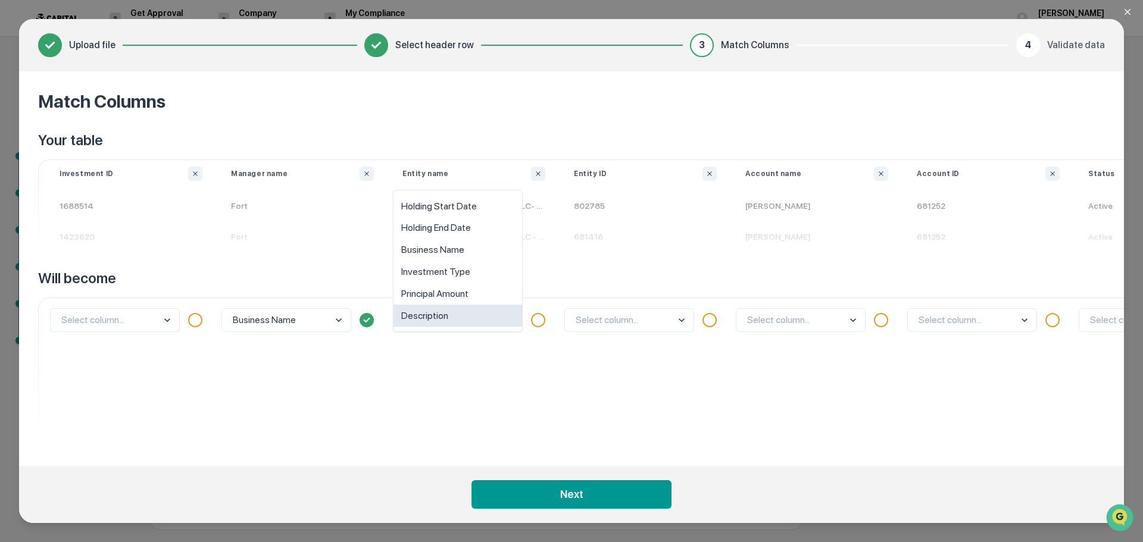
click at [524, 382] on div "option Description focused, 6 of 6. 6 results available. Use Up and Down to cho…" at bounding box center [473, 372] width 171 height 149
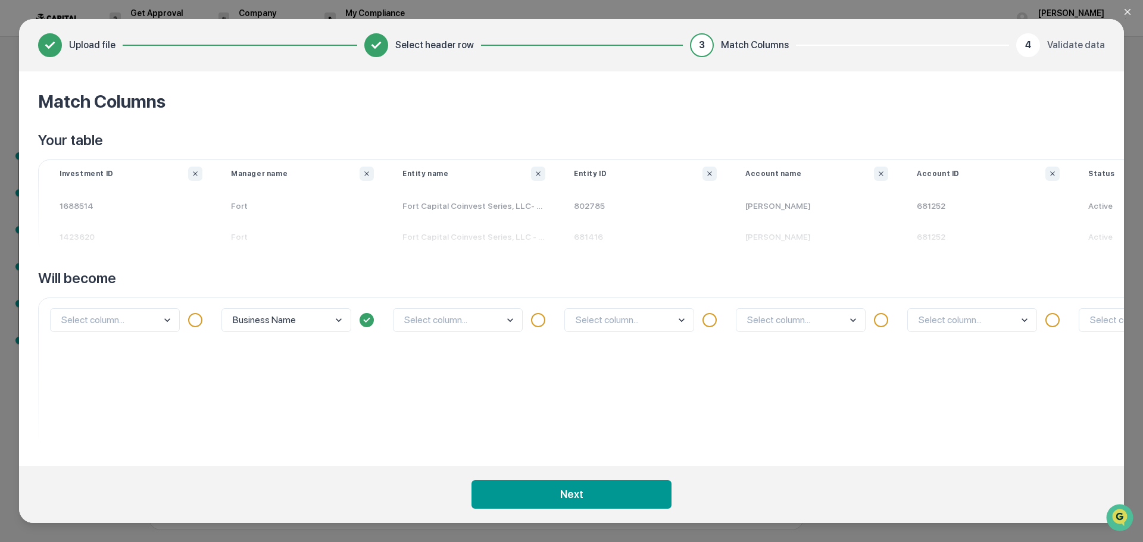
click at [807, 310] on body "Get Approval Content & Transactions Company Policies & Documents My Compliance …" at bounding box center [571, 271] width 1143 height 542
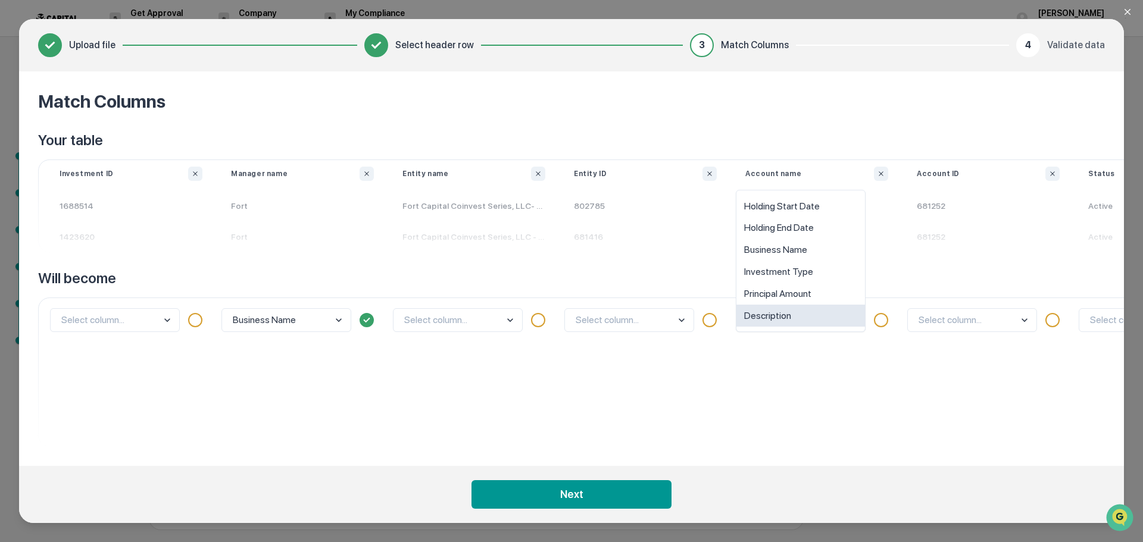
click at [807, 348] on div "option Description focused, 6 of 6. 6 results available. Use Up and Down to cho…" at bounding box center [816, 372] width 171 height 149
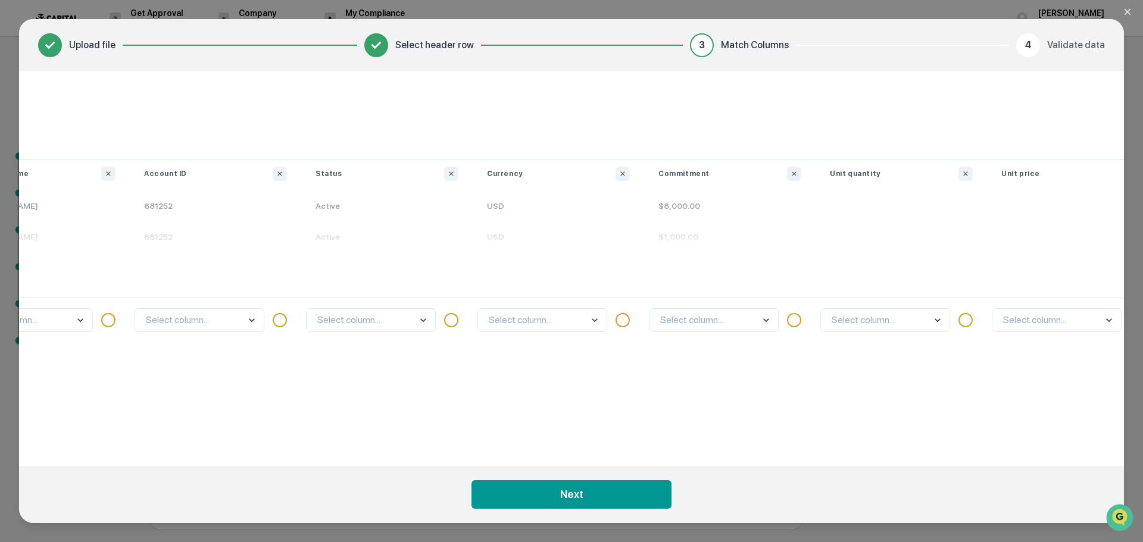
scroll to position [0, 773]
click at [689, 316] on body "Get Approval Content & Transactions Company Policies & Documents My Compliance …" at bounding box center [571, 271] width 1143 height 542
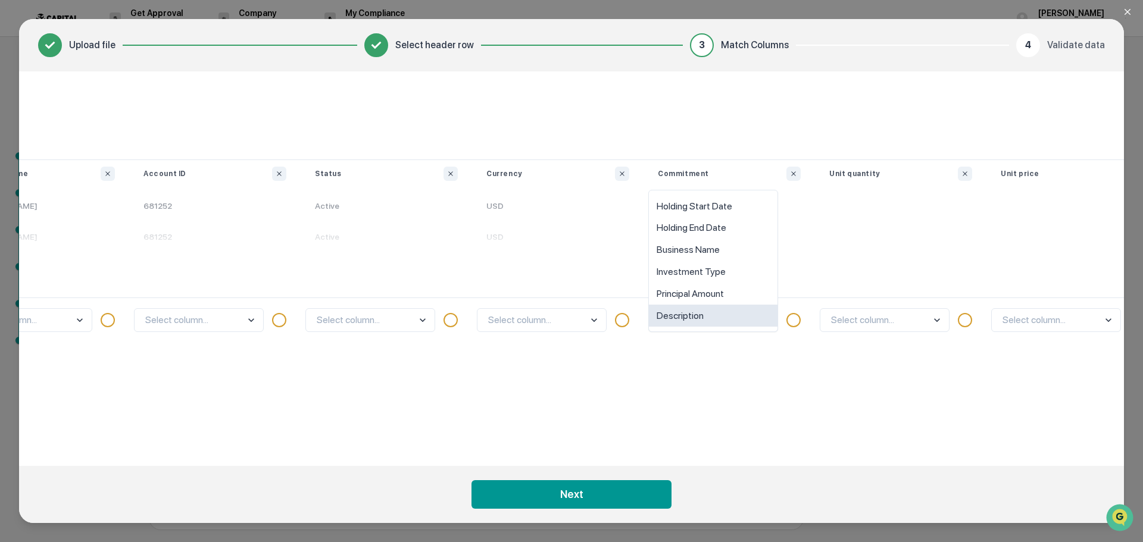
click at [766, 387] on div "option Description focused, 6 of 6. 6 results available. Use Up and Down to cho…" at bounding box center [728, 372] width 171 height 149
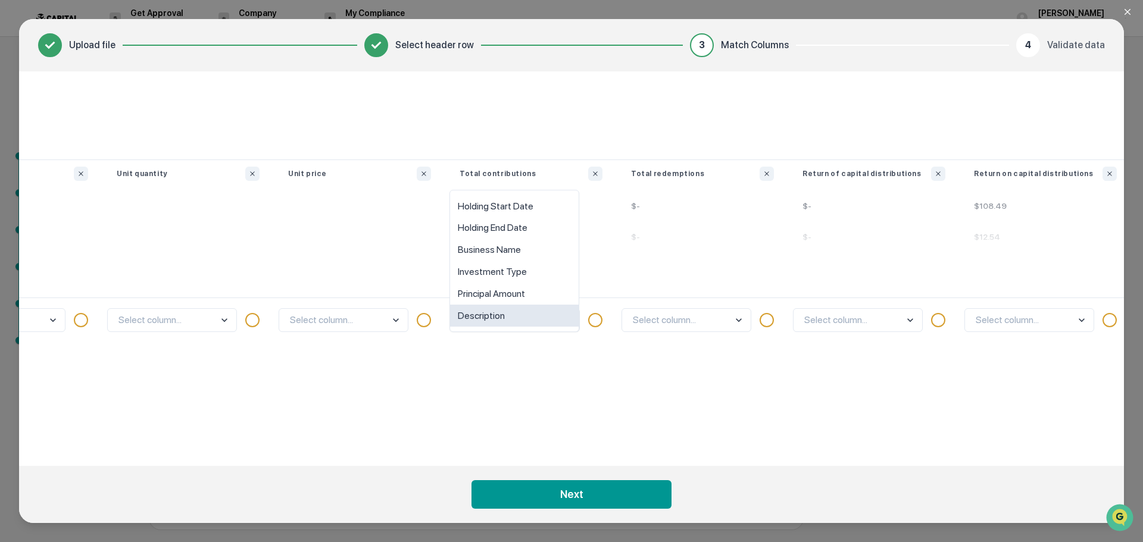
click at [503, 321] on body "Get Approval Content & Transactions Company Policies & Documents My Compliance …" at bounding box center [571, 271] width 1143 height 542
click at [508, 295] on div "Principal Amount" at bounding box center [513, 294] width 129 height 22
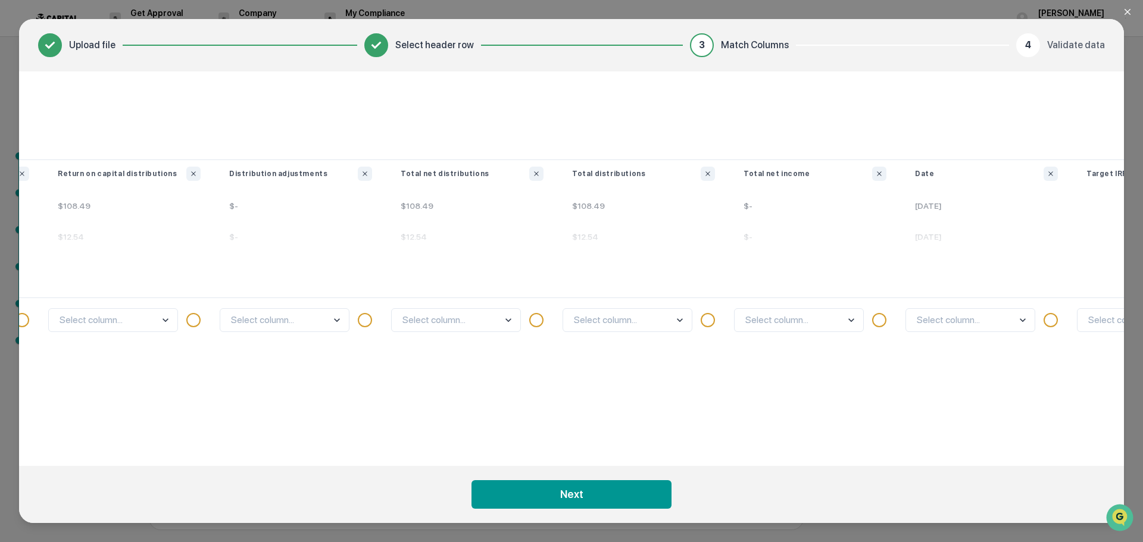
scroll to position [0, 2528]
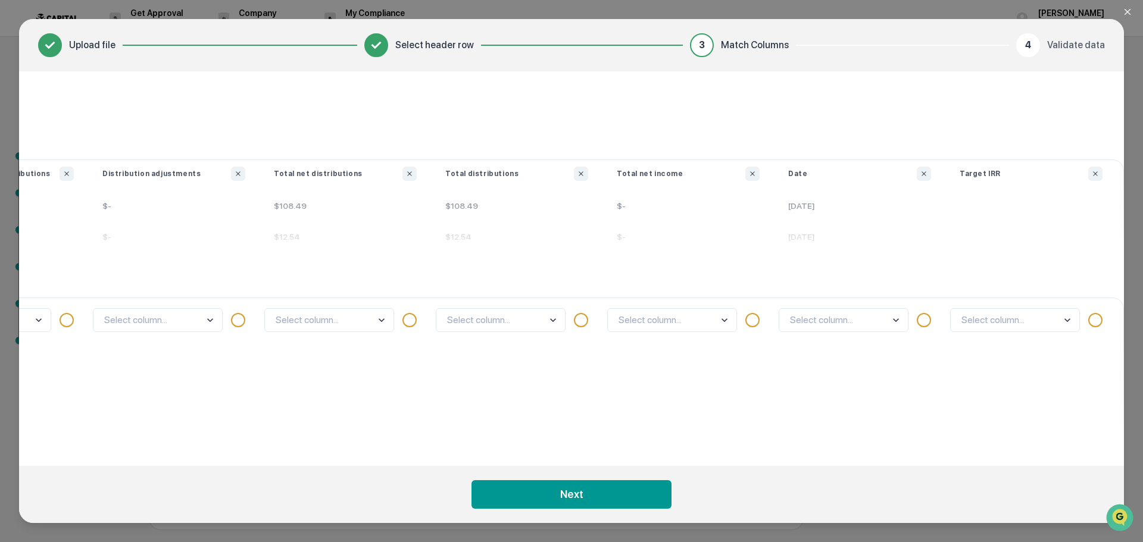
click at [832, 321] on body "Get Approval Content & Transactions Company Policies & Documents My Compliance …" at bounding box center [571, 271] width 1143 height 542
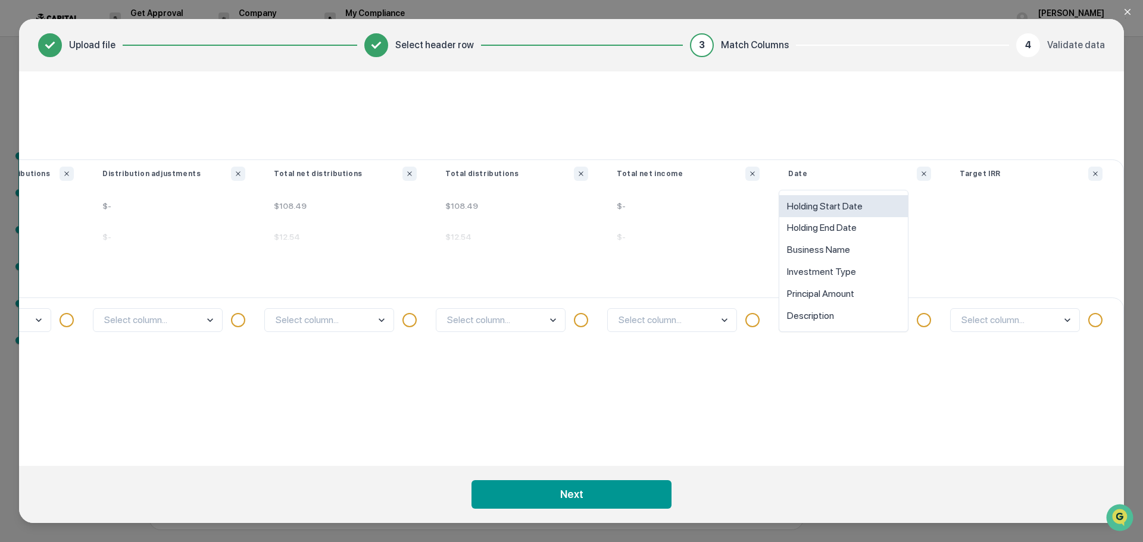
click at [846, 211] on div "Holding Start Date" at bounding box center [843, 206] width 129 height 22
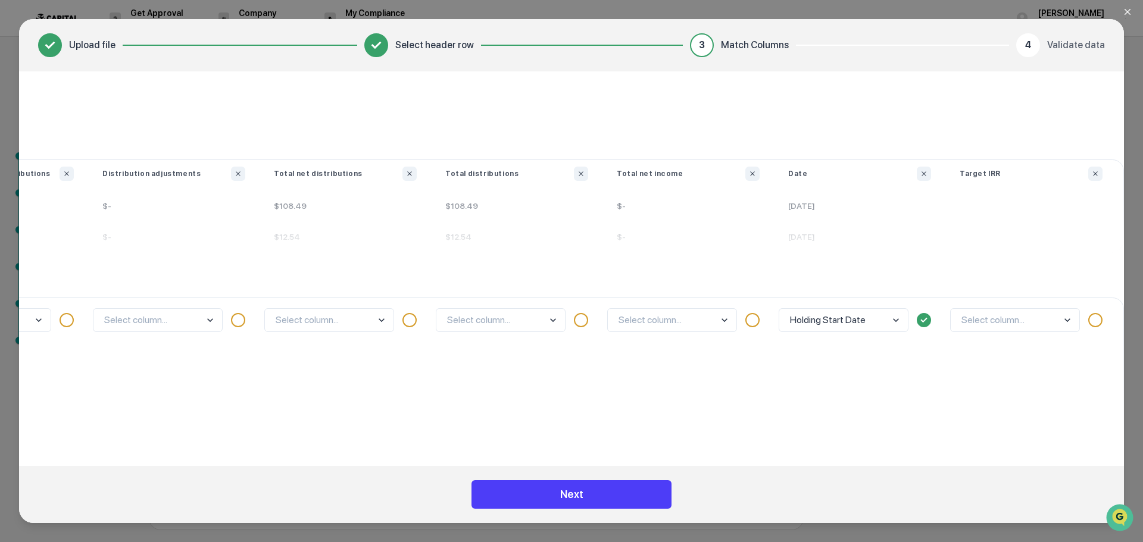
click at [567, 505] on button "Next" at bounding box center [571, 494] width 200 height 29
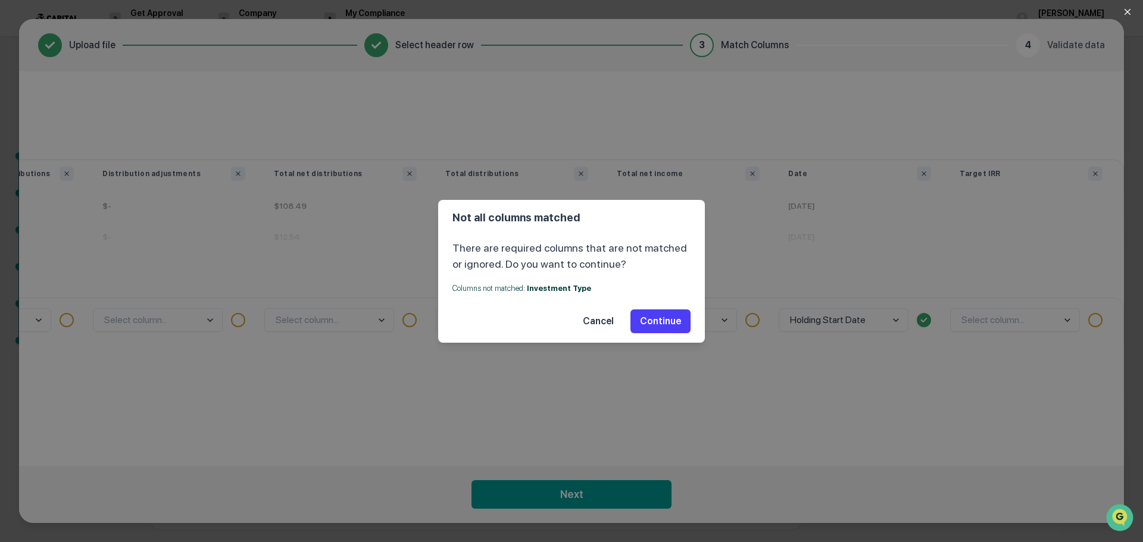
click at [655, 319] on button "Continue" at bounding box center [660, 322] width 60 height 24
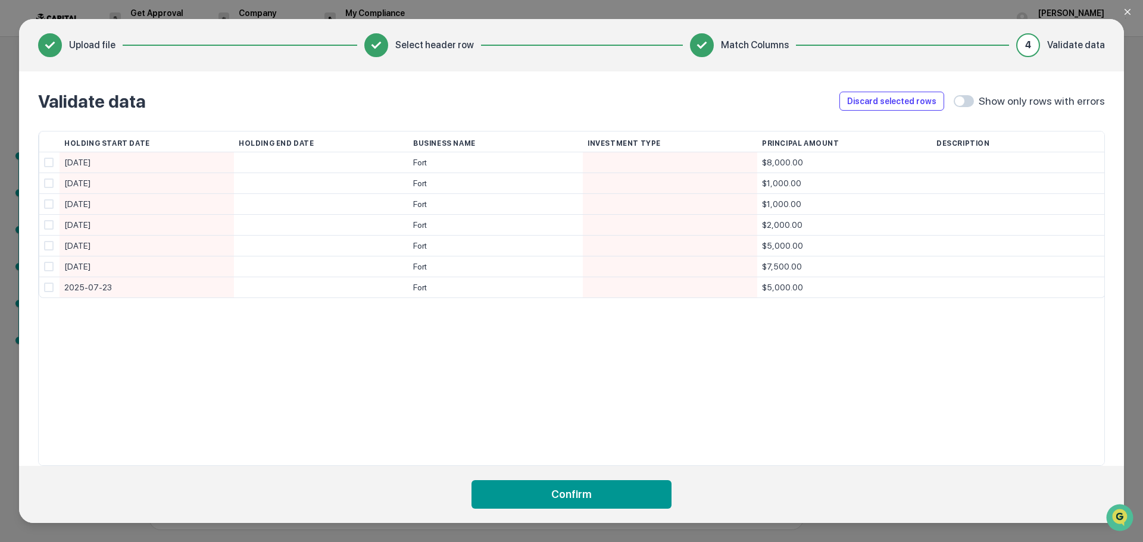
click at [982, 162] on div at bounding box center [1018, 162] width 164 height 20
drag, startPoint x: 959, startPoint y: 167, endPoint x: 991, endPoint y: 165, distance: 31.6
click at [991, 165] on div at bounding box center [1018, 162] width 164 height 20
drag, startPoint x: 991, startPoint y: 165, endPoint x: 965, endPoint y: 160, distance: 26.9
click at [964, 157] on input at bounding box center [1020, 163] width 168 height 21
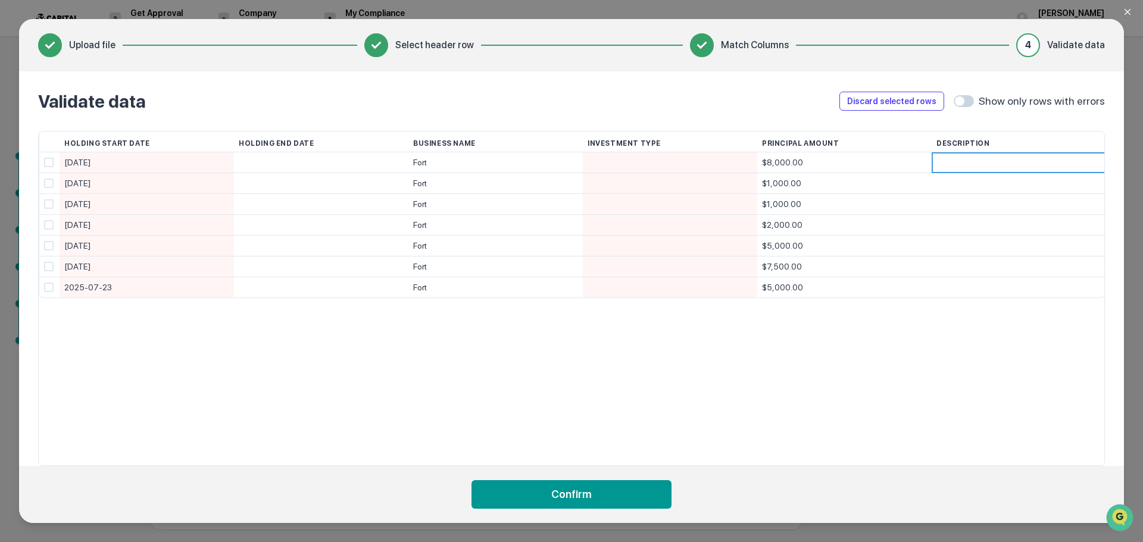
type input "**********"
click at [669, 165] on div at bounding box center [669, 162] width 165 height 20
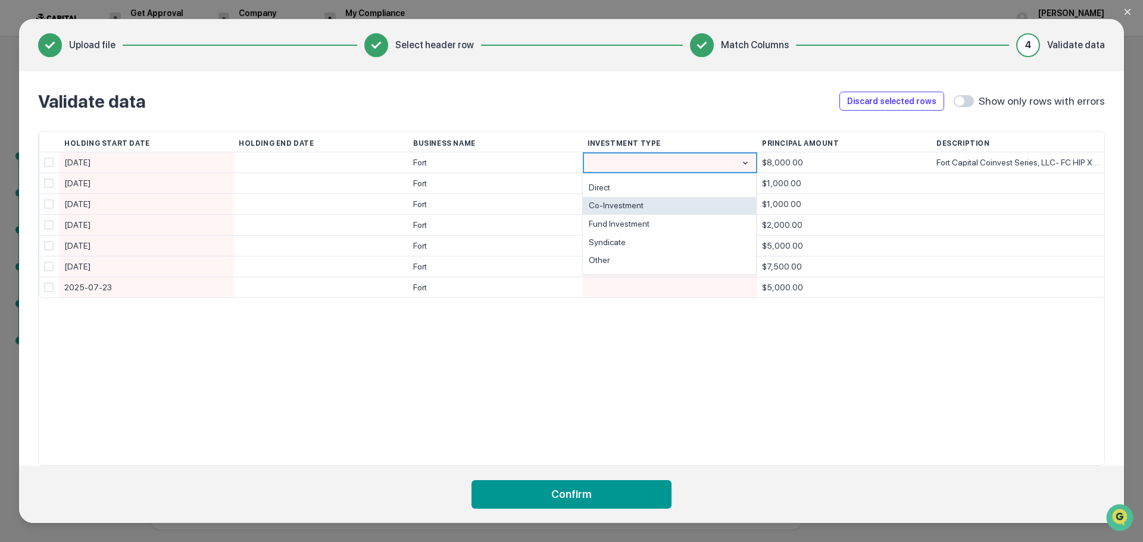
click at [625, 206] on div "Co-Investment" at bounding box center [669, 206] width 173 height 18
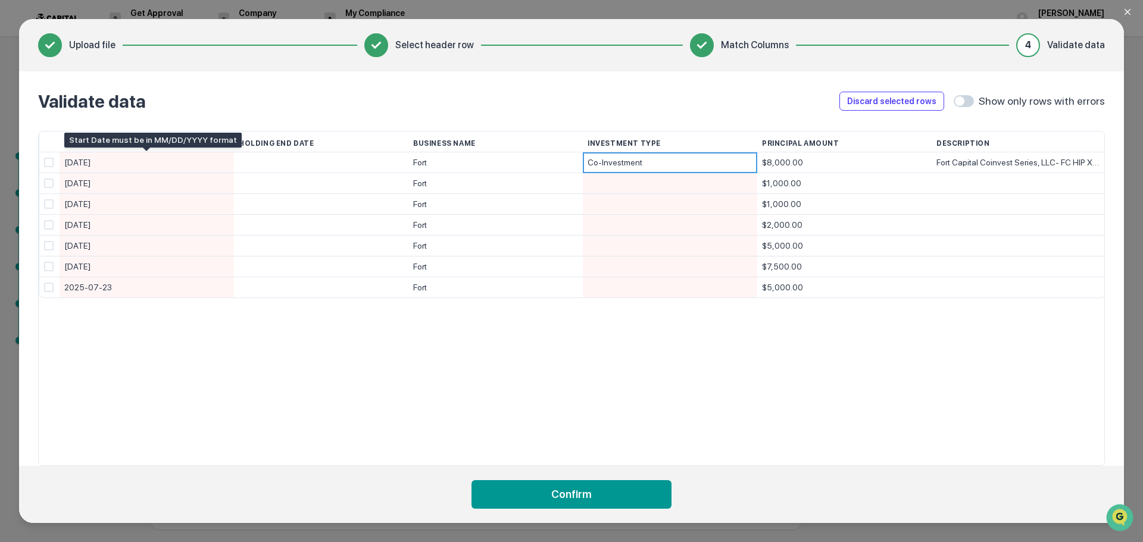
click at [127, 164] on div "[DATE]" at bounding box center [146, 162] width 165 height 21
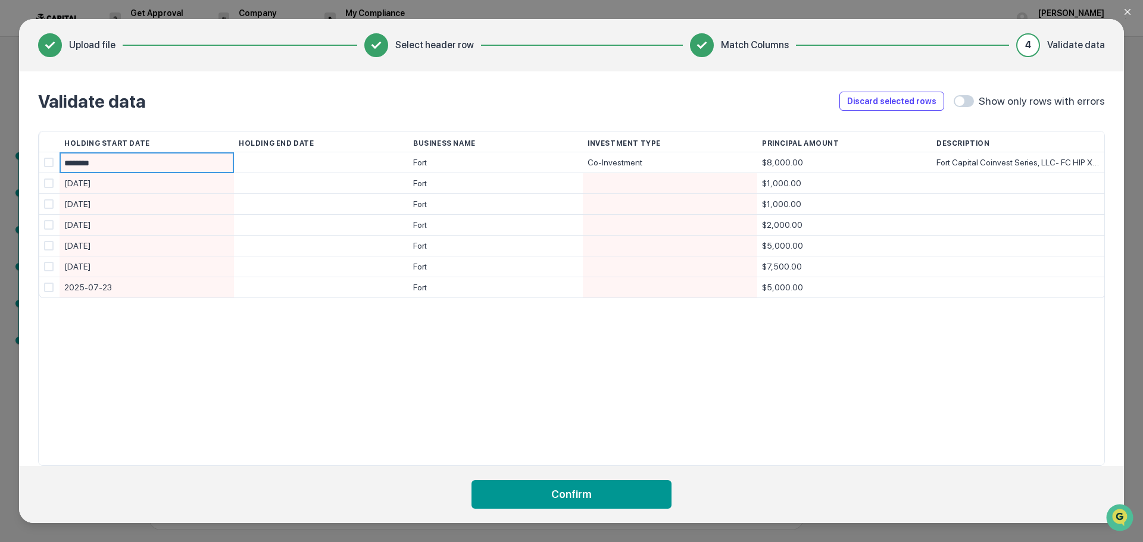
type input "*********"
click at [376, 405] on div "Holding Start Date Holding End Date Business Name Investment Type Principal Amo…" at bounding box center [571, 298] width 1067 height 335
click at [969, 184] on div at bounding box center [1018, 183] width 164 height 20
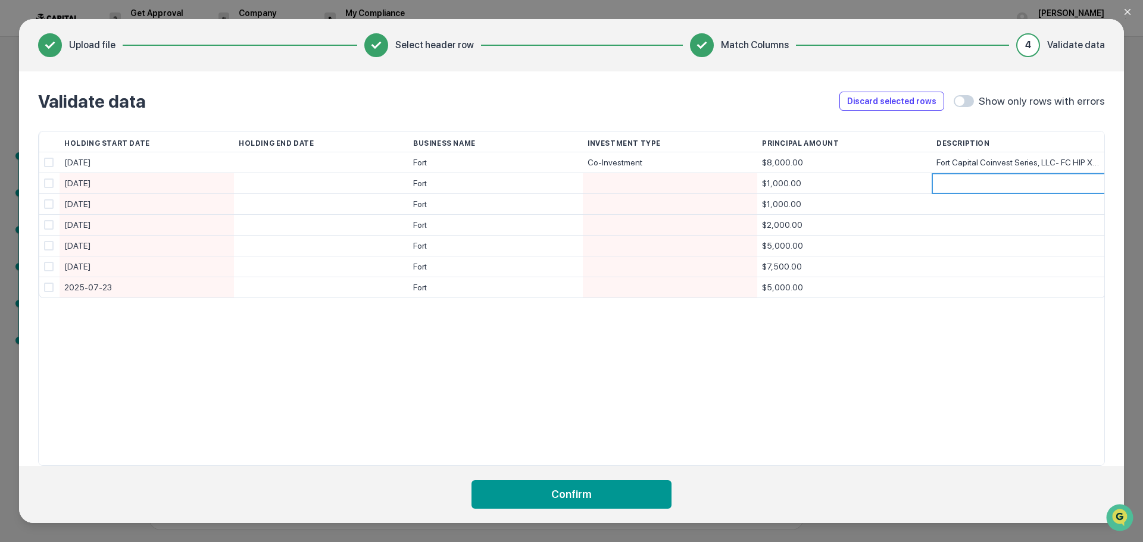
type input "**********"
click at [107, 180] on div "[DATE]" at bounding box center [146, 183] width 165 height 21
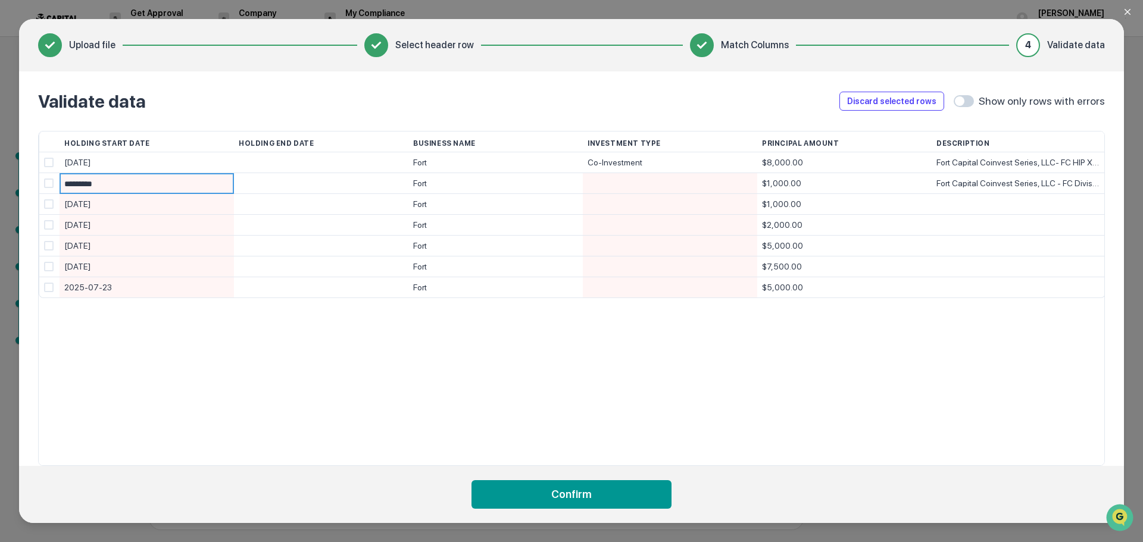
type input "**********"
click at [630, 175] on div at bounding box center [669, 183] width 165 height 20
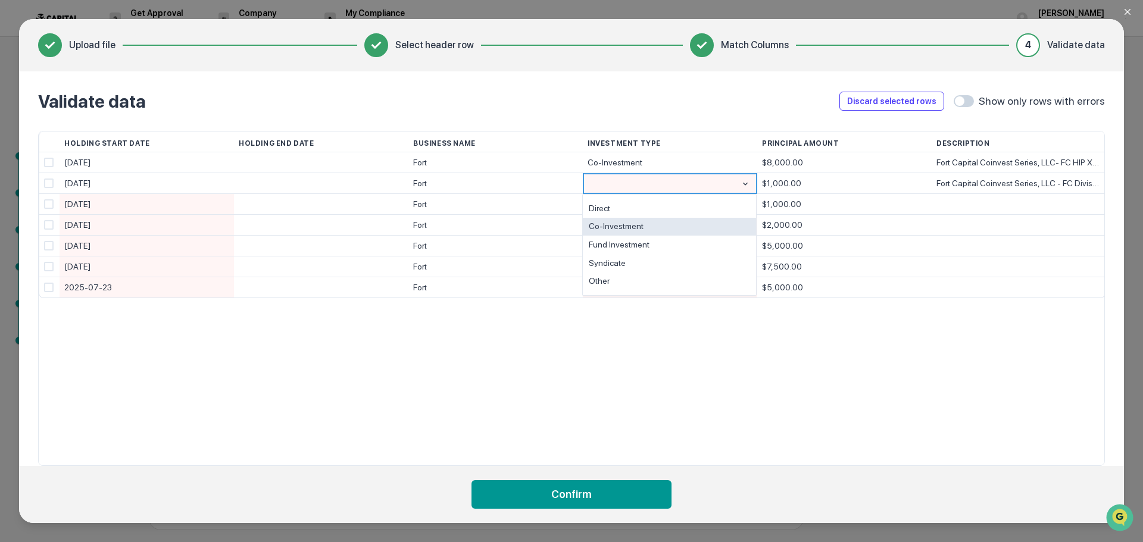
click at [619, 227] on div "Co-Investment" at bounding box center [669, 227] width 173 height 18
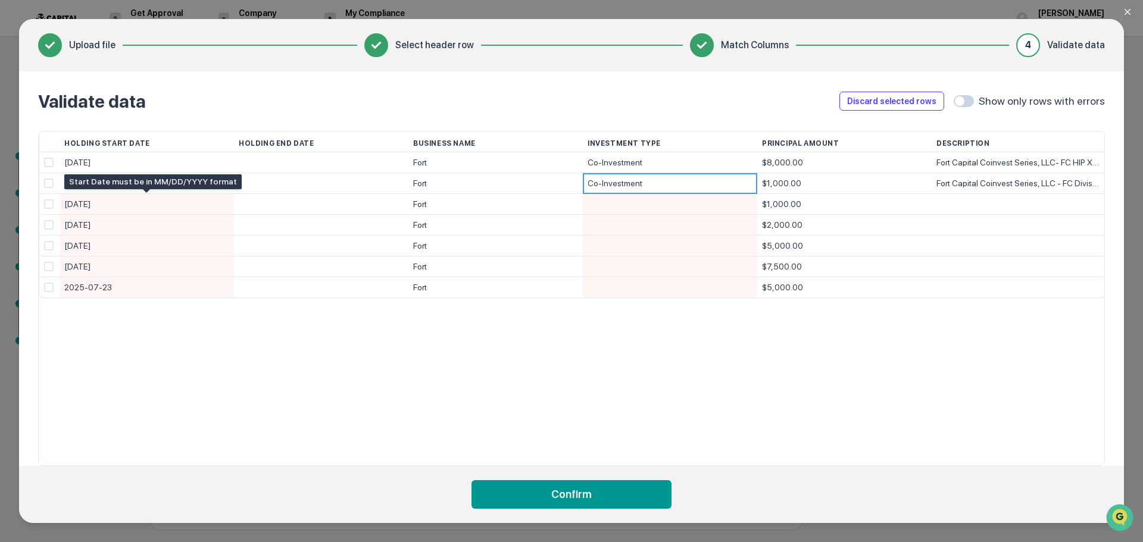
click at [163, 202] on div "[DATE]" at bounding box center [146, 204] width 165 height 21
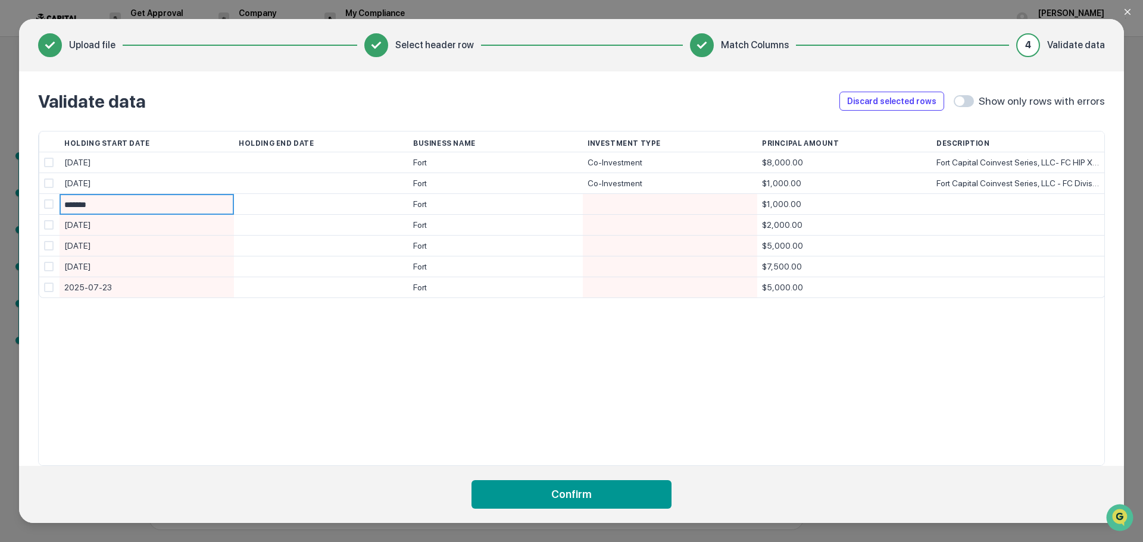
type input "********"
drag, startPoint x: 255, startPoint y: 345, endPoint x: 352, endPoint y: 332, distance: 97.9
click at [257, 345] on div "Holding Start Date Holding End Date Business Name Investment Type Principal Amo…" at bounding box center [571, 298] width 1067 height 335
click at [1002, 202] on div at bounding box center [1018, 204] width 164 height 20
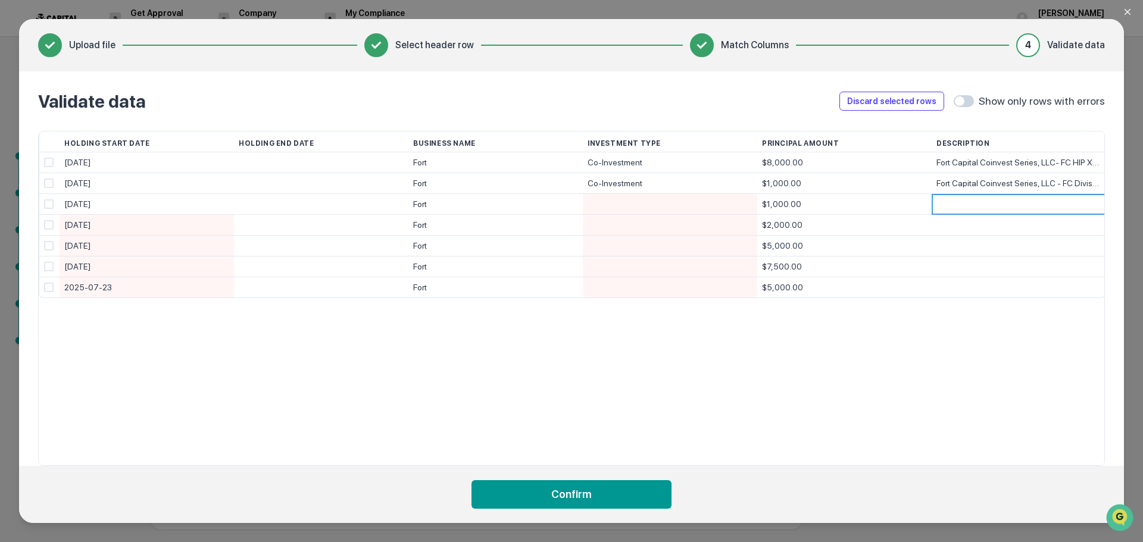
type input "**********"
click at [961, 357] on div "**********" at bounding box center [571, 298] width 1067 height 335
click at [655, 212] on div at bounding box center [669, 204] width 165 height 20
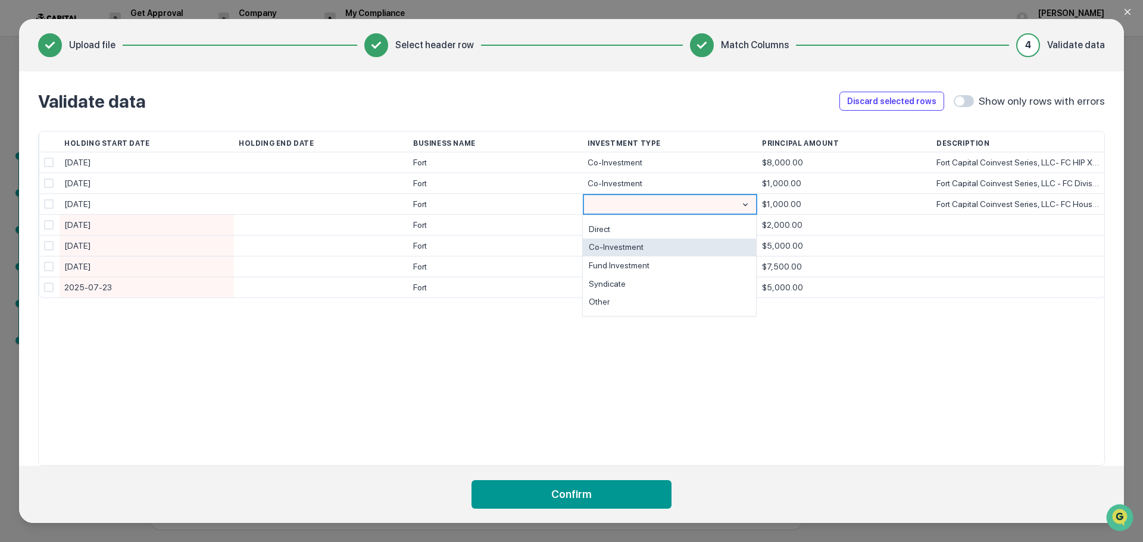
click at [616, 253] on div "Co-Investment" at bounding box center [669, 248] width 173 height 18
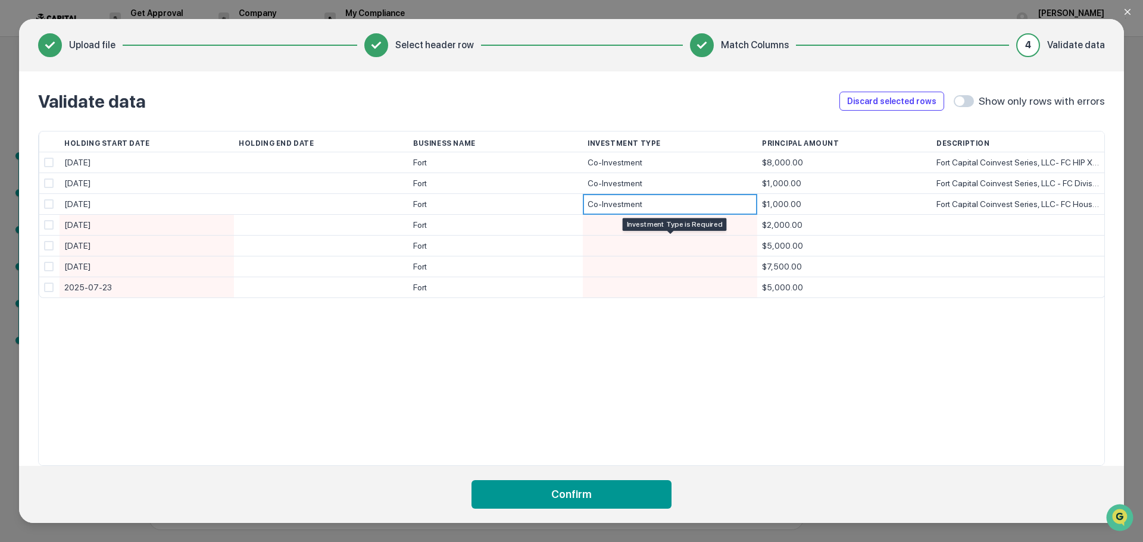
click at [627, 228] on div at bounding box center [669, 225] width 165 height 20
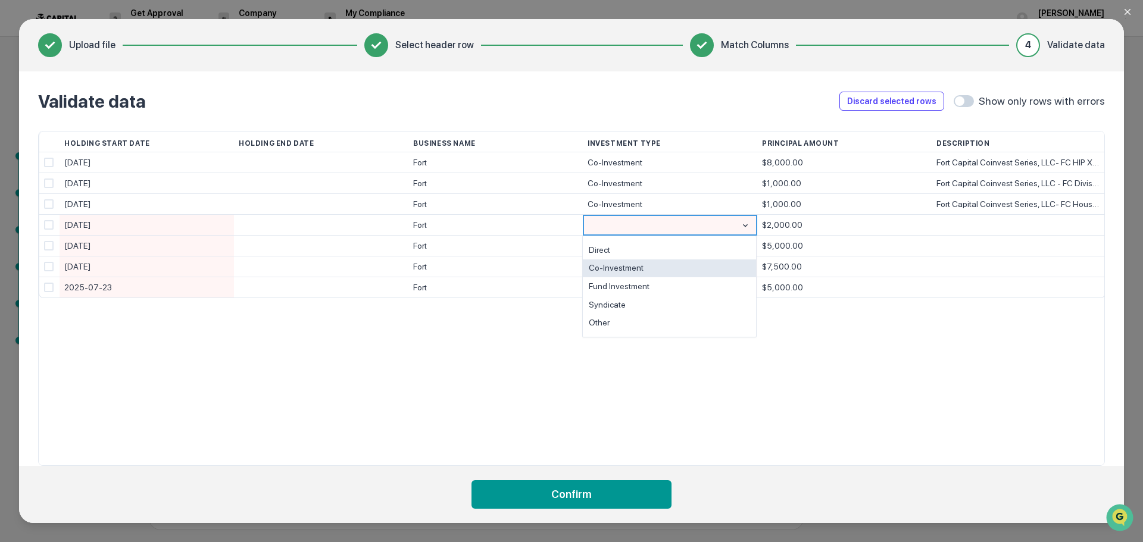
click at [617, 267] on div "Co-Investment" at bounding box center [669, 269] width 173 height 18
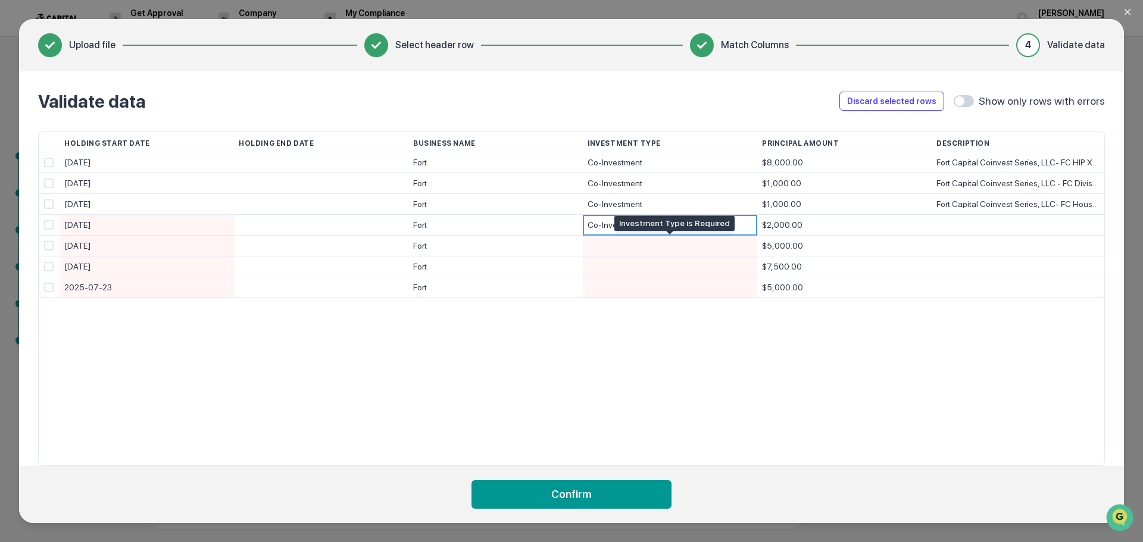
click at [617, 252] on div at bounding box center [669, 246] width 165 height 20
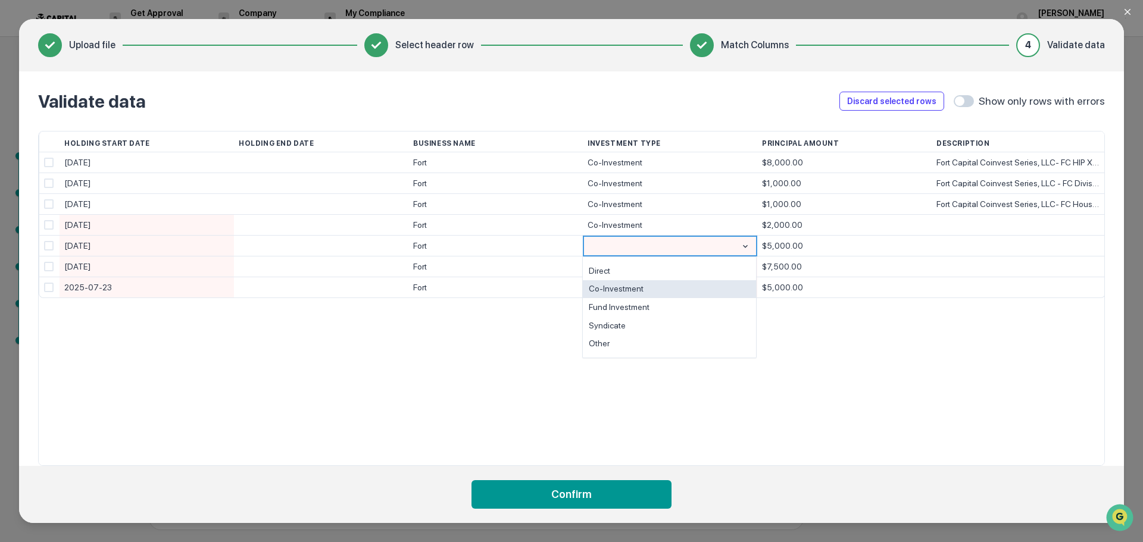
click at [617, 288] on div "Co-Investment" at bounding box center [669, 289] width 173 height 18
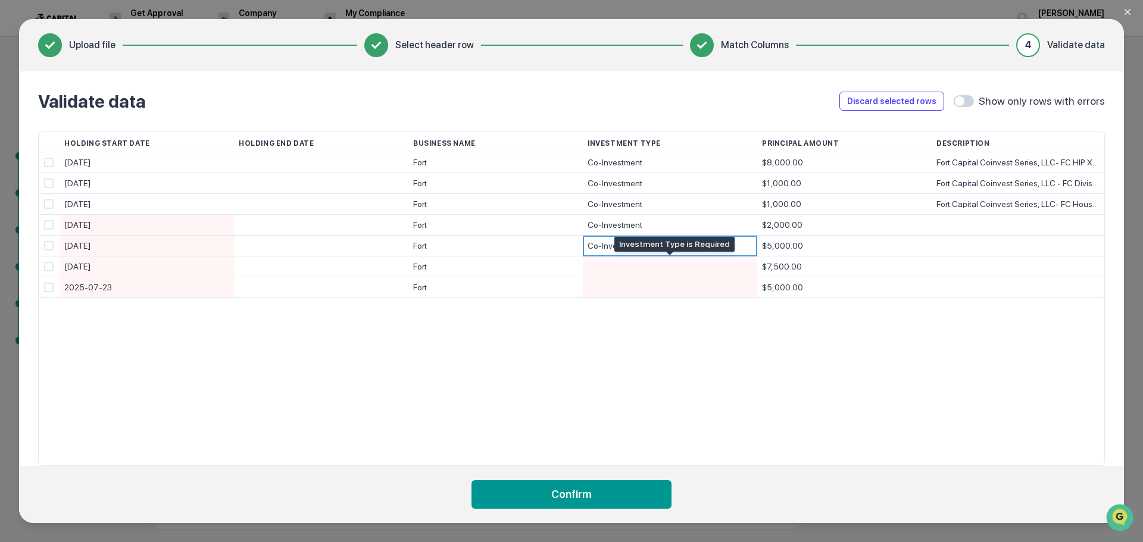
click at [621, 266] on div at bounding box center [669, 267] width 165 height 20
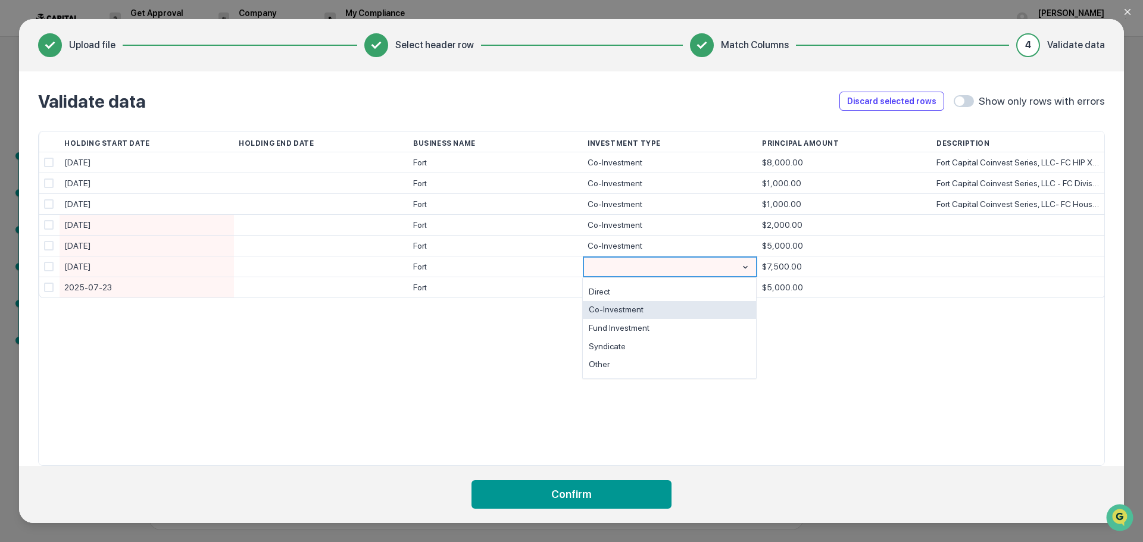
click at [618, 307] on div "Co-Investment" at bounding box center [669, 310] width 173 height 18
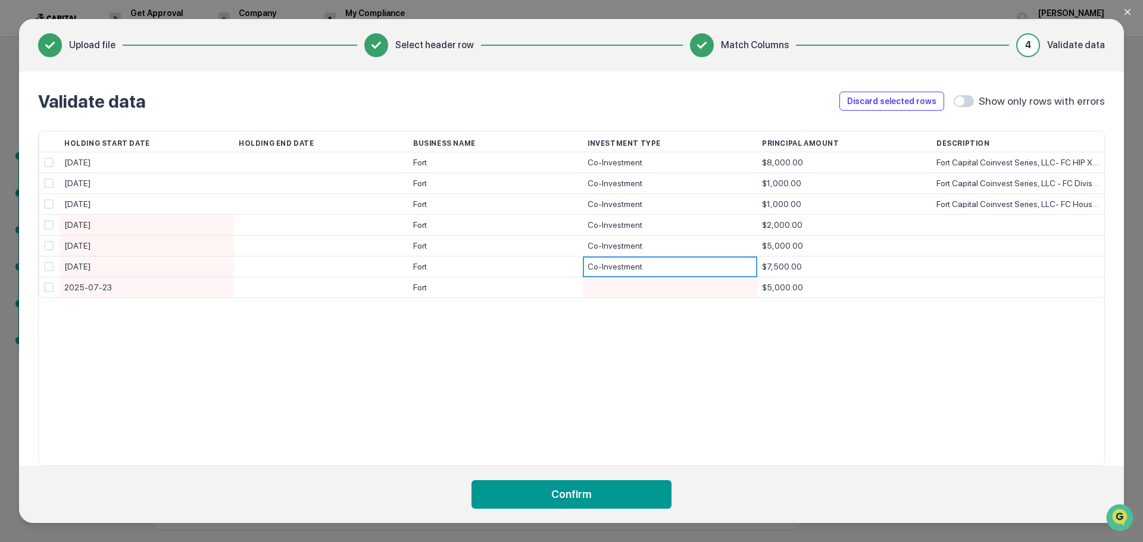
click at [619, 295] on div at bounding box center [669, 287] width 165 height 20
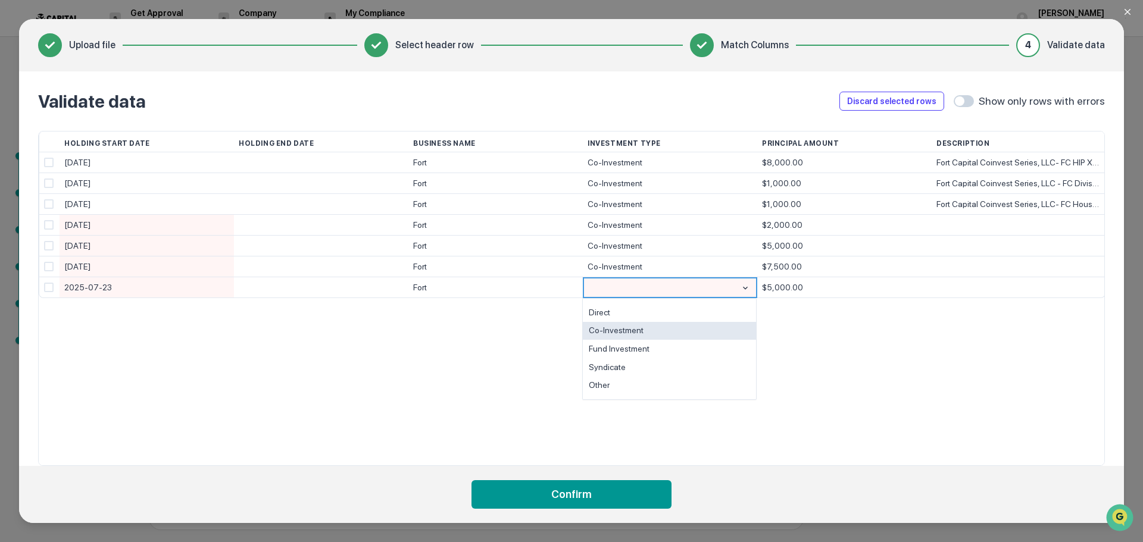
click at [617, 331] on div "Co-Investment" at bounding box center [669, 331] width 173 height 18
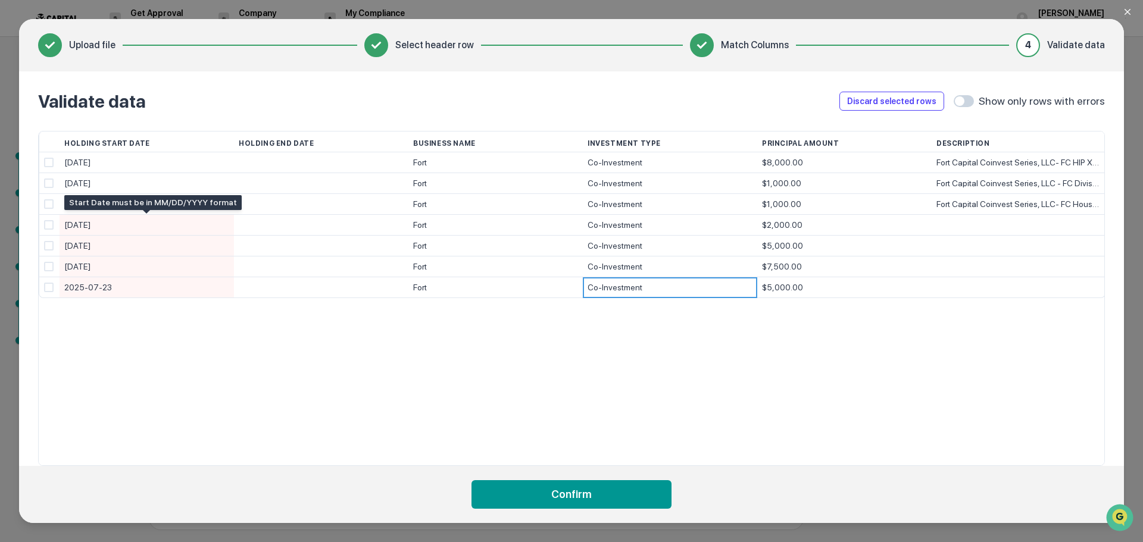
click at [132, 225] on div "[DATE]" at bounding box center [146, 225] width 165 height 21
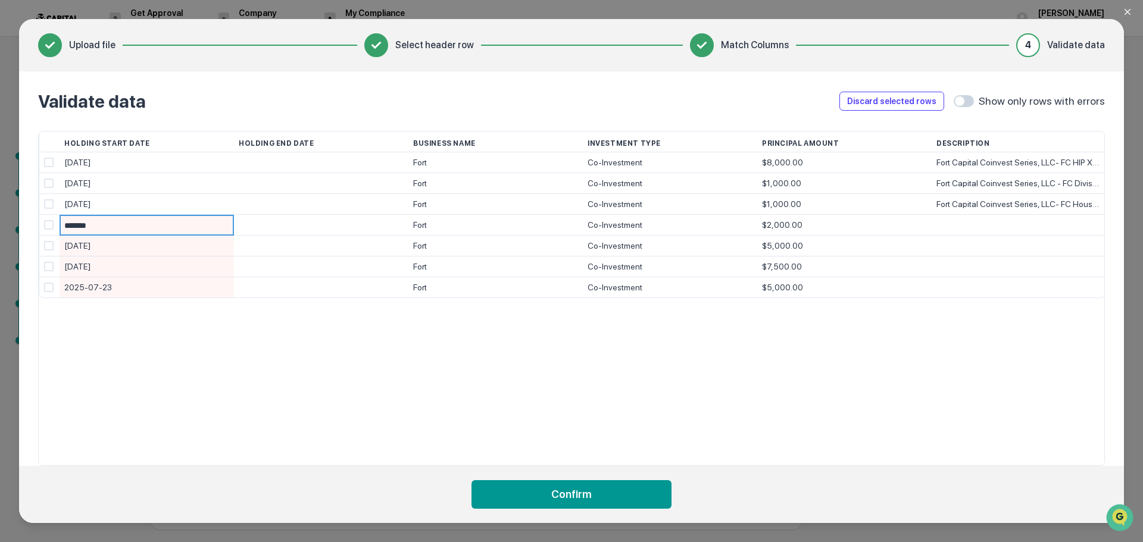
type input "********"
click at [962, 226] on div at bounding box center [1018, 225] width 164 height 20
click at [983, 221] on div at bounding box center [1018, 225] width 164 height 20
type input "**********"
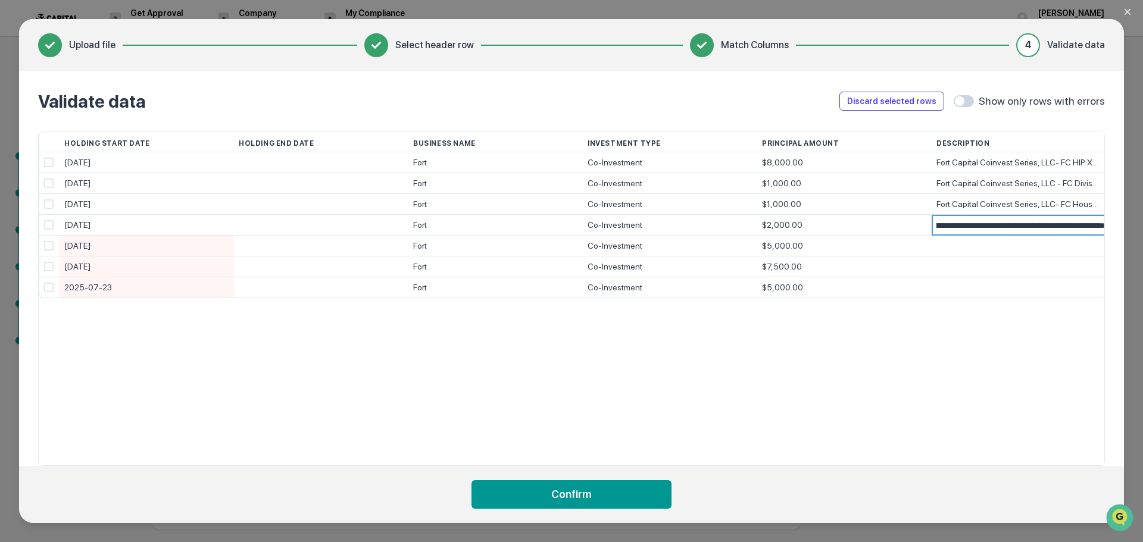
click at [993, 327] on div "**********" at bounding box center [571, 298] width 1067 height 335
click at [113, 241] on div "[DATE]" at bounding box center [146, 246] width 165 height 21
type input "*********"
click at [979, 242] on div at bounding box center [1018, 246] width 164 height 20
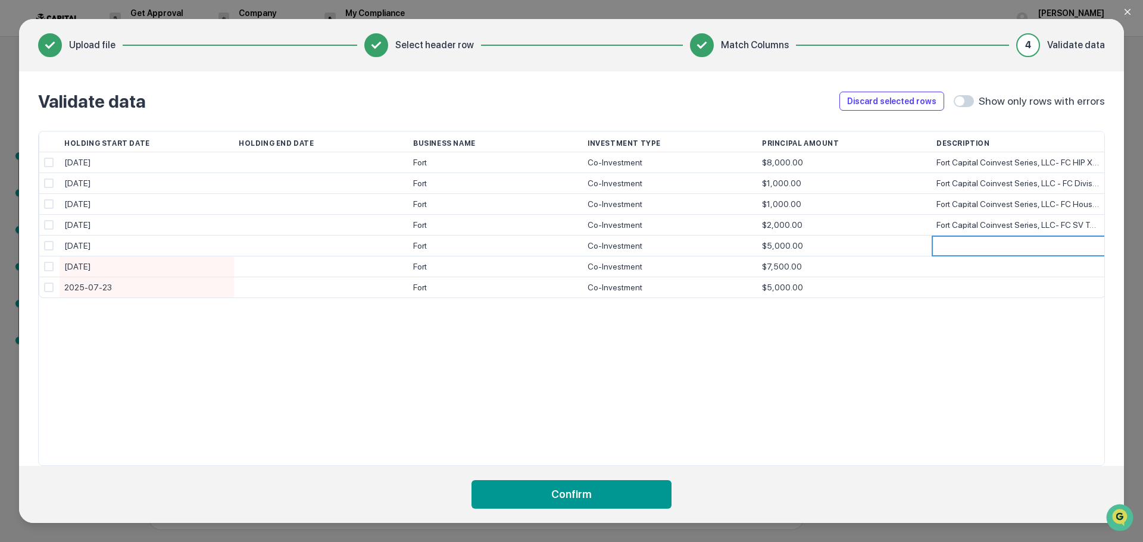
click at [954, 248] on div at bounding box center [1018, 246] width 164 height 20
type input "**********"
click at [522, 349] on div "Holding Start Date Holding End Date Business Name Investment Type Principal Amo…" at bounding box center [571, 298] width 1067 height 335
click at [990, 270] on div at bounding box center [1018, 267] width 164 height 20
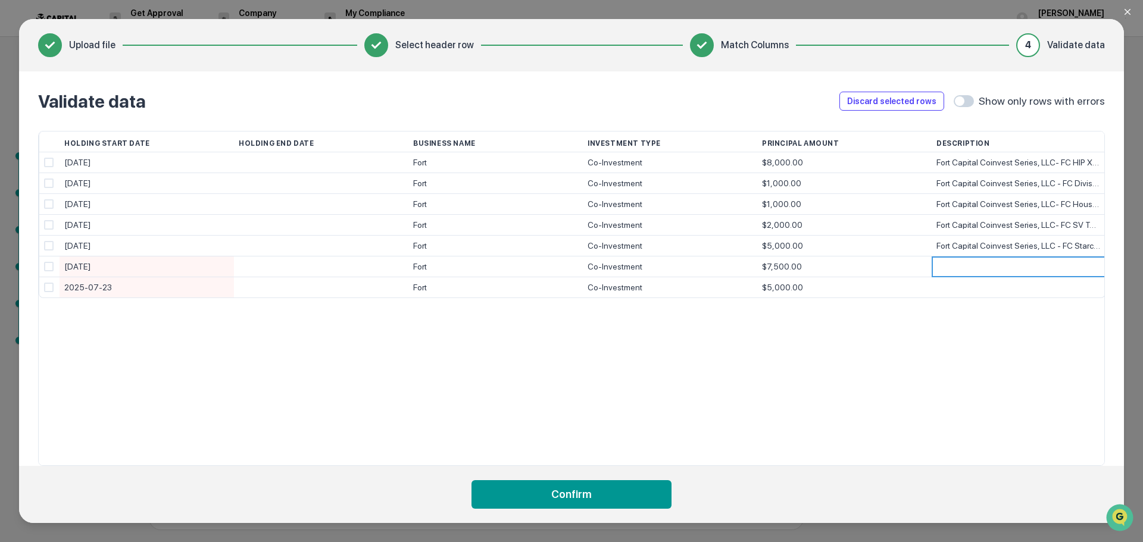
type input "**********"
click at [979, 286] on div at bounding box center [1018, 287] width 164 height 20
type input "**********"
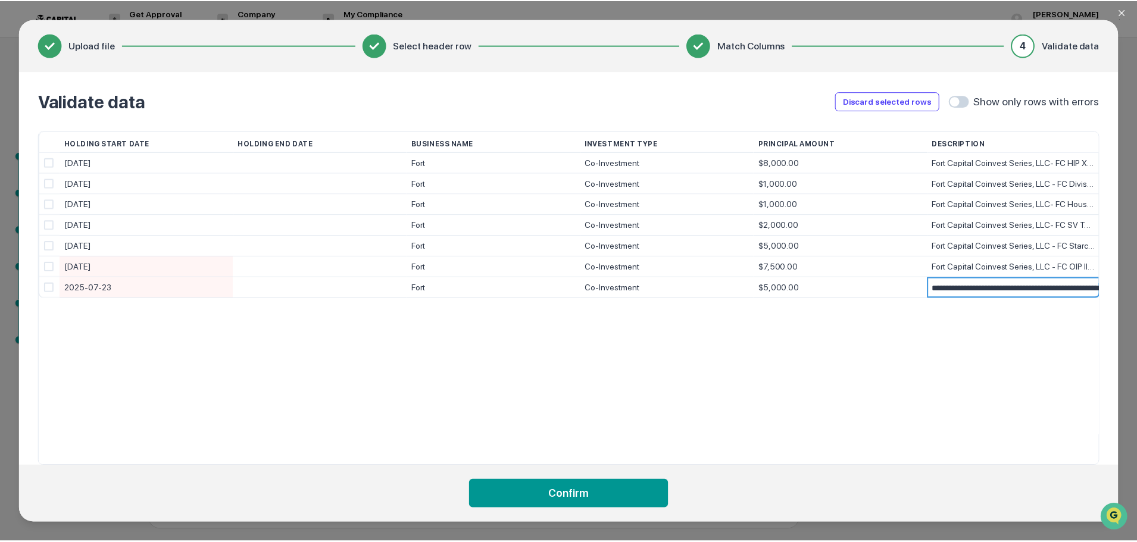
scroll to position [0, 29]
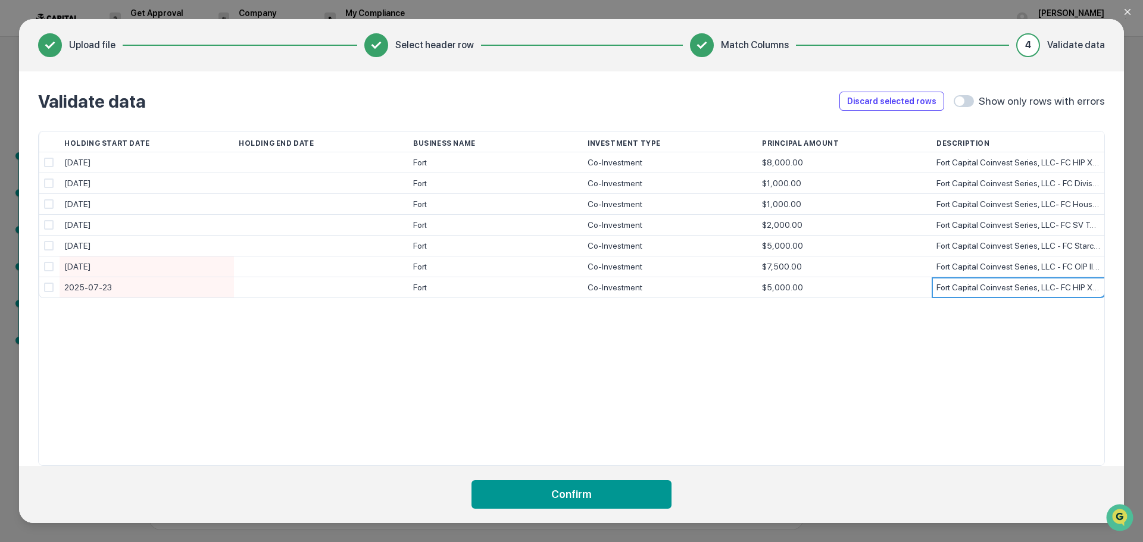
click at [115, 264] on div "[DATE]" at bounding box center [146, 267] width 165 height 21
type input "*********"
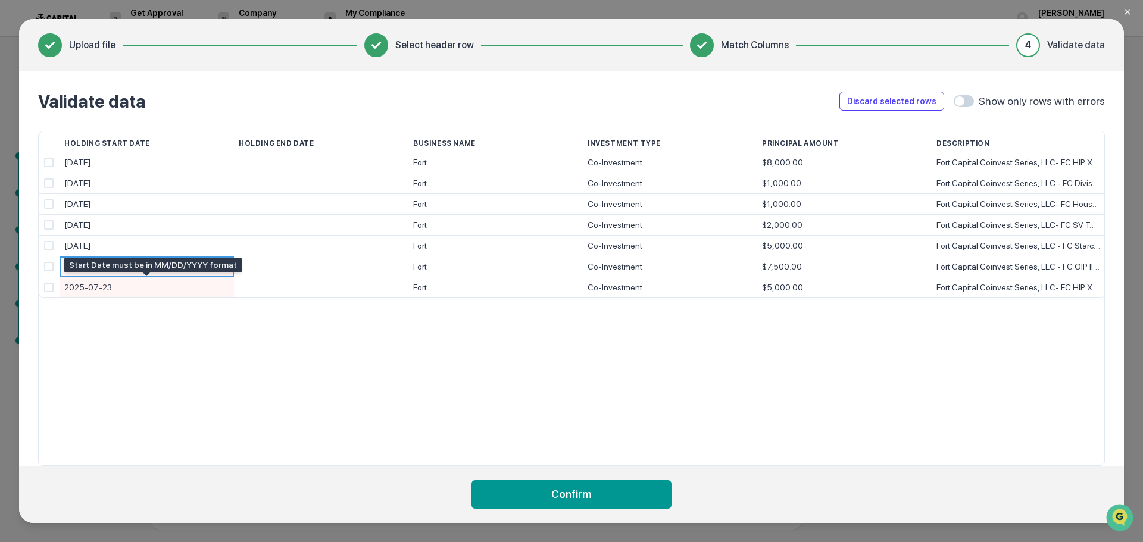
click at [129, 292] on div "2025-07-23" at bounding box center [146, 287] width 165 height 21
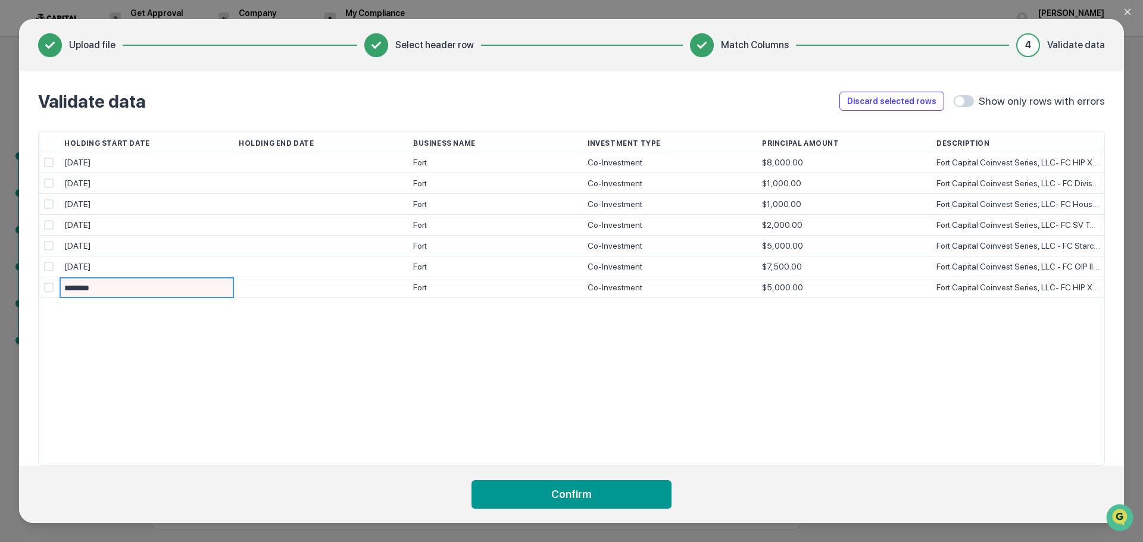
type input "*********"
click at [277, 351] on div "Holding Start Date Holding End Date Business Name Investment Type Principal Amo…" at bounding box center [571, 298] width 1067 height 335
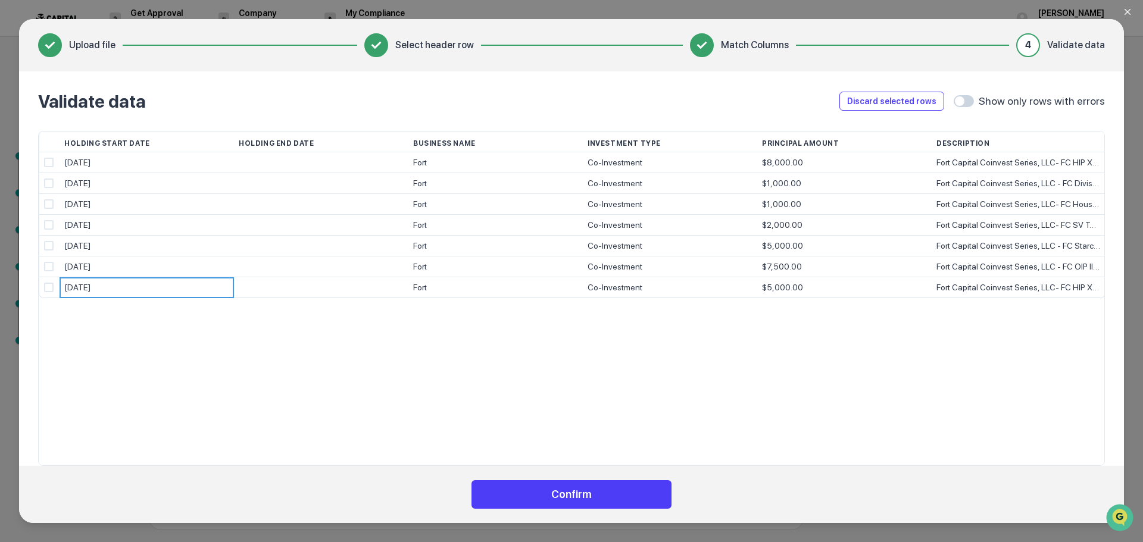
click at [532, 496] on button "Confirm" at bounding box center [571, 494] width 200 height 29
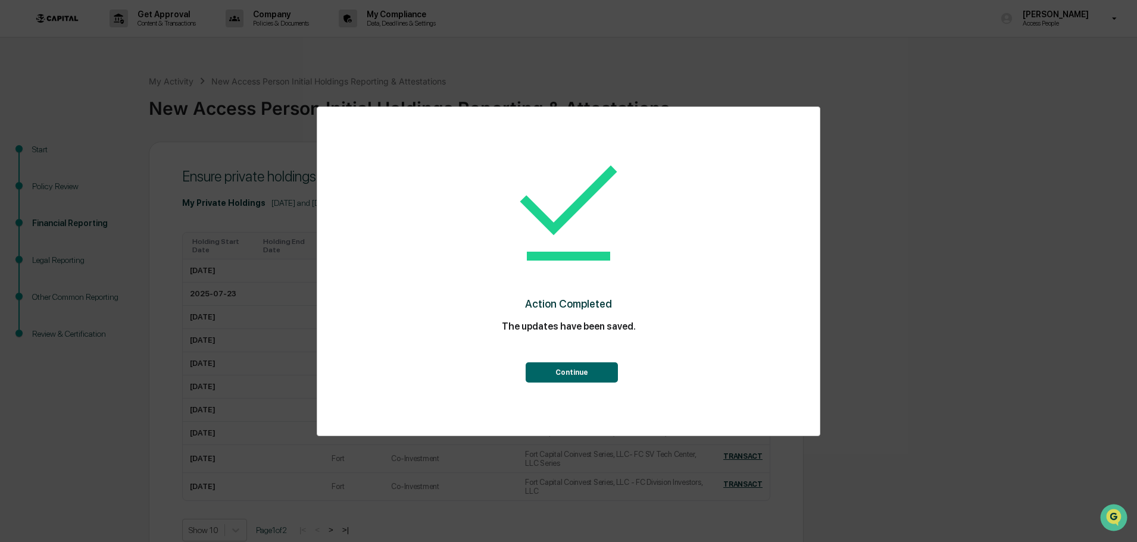
click at [568, 375] on button "Continue" at bounding box center [572, 372] width 92 height 20
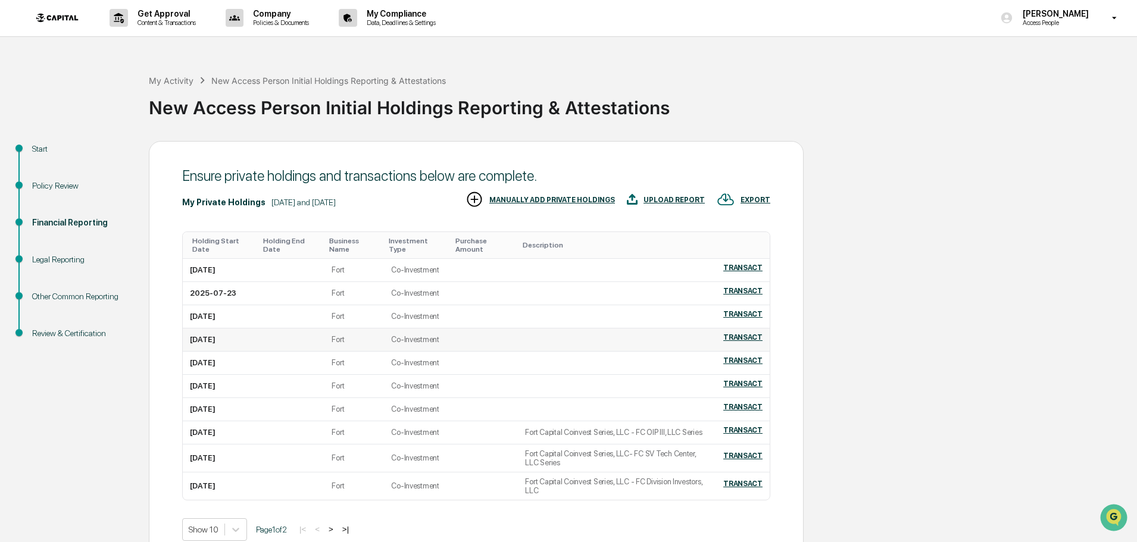
scroll to position [0, 0]
click at [564, 268] on td at bounding box center [614, 271] width 192 height 23
click at [565, 262] on td at bounding box center [614, 271] width 192 height 23
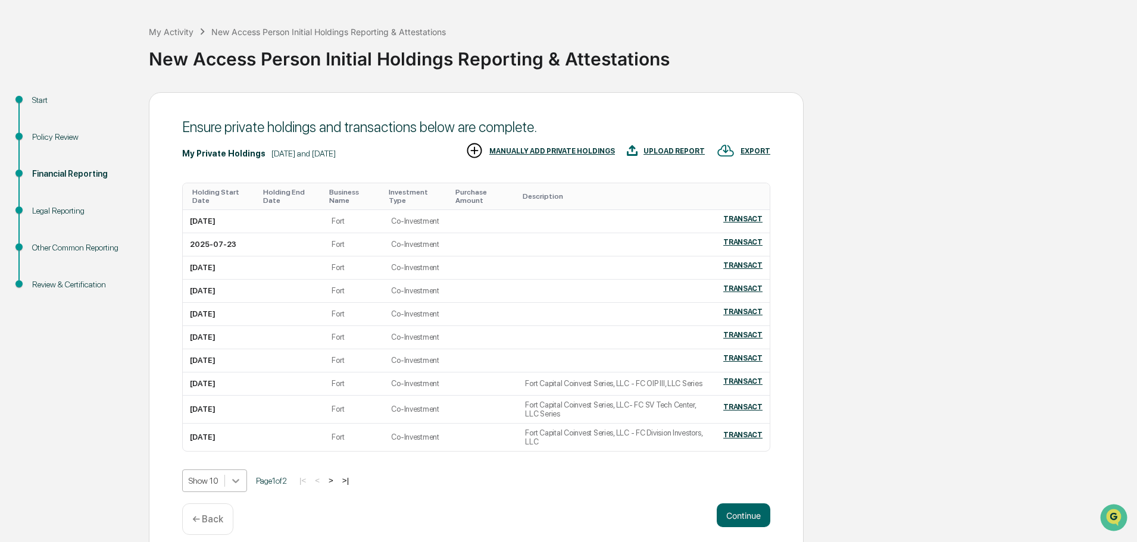
click at [233, 468] on body "Get Approval Content & Transactions Company Policies & Documents My Compliance …" at bounding box center [568, 253] width 1137 height 605
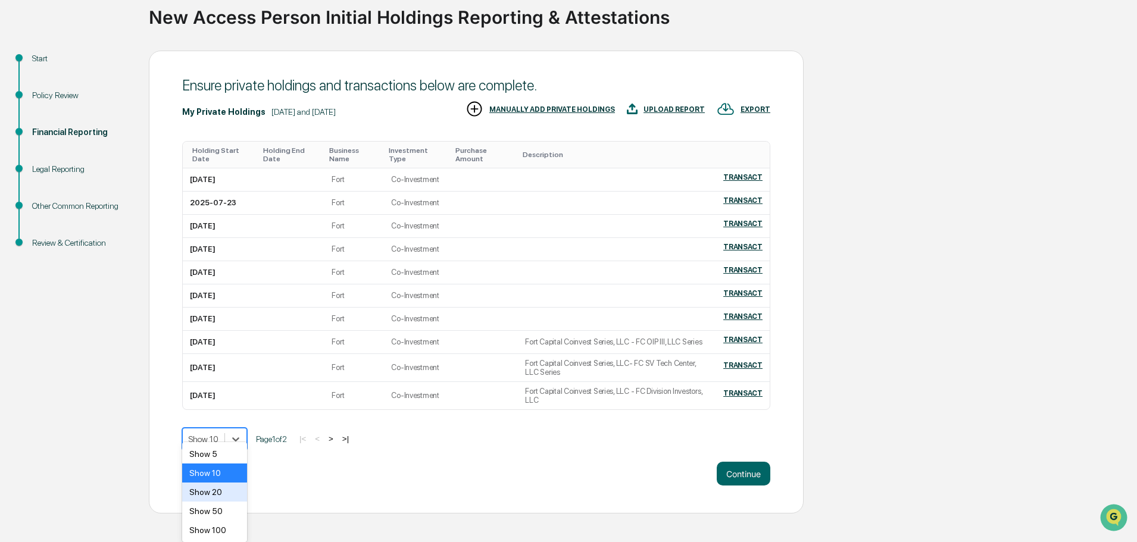
click at [216, 494] on div "Show 20" at bounding box center [214, 492] width 65 height 19
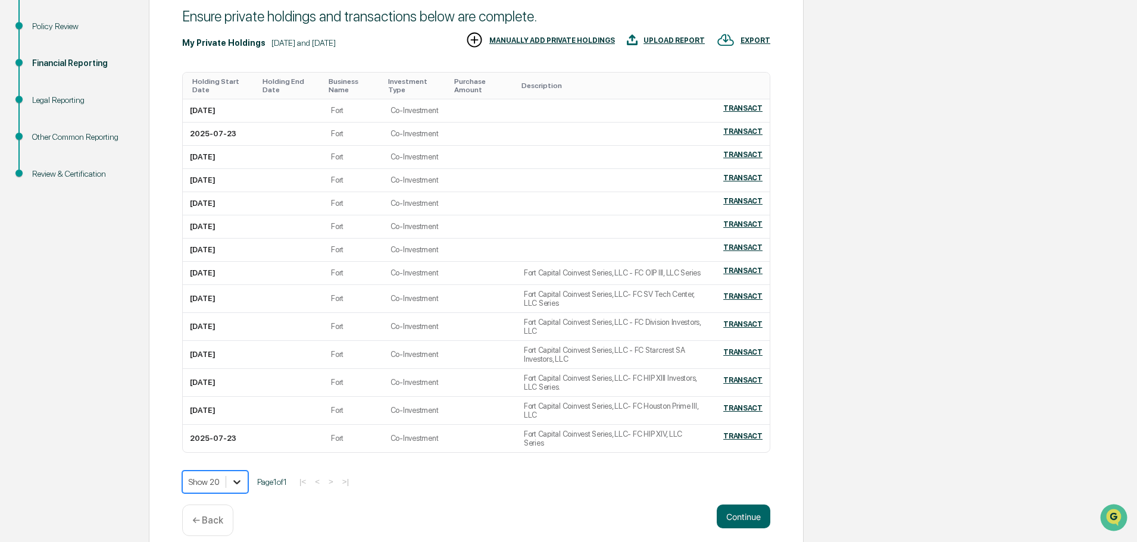
click at [231, 475] on body "Get Approval Content & Transactions Company Policies & Documents My Compliance …" at bounding box center [568, 198] width 1137 height 717
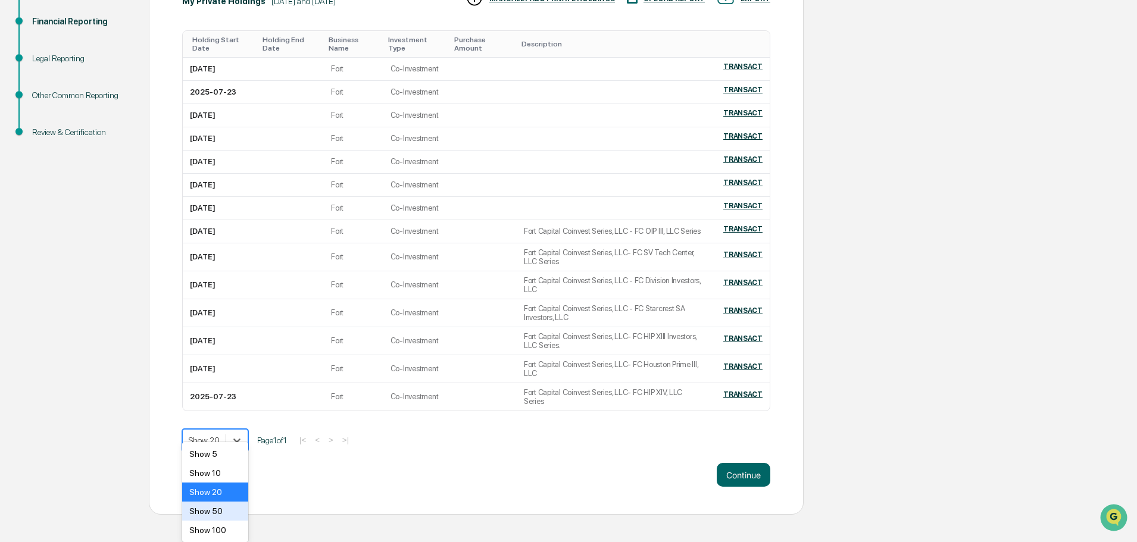
click at [218, 506] on div "Show 50" at bounding box center [215, 511] width 66 height 19
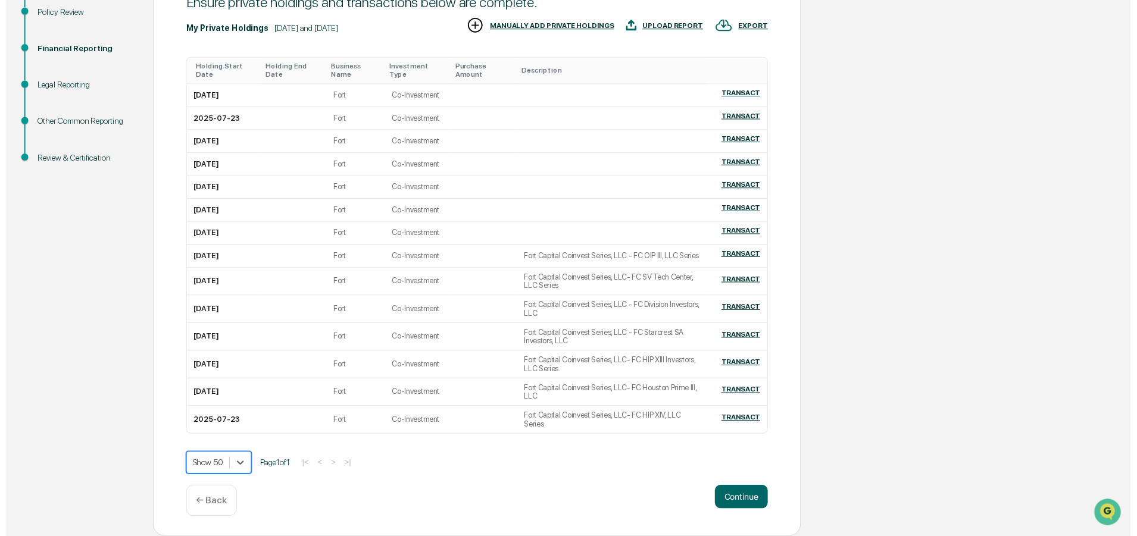
scroll to position [160, 0]
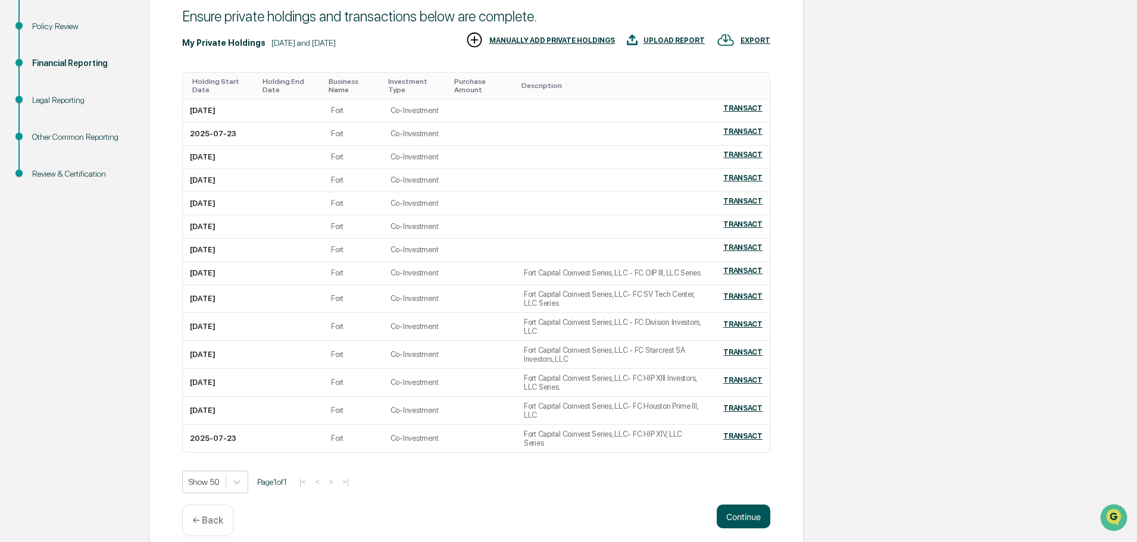
click at [750, 509] on button "Continue" at bounding box center [744, 517] width 54 height 24
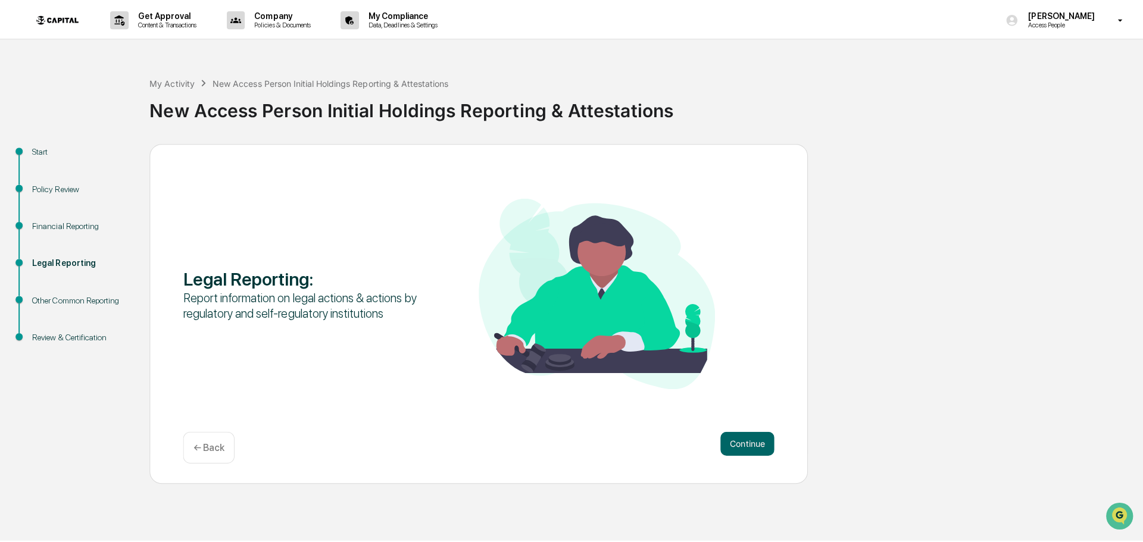
scroll to position [0, 0]
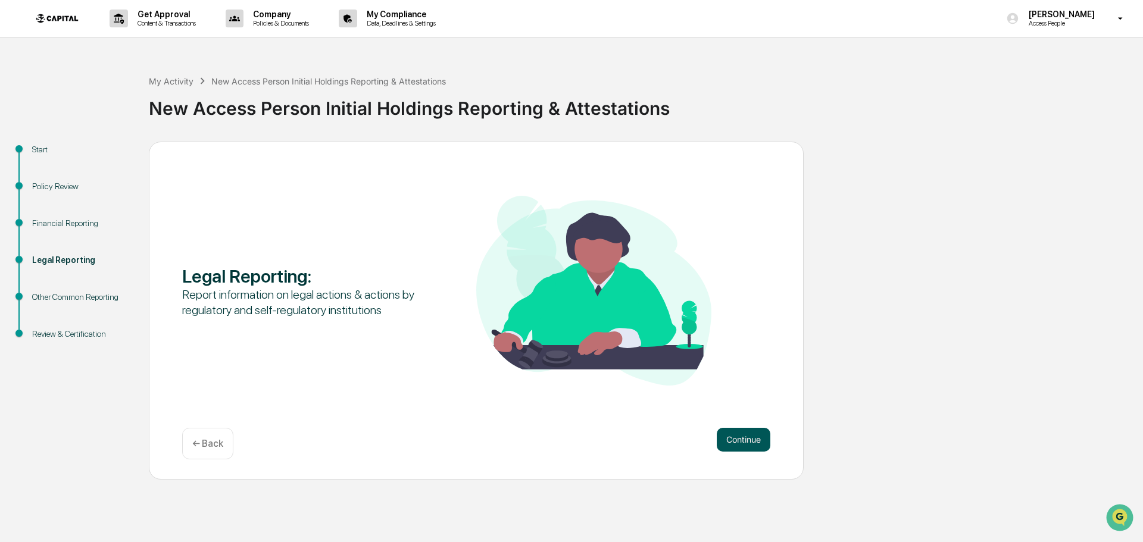
click at [752, 438] on button "Continue" at bounding box center [744, 440] width 54 height 24
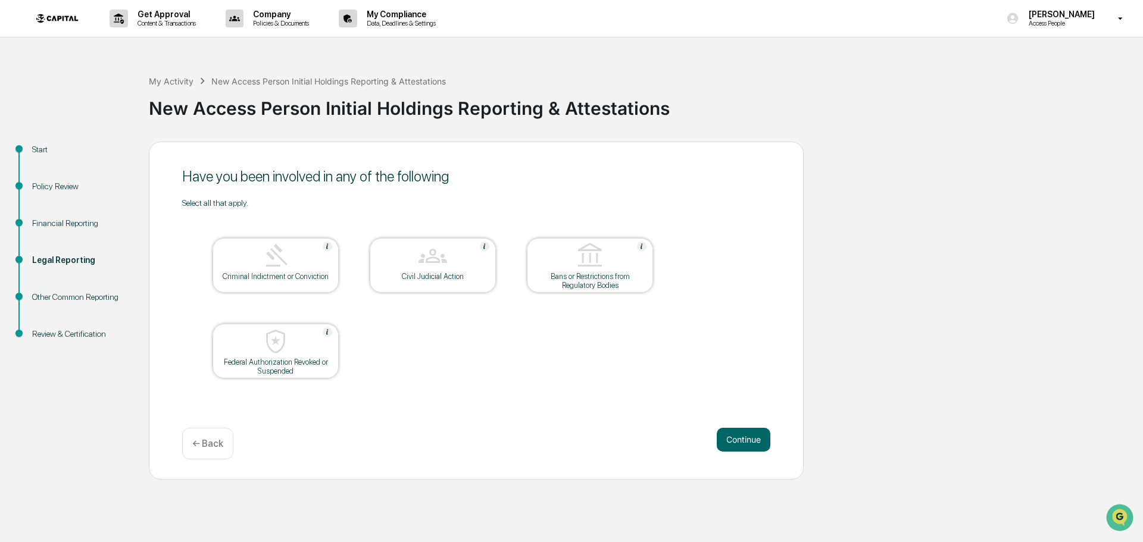
click at [752, 438] on button "Continue" at bounding box center [744, 440] width 54 height 24
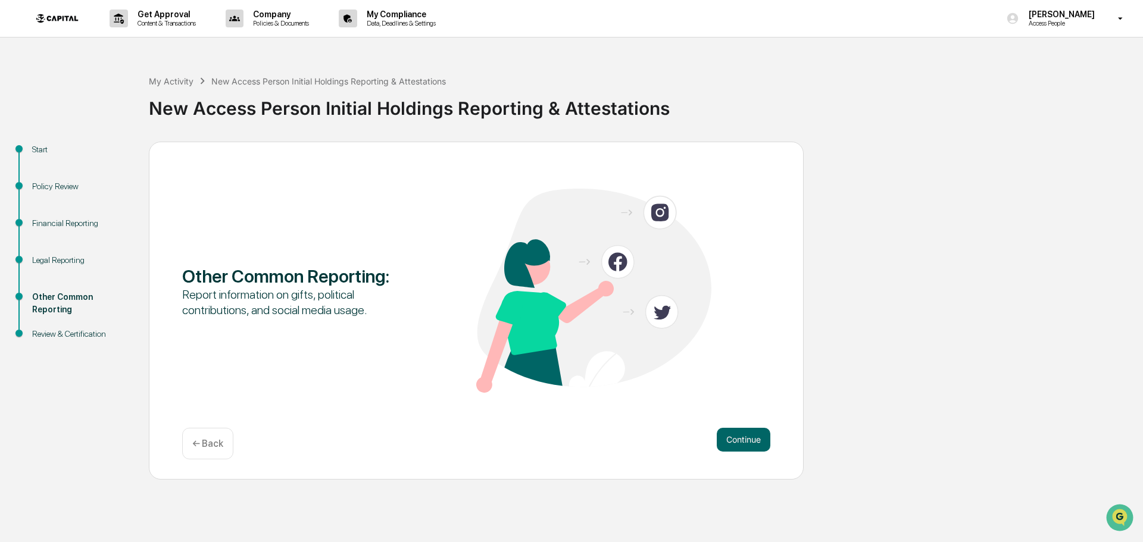
click at [752, 438] on button "Continue" at bounding box center [744, 440] width 54 height 24
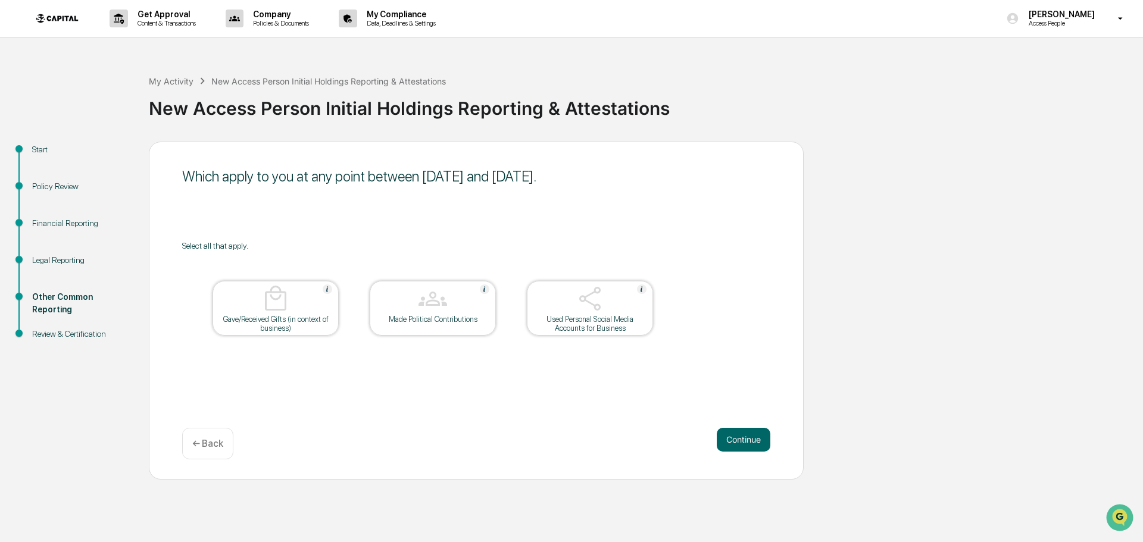
click at [752, 438] on button "Continue" at bounding box center [744, 440] width 54 height 24
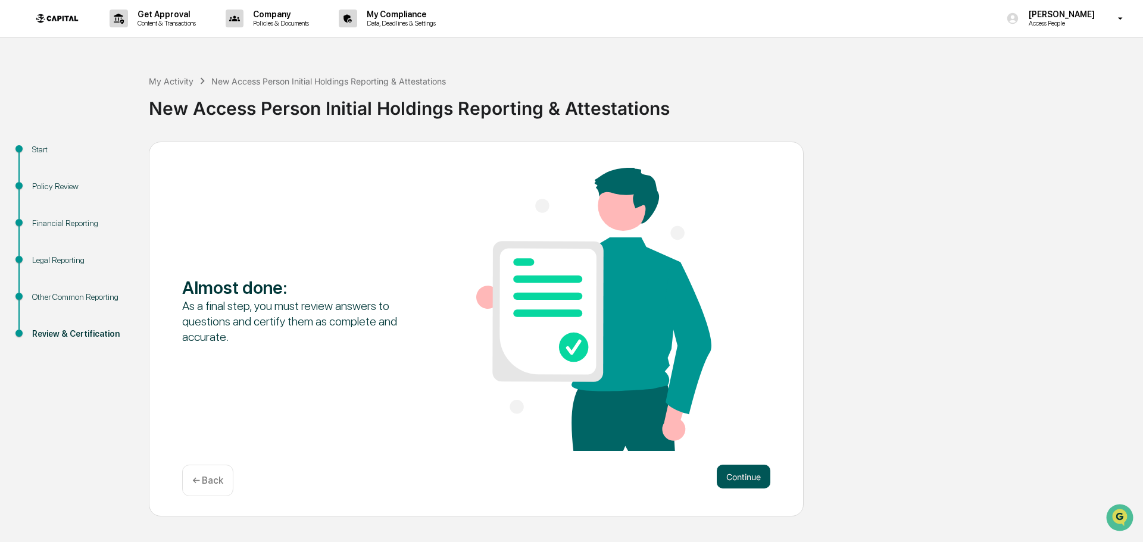
click at [751, 479] on button "Continue" at bounding box center [744, 477] width 54 height 24
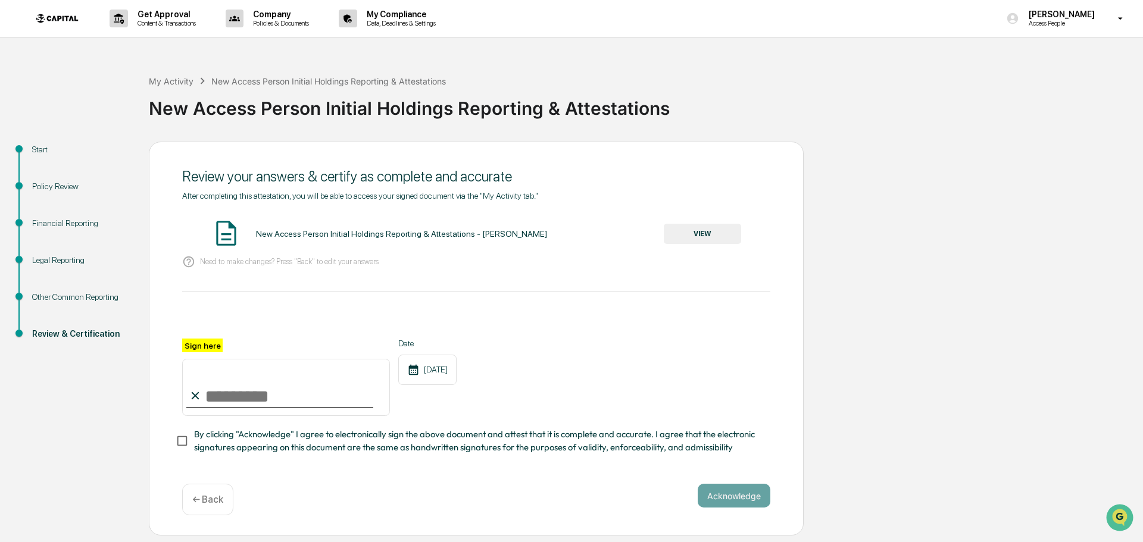
click at [680, 232] on button "VIEW" at bounding box center [702, 234] width 77 height 20
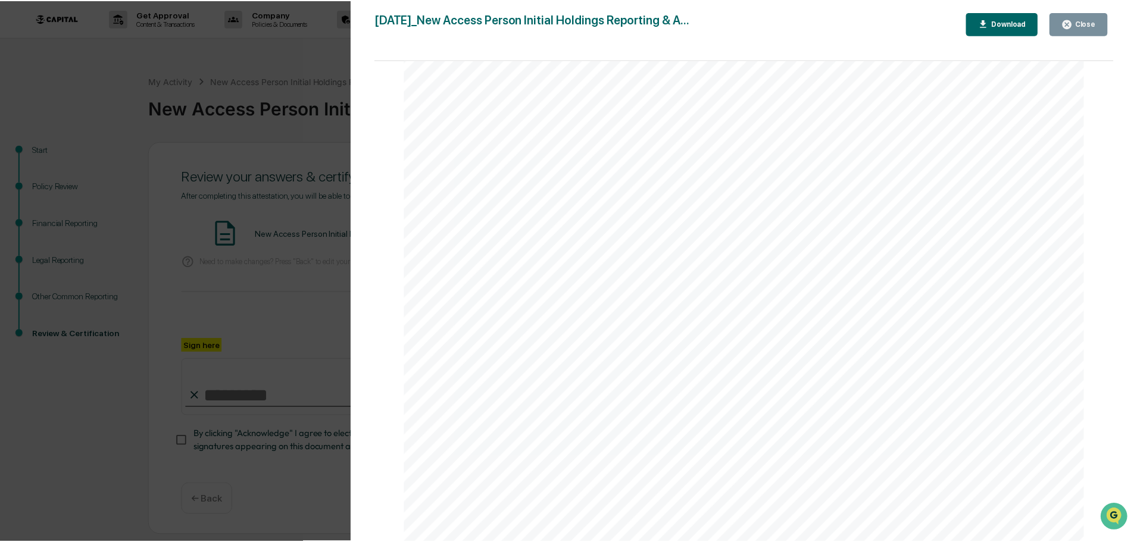
scroll to position [2440, 0]
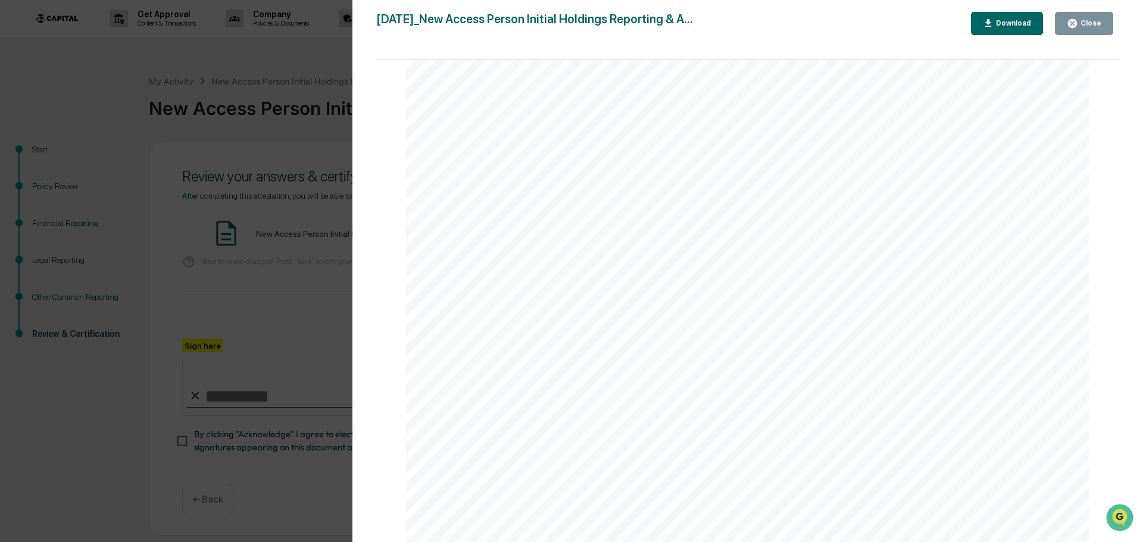
click at [1100, 27] on div "Close" at bounding box center [1089, 23] width 23 height 8
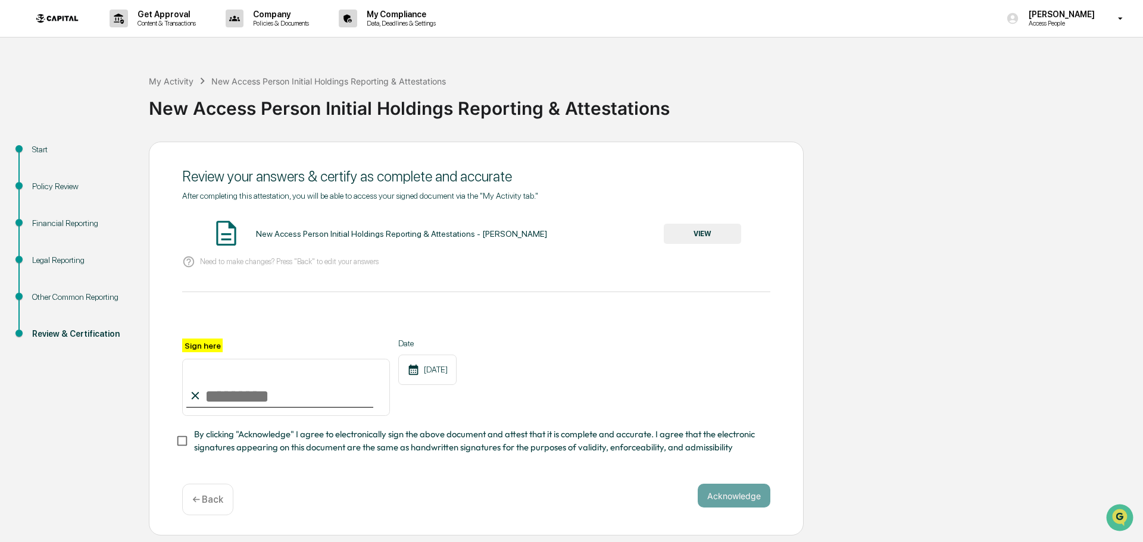
click at [65, 225] on div "Financial Reporting" at bounding box center [81, 223] width 98 height 12
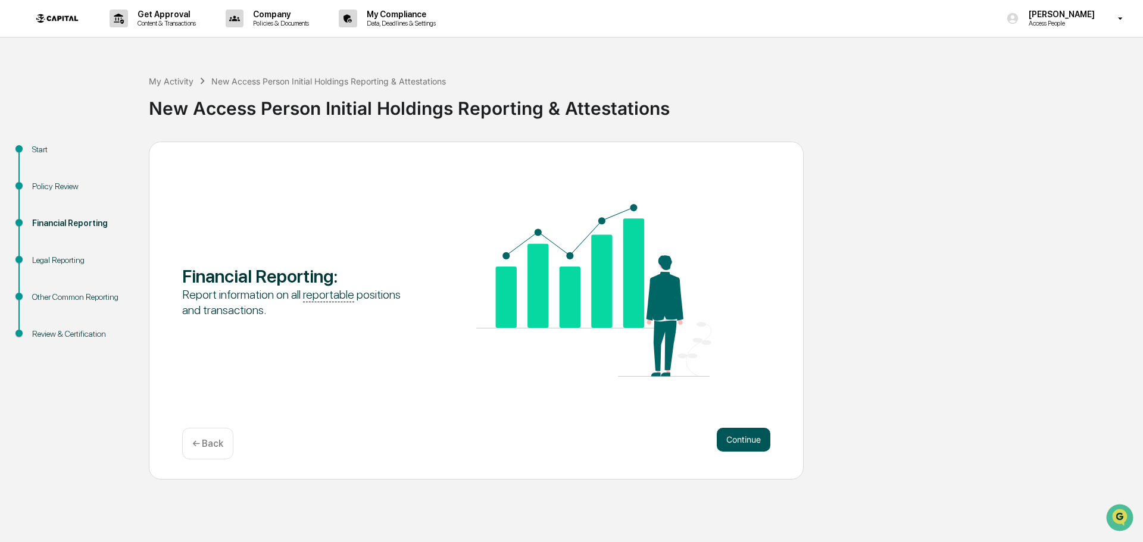
click at [751, 442] on button "Continue" at bounding box center [744, 440] width 54 height 24
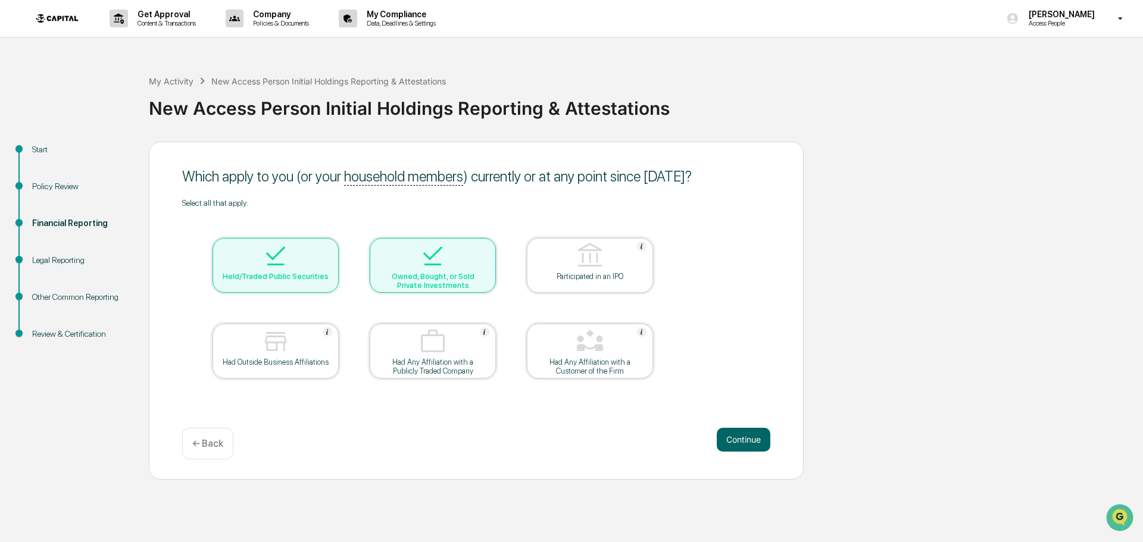
click at [751, 442] on button "Continue" at bounding box center [744, 440] width 54 height 24
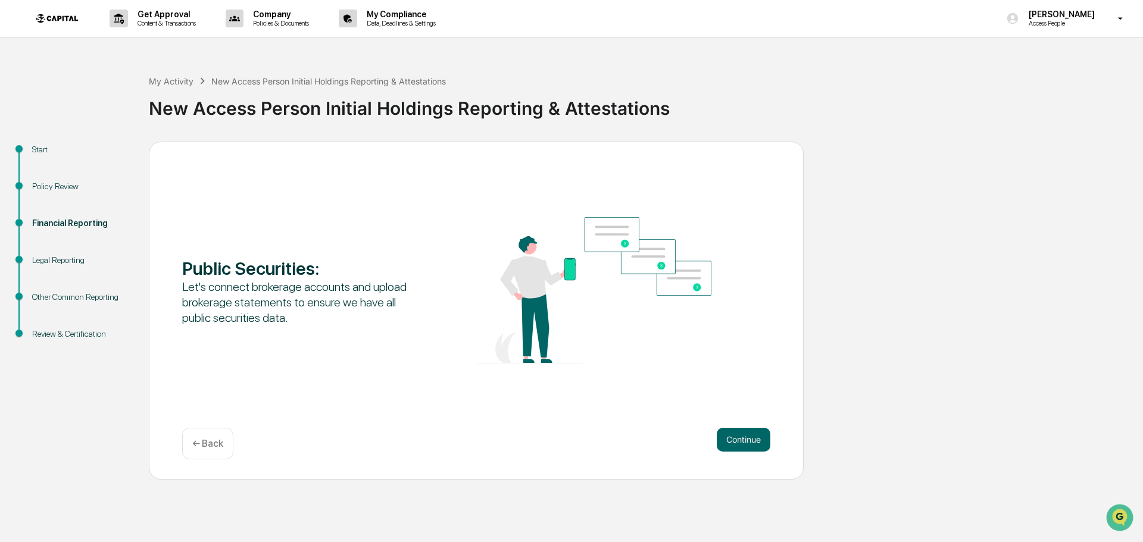
click at [751, 442] on button "Continue" at bounding box center [744, 440] width 54 height 24
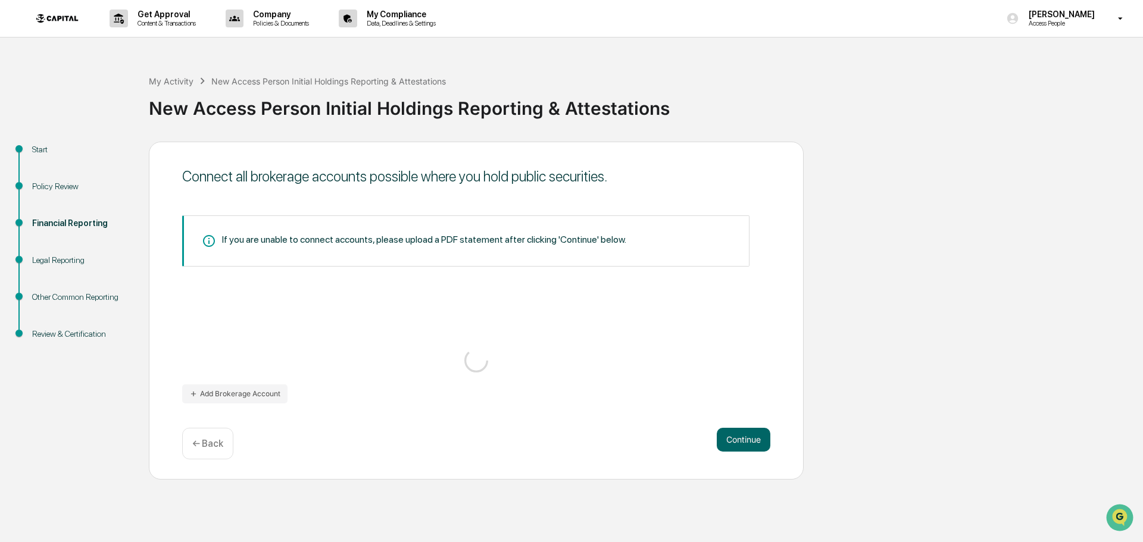
click at [751, 442] on button "Continue" at bounding box center [744, 440] width 54 height 24
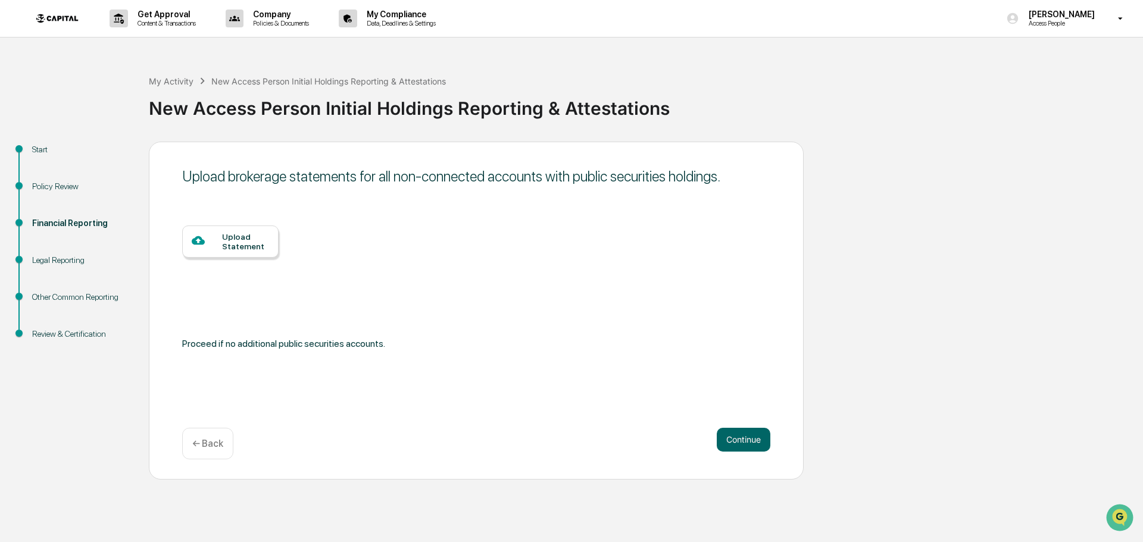
click at [751, 442] on button "Continue" at bounding box center [744, 440] width 54 height 24
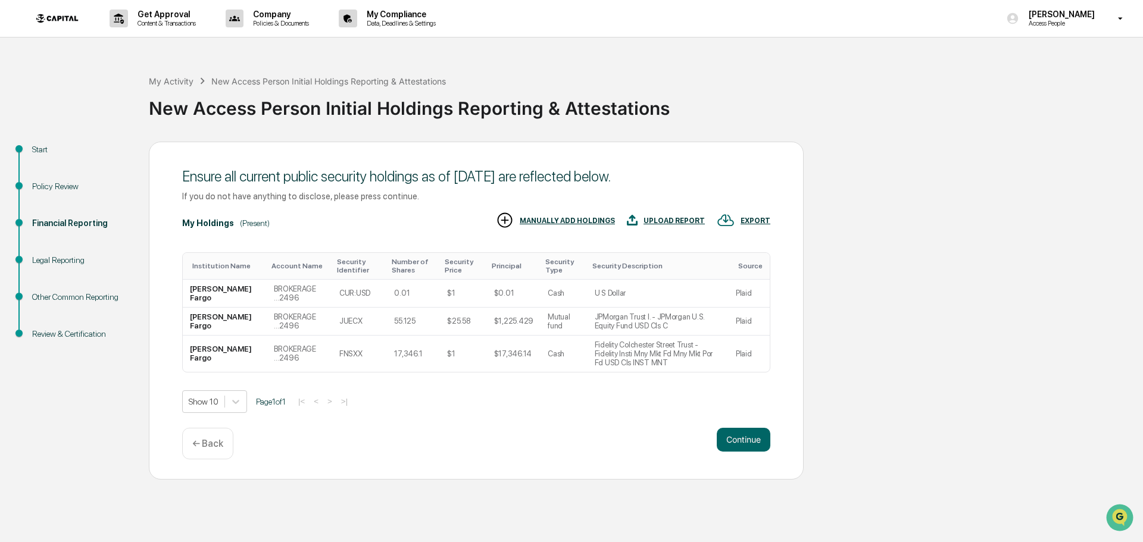
click at [751, 442] on button "Continue" at bounding box center [744, 440] width 54 height 24
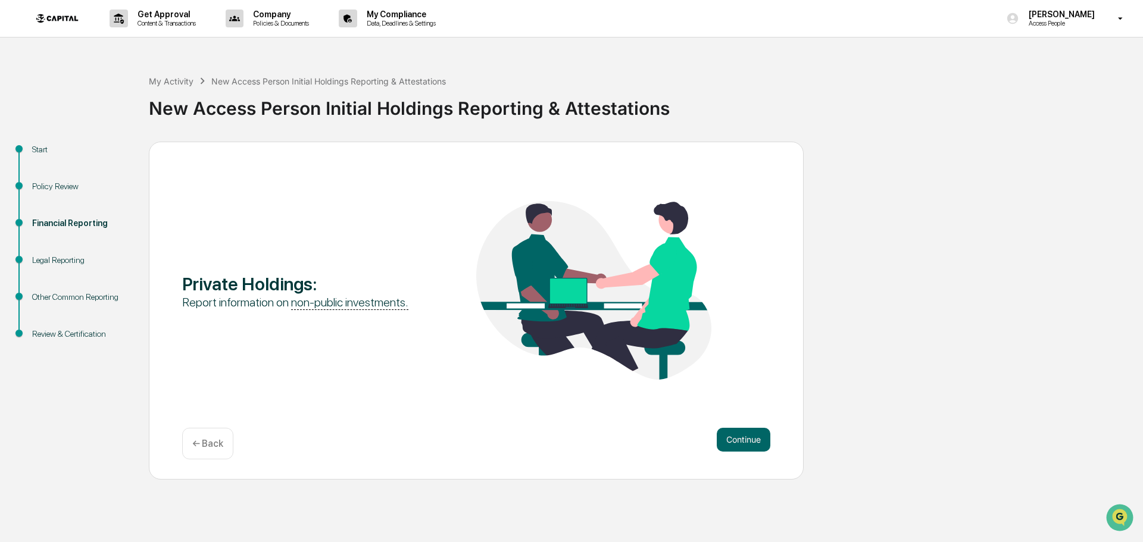
click at [751, 442] on button "Continue" at bounding box center [744, 440] width 54 height 24
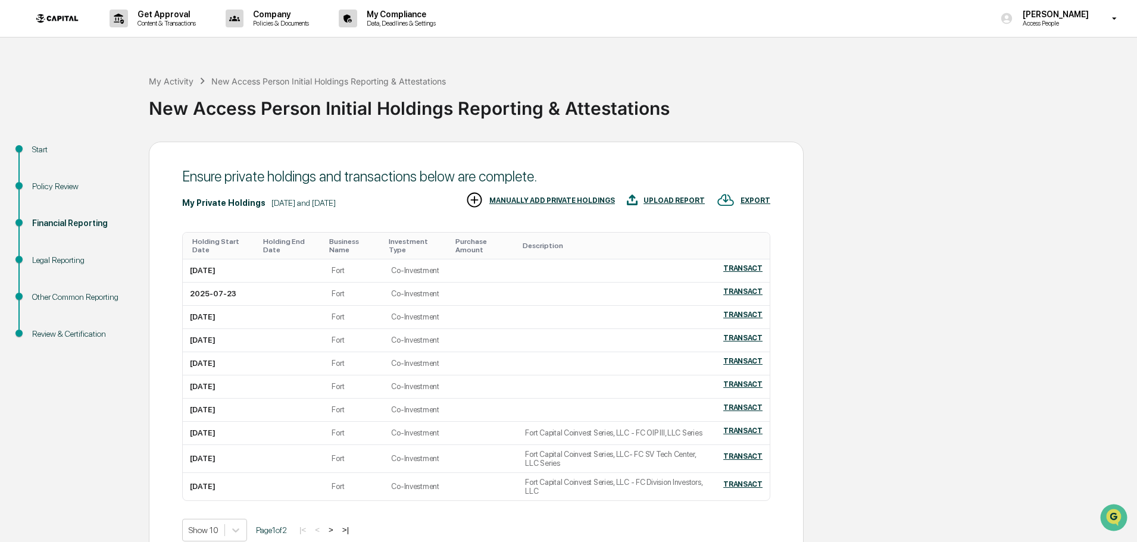
click at [212, 243] on div "Holding Start Date" at bounding box center [222, 245] width 61 height 17
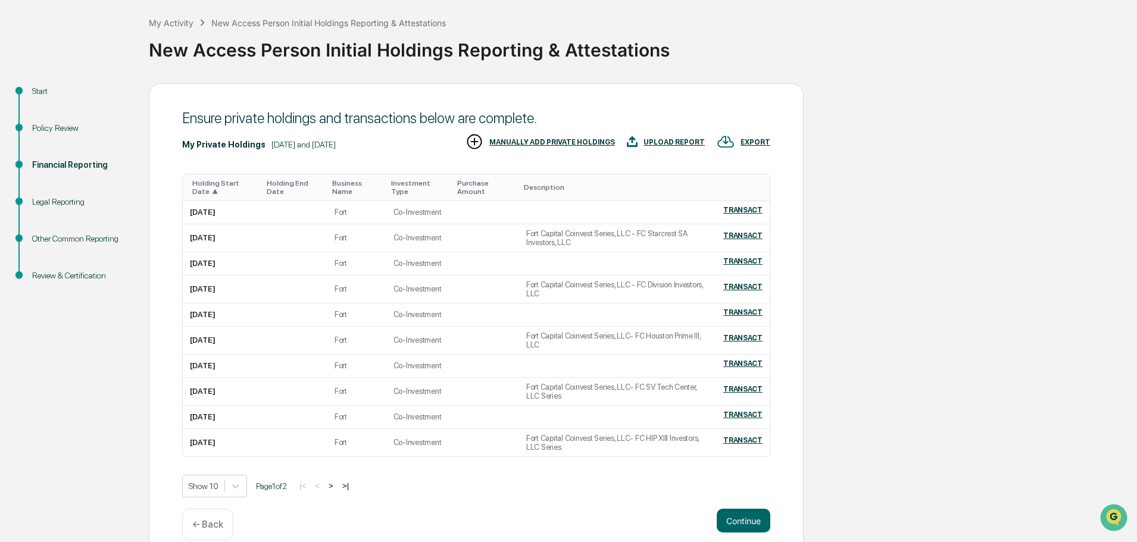
scroll to position [67, 0]
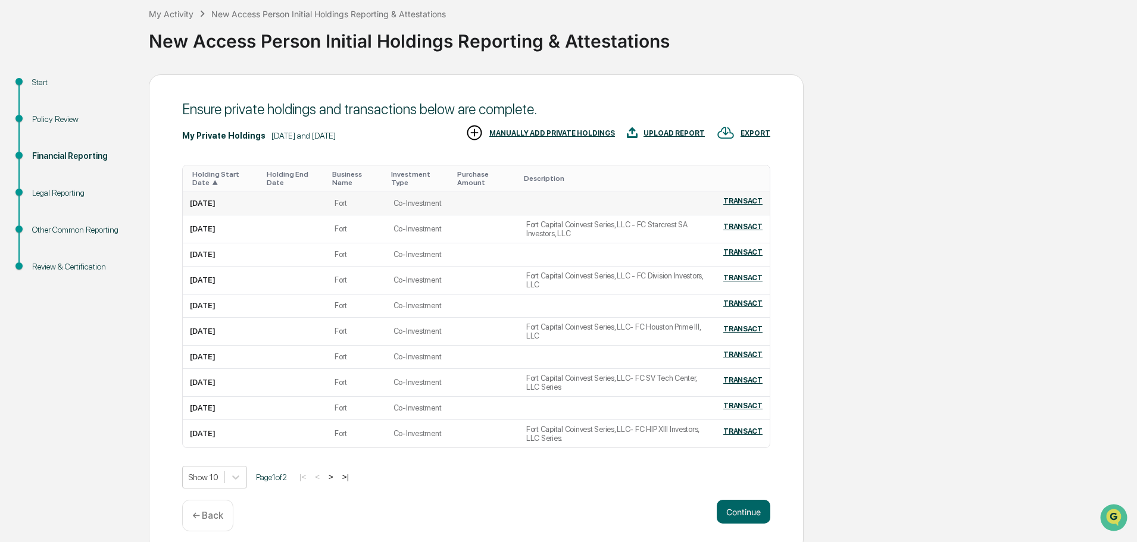
click at [747, 201] on div "TRANSACT" at bounding box center [742, 201] width 39 height 8
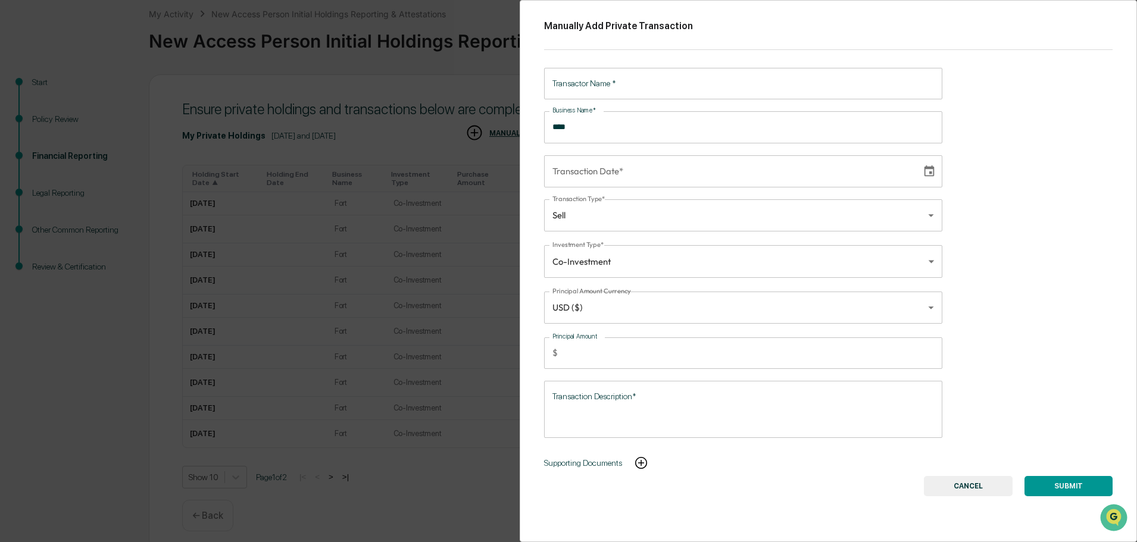
click at [645, 466] on img at bounding box center [641, 463] width 14 height 14
click at [975, 484] on button "CANCEL" at bounding box center [968, 486] width 89 height 20
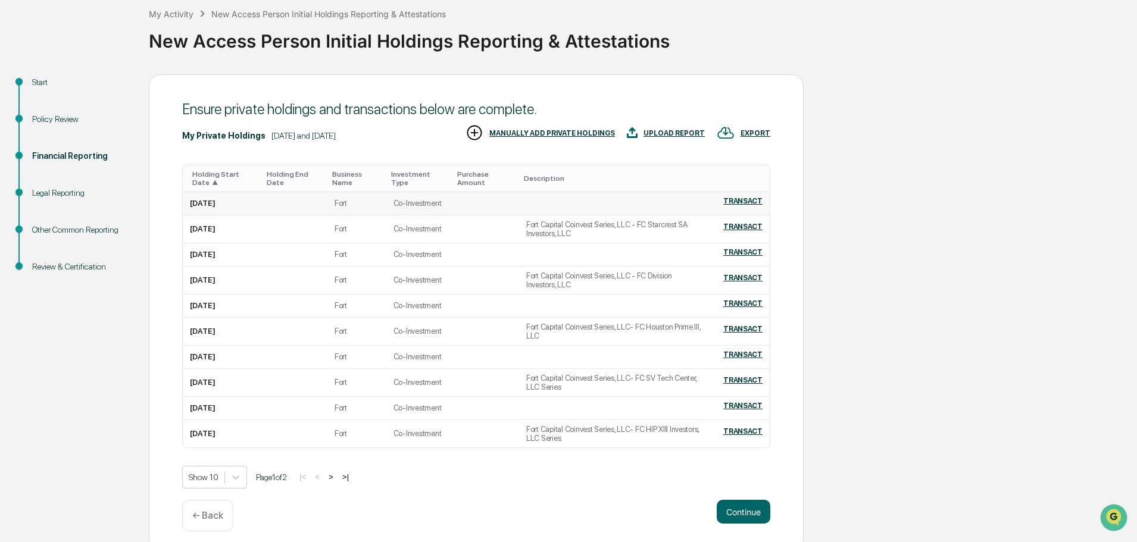
click at [415, 202] on td "Co-Investment" at bounding box center [419, 203] width 66 height 23
click at [743, 225] on div "TRANSACT" at bounding box center [742, 227] width 39 height 8
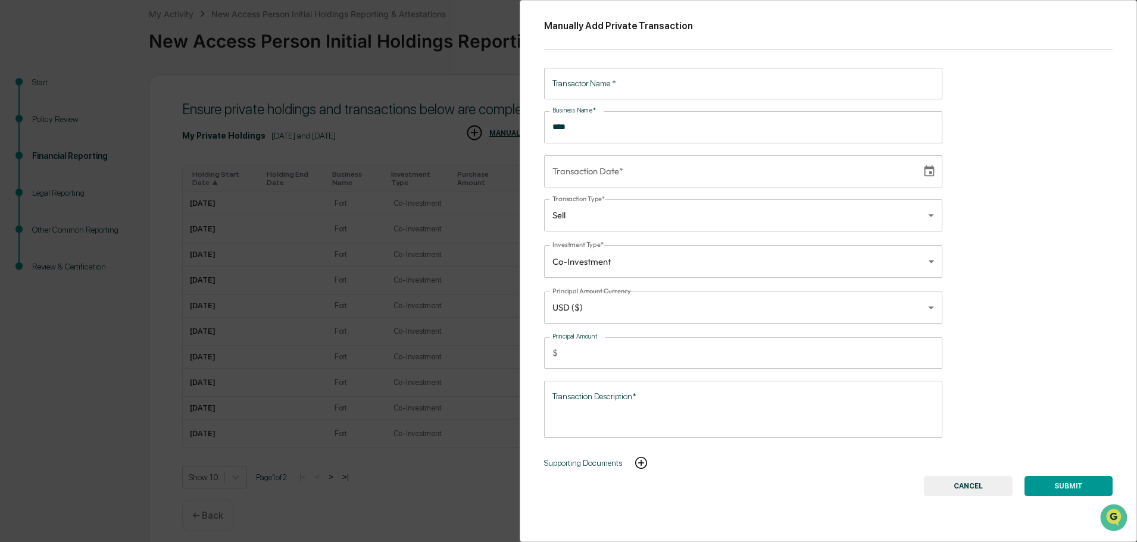
click at [629, 314] on body "Get Approval Content & Transactions Company Policies & Documents My Compliance …" at bounding box center [568, 242] width 1137 height 619
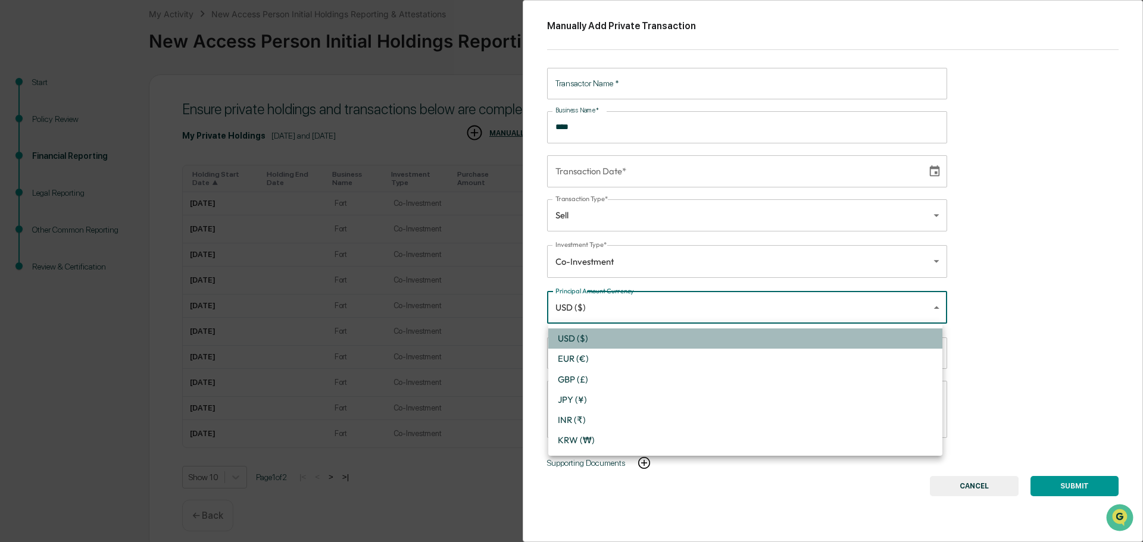
click at [588, 336] on li "USD ($)" at bounding box center [745, 339] width 394 height 20
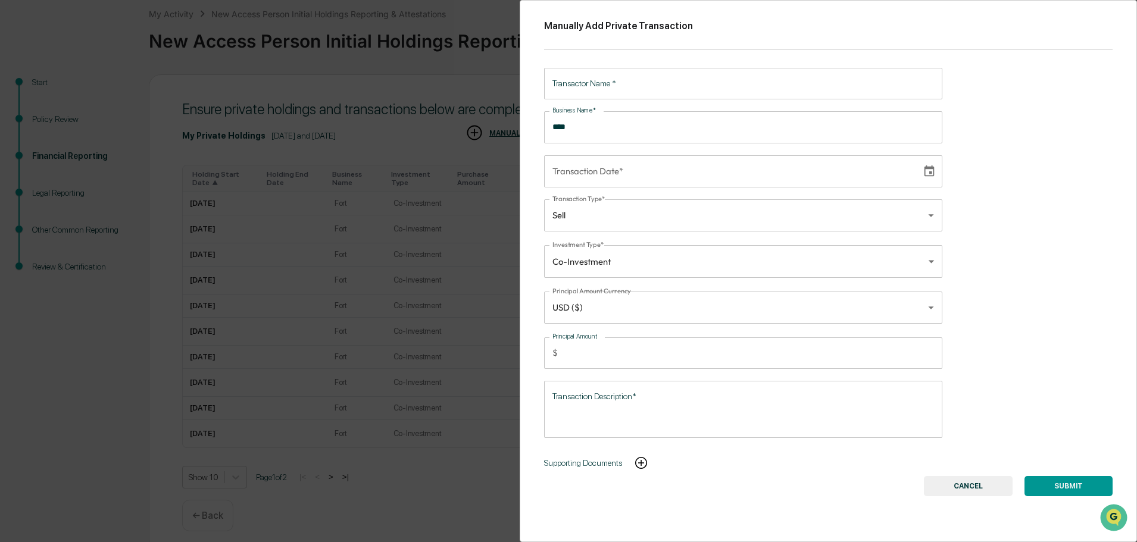
click at [586, 349] on input "*" at bounding box center [752, 353] width 380 height 32
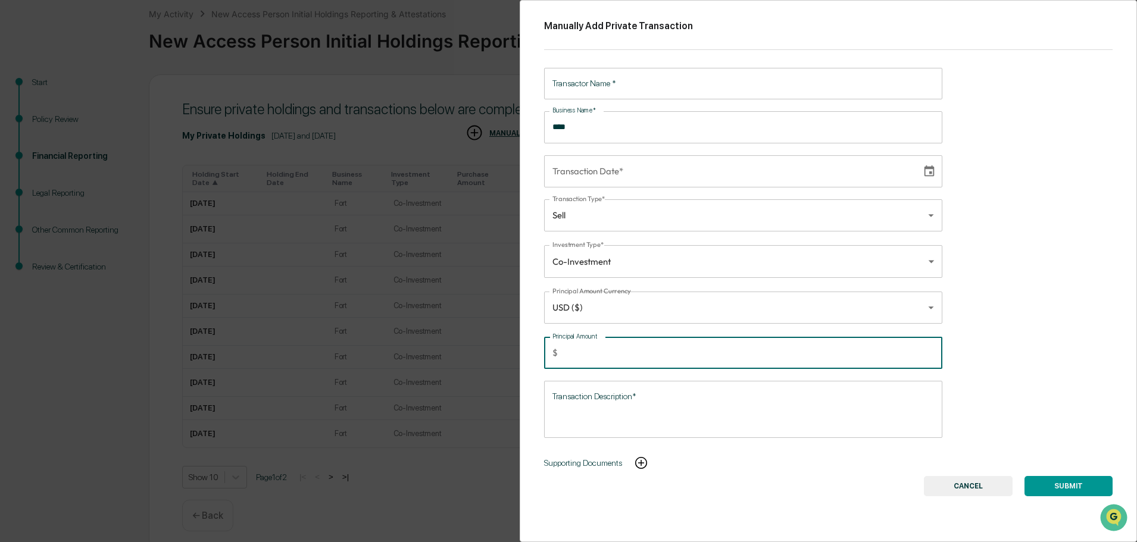
drag, startPoint x: 565, startPoint y: 353, endPoint x: 549, endPoint y: 354, distance: 16.7
click at [549, 354] on div "$ ***** Principal Amount" at bounding box center [743, 353] width 398 height 32
type input "****"
click at [708, 83] on input "Transactor Name   *" at bounding box center [743, 84] width 398 height 32
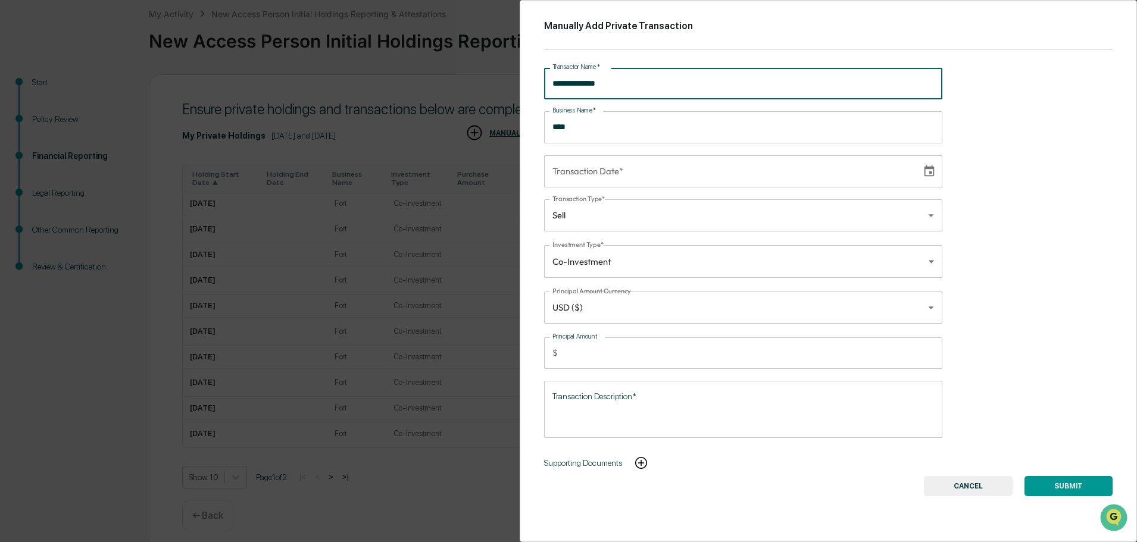
type input "**********"
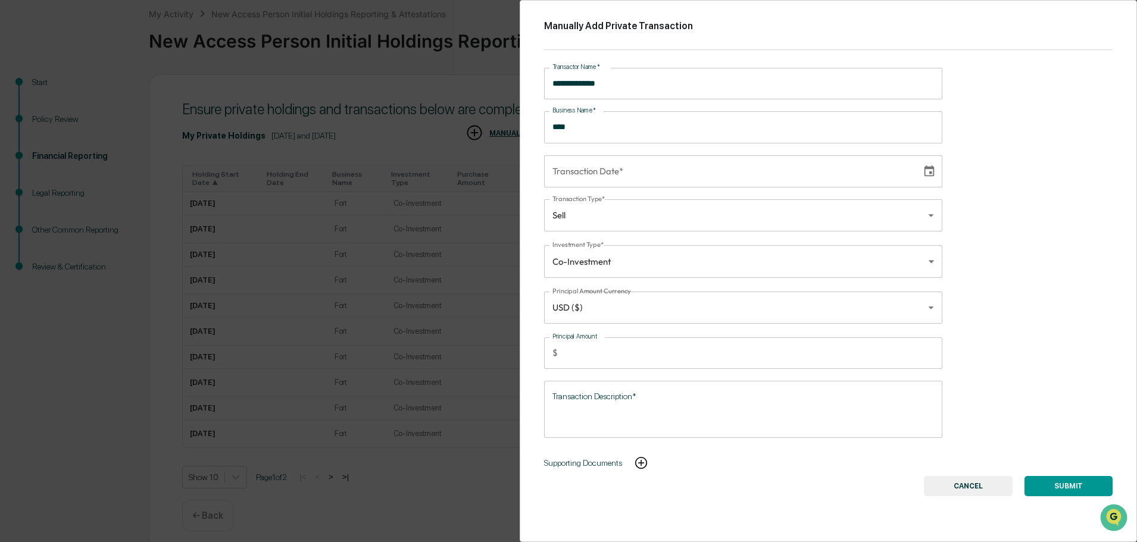
click at [1068, 483] on button "SUBMIT" at bounding box center [1068, 486] width 88 height 20
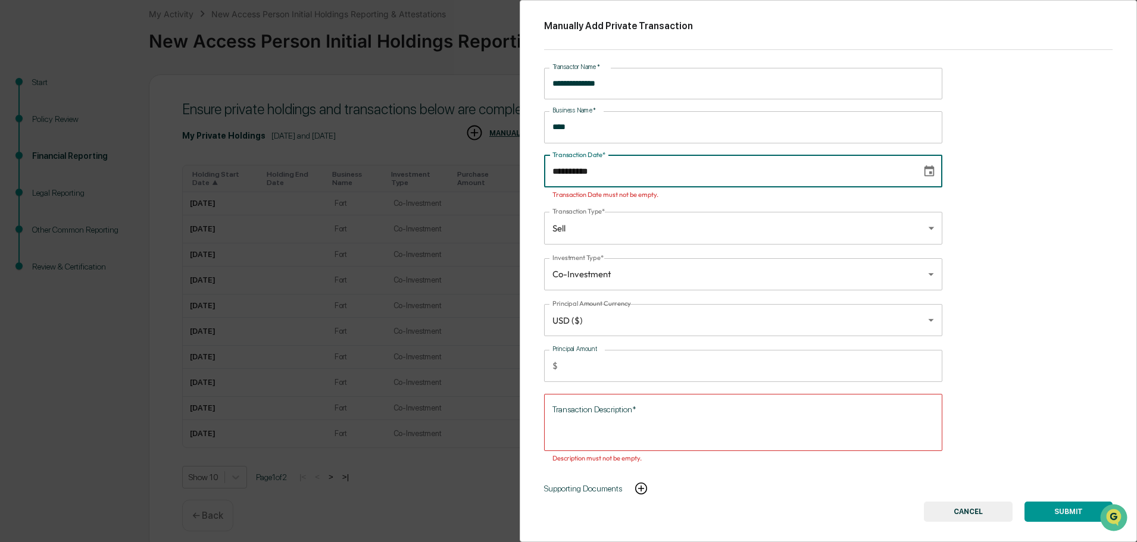
click at [605, 170] on input "**********" at bounding box center [728, 171] width 369 height 32
type input "**********"
click at [737, 395] on div "* Transaction Description*" at bounding box center [743, 422] width 398 height 57
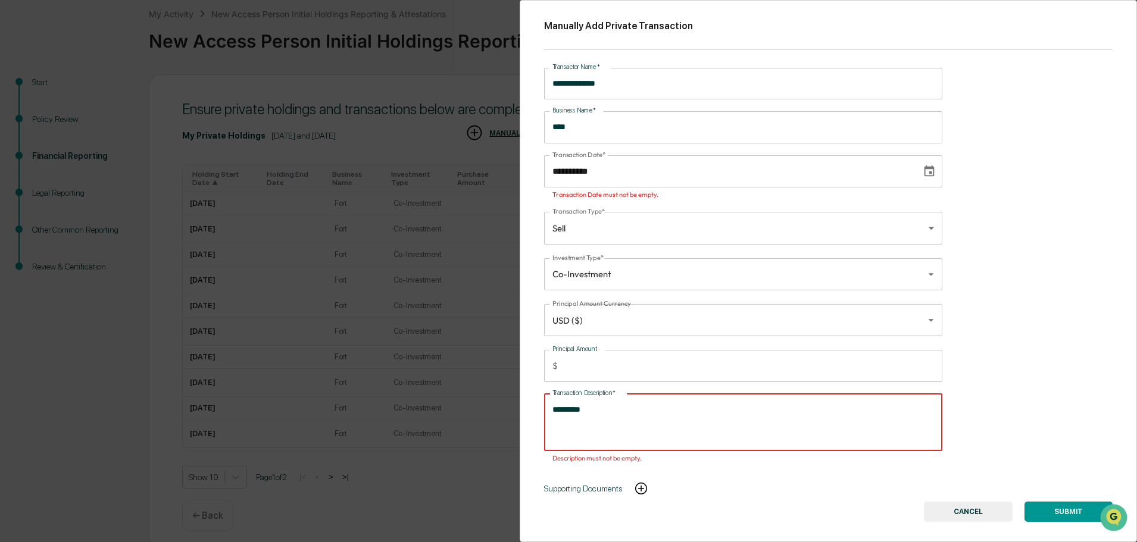
type textarea "*********"
click at [1032, 386] on div "**********" at bounding box center [828, 271] width 617 height 542
click at [1074, 513] on button "SUBMIT" at bounding box center [1068, 512] width 88 height 20
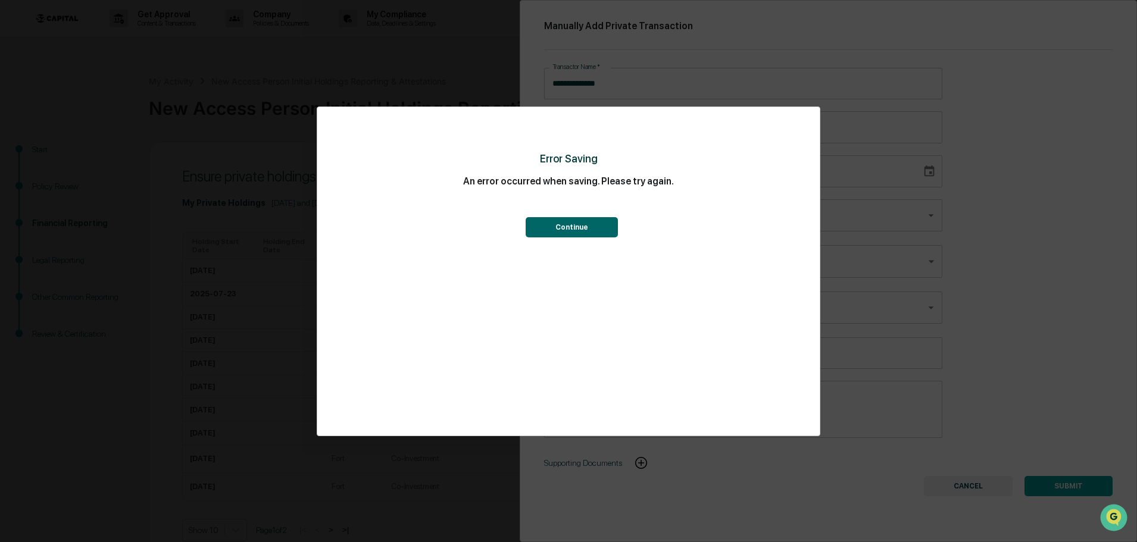
click at [589, 229] on button "Continue" at bounding box center [572, 227] width 92 height 20
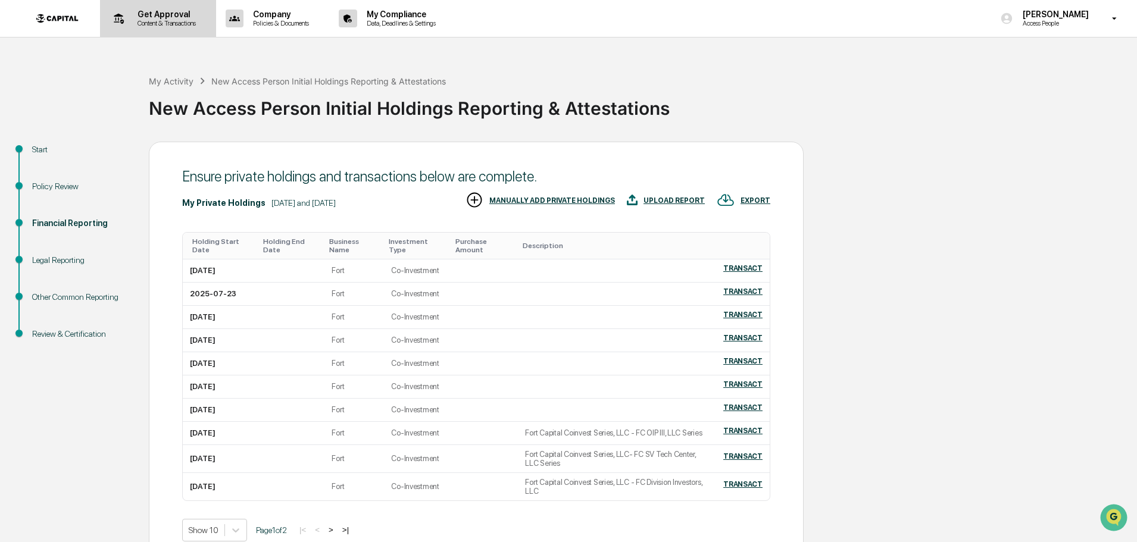
click at [172, 8] on div "Get Approval Content & Transactions" at bounding box center [157, 18] width 104 height 37
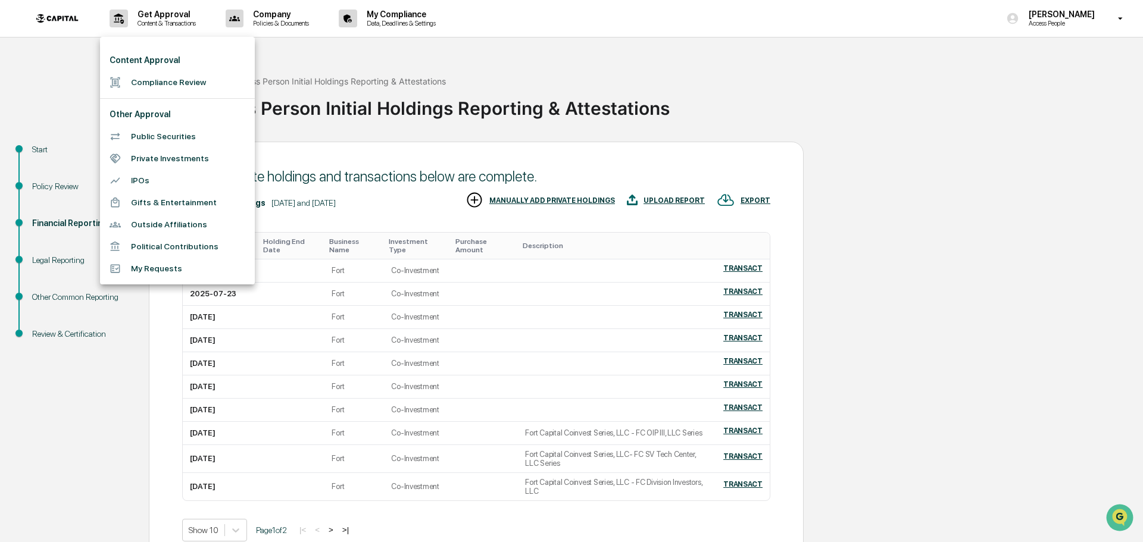
click at [169, 160] on li "Private Investments" at bounding box center [177, 159] width 155 height 22
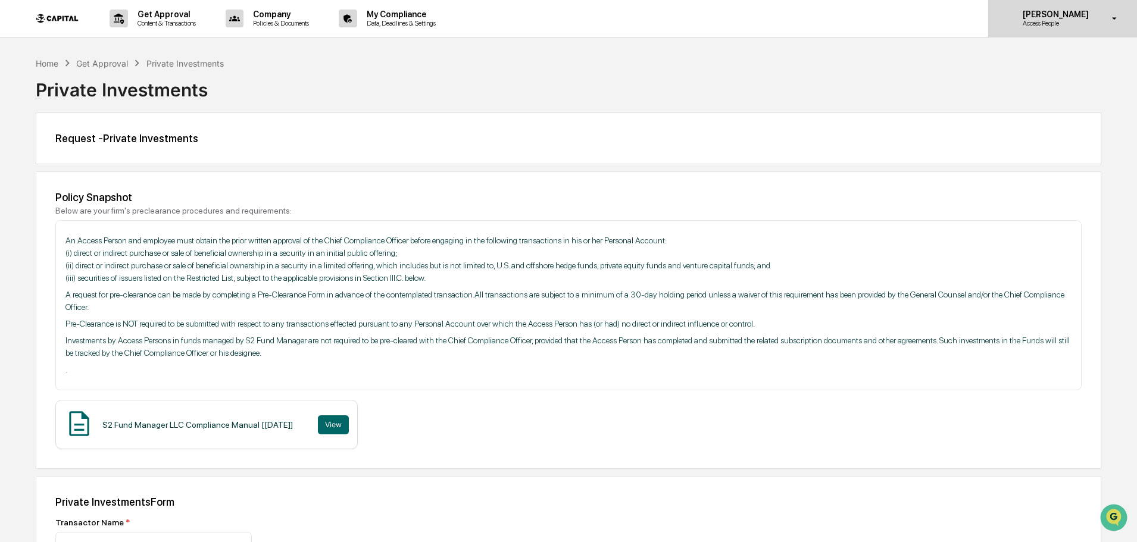
click at [1069, 22] on p "Access People" at bounding box center [1054, 23] width 82 height 8
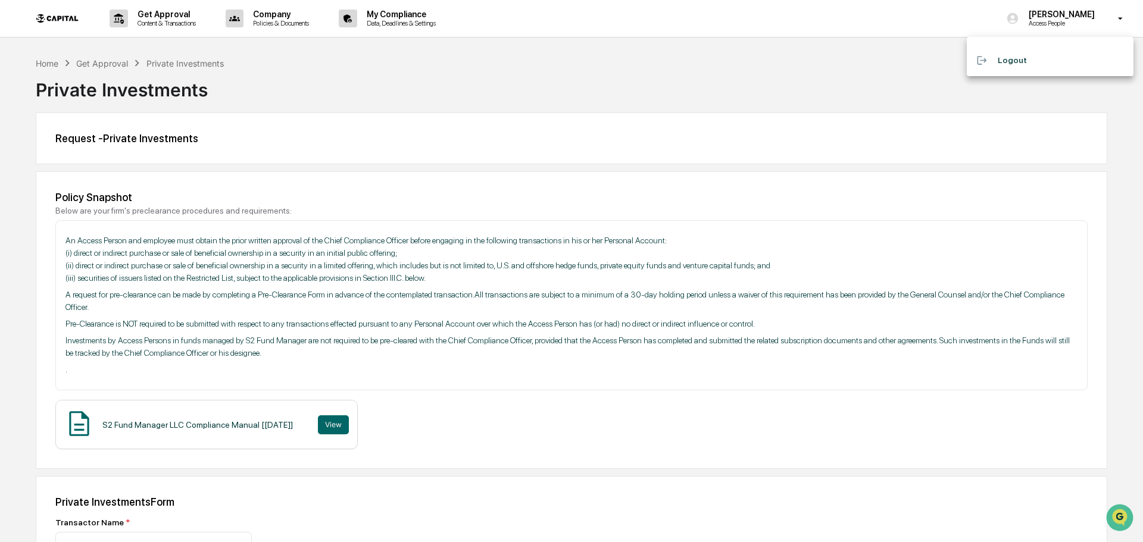
click at [637, 86] on div at bounding box center [571, 271] width 1143 height 542
click at [91, 61] on div "Get Approval" at bounding box center [102, 63] width 52 height 10
click at [36, 63] on div "Home" at bounding box center [47, 63] width 23 height 10
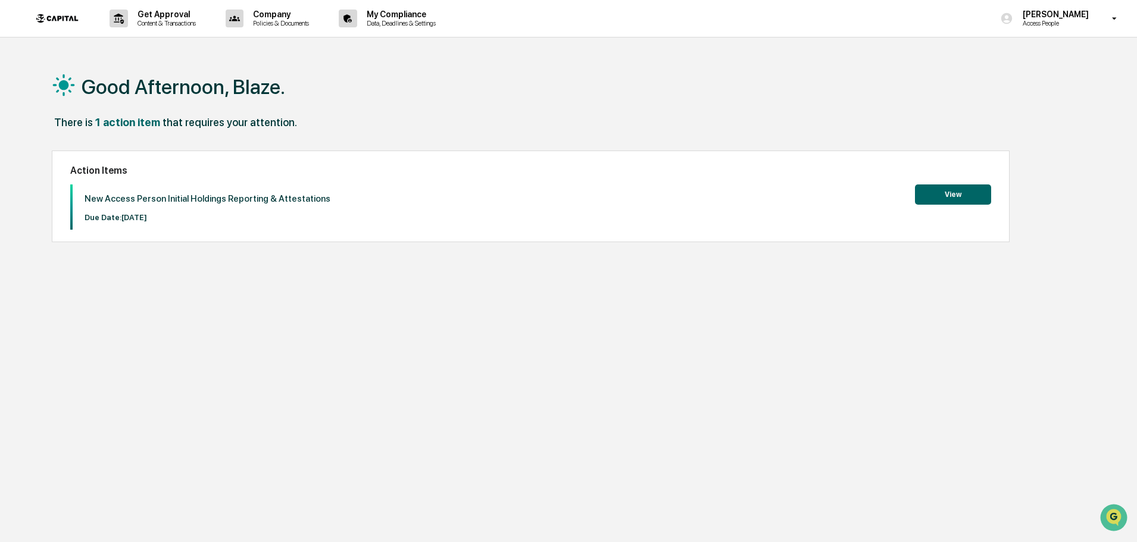
click at [953, 198] on button "View" at bounding box center [953, 195] width 76 height 20
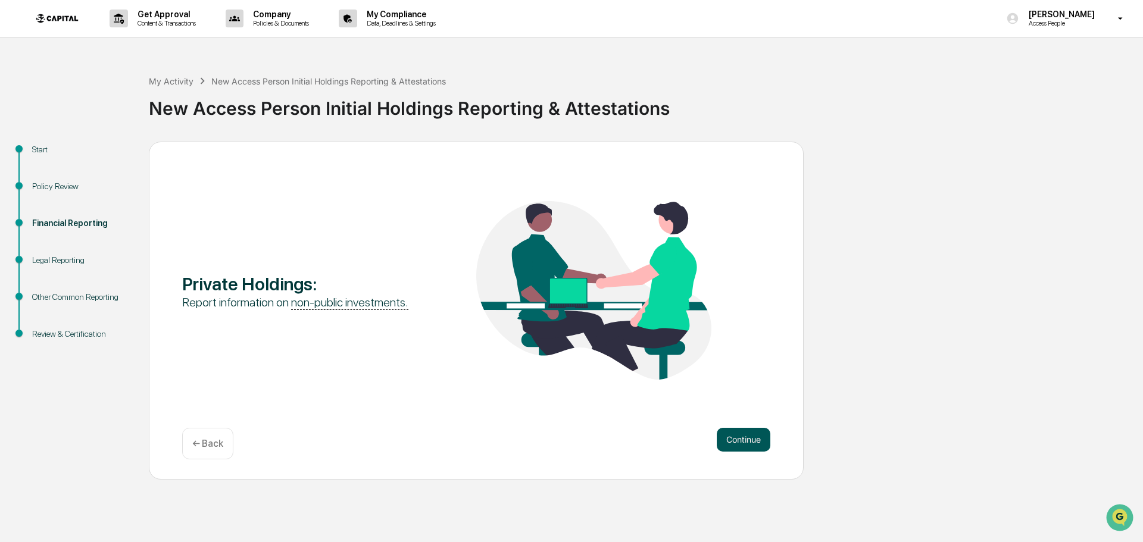
click at [748, 437] on button "Continue" at bounding box center [744, 440] width 54 height 24
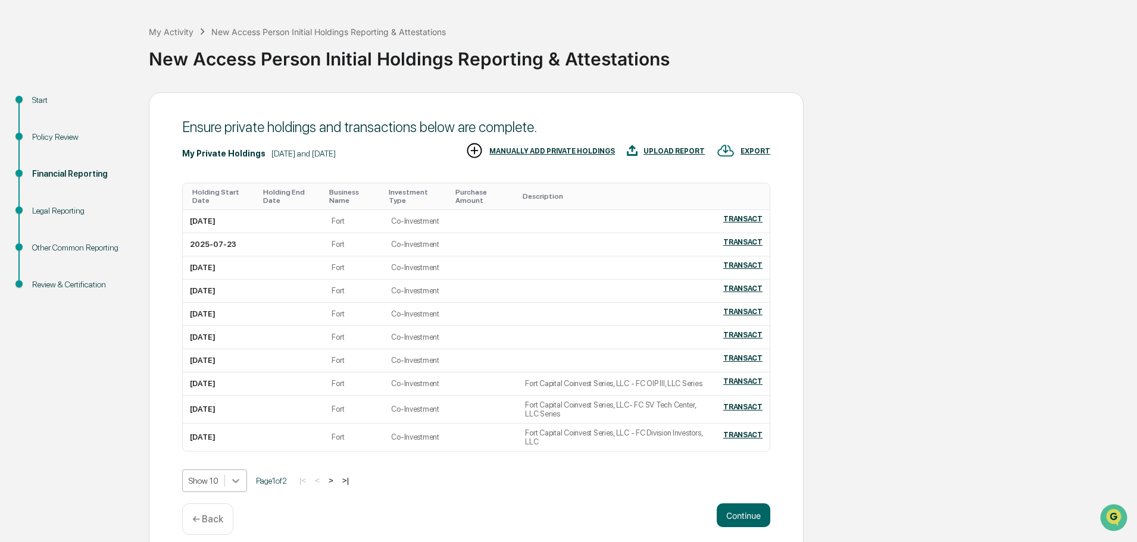
scroll to position [91, 0]
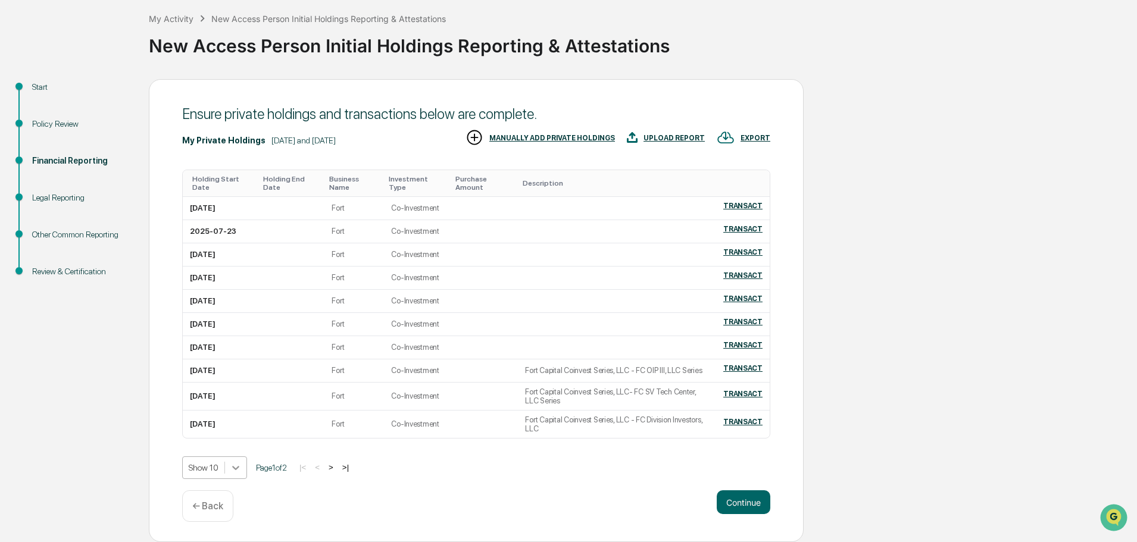
click at [238, 468] on body "Get Approval Content & Transactions Company Policies & Documents My Compliance …" at bounding box center [568, 240] width 1137 height 605
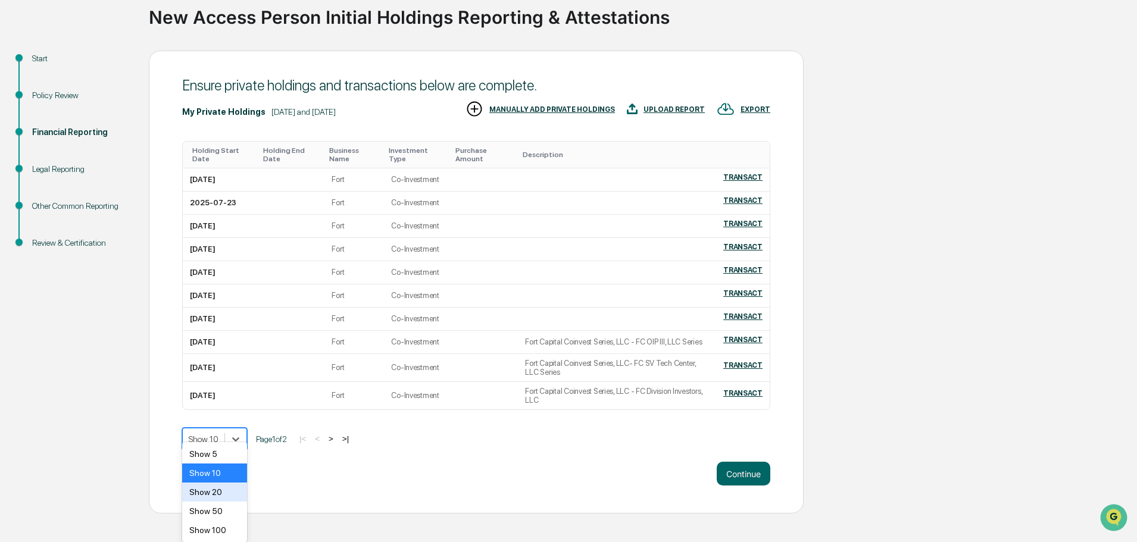
click at [214, 486] on div "Show 20" at bounding box center [214, 492] width 65 height 19
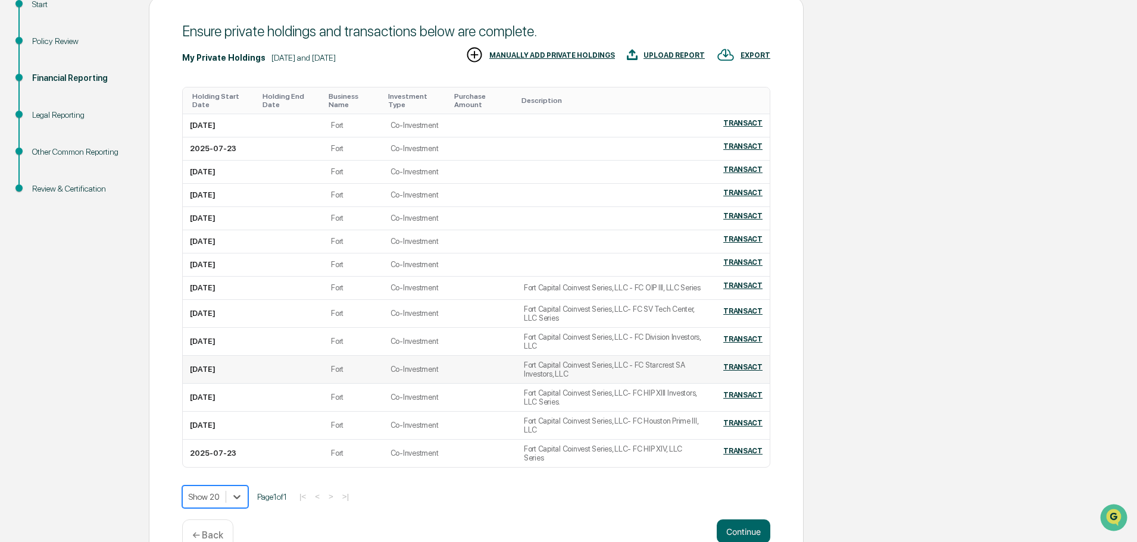
scroll to position [160, 0]
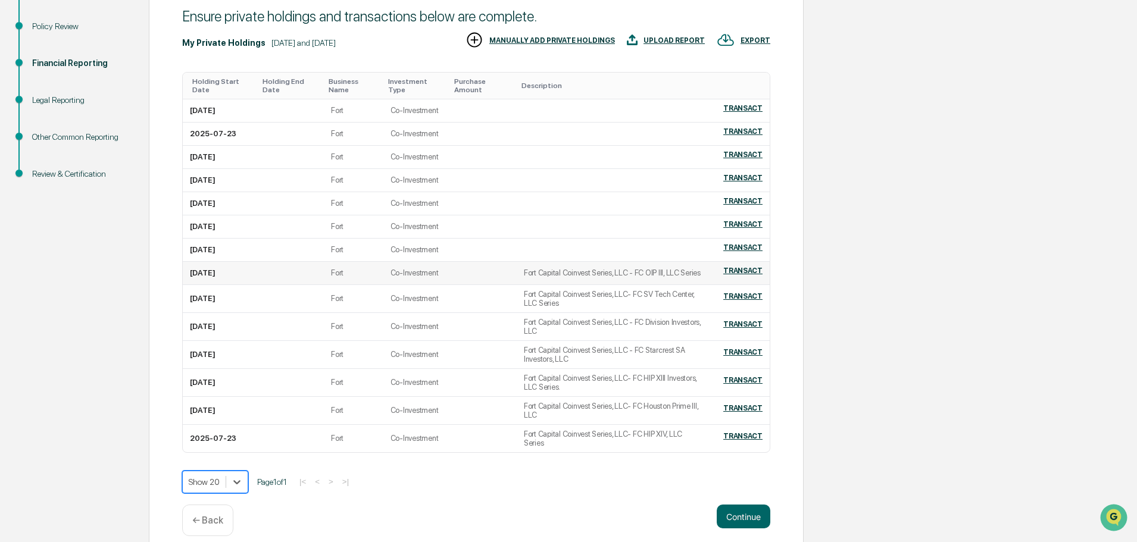
click at [742, 270] on div "TRANSACT" at bounding box center [742, 271] width 39 height 8
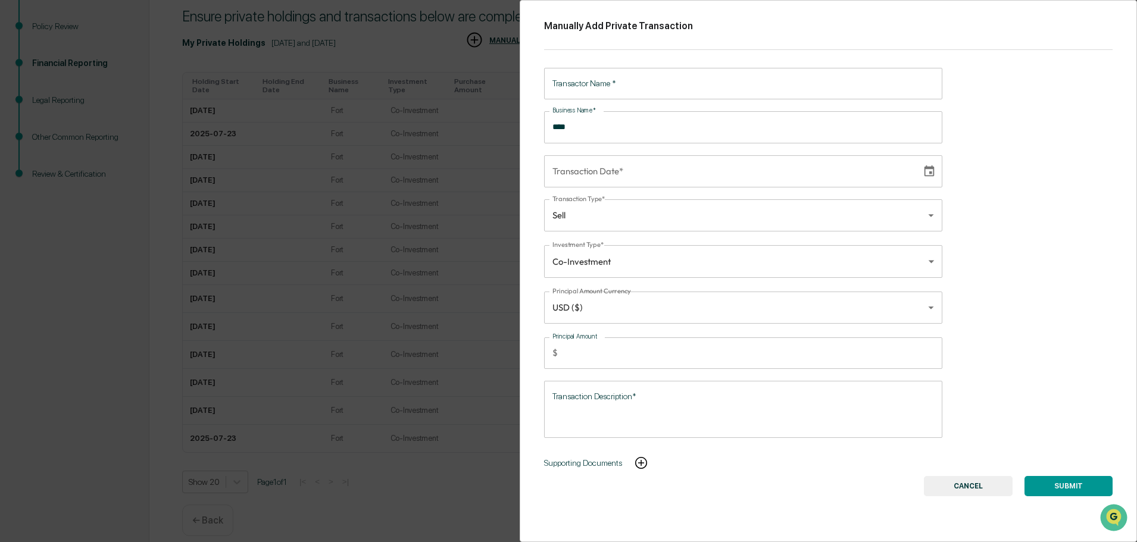
click at [614, 87] on input "Transactor Name   *" at bounding box center [743, 84] width 398 height 32
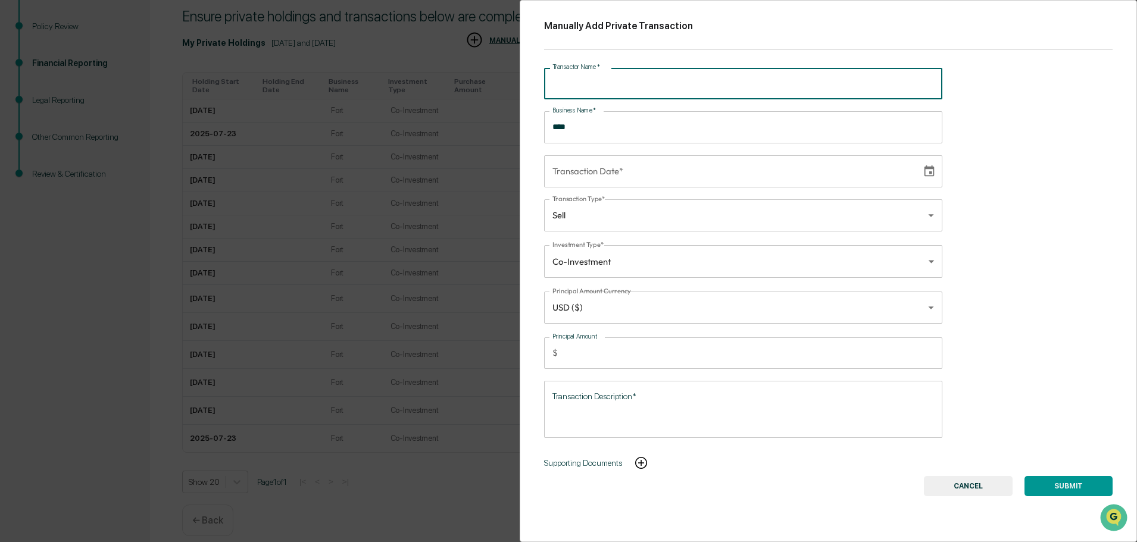
click at [607, 85] on input "Transactor Name   *" at bounding box center [743, 84] width 398 height 32
click at [614, 89] on input "Transactor Name   *" at bounding box center [743, 84] width 398 height 32
type input "**********"
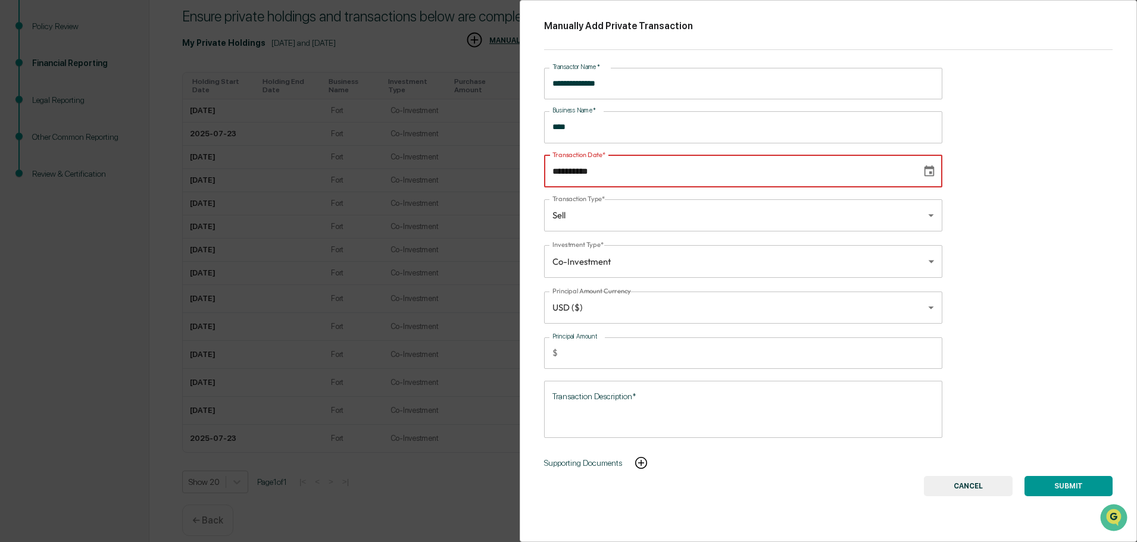
type input "**********"
click at [585, 168] on input "**********" at bounding box center [728, 171] width 369 height 32
click at [602, 173] on input "**********" at bounding box center [728, 171] width 369 height 32
click at [587, 173] on input "**********" at bounding box center [728, 171] width 369 height 32
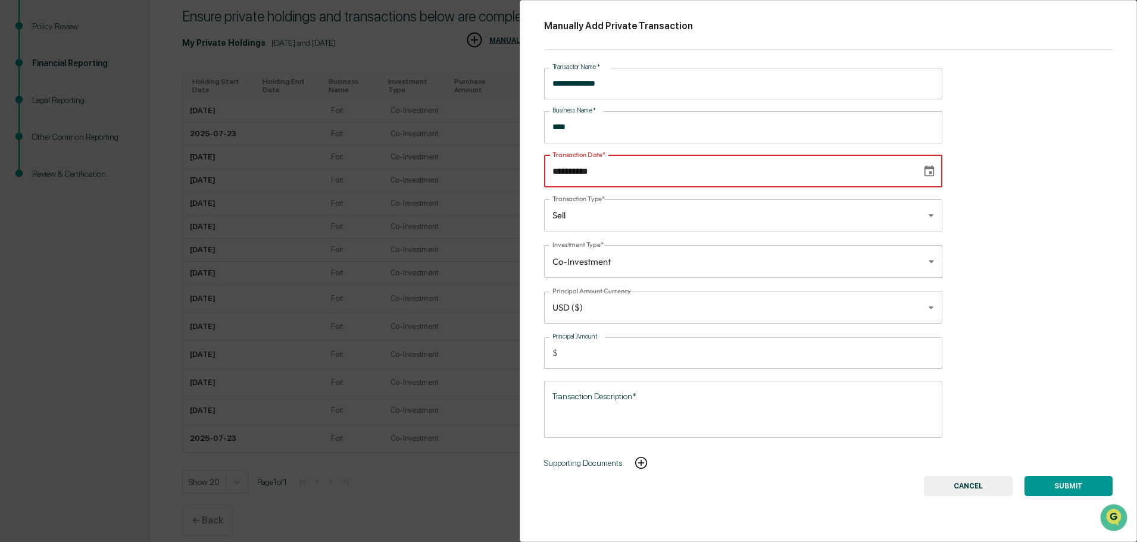
click at [599, 171] on input "**********" at bounding box center [728, 171] width 369 height 32
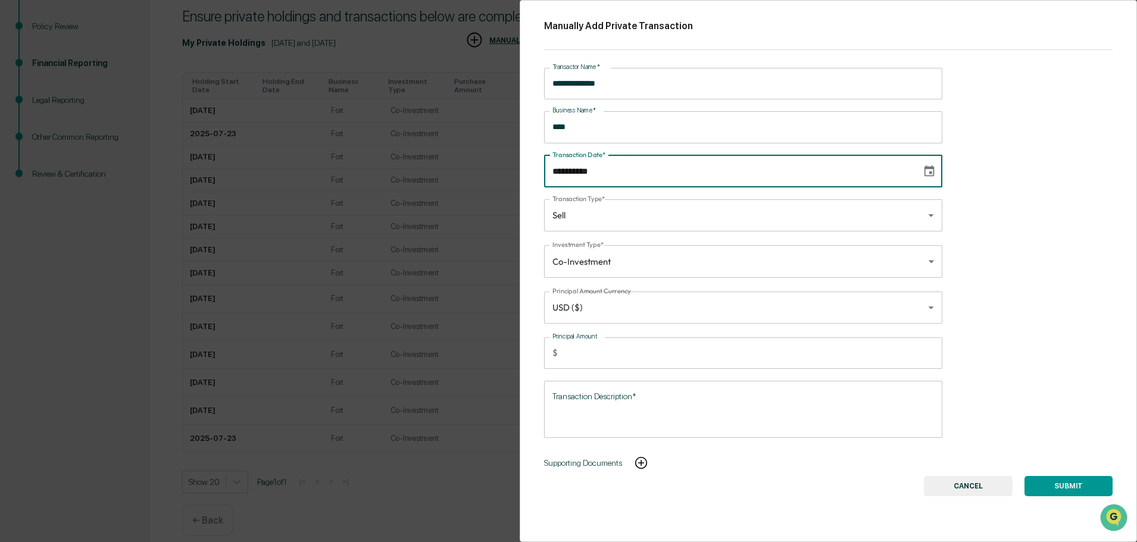
type input "**********"
click at [605, 211] on body "Get Approval Content & Transactions Company Policies & Documents My Compliance …" at bounding box center [568, 198] width 1137 height 717
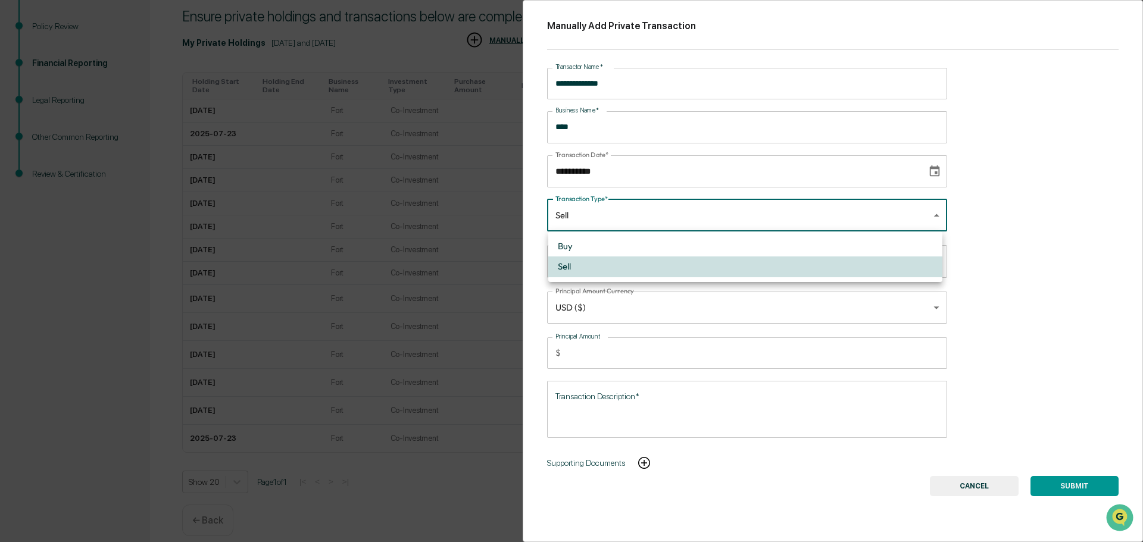
click at [583, 249] on li "Buy" at bounding box center [745, 246] width 394 height 20
type input "***"
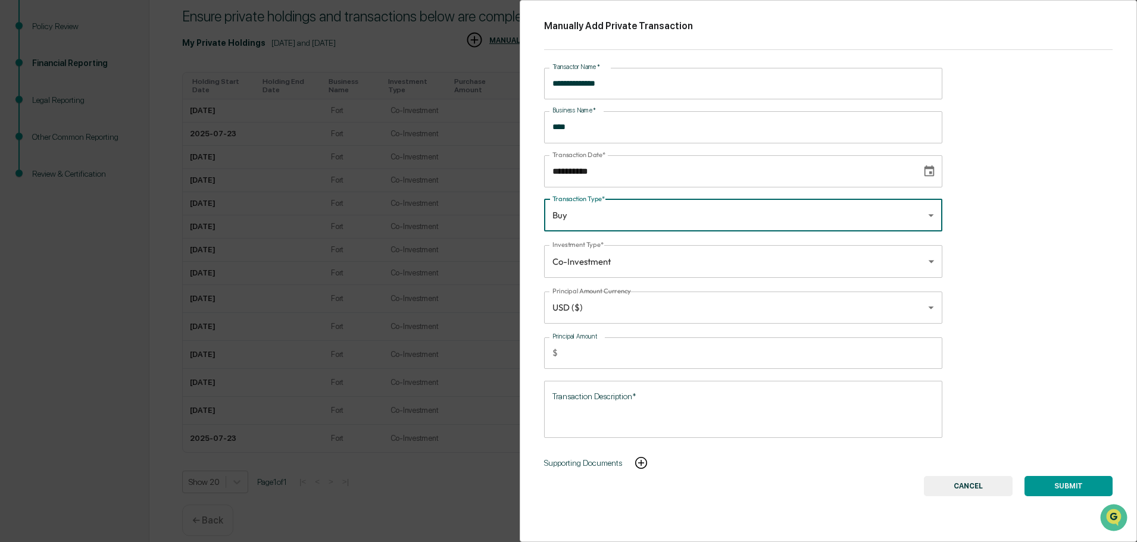
click at [592, 267] on body "Get Approval Content & Transactions Company Policies & Documents My Compliance …" at bounding box center [568, 198] width 1137 height 717
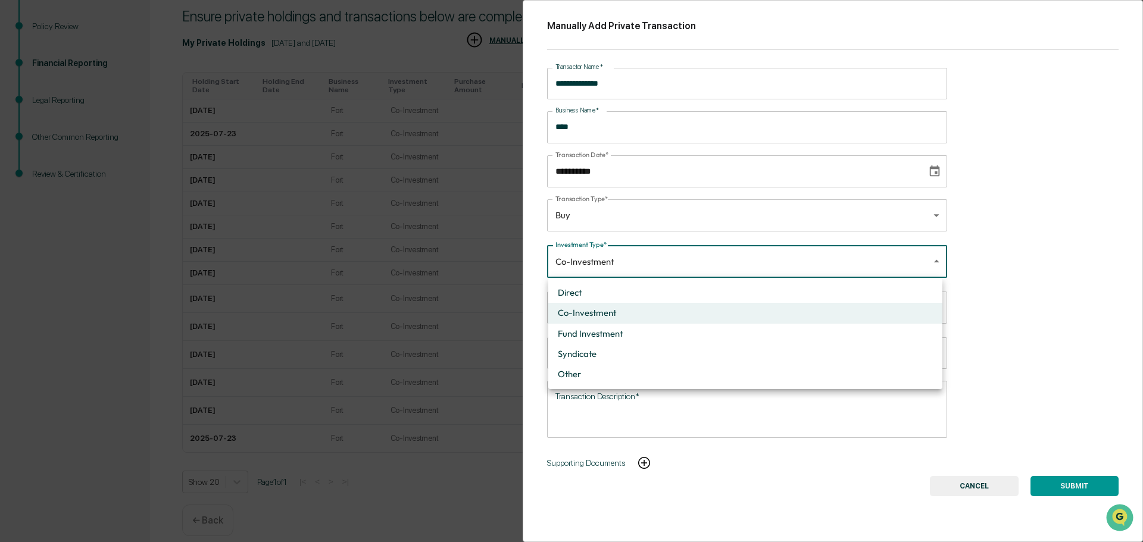
click at [586, 315] on li "Co-Investment" at bounding box center [745, 313] width 394 height 20
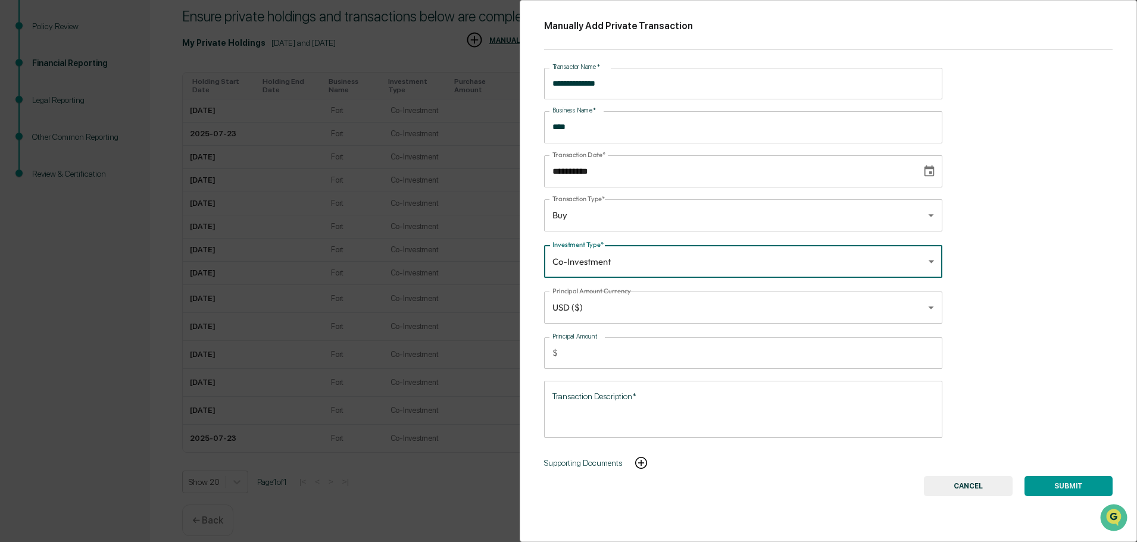
click at [583, 348] on input "*" at bounding box center [752, 353] width 380 height 32
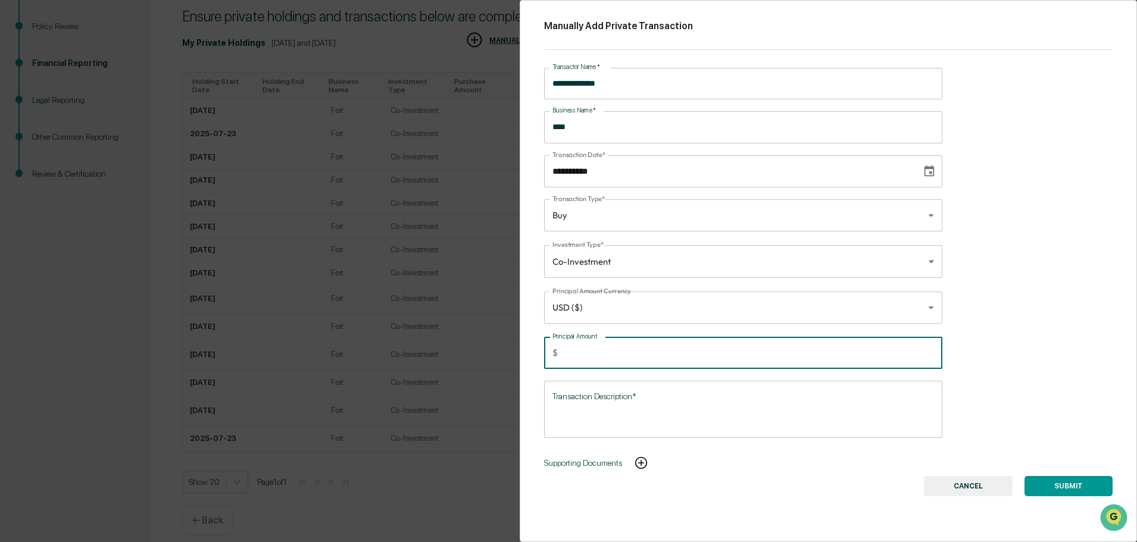
drag, startPoint x: 568, startPoint y: 352, endPoint x: 554, endPoint y: 355, distance: 13.9
click at [554, 355] on div "$ ***** Principal Amount" at bounding box center [743, 353] width 398 height 32
type input "****"
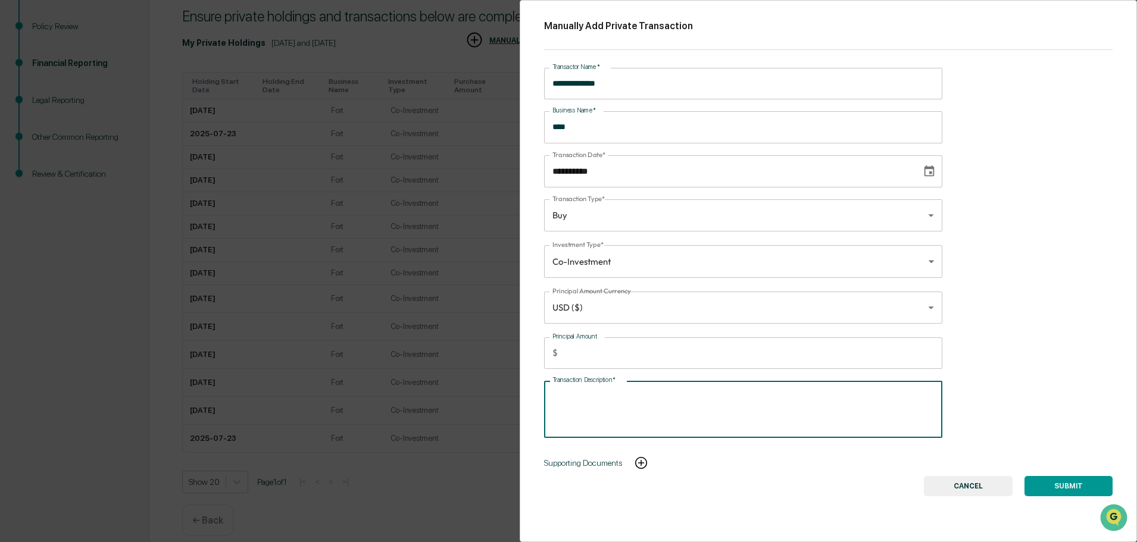
click at [604, 397] on textarea "Transaction Description*" at bounding box center [743, 409] width 382 height 37
click at [565, 398] on textarea "*********" at bounding box center [740, 409] width 377 height 37
type textarea "*********"
click at [1042, 483] on button "SUBMIT" at bounding box center [1068, 486] width 88 height 20
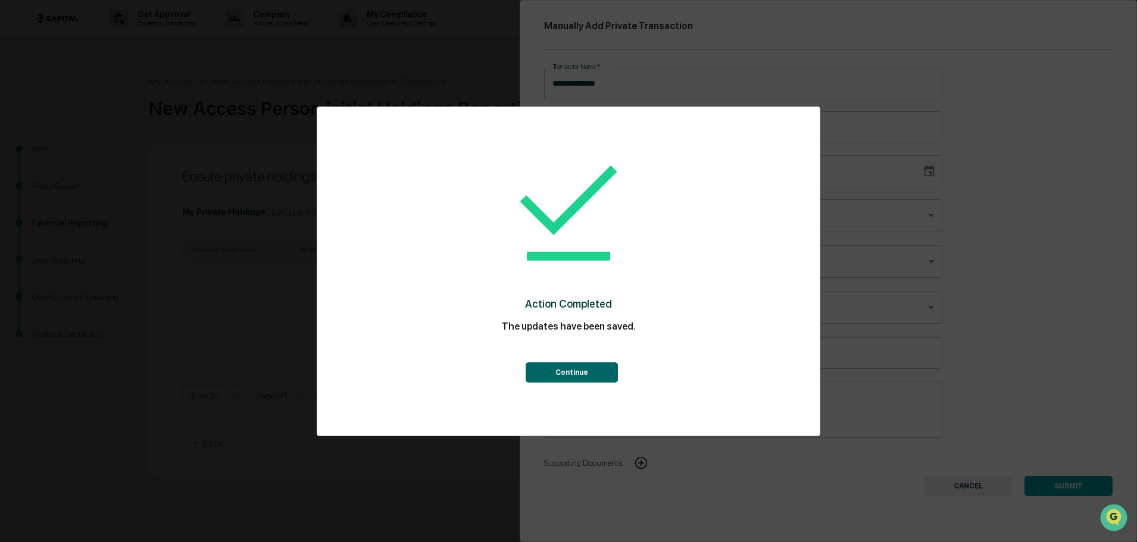
scroll to position [0, 0]
click at [558, 370] on button "Continue" at bounding box center [572, 372] width 92 height 20
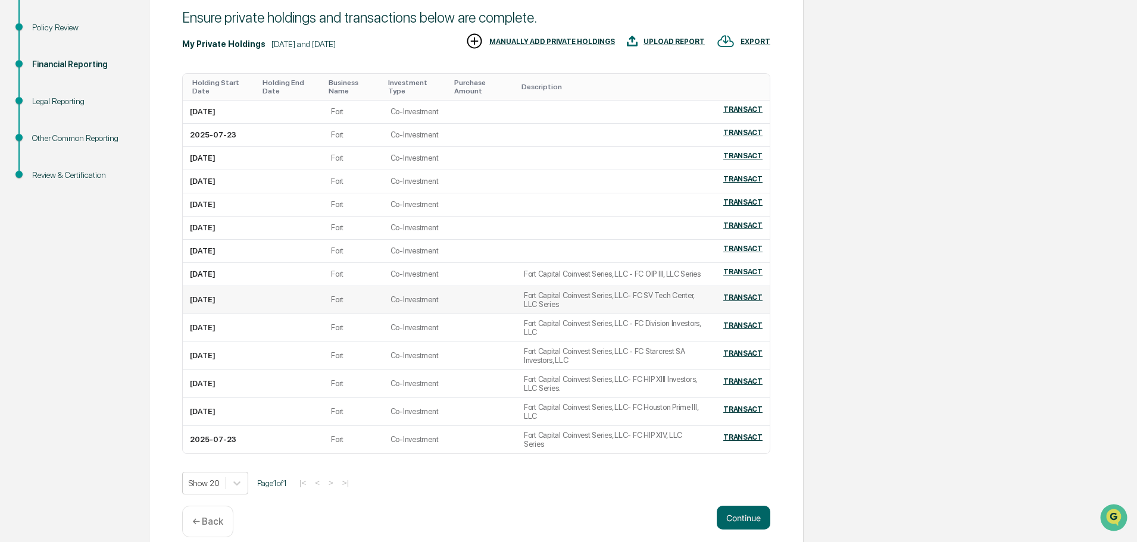
scroll to position [160, 0]
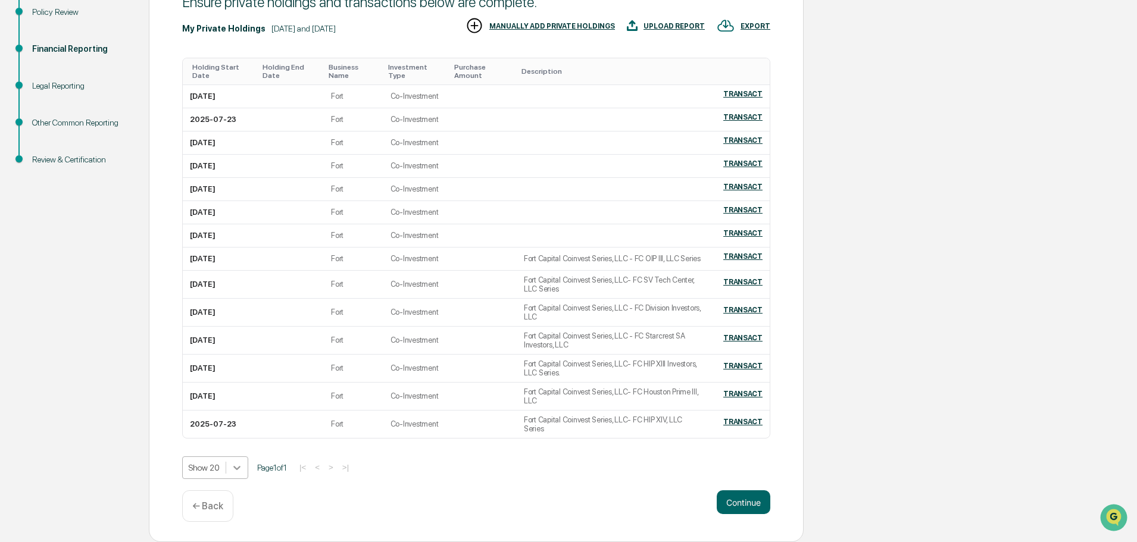
click at [229, 470] on body "Get Approval Content & Transactions Company Policies & Documents My Compliance …" at bounding box center [568, 184] width 1137 height 717
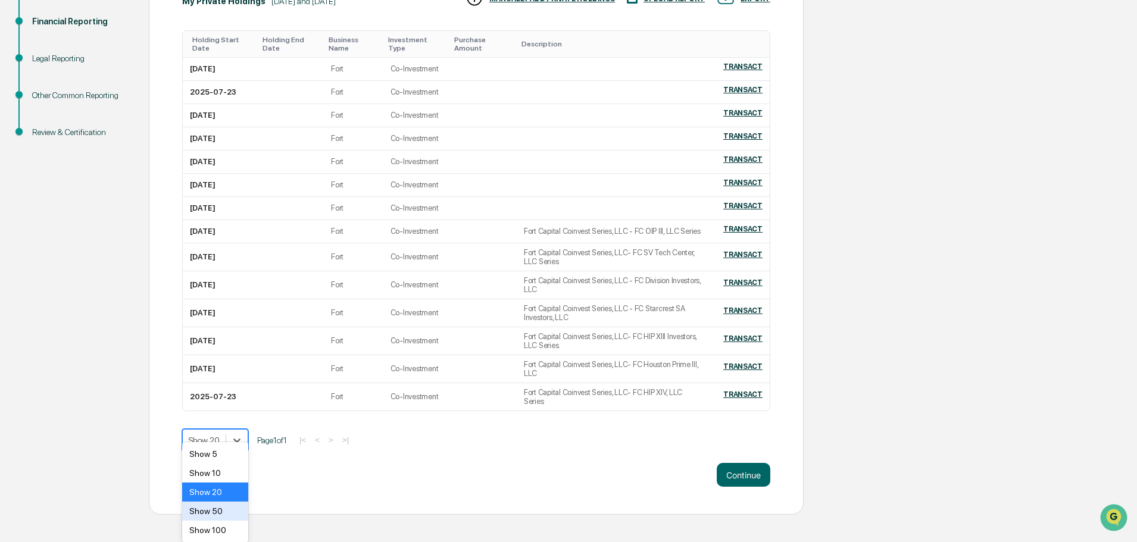
click at [208, 508] on div "Show 50" at bounding box center [215, 511] width 66 height 19
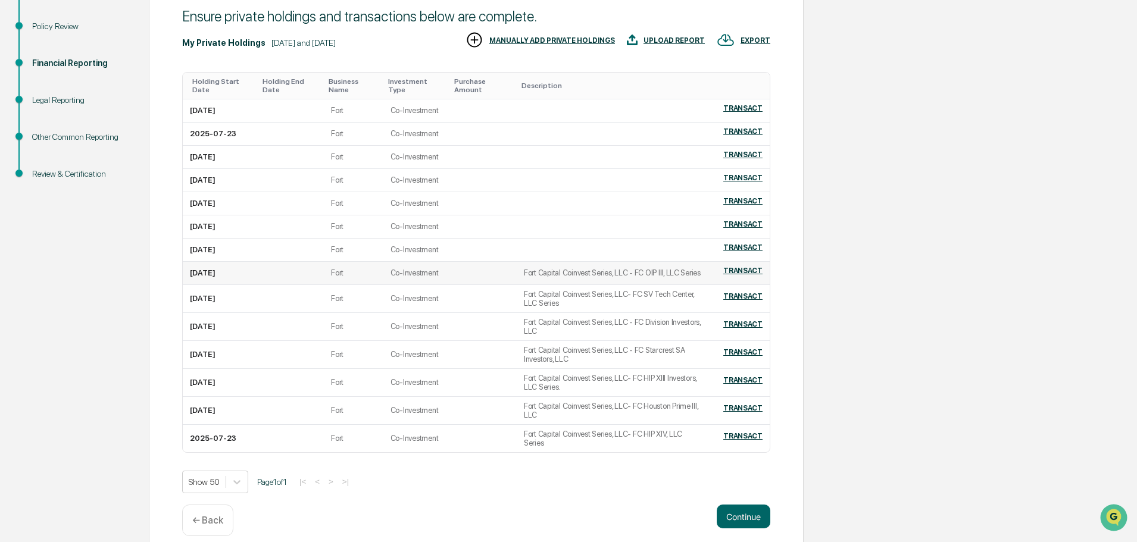
click at [593, 272] on td "Fort Capital Coinvest Series, LLC - FC OIP III, LLC Series" at bounding box center [613, 273] width 193 height 23
click at [741, 267] on div "TRANSACT" at bounding box center [742, 271] width 39 height 8
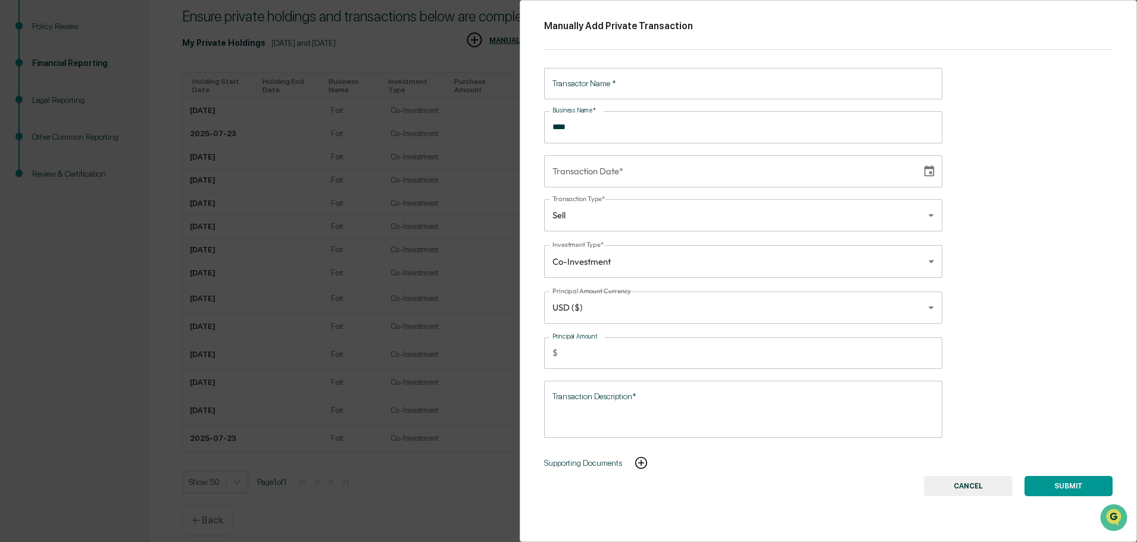
click at [974, 489] on button "CANCEL" at bounding box center [968, 486] width 89 height 20
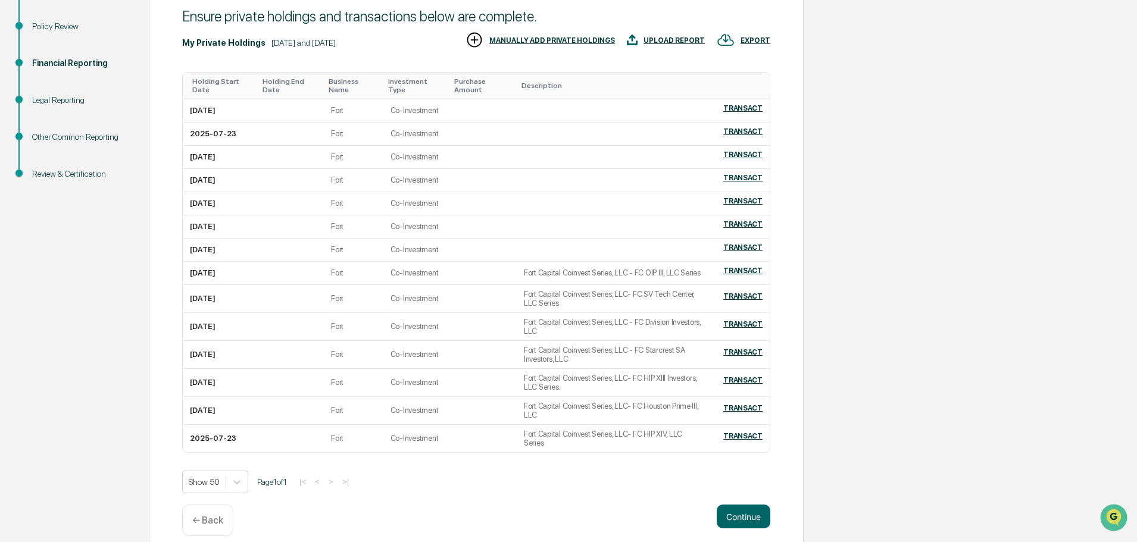
click at [61, 173] on div "Review & Certification" at bounding box center [81, 174] width 98 height 12
click at [730, 505] on button "Continue" at bounding box center [744, 517] width 54 height 24
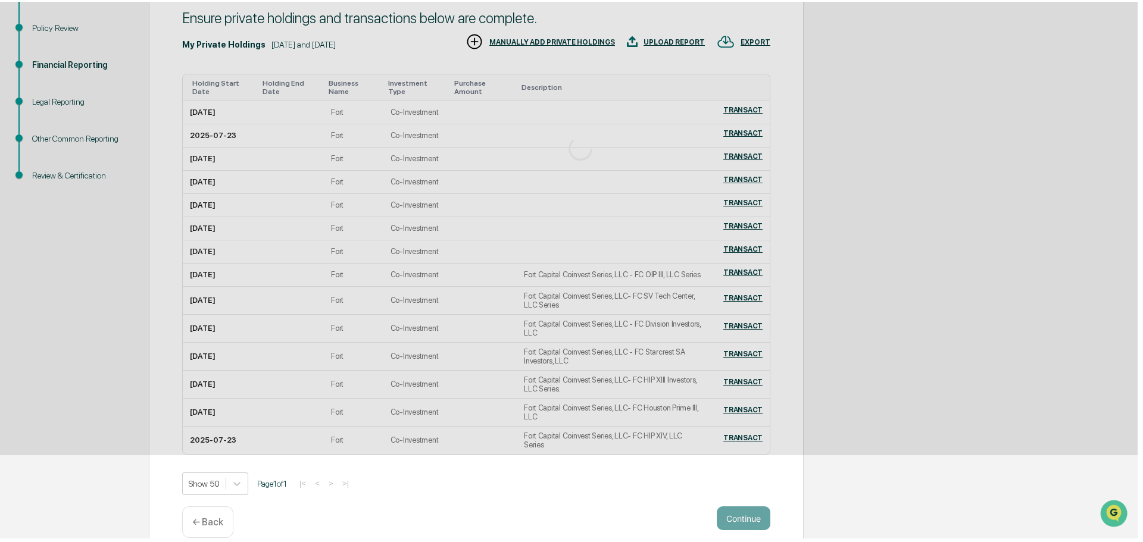
scroll to position [0, 0]
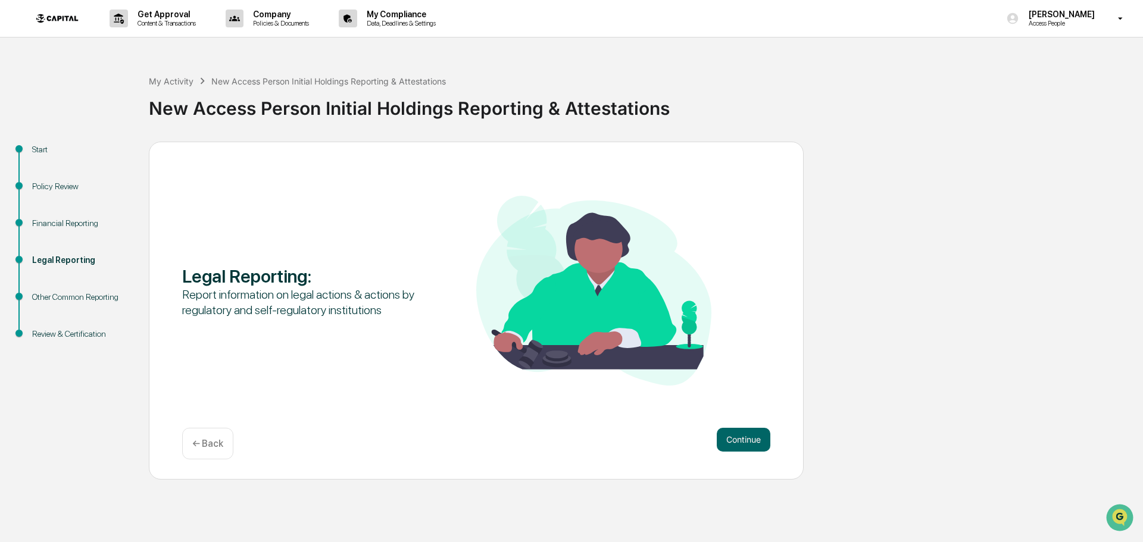
click at [73, 328] on div "Review & Certification" at bounding box center [81, 334] width 98 height 12
click at [73, 335] on div "Review & Certification" at bounding box center [81, 334] width 98 height 12
click at [742, 442] on button "Continue" at bounding box center [744, 440] width 54 height 24
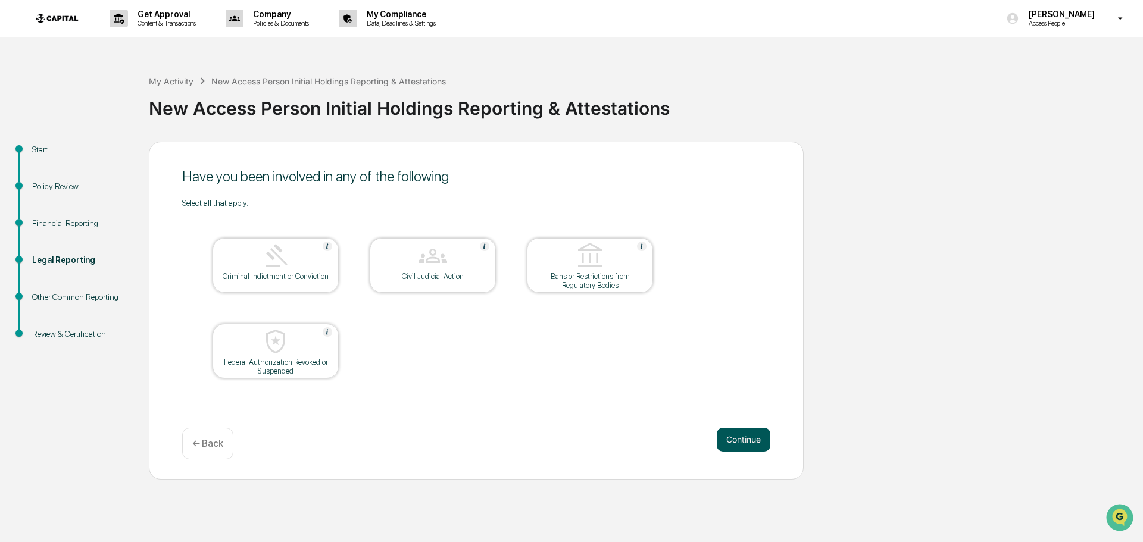
click at [732, 436] on button "Continue" at bounding box center [744, 440] width 54 height 24
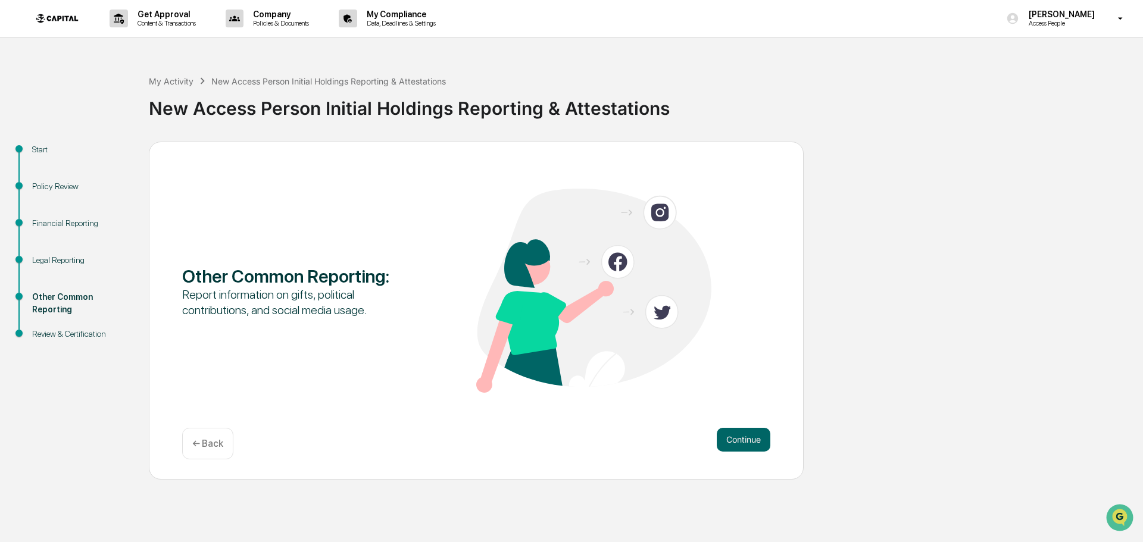
click at [732, 436] on button "Continue" at bounding box center [744, 440] width 54 height 24
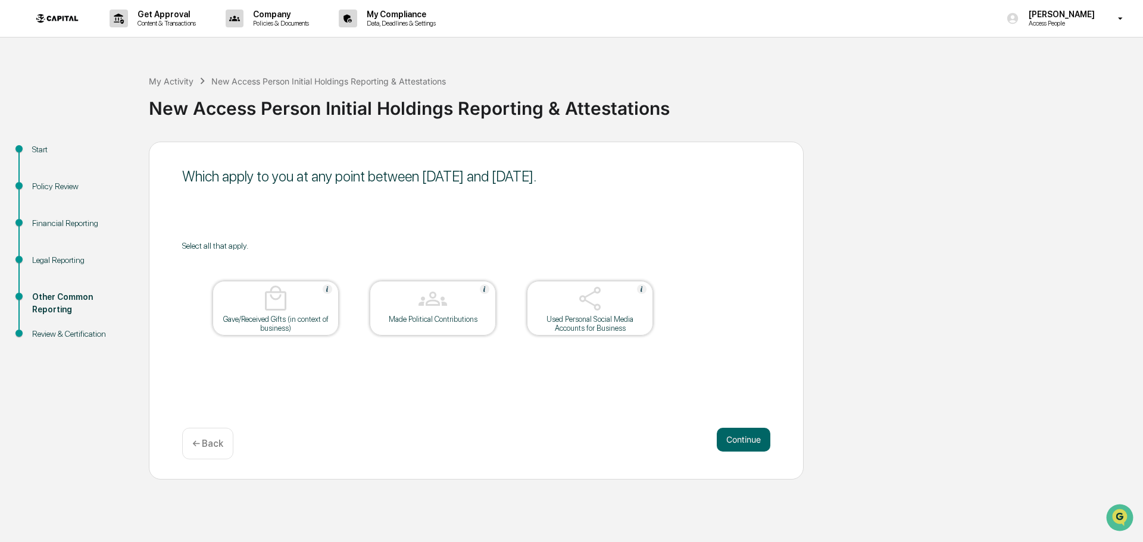
click at [732, 436] on button "Continue" at bounding box center [744, 440] width 54 height 24
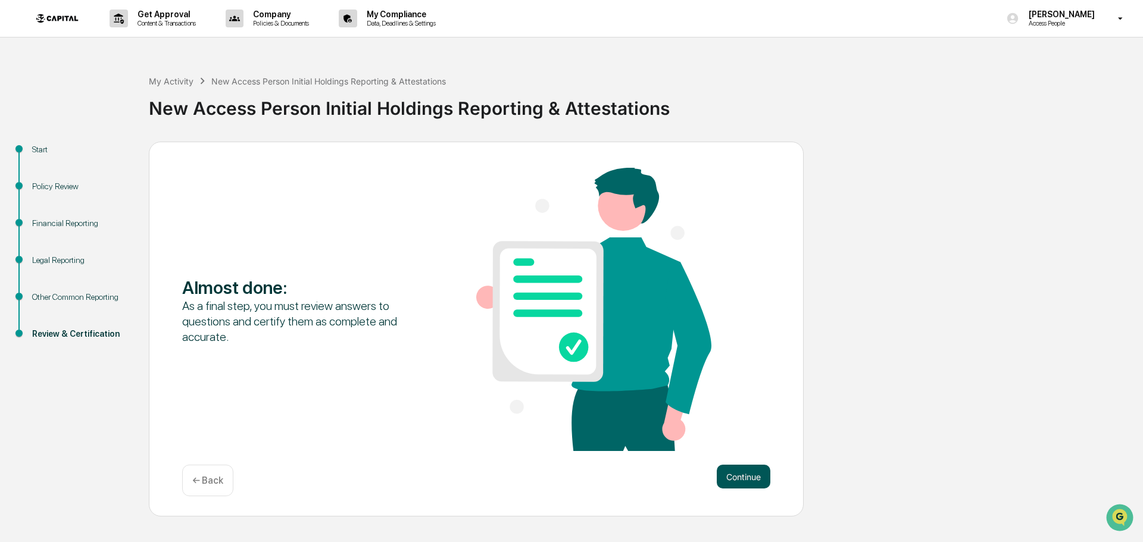
click at [745, 474] on button "Continue" at bounding box center [744, 477] width 54 height 24
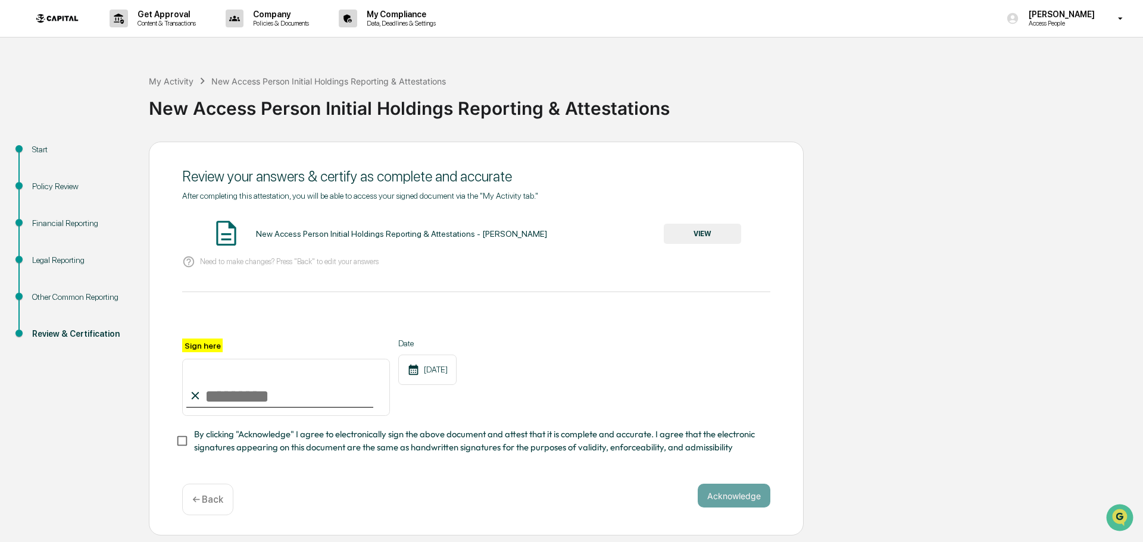
click at [692, 232] on button "VIEW" at bounding box center [702, 234] width 77 height 20
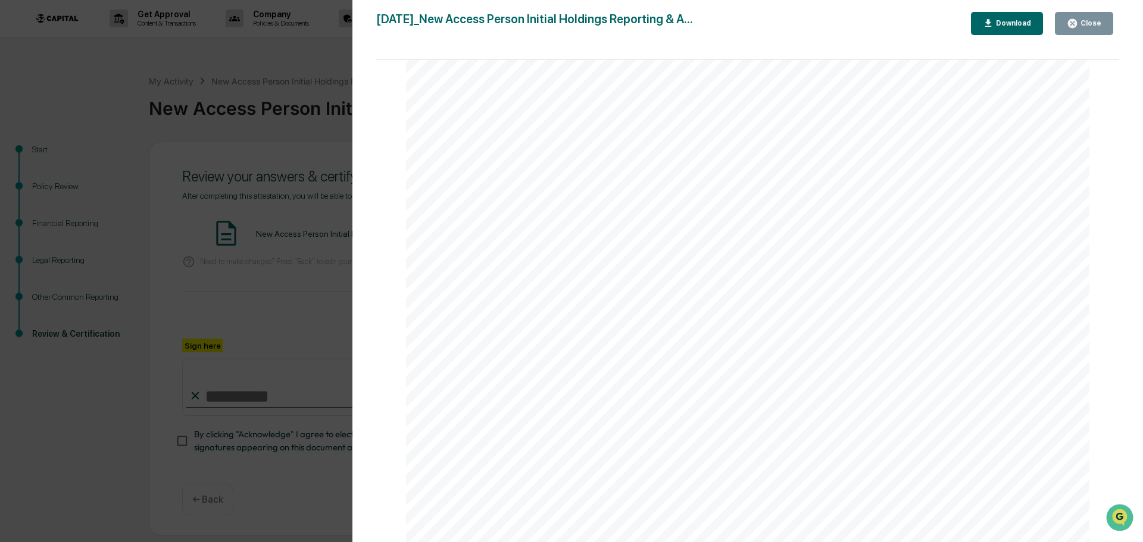
scroll to position [2373, 0]
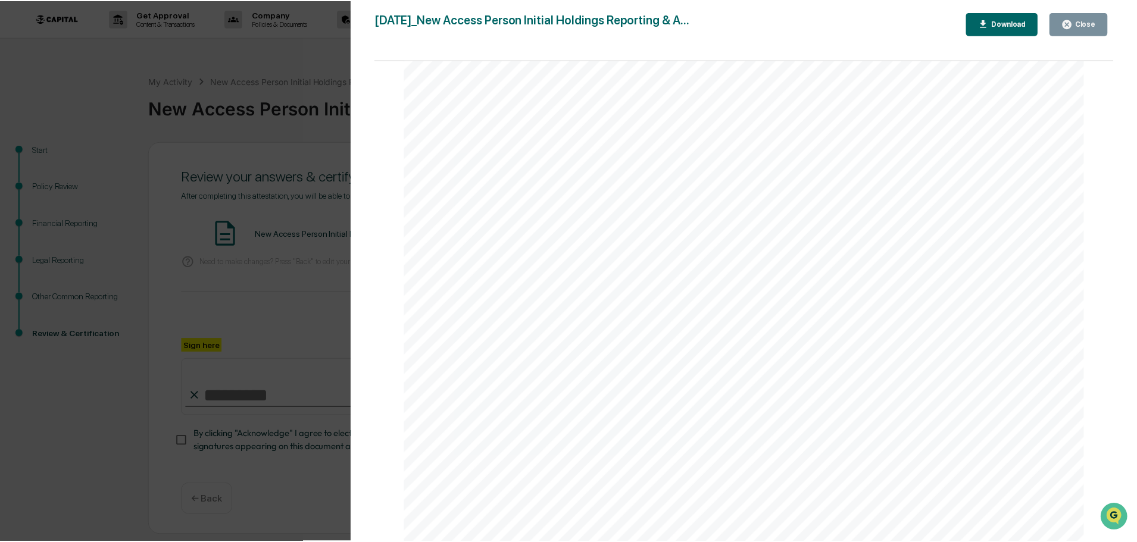
scroll to position [2441, 0]
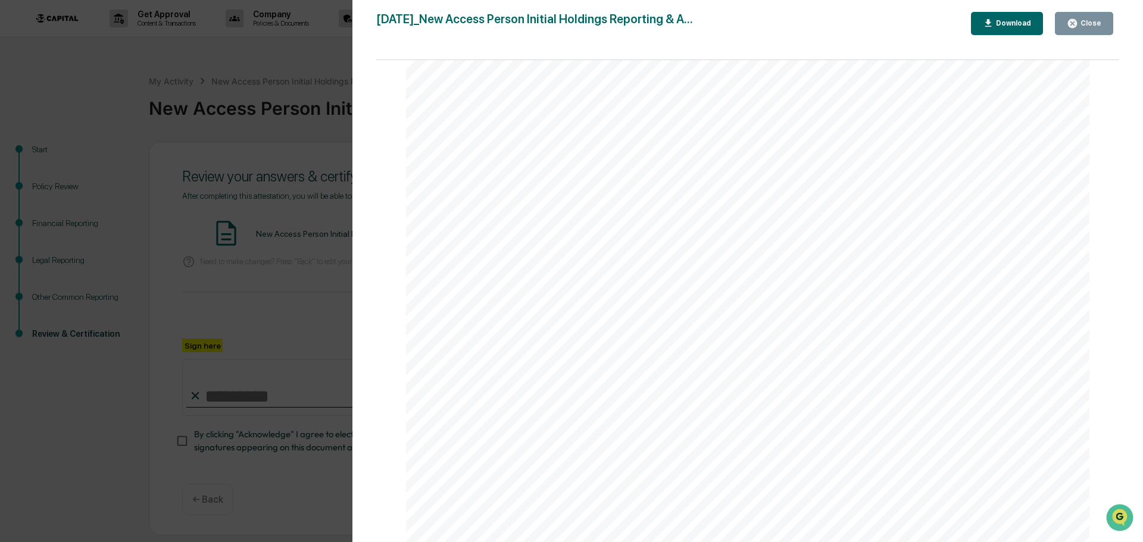
click at [1080, 26] on div "Close" at bounding box center [1089, 23] width 23 height 8
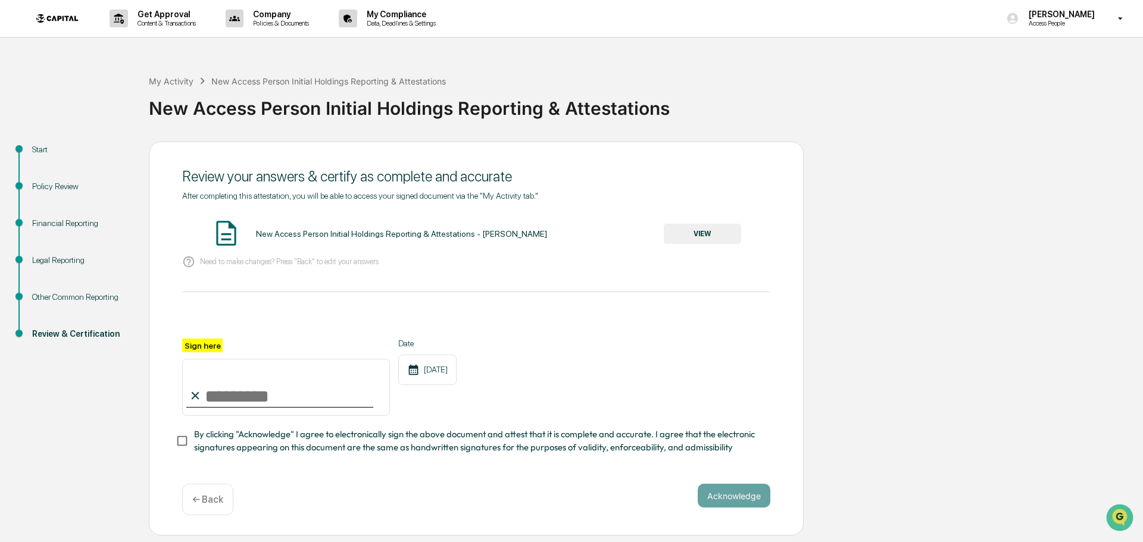
click at [73, 221] on div "Financial Reporting" at bounding box center [81, 223] width 98 height 12
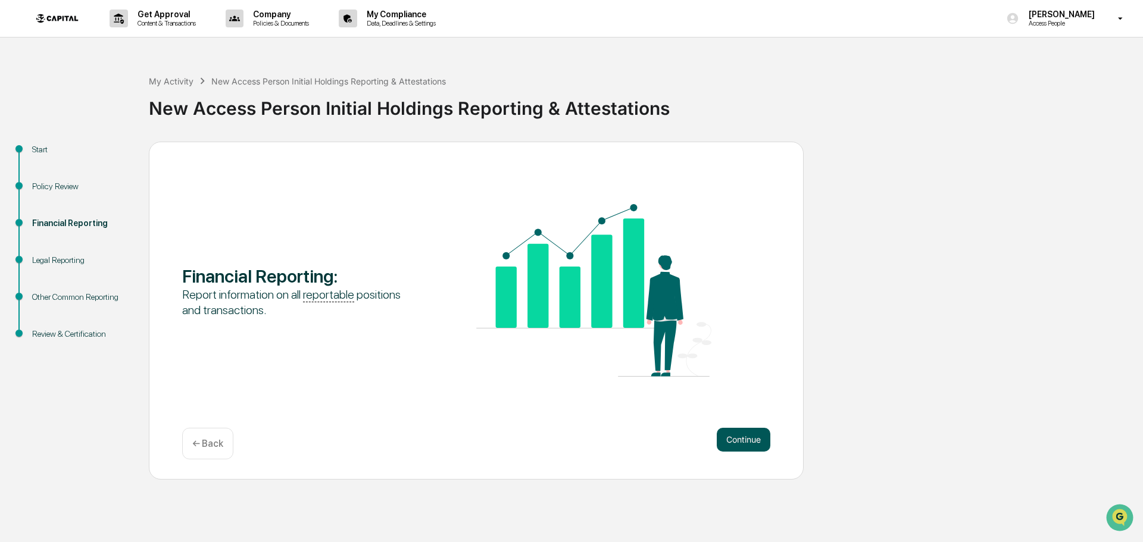
click at [748, 442] on button "Continue" at bounding box center [744, 440] width 54 height 24
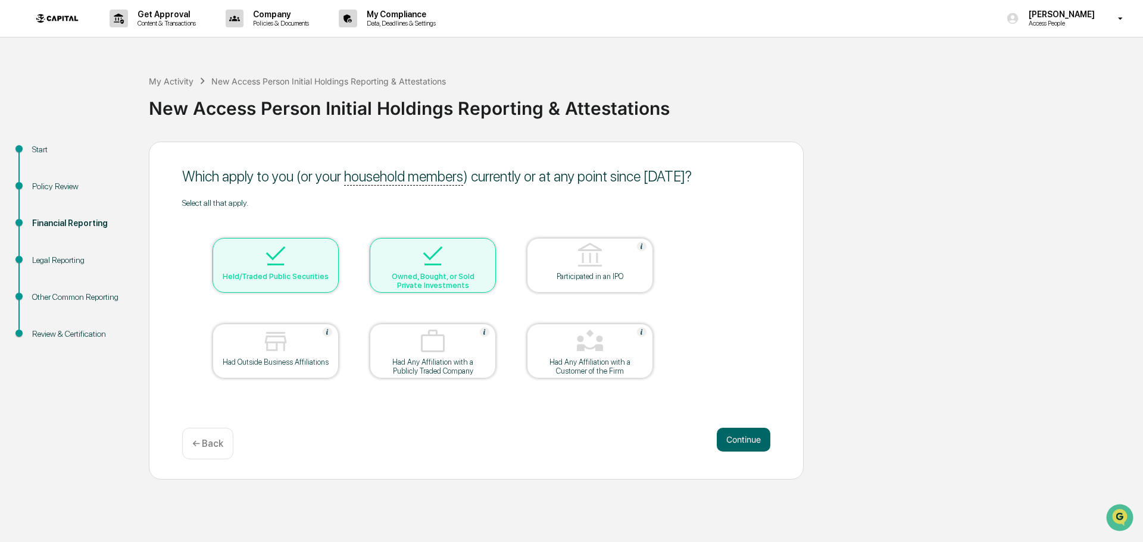
click at [748, 442] on button "Continue" at bounding box center [744, 440] width 54 height 24
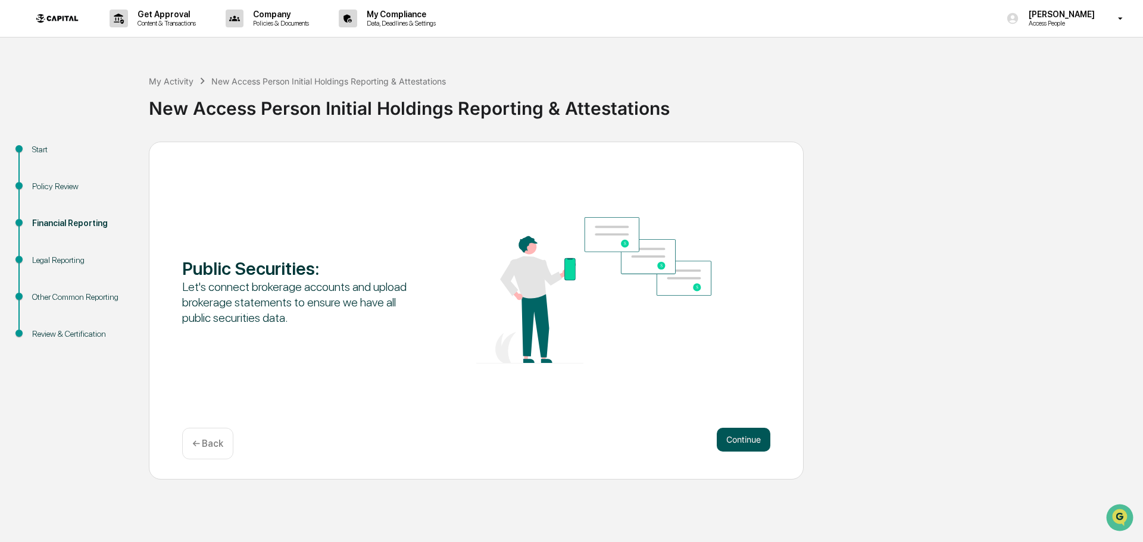
click at [746, 445] on button "Continue" at bounding box center [744, 440] width 54 height 24
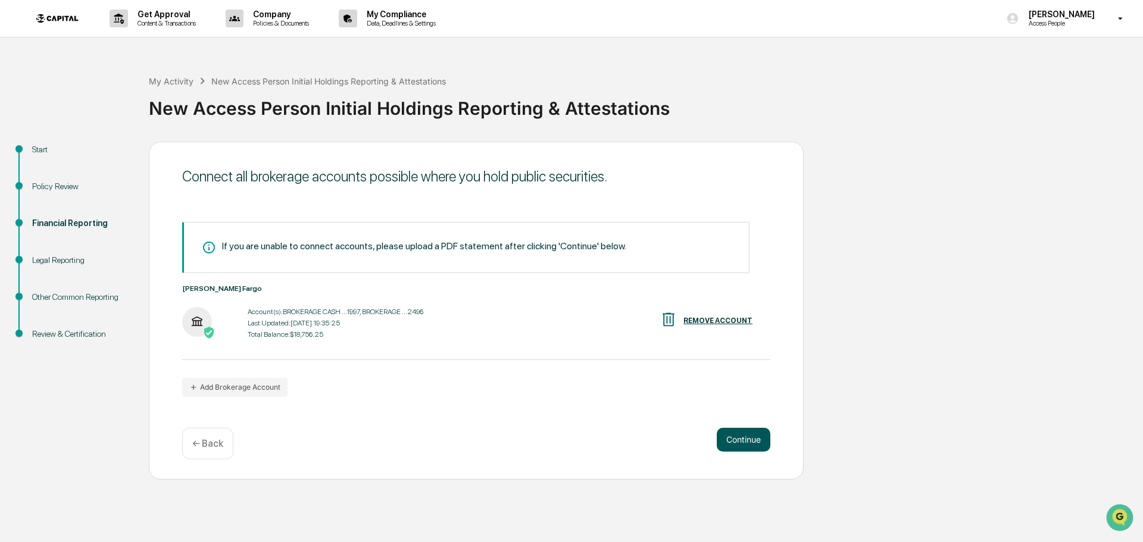
click at [759, 435] on button "Continue" at bounding box center [744, 440] width 54 height 24
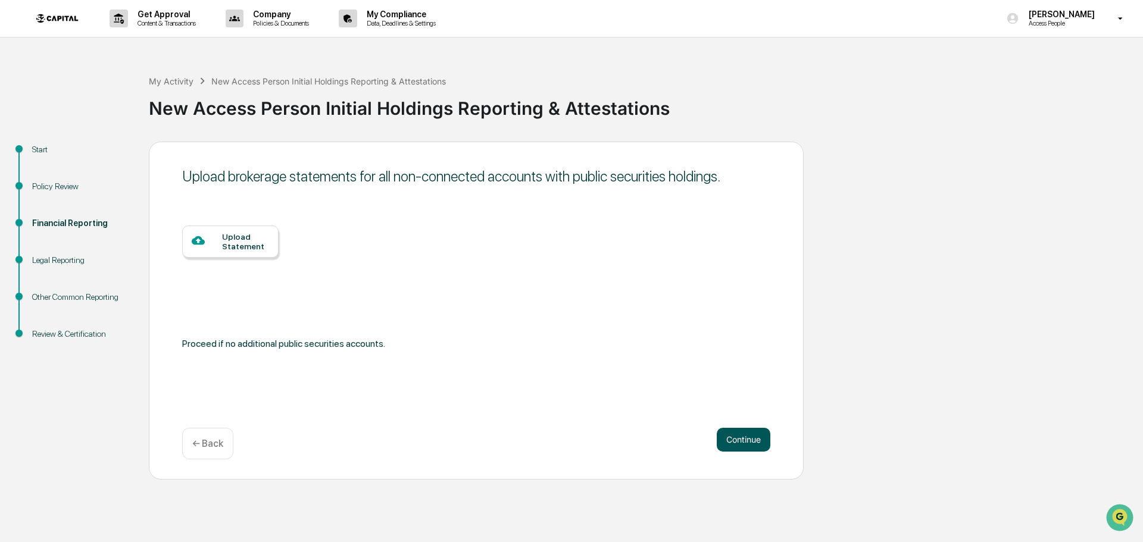
click at [754, 443] on button "Continue" at bounding box center [744, 440] width 54 height 24
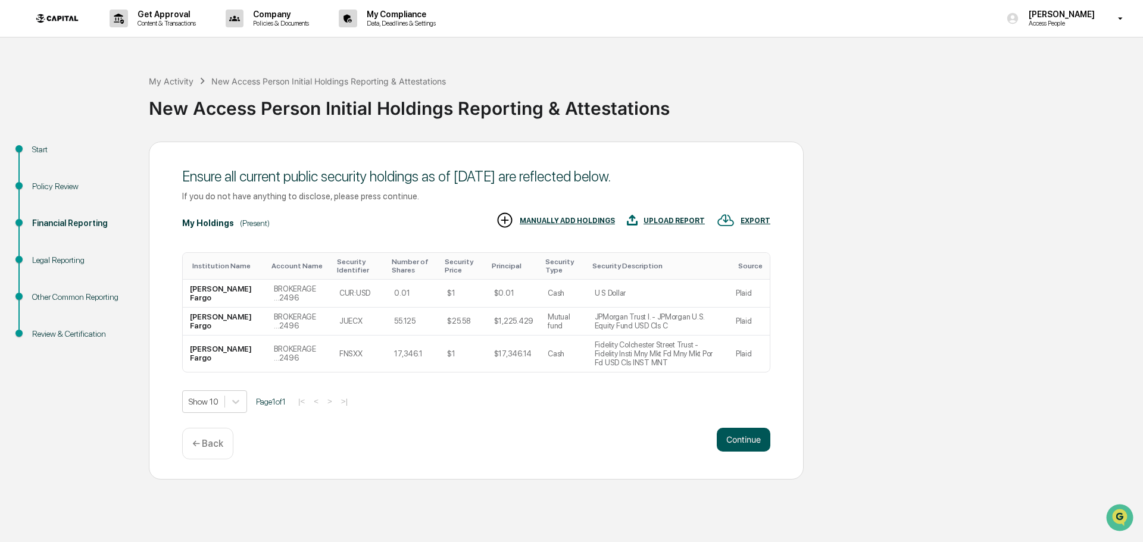
click at [746, 436] on button "Continue" at bounding box center [744, 440] width 54 height 24
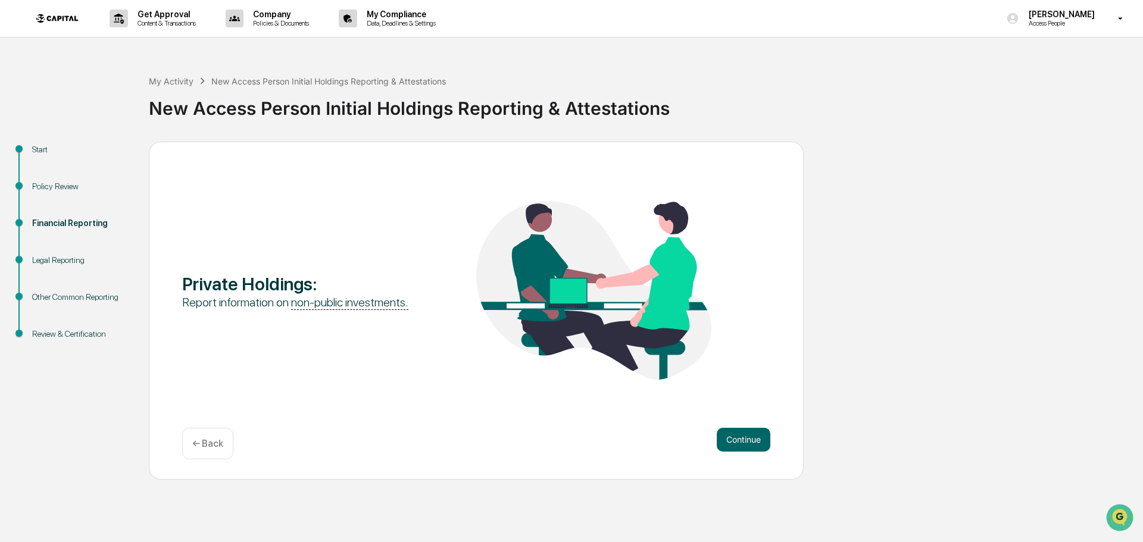
click at [746, 436] on button "Continue" at bounding box center [744, 440] width 54 height 24
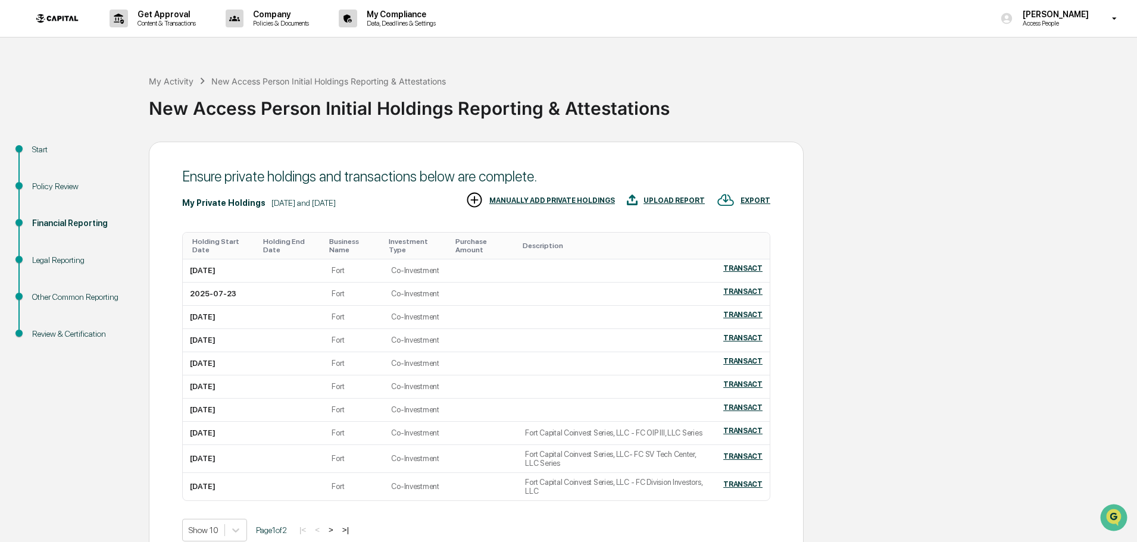
click at [751, 202] on div "EXPORT" at bounding box center [755, 200] width 30 height 8
click at [757, 236] on p "csv (excel)" at bounding box center [769, 232] width 42 height 12
click at [682, 198] on div at bounding box center [571, 271] width 1143 height 542
click at [664, 199] on div "UPLOAD REPORT" at bounding box center [673, 200] width 61 height 8
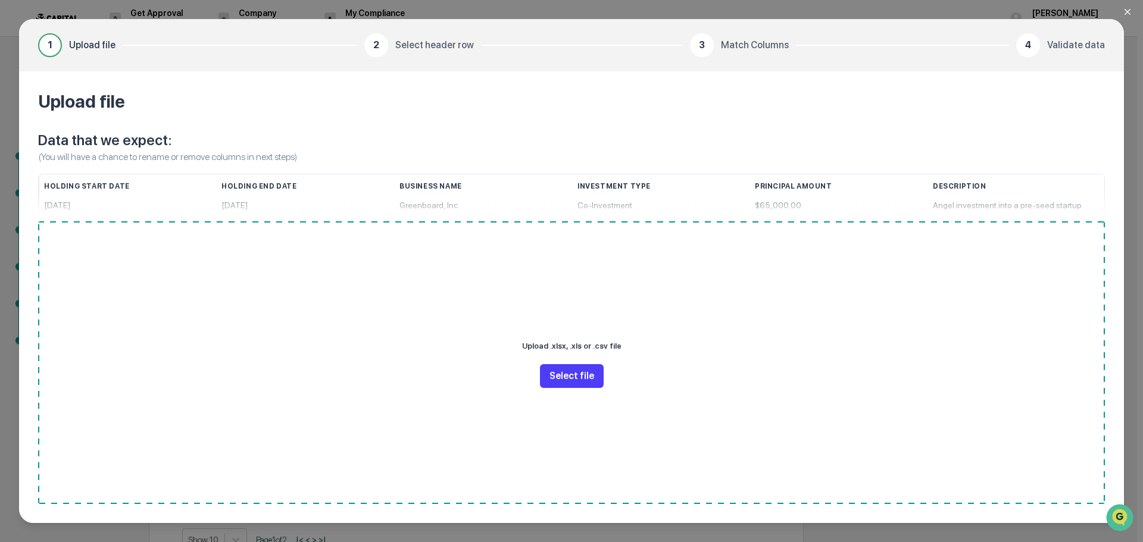
click at [569, 380] on button "Select file" at bounding box center [572, 376] width 64 height 24
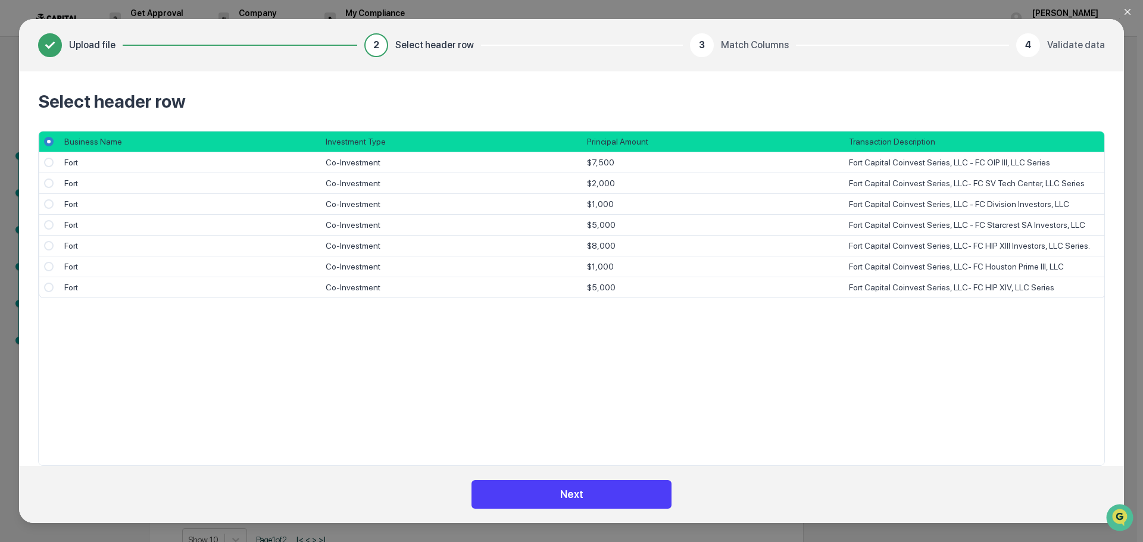
click at [607, 495] on button "Next" at bounding box center [571, 494] width 200 height 29
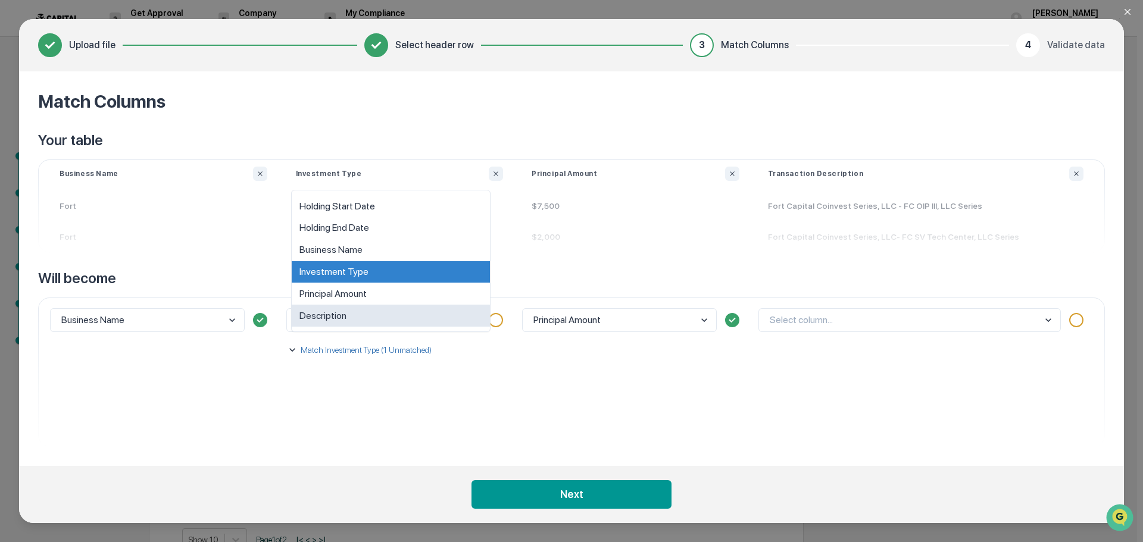
click at [435, 320] on body "Get Approval Content & Transactions Company Policies & Documents My Compliance …" at bounding box center [568, 309] width 1137 height 618
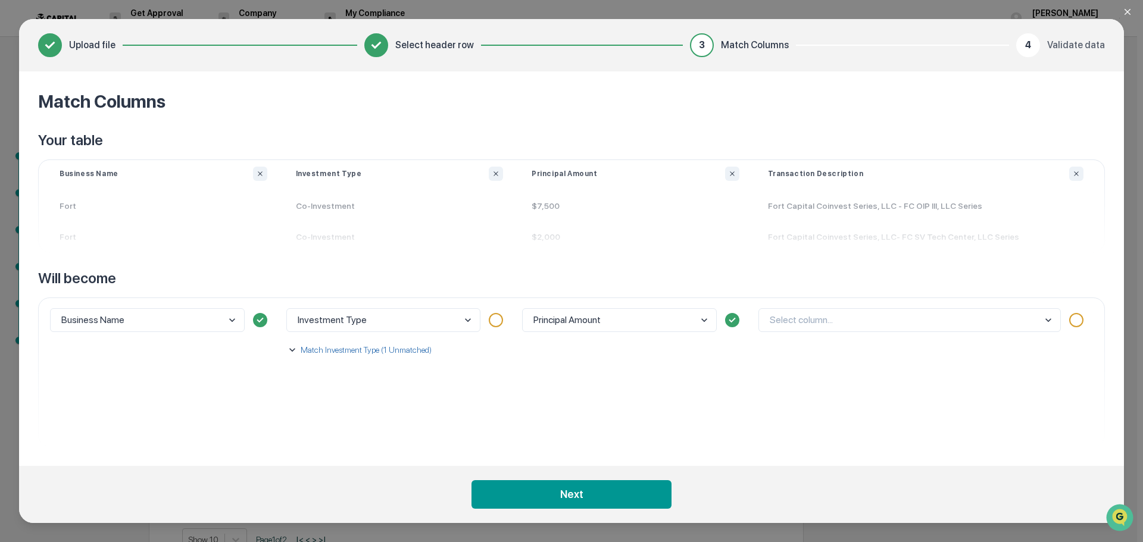
click at [351, 352] on p "Match Investment Type (1 Unmatched)" at bounding box center [364, 350] width 133 height 12
click at [344, 407] on body "Get Approval Content & Transactions Company Policies & Documents My Compliance …" at bounding box center [568, 309] width 1137 height 618
click at [348, 337] on div "Co-Investment" at bounding box center [409, 335] width 207 height 22
click at [378, 325] on body "Get Approval Content & Transactions Company Policies & Documents My Compliance …" at bounding box center [568, 309] width 1137 height 618
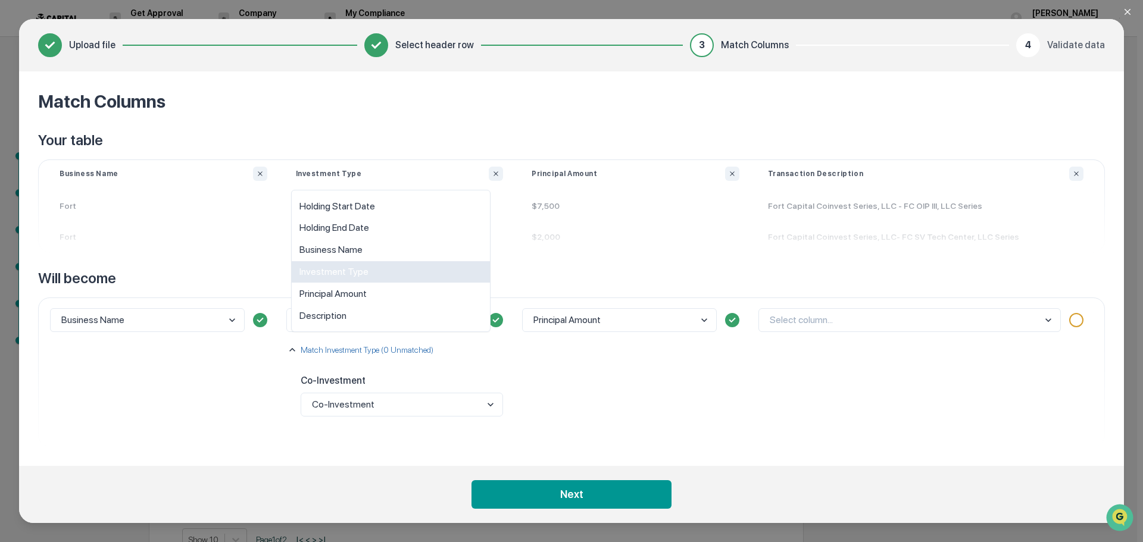
click at [361, 276] on div "Investment Type" at bounding box center [391, 272] width 198 height 22
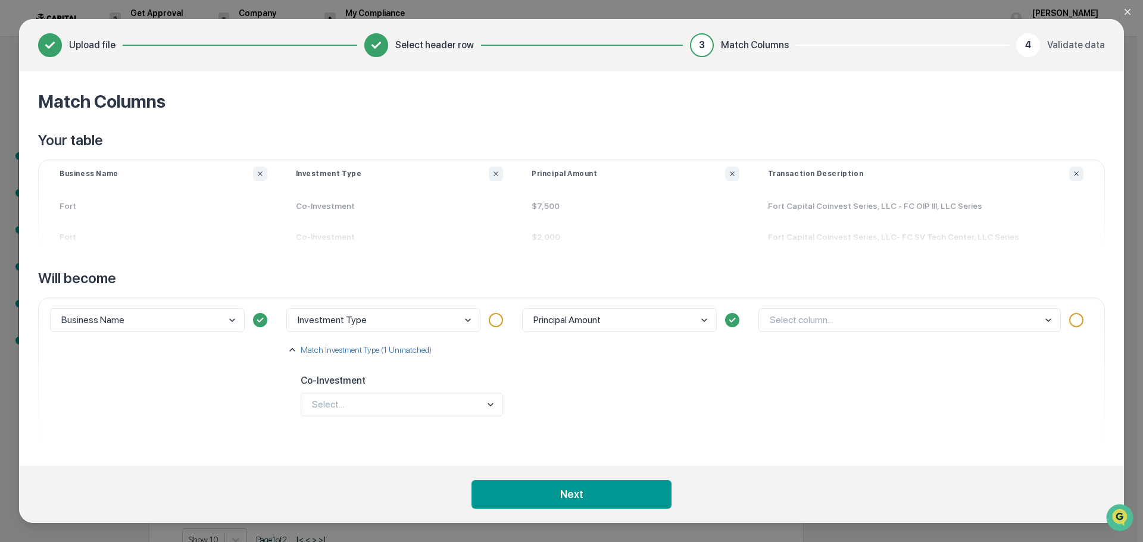
click at [836, 320] on body "Get Approval Content & Transactions Company Policies & Documents My Compliance …" at bounding box center [568, 309] width 1137 height 618
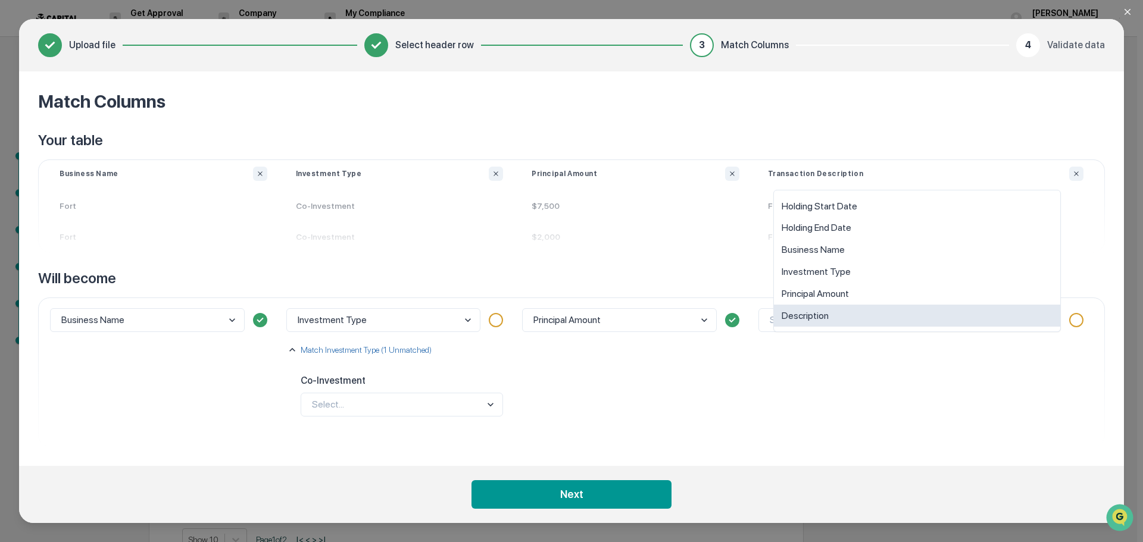
click at [841, 311] on div "Description" at bounding box center [917, 316] width 286 height 22
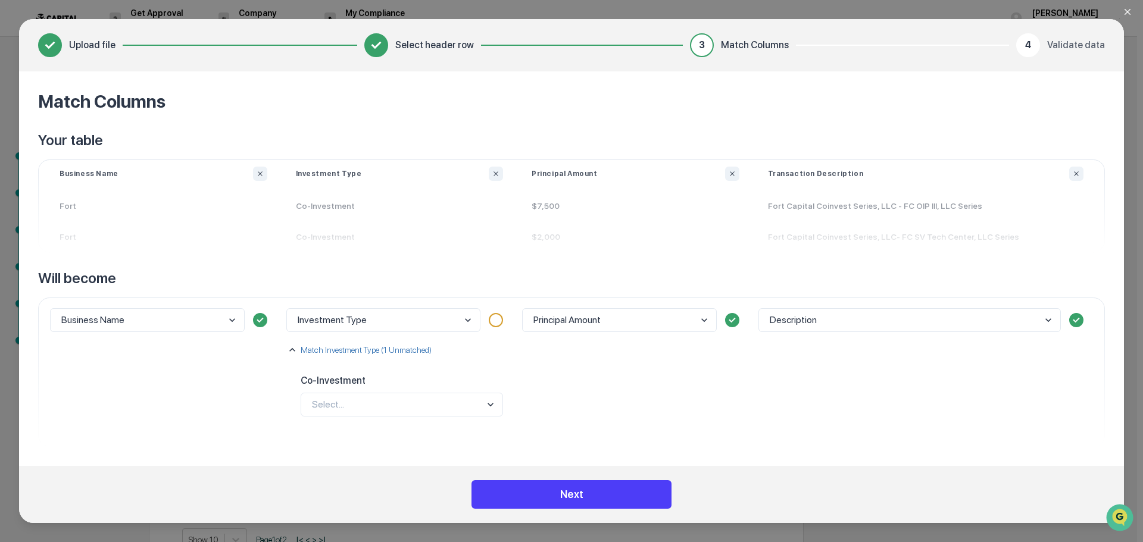
click at [612, 496] on button "Next" at bounding box center [571, 494] width 200 height 29
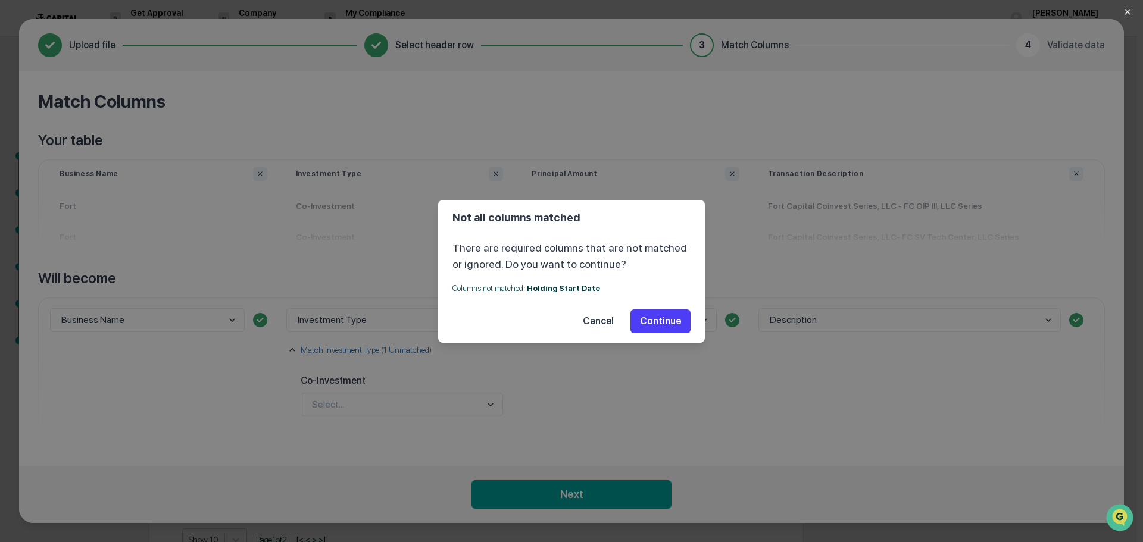
click at [660, 321] on button "Continue" at bounding box center [660, 322] width 60 height 24
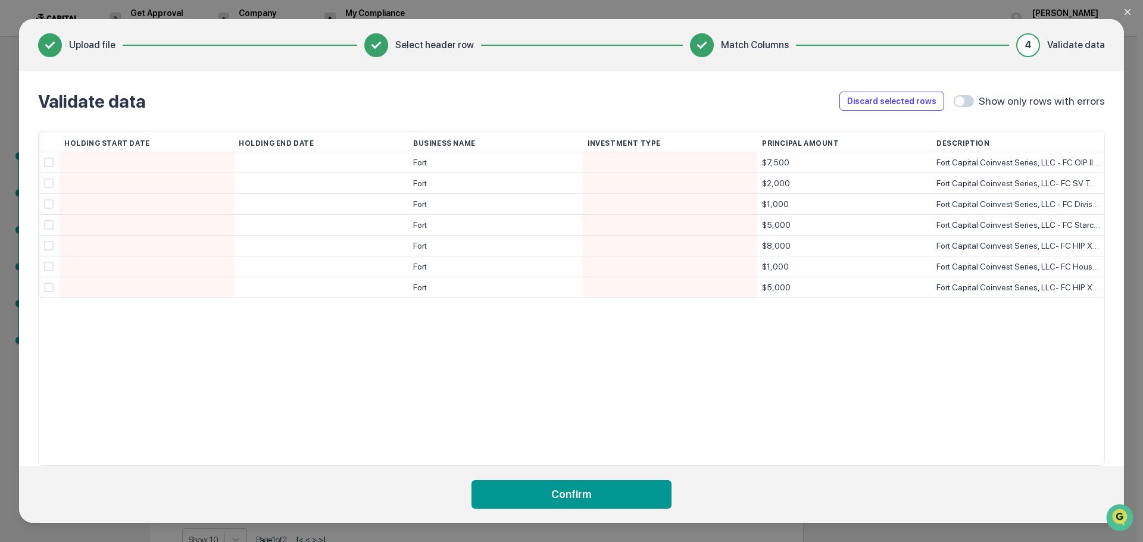
click at [48, 162] on span at bounding box center [49, 163] width 10 height 10
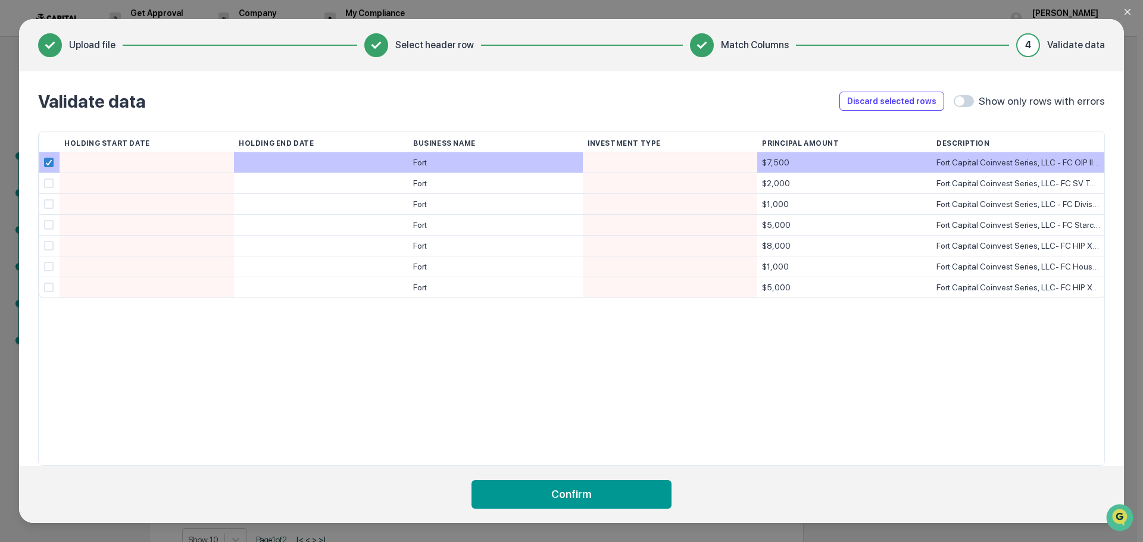
click at [48, 157] on div at bounding box center [49, 162] width 21 height 21
click at [48, 162] on icon at bounding box center [48, 163] width 7 height 6
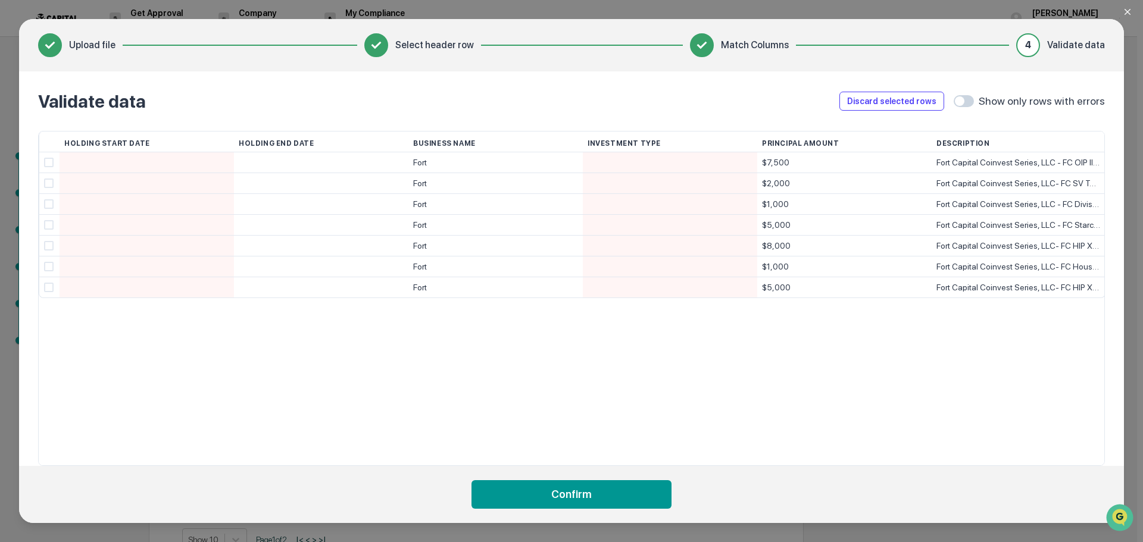
click at [112, 158] on div at bounding box center [146, 162] width 165 height 20
click at [84, 162] on input "*******" at bounding box center [149, 163] width 170 height 21
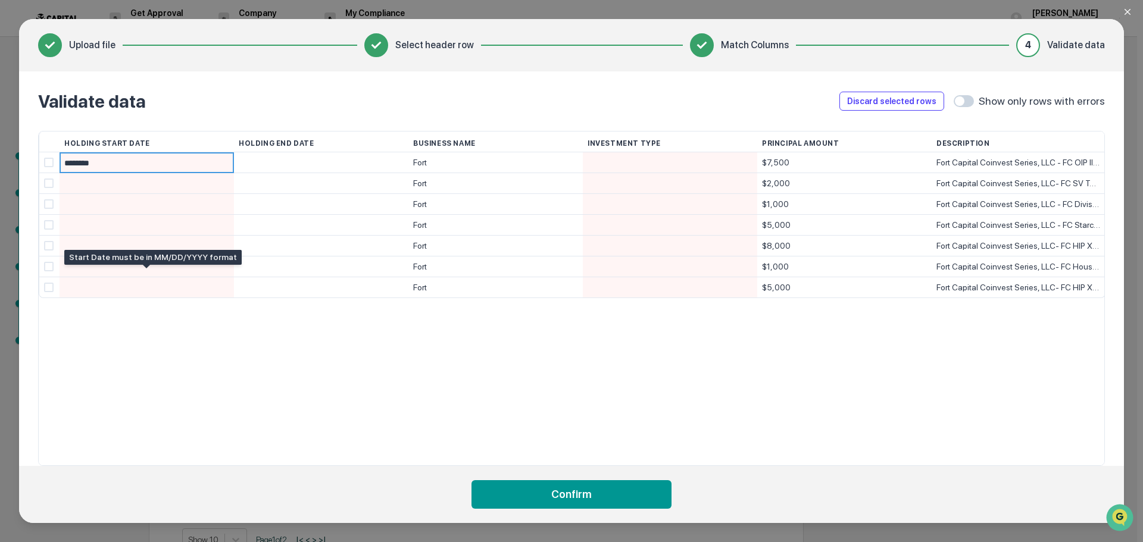
type input "*********"
click at [121, 189] on div at bounding box center [146, 183] width 165 height 20
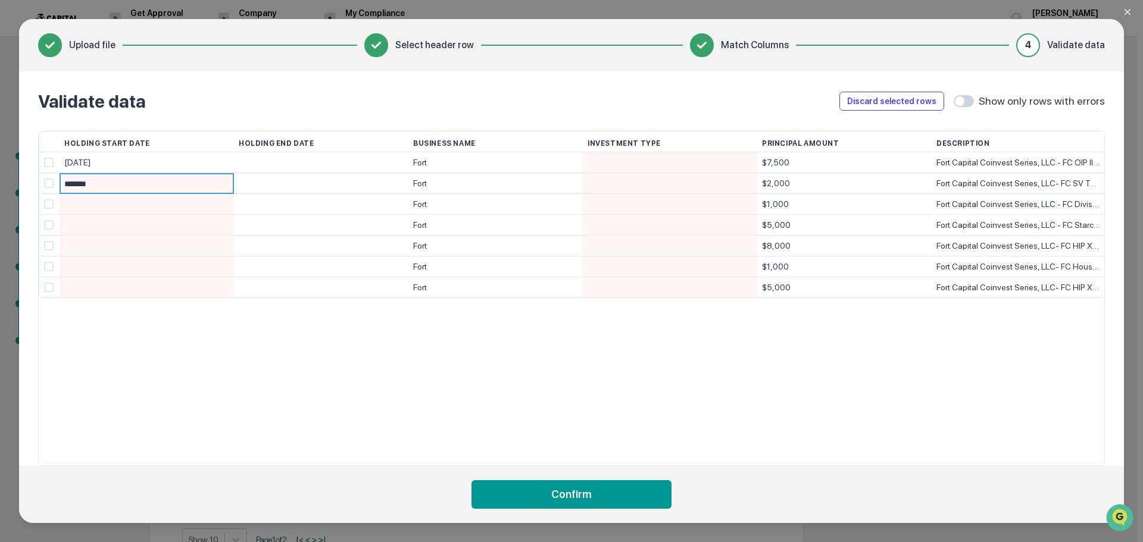
type input "********"
click at [185, 204] on div at bounding box center [146, 204] width 165 height 20
type input "***"
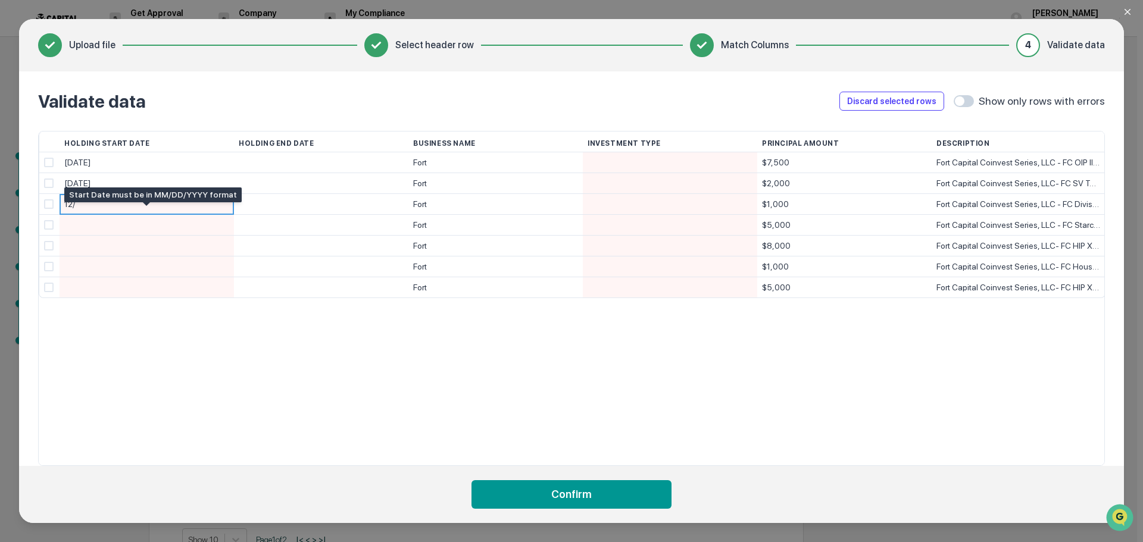
click at [108, 205] on div "12/" at bounding box center [146, 204] width 165 height 21
click at [108, 205] on input "***" at bounding box center [149, 205] width 170 height 21
type input "**********"
click at [94, 222] on div at bounding box center [146, 225] width 165 height 20
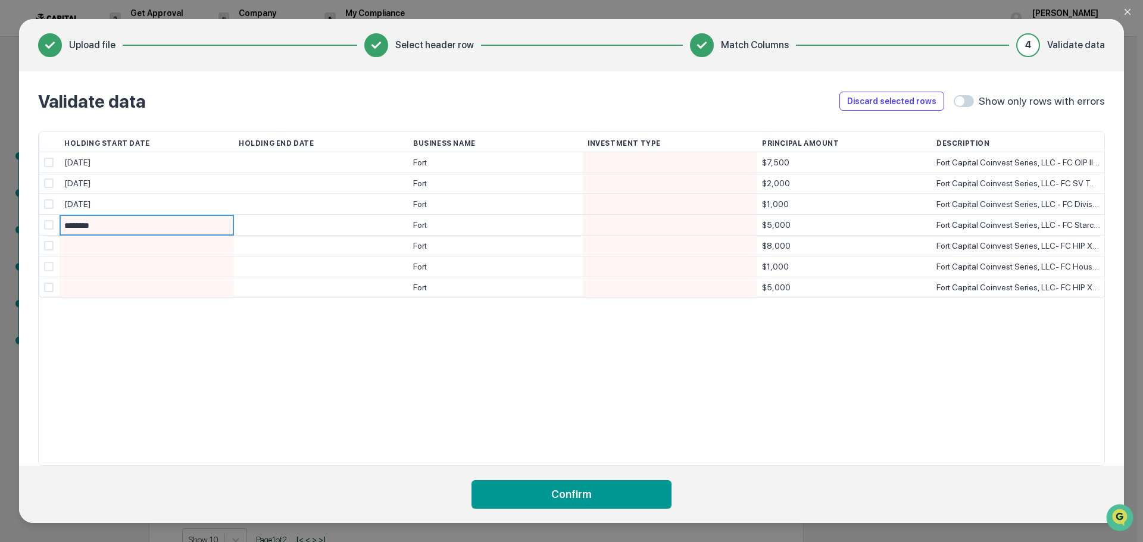
type input "*********"
click at [110, 245] on div at bounding box center [146, 246] width 165 height 20
type input "*******"
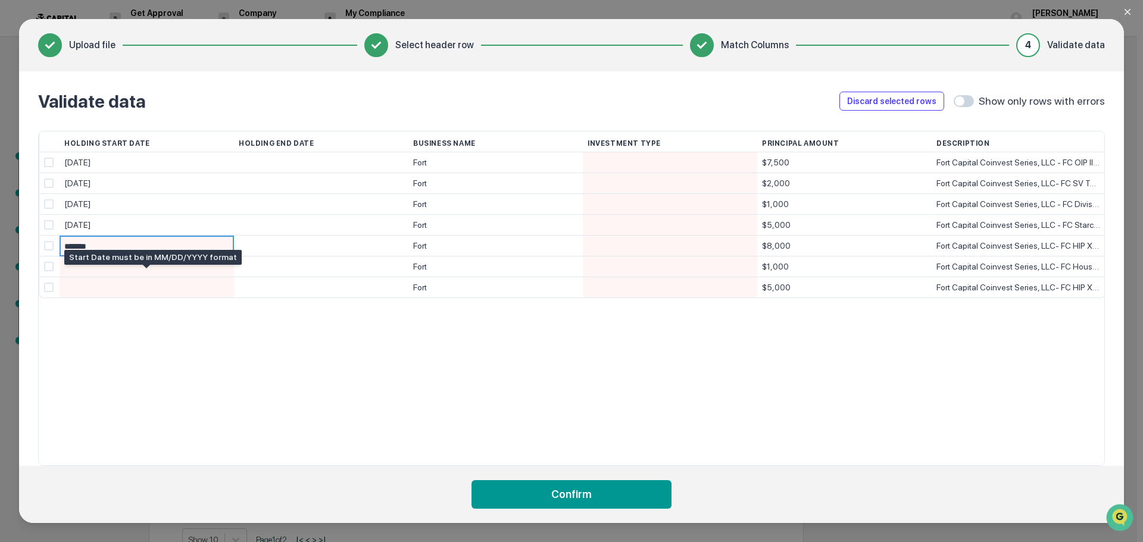
click at [121, 267] on div at bounding box center [146, 267] width 165 height 20
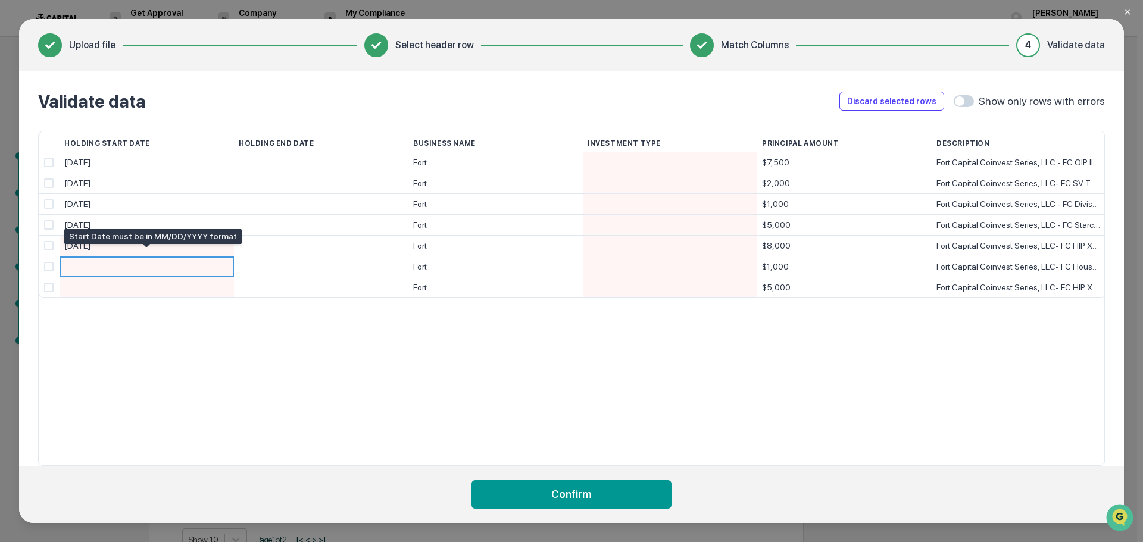
click at [83, 245] on div "9/18/23" at bounding box center [146, 246] width 165 height 21
click at [83, 249] on input "*******" at bounding box center [149, 246] width 170 height 21
type input "*********"
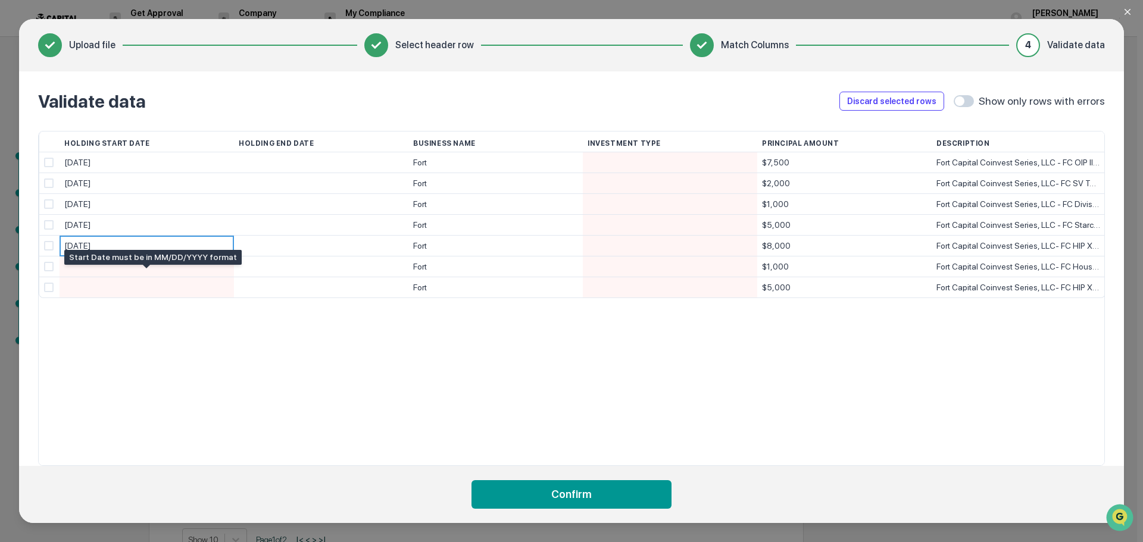
click at [129, 272] on div at bounding box center [146, 267] width 165 height 20
type input "*"
type input "********"
click at [142, 289] on div at bounding box center [146, 287] width 165 height 20
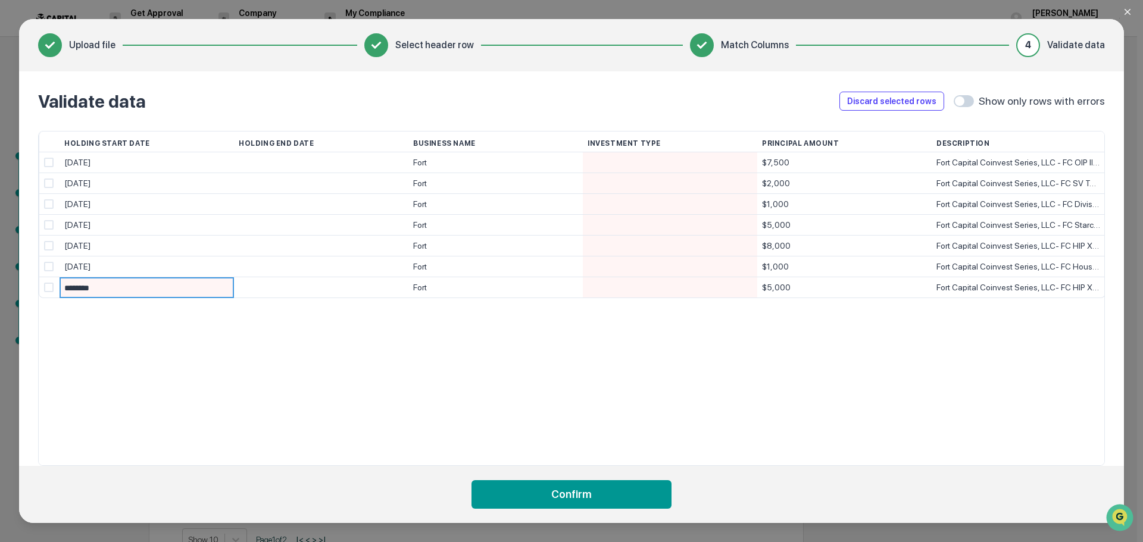
type input "*********"
click at [220, 349] on div "Holding Start Date Holding End Date Business Name Investment Type Principal Amo…" at bounding box center [571, 298] width 1067 height 335
click at [635, 162] on div at bounding box center [669, 162] width 165 height 20
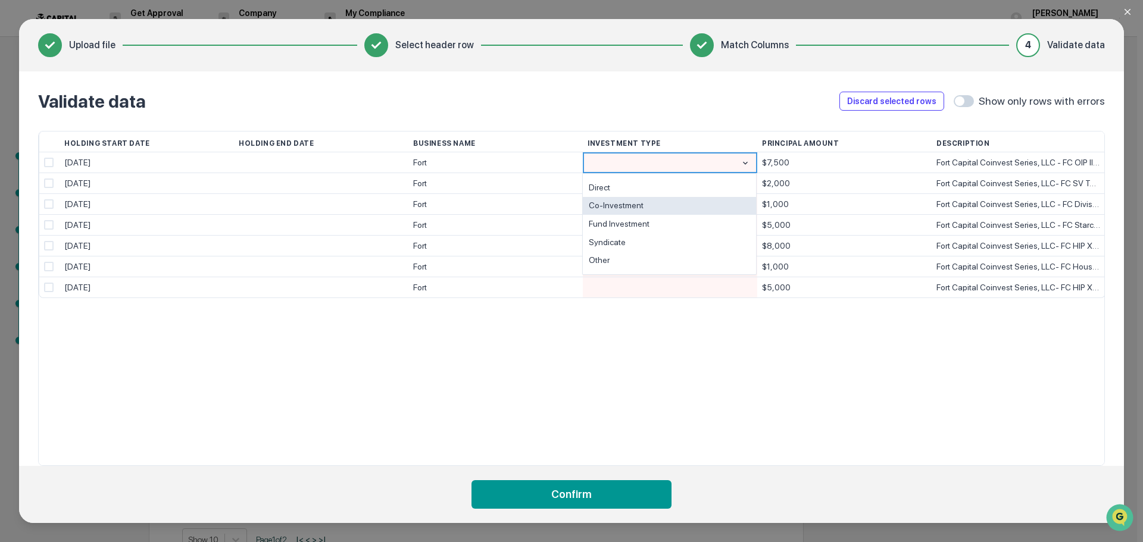
click at [631, 201] on div "Co-Investment" at bounding box center [669, 206] width 173 height 18
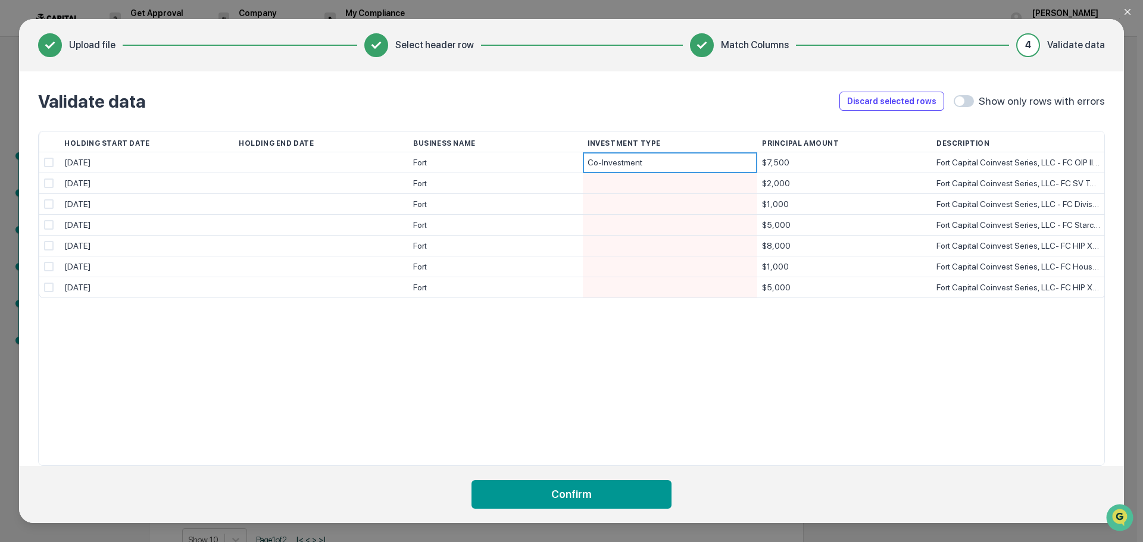
click at [642, 187] on div at bounding box center [669, 183] width 165 height 20
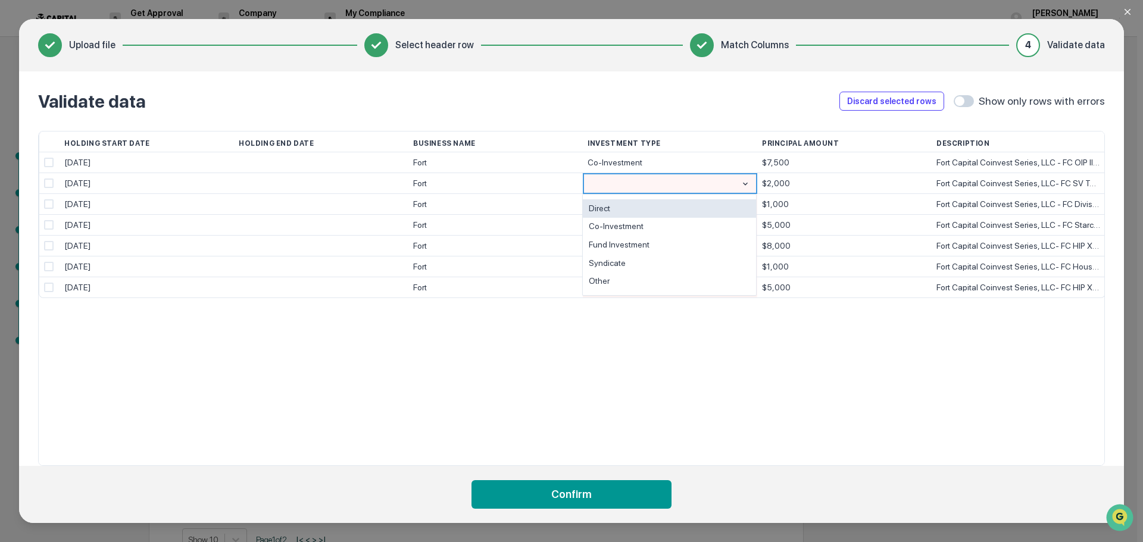
click at [637, 221] on div "Co-Investment" at bounding box center [669, 227] width 173 height 18
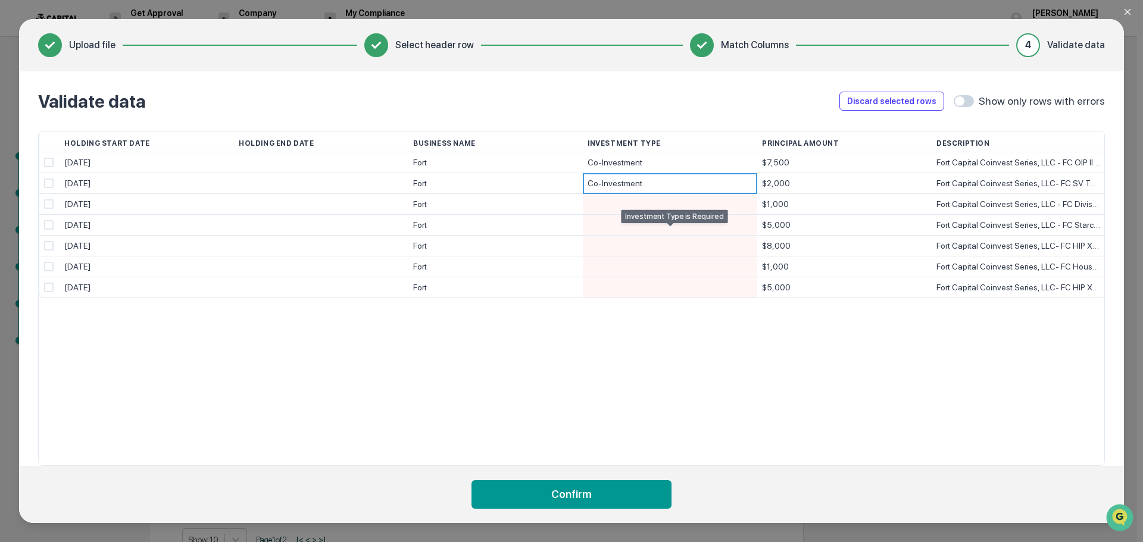
click at [640, 210] on div at bounding box center [669, 204] width 165 height 20
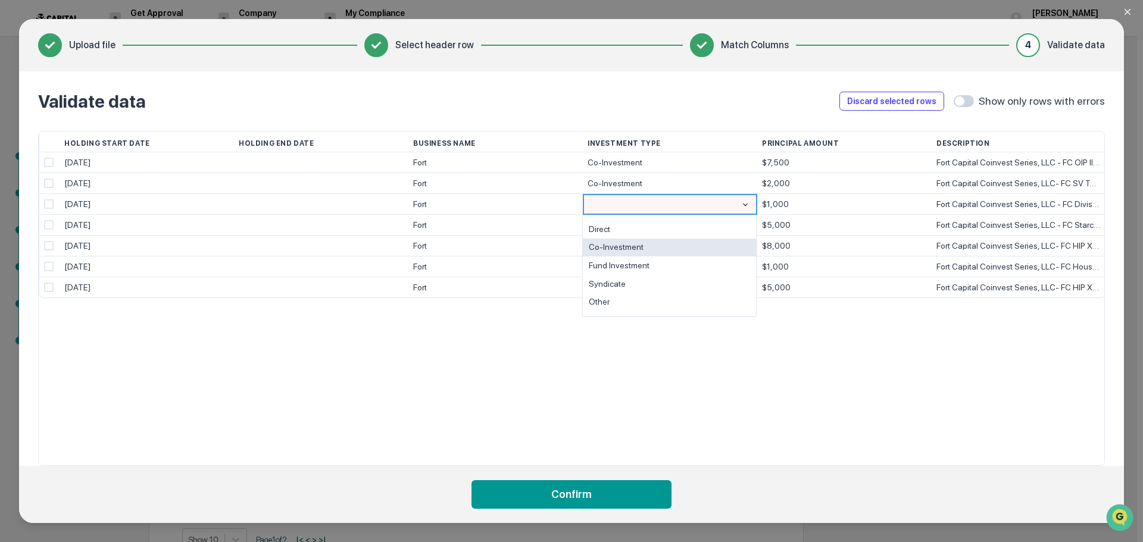
click at [635, 247] on div "Co-Investment" at bounding box center [669, 248] width 173 height 18
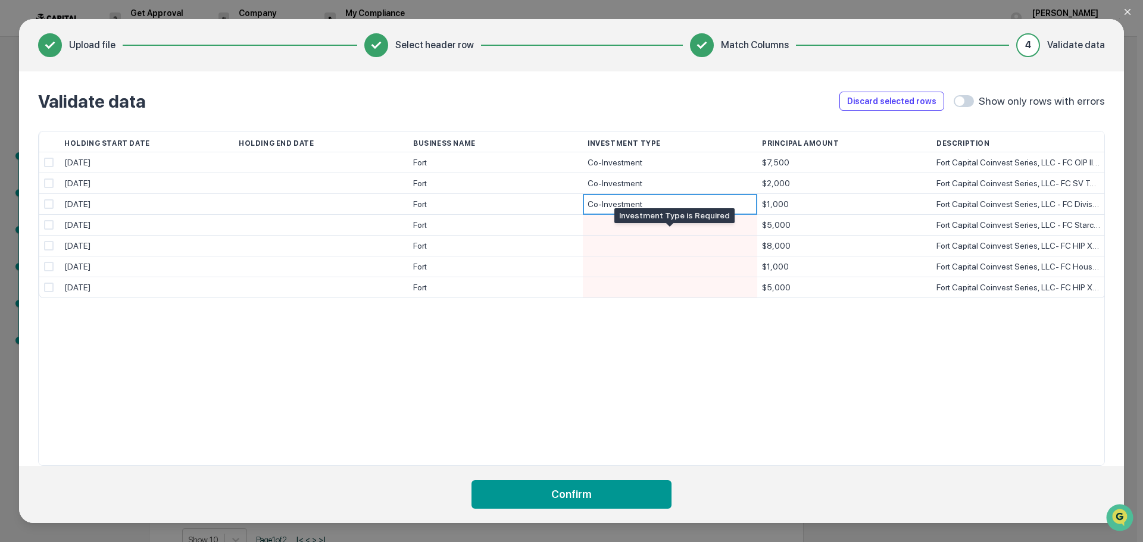
click at [645, 221] on div at bounding box center [669, 225] width 165 height 20
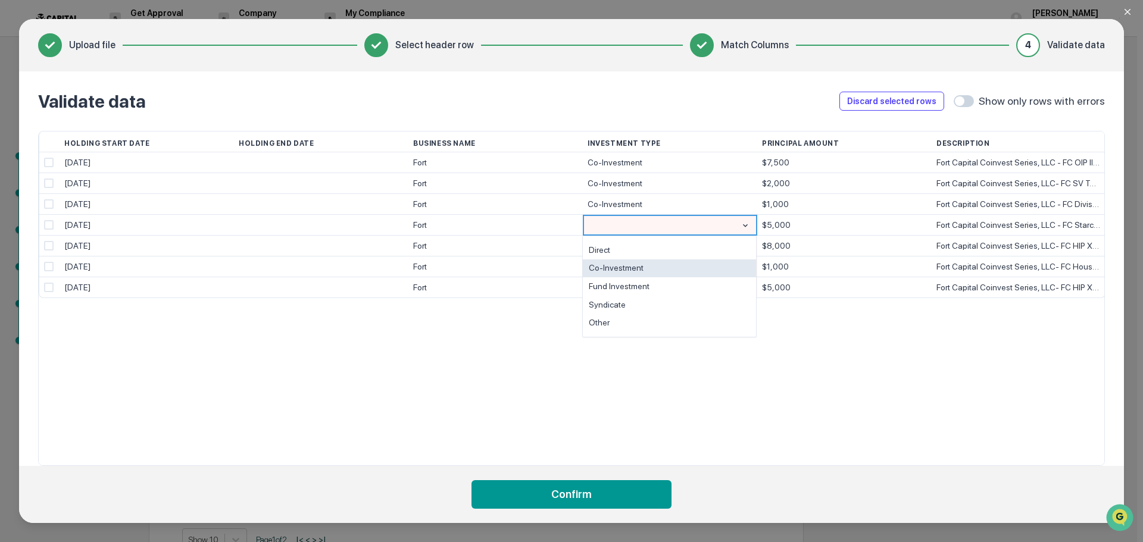
click at [635, 268] on div "Co-Investment" at bounding box center [669, 269] width 173 height 18
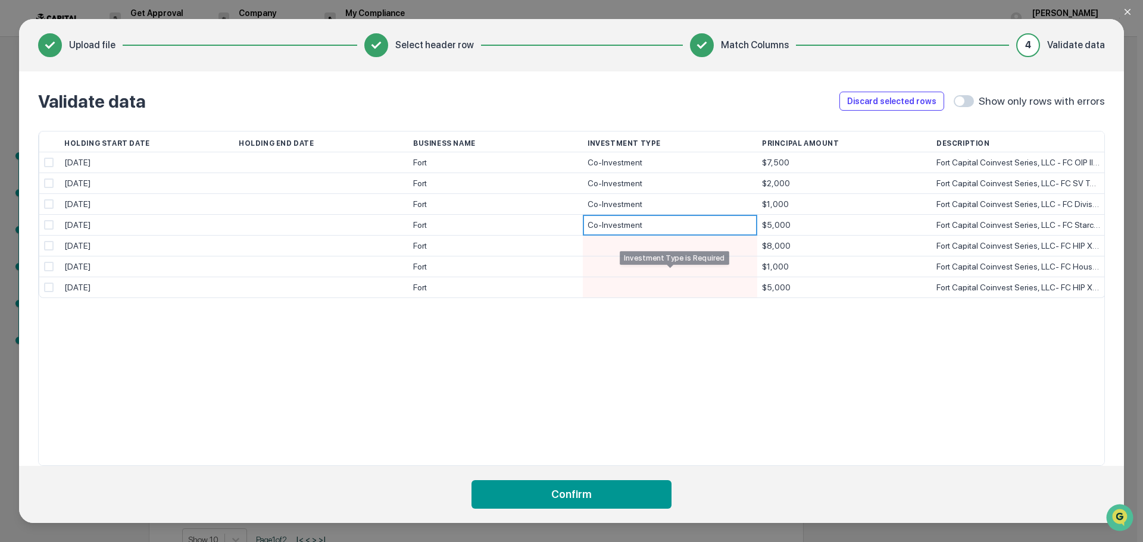
click at [637, 249] on div at bounding box center [669, 246] width 165 height 20
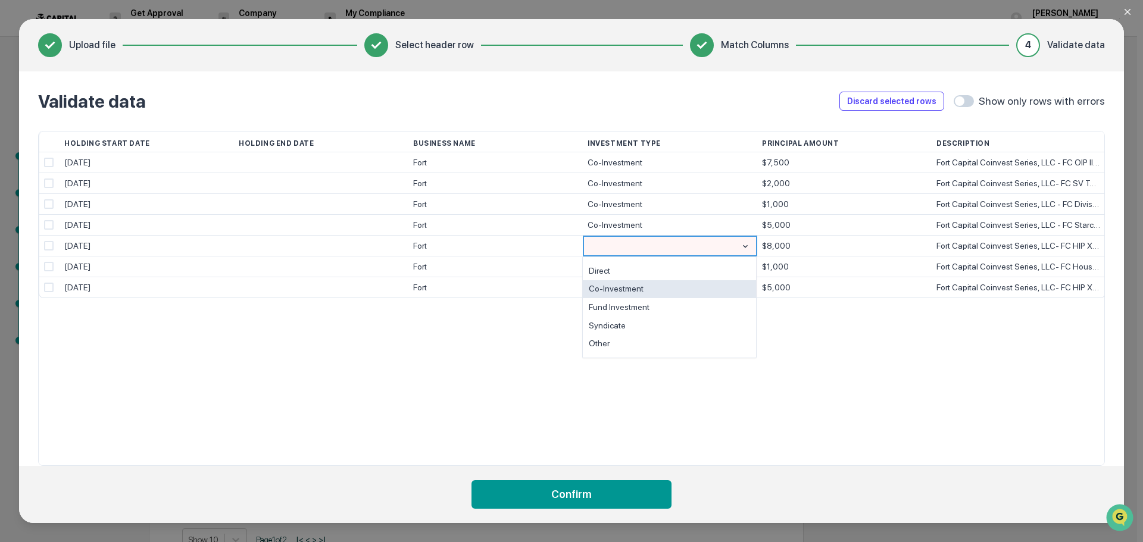
click at [630, 291] on div "Co-Investment" at bounding box center [669, 289] width 173 height 18
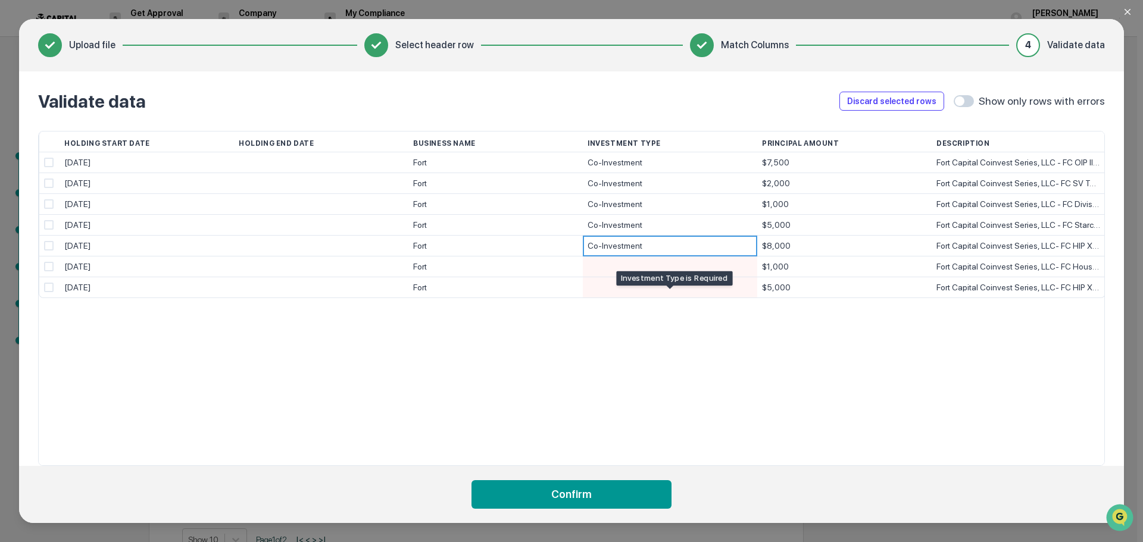
click at [641, 267] on div at bounding box center [669, 267] width 165 height 20
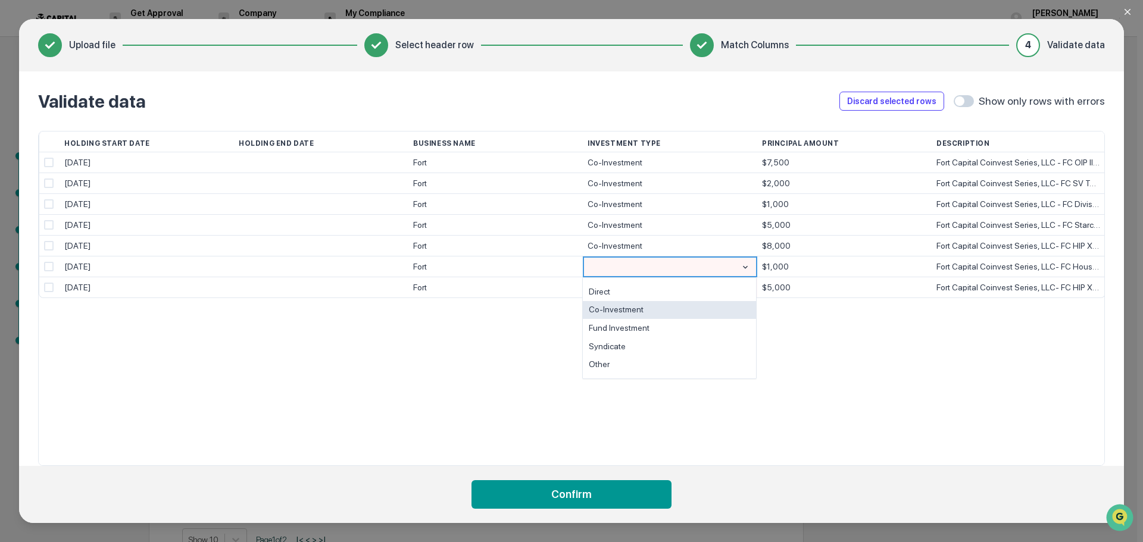
drag, startPoint x: 625, startPoint y: 311, endPoint x: 629, endPoint y: 293, distance: 18.2
click at [625, 310] on div "Co-Investment" at bounding box center [669, 310] width 173 height 18
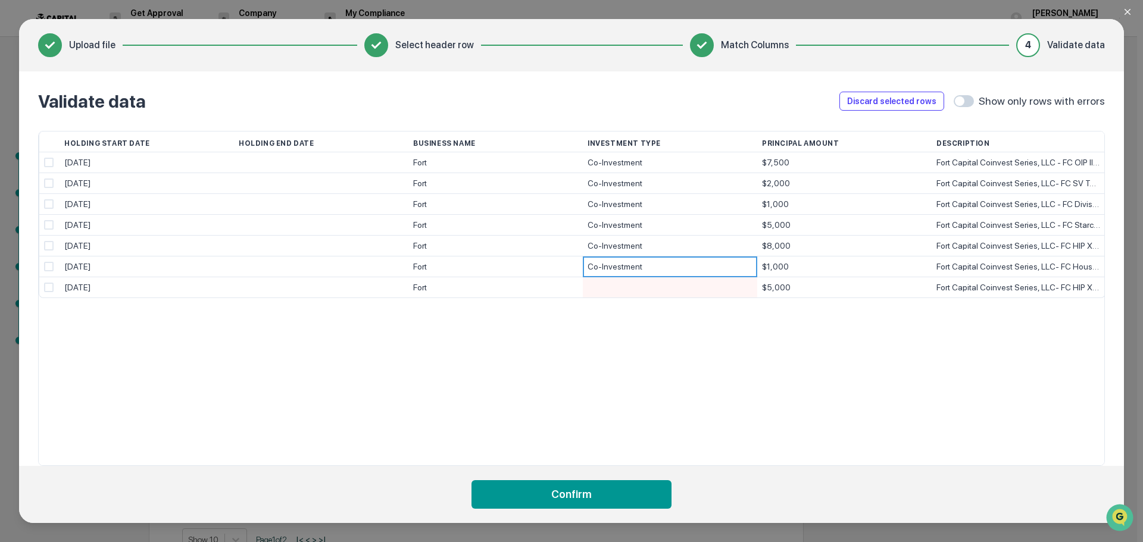
click at [629, 292] on div at bounding box center [669, 287] width 165 height 20
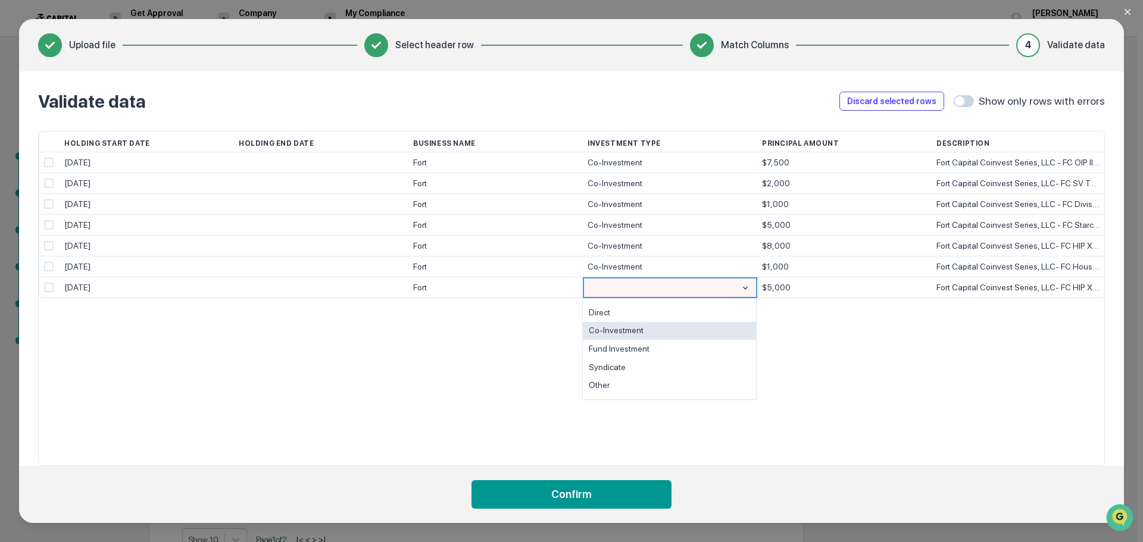
click at [621, 329] on div "Co-Investment" at bounding box center [669, 331] width 173 height 18
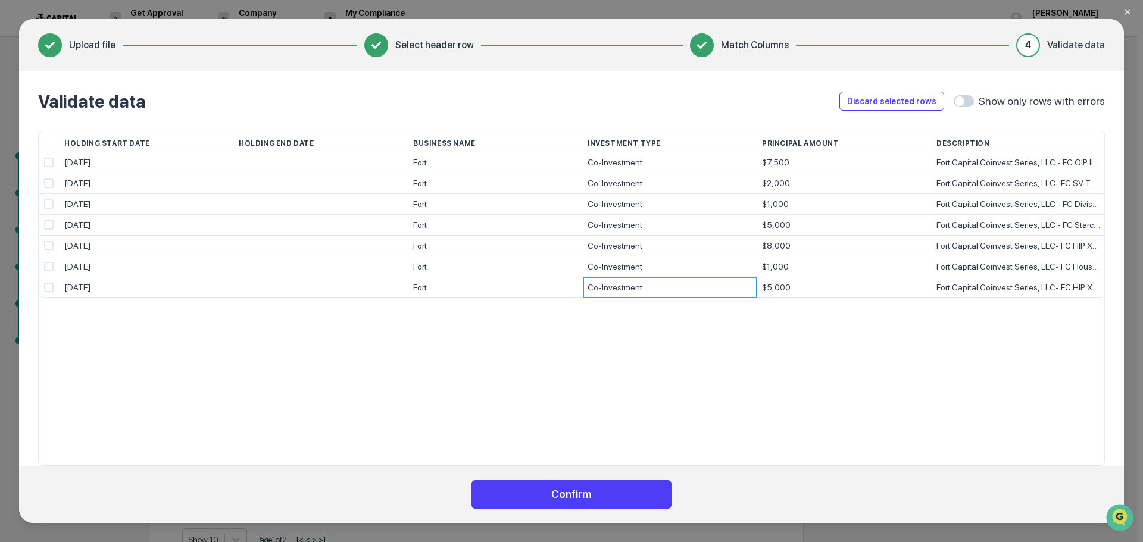
click at [610, 495] on button "Confirm" at bounding box center [571, 494] width 200 height 29
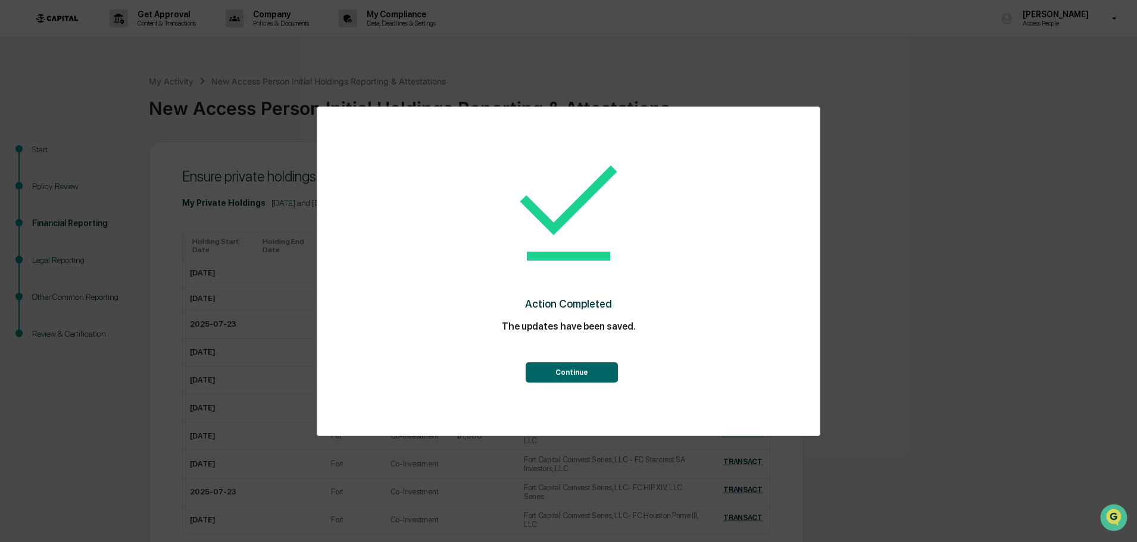
click at [592, 374] on button "Continue" at bounding box center [572, 372] width 92 height 20
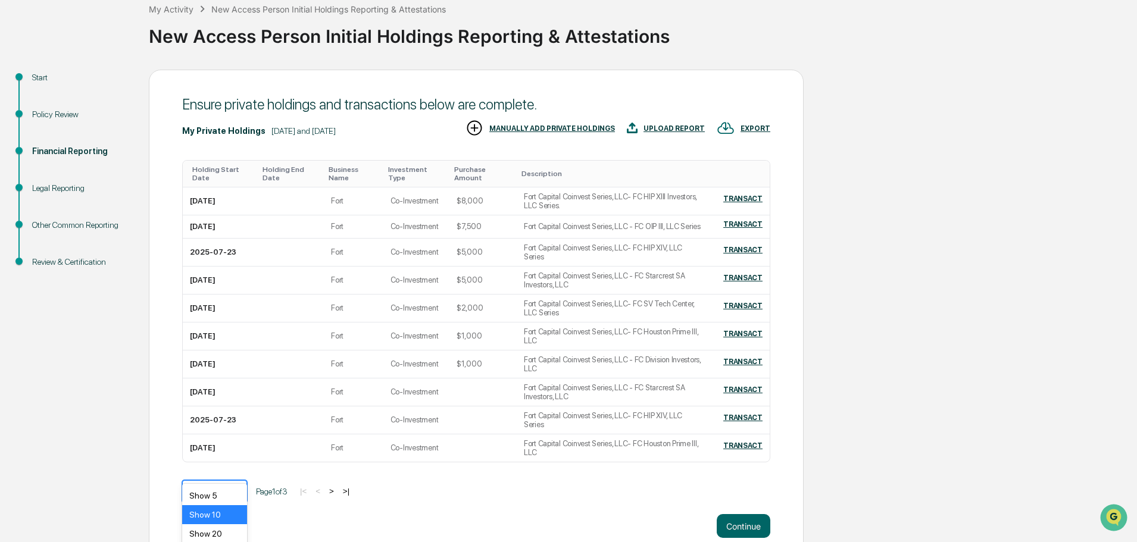
scroll to position [114, 0]
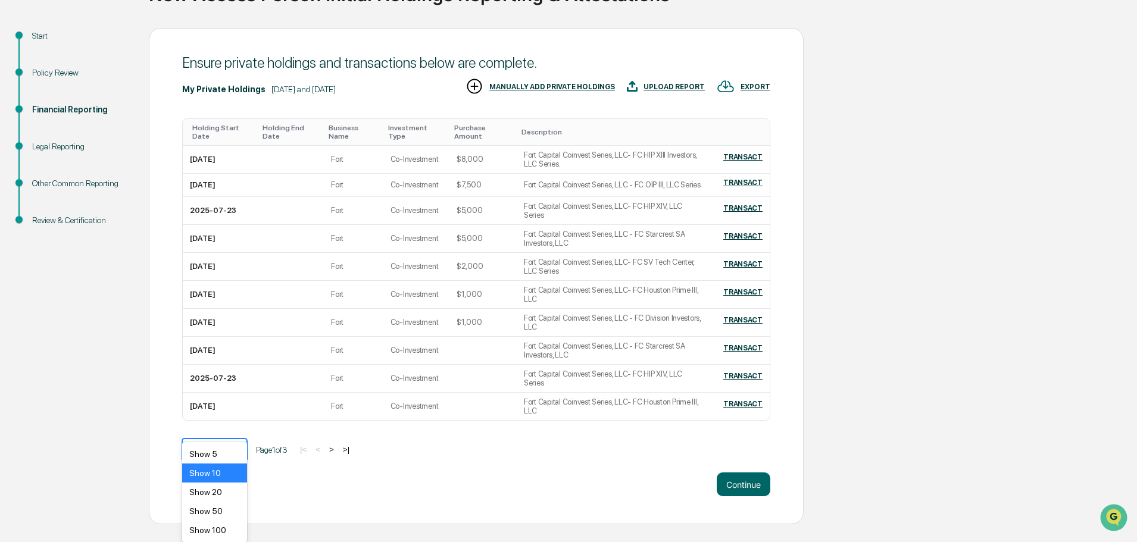
click at [242, 474] on body "Get Approval Content & Transactions Company Policies & Documents My Compliance …" at bounding box center [568, 205] width 1137 height 638
click at [219, 529] on div "Show 100" at bounding box center [214, 530] width 65 height 19
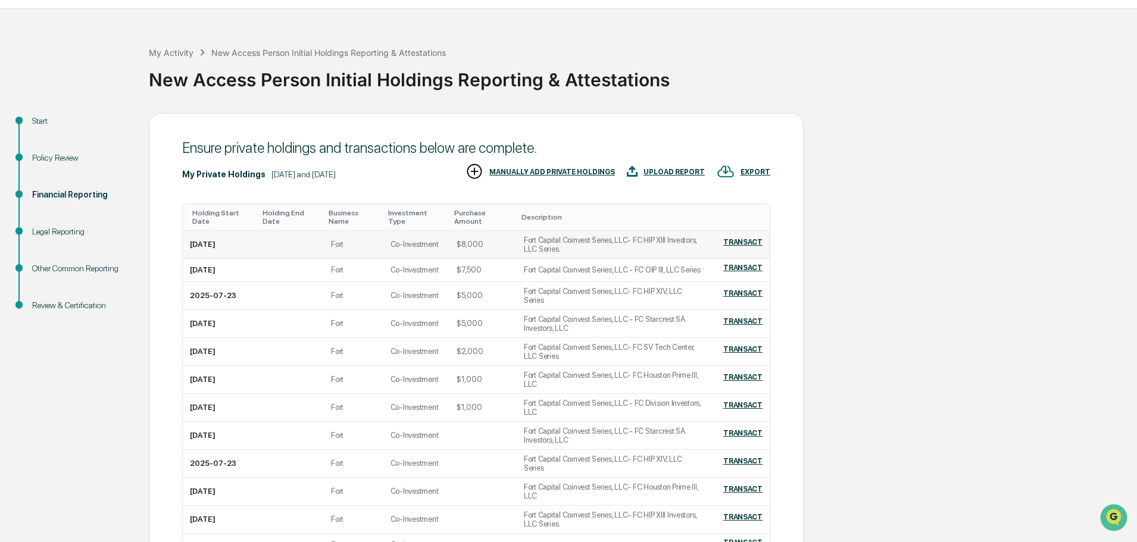
scroll to position [0, 0]
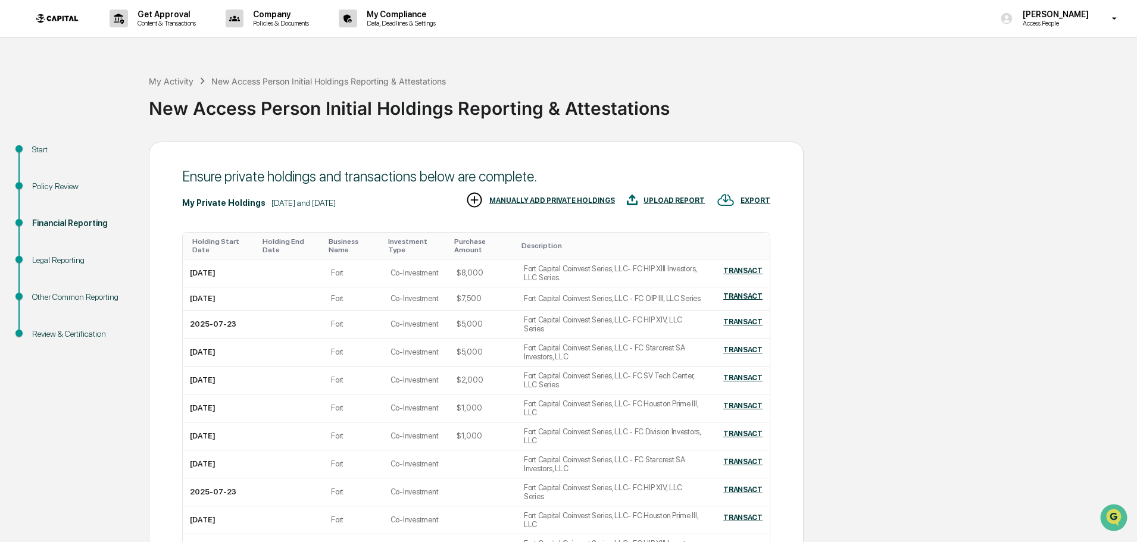
click at [80, 336] on div "Review & Certification" at bounding box center [81, 334] width 98 height 12
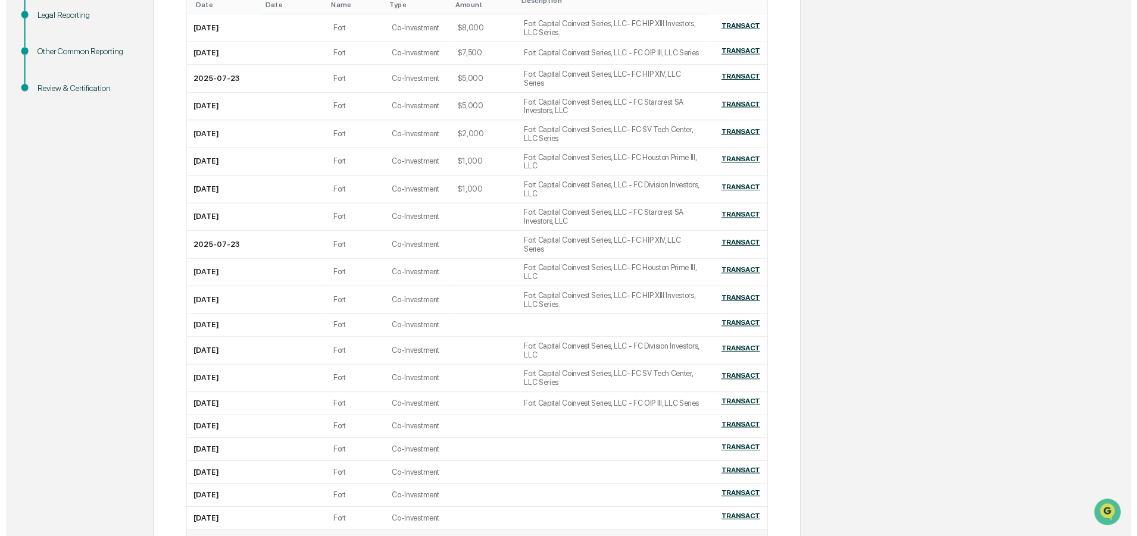
scroll to position [337, 0]
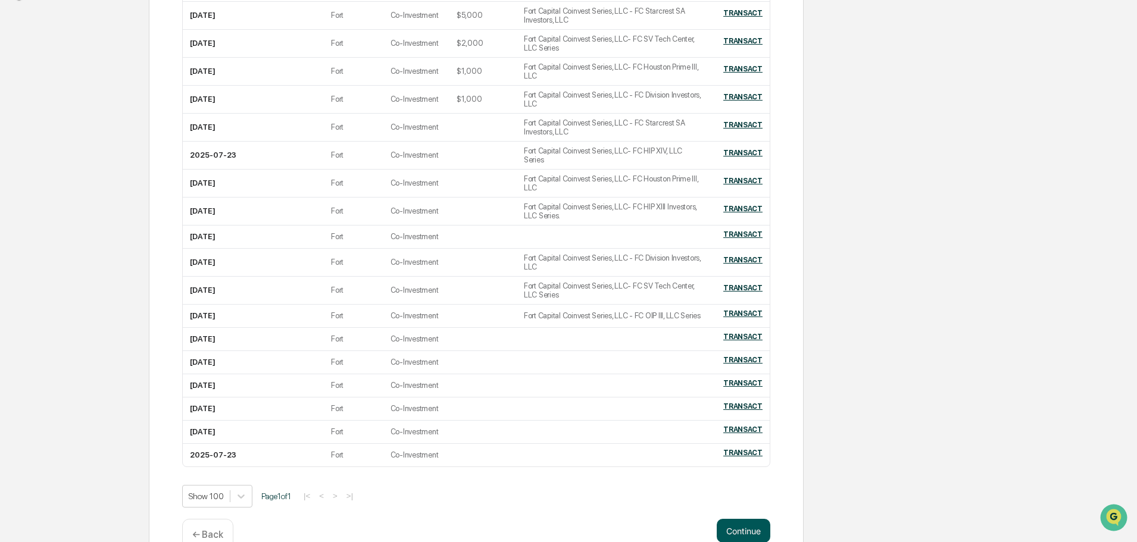
click at [752, 519] on button "Continue" at bounding box center [744, 531] width 54 height 24
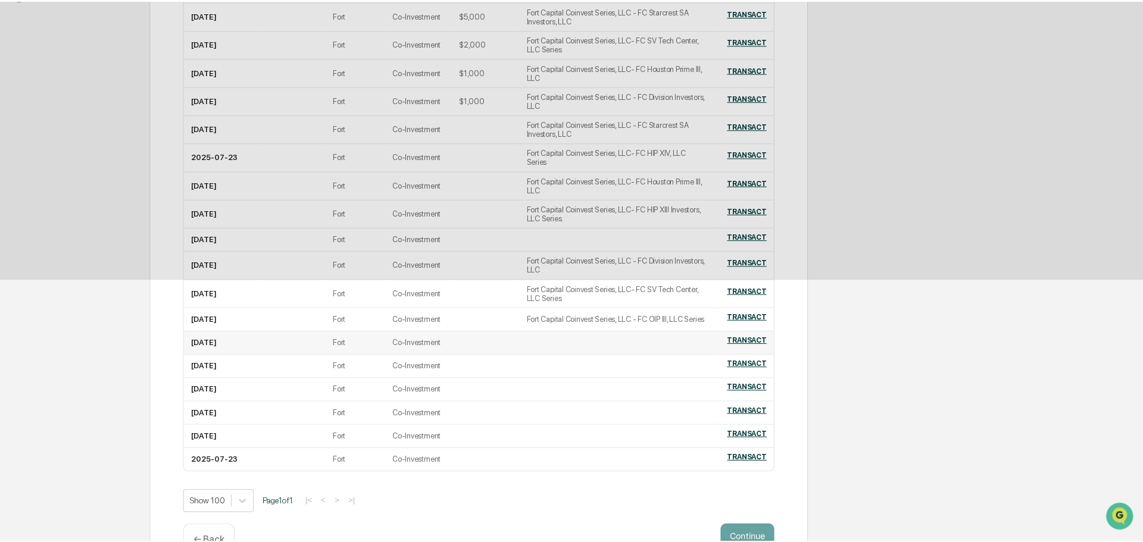
scroll to position [0, 0]
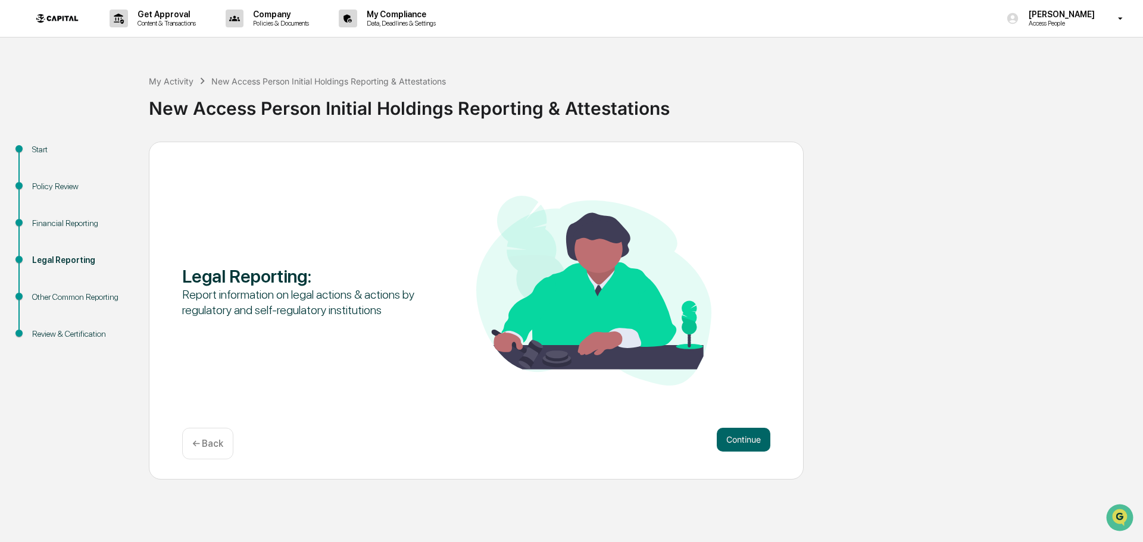
click at [71, 335] on div "Review & Certification" at bounding box center [81, 334] width 98 height 12
click at [750, 437] on button "Continue" at bounding box center [744, 440] width 54 height 24
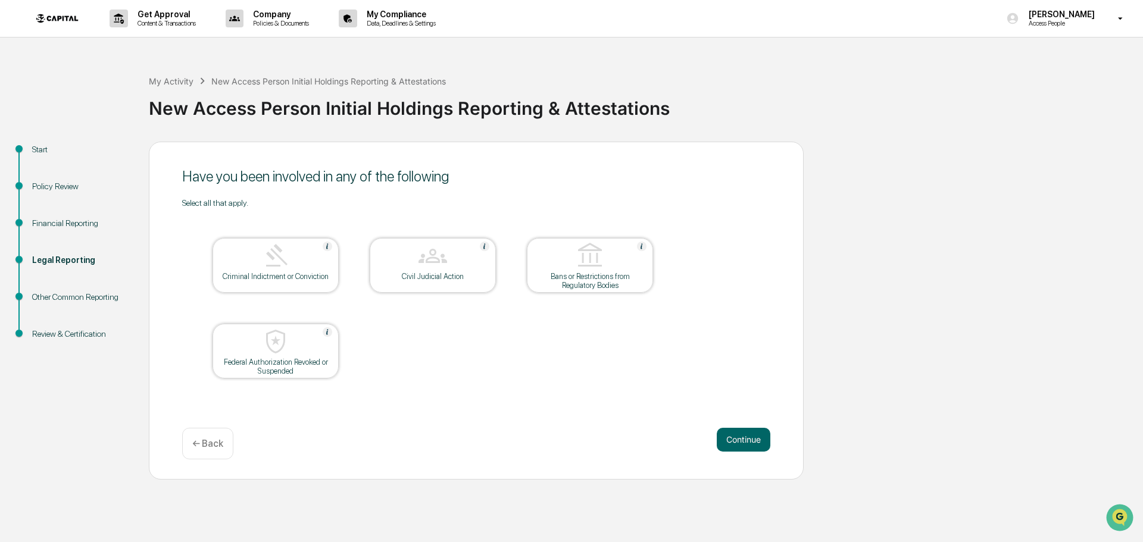
click at [750, 437] on button "Continue" at bounding box center [744, 440] width 54 height 24
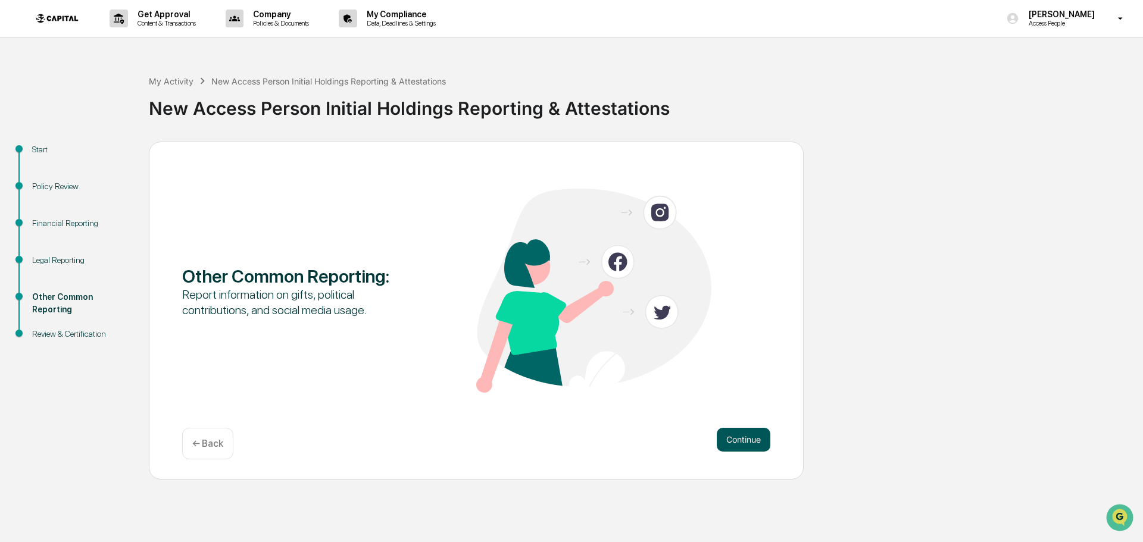
click at [749, 443] on button "Continue" at bounding box center [744, 440] width 54 height 24
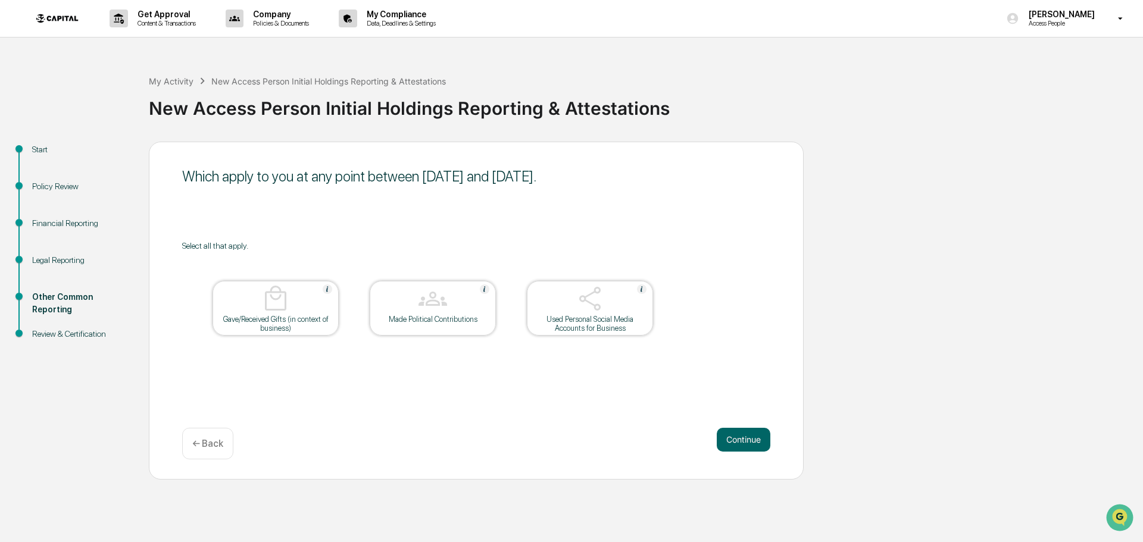
click at [749, 443] on button "Continue" at bounding box center [744, 440] width 54 height 24
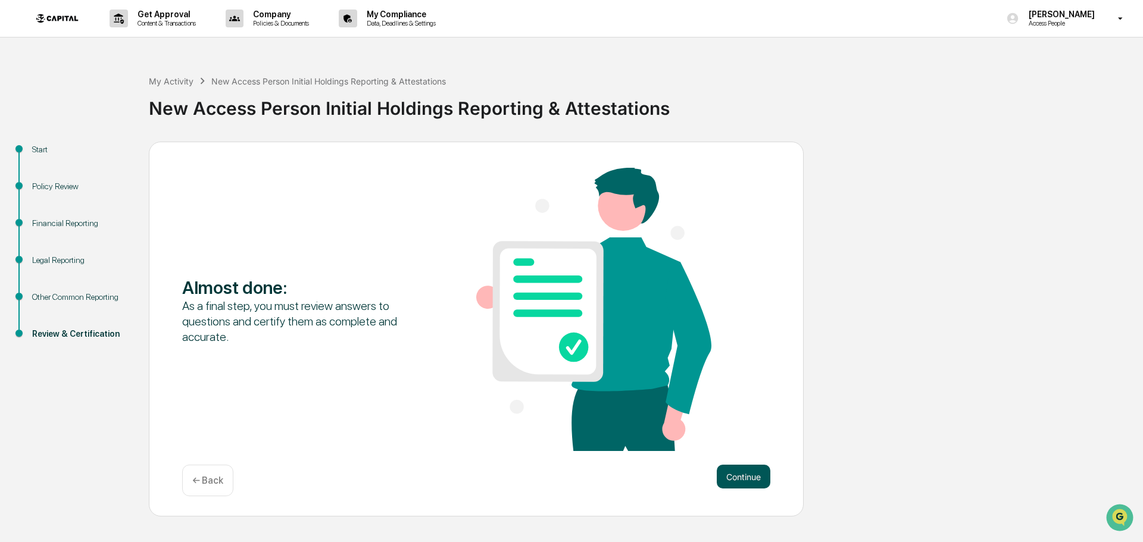
click at [756, 485] on button "Continue" at bounding box center [744, 477] width 54 height 24
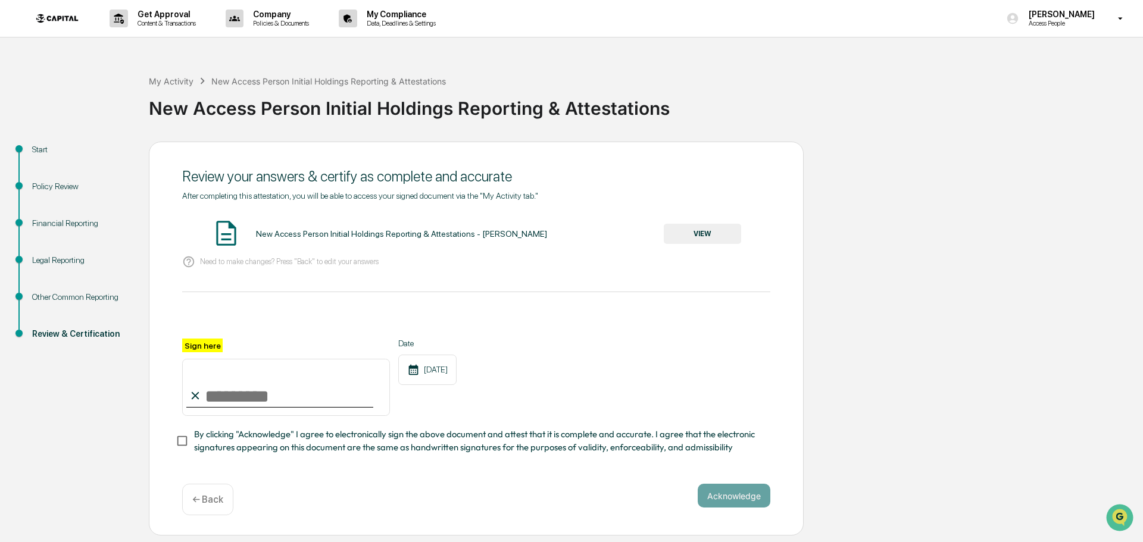
click at [683, 229] on button "VIEW" at bounding box center [702, 234] width 77 height 20
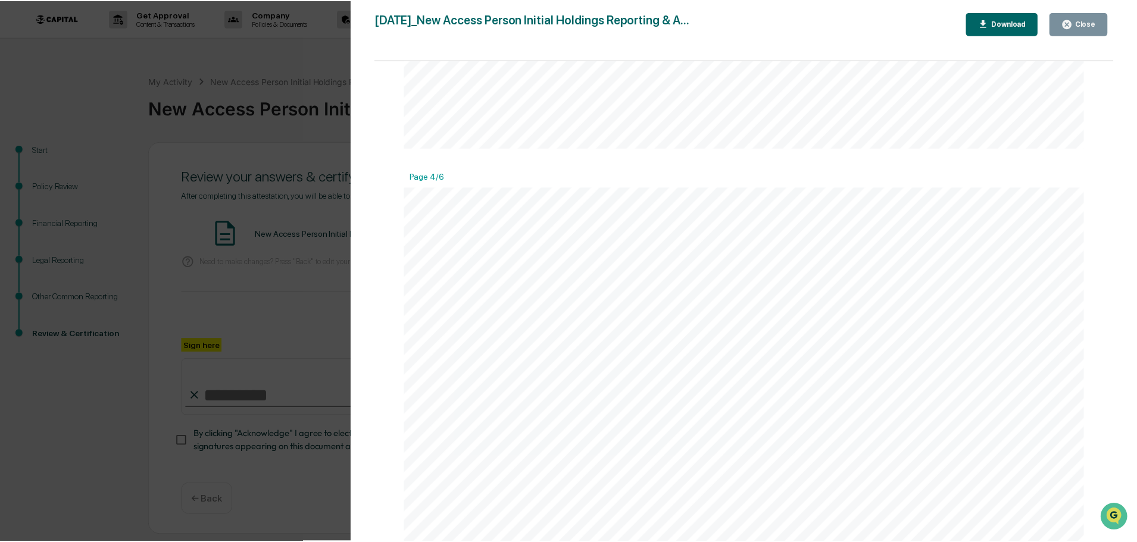
scroll to position [2917, 0]
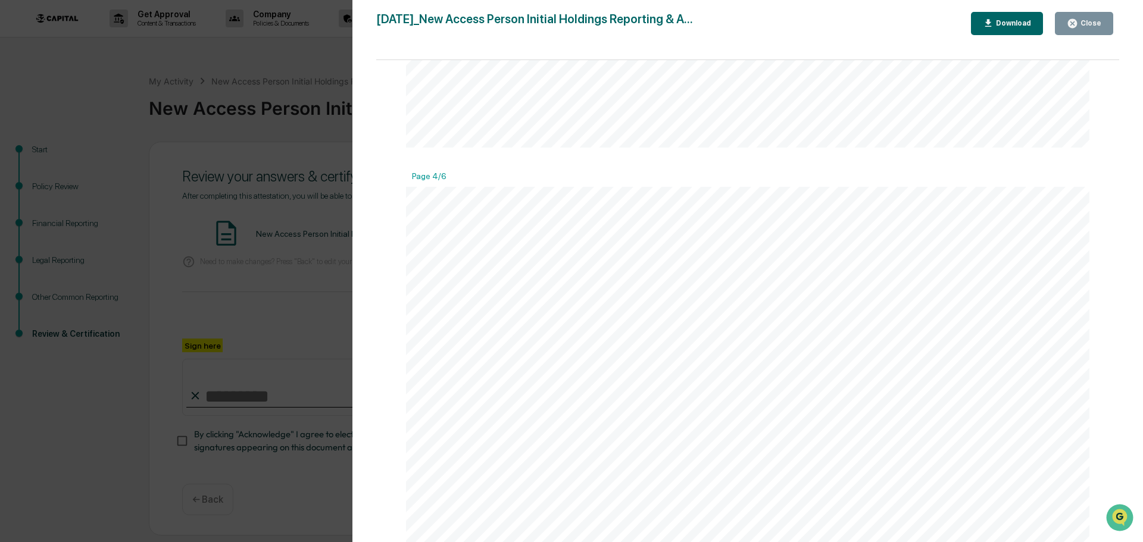
click at [1091, 22] on div "Close" at bounding box center [1089, 23] width 23 height 8
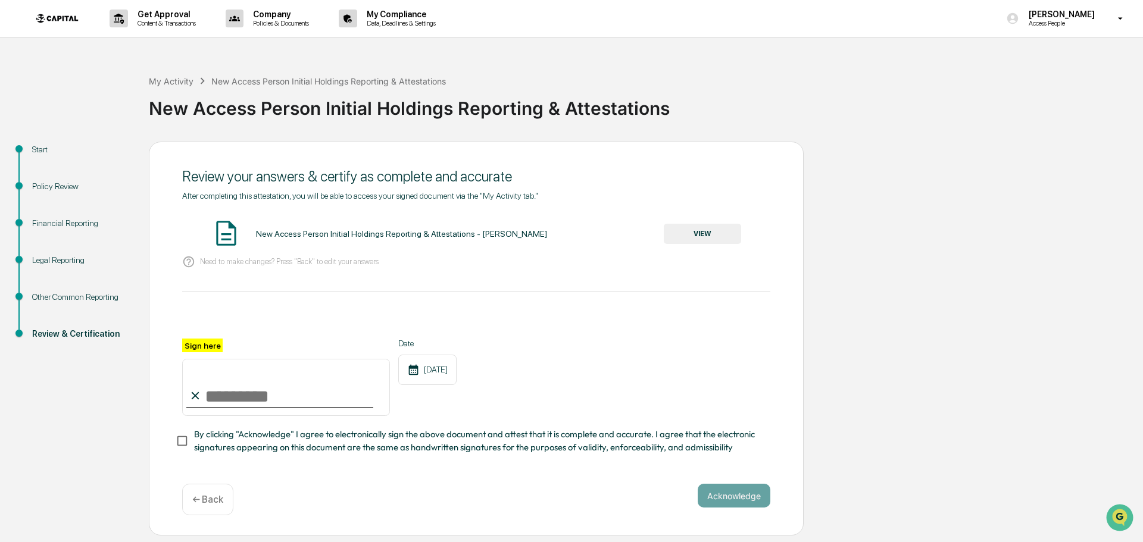
click at [318, 399] on input "Sign here" at bounding box center [286, 387] width 208 height 57
type input "**********"
click at [729, 501] on button "Acknowledge" at bounding box center [734, 496] width 73 height 24
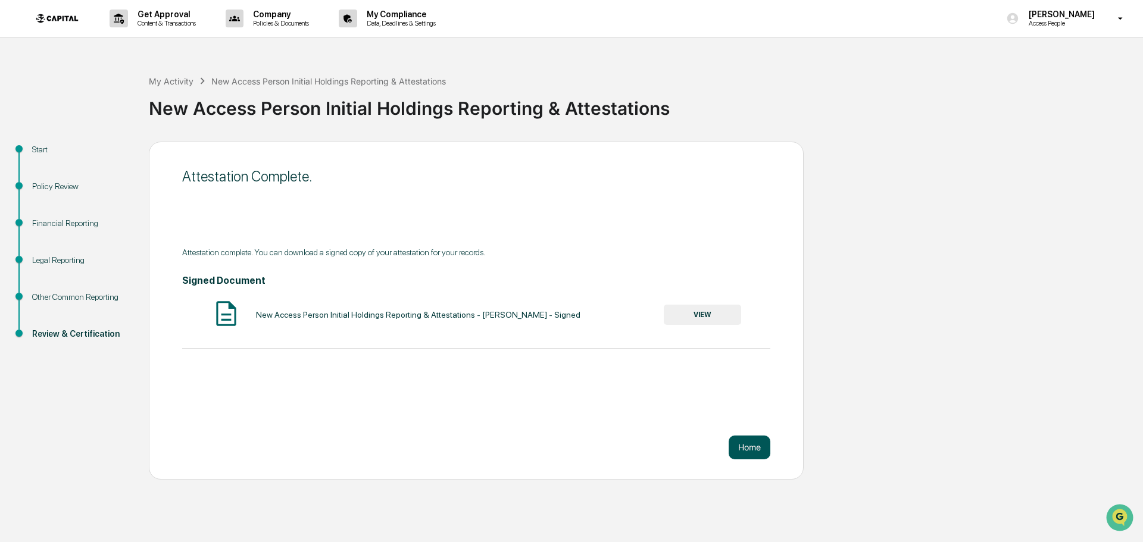
click at [747, 453] on button "Home" at bounding box center [750, 448] width 42 height 24
